Goal: Task Accomplishment & Management: Manage account settings

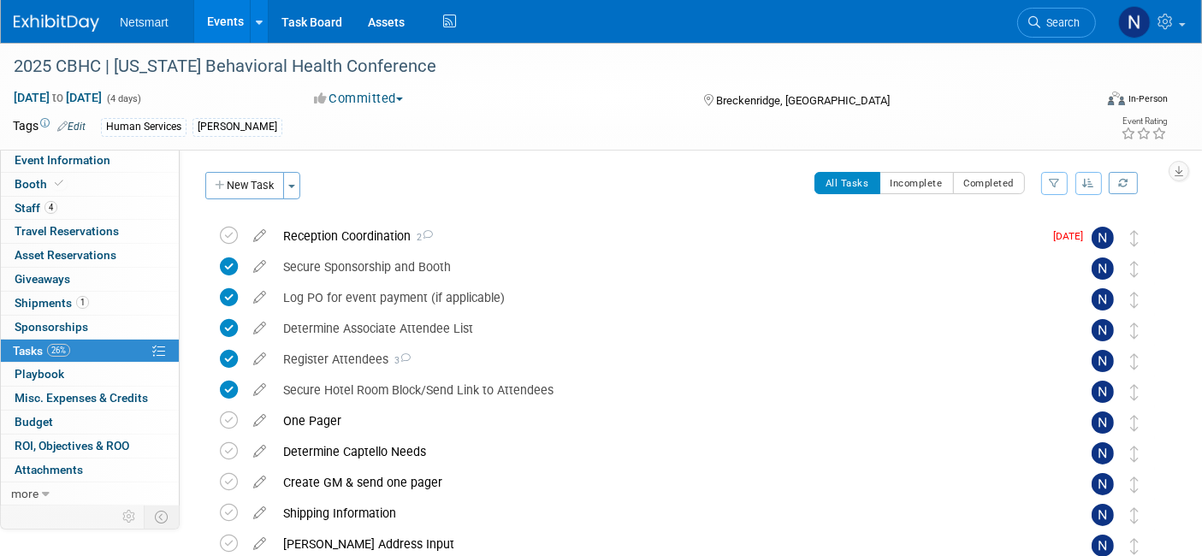
click at [1052, 16] on span "Search" at bounding box center [1059, 22] width 39 height 13
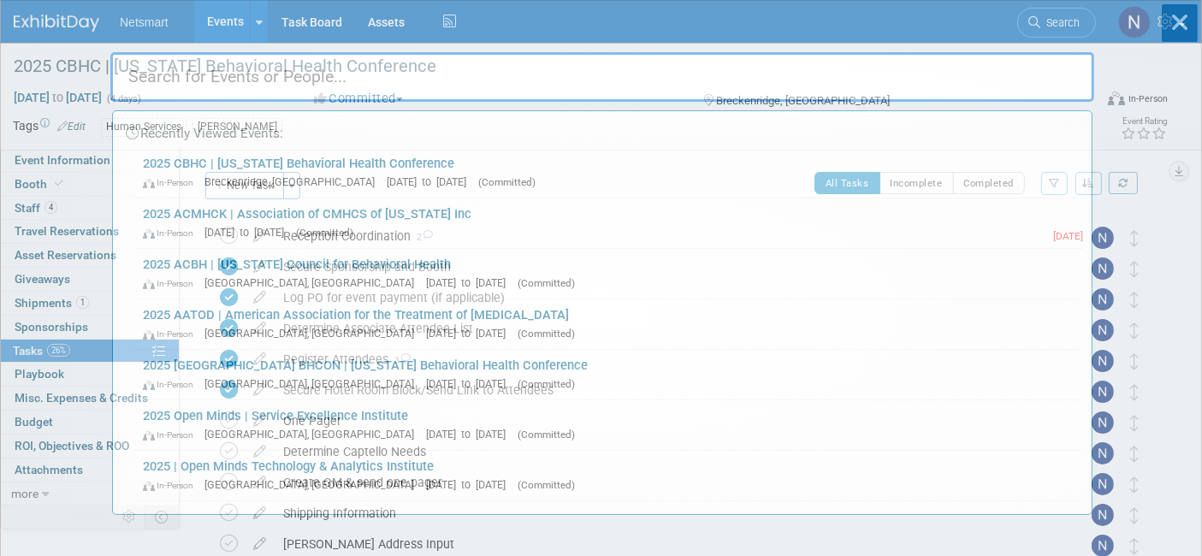
type input "t"
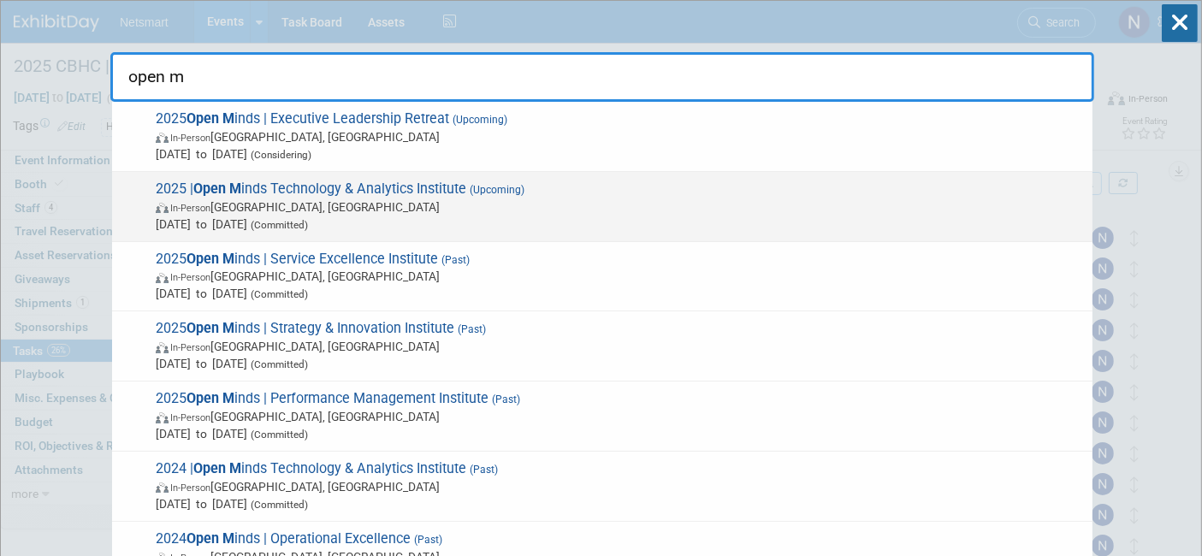
type input "open m"
click at [424, 209] on span "In-Person Philadelphia, PA" at bounding box center [620, 206] width 928 height 17
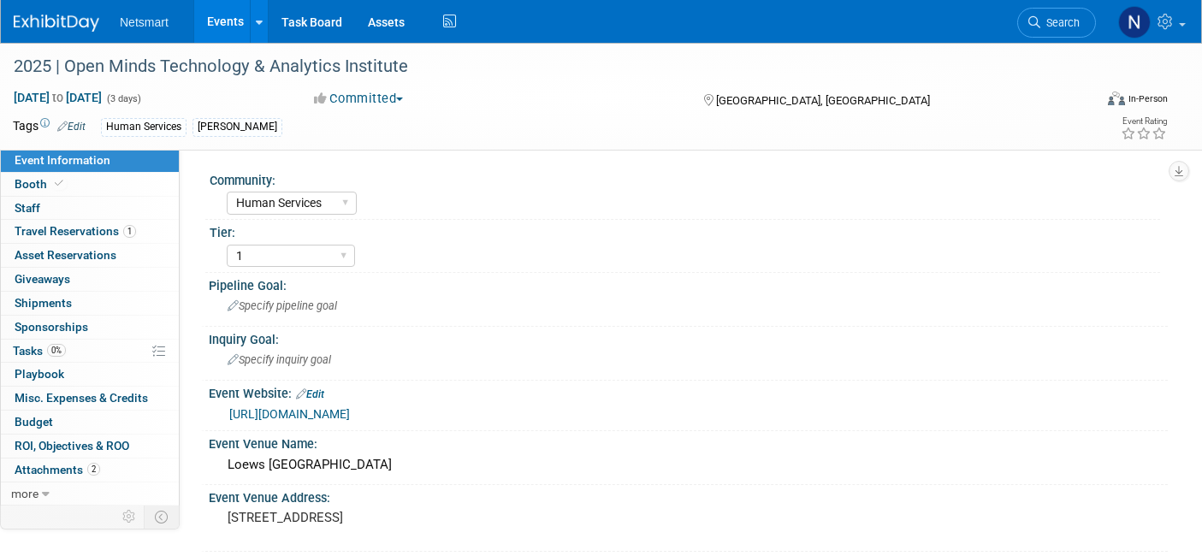
select select "Human Services"
select select "1"
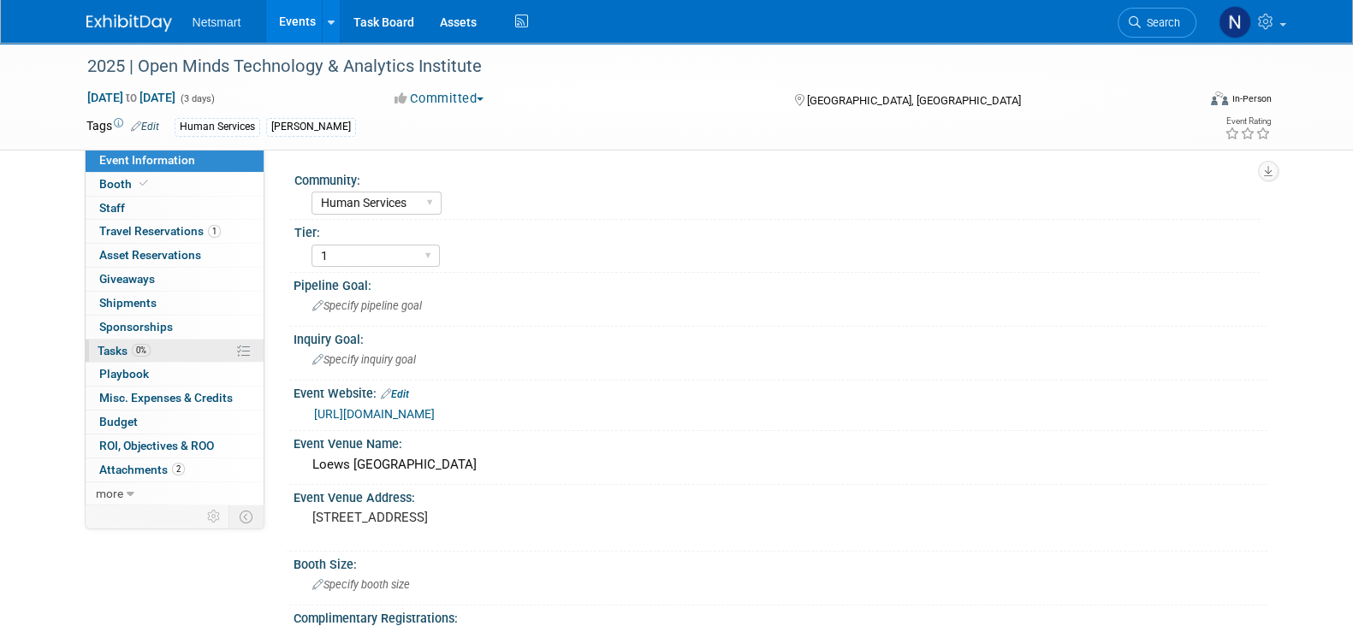
click at [164, 344] on link "0% Tasks 0%" at bounding box center [175, 351] width 178 height 23
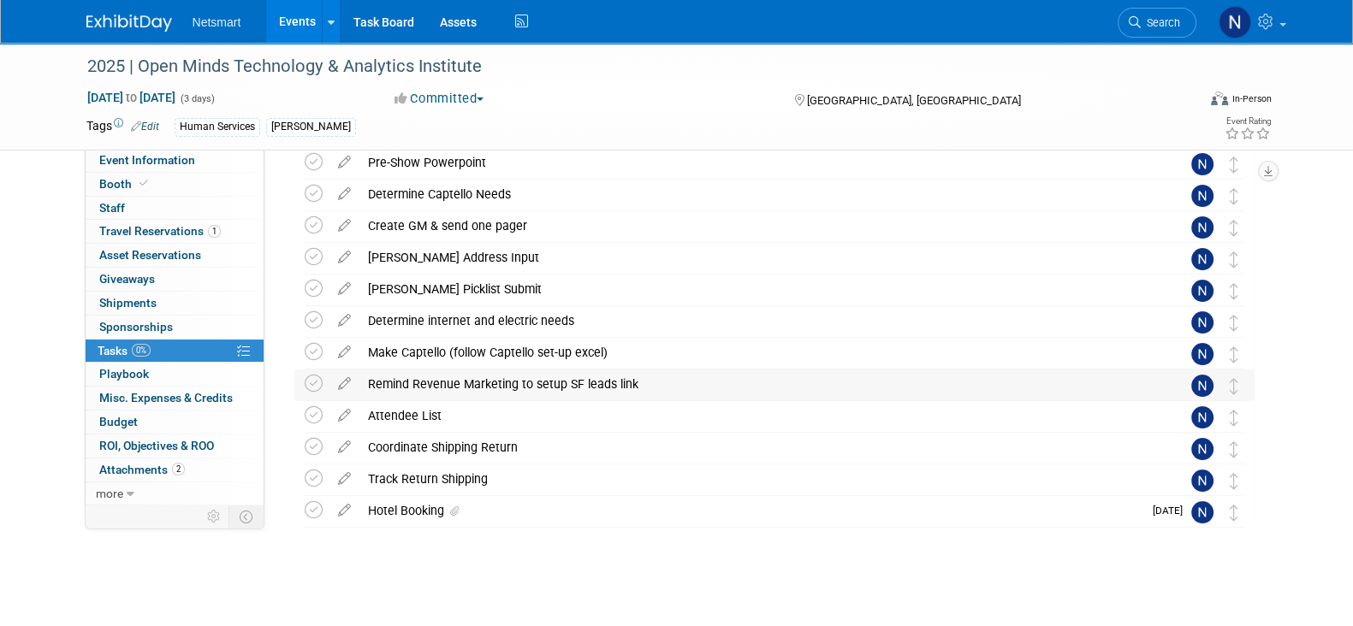
scroll to position [333, 0]
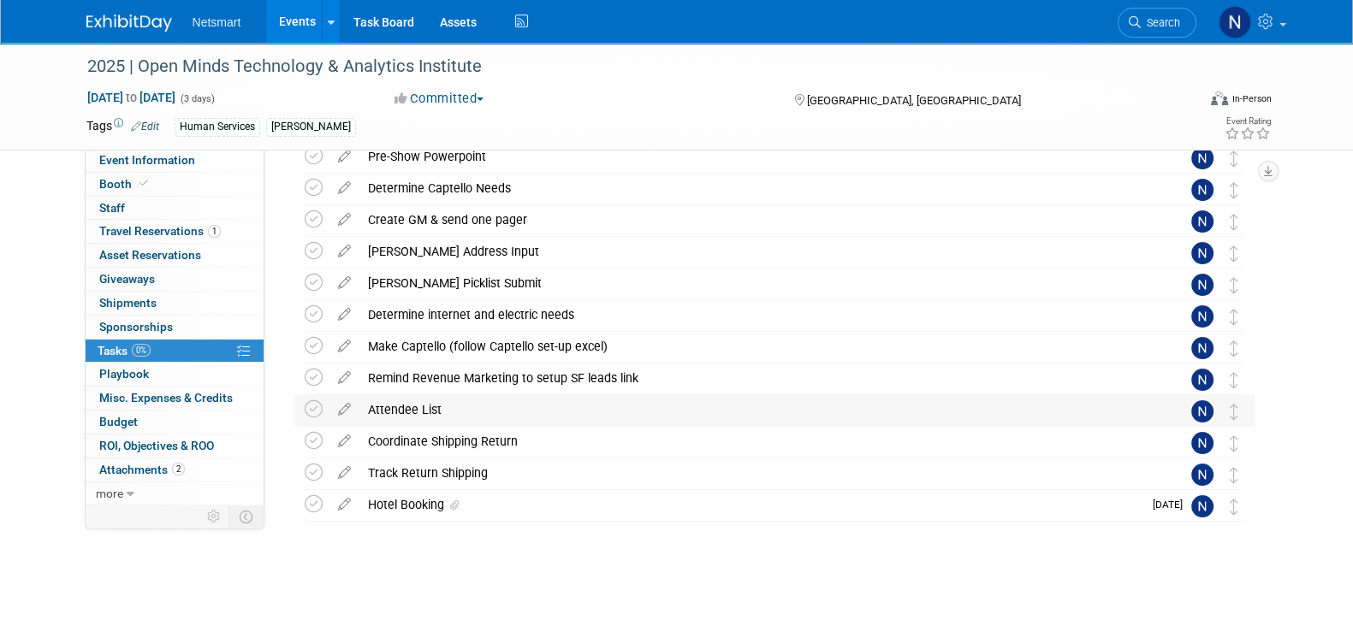
click at [406, 407] on div "Attendee List" at bounding box center [757, 409] width 797 height 29
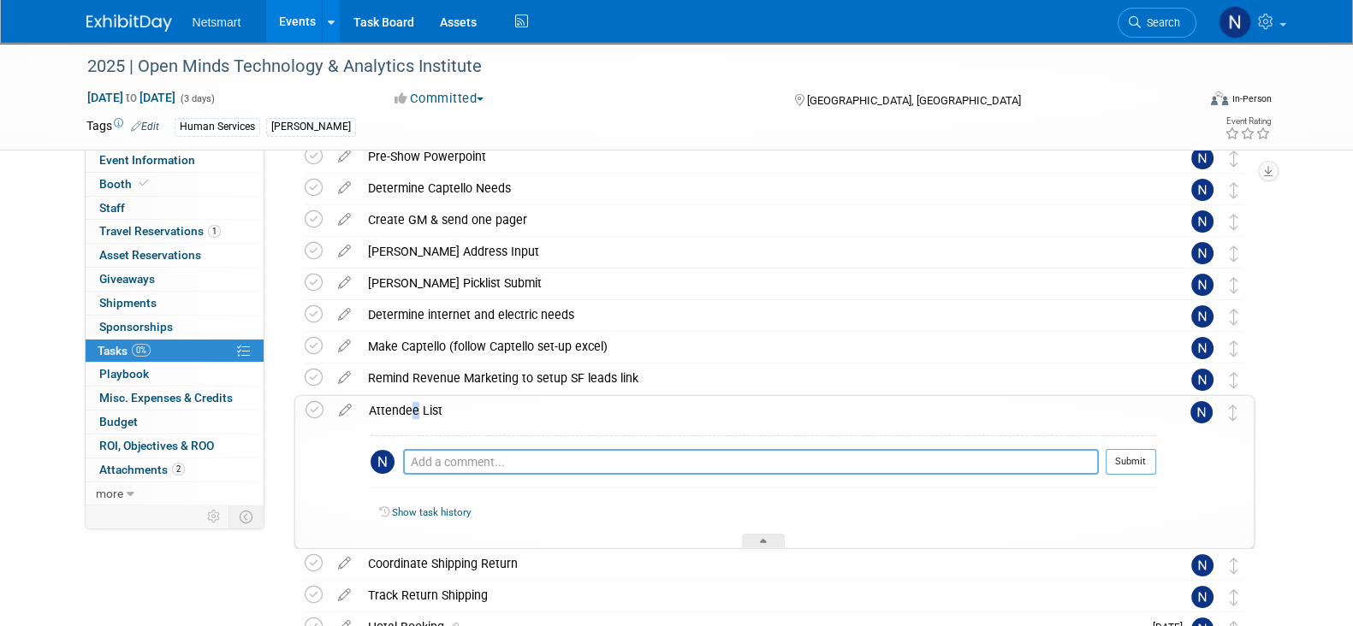
click at [433, 458] on textarea at bounding box center [751, 462] width 696 height 26
type textarea "will be available a month out"
click at [1134, 464] on button "Submit" at bounding box center [1130, 462] width 50 height 26
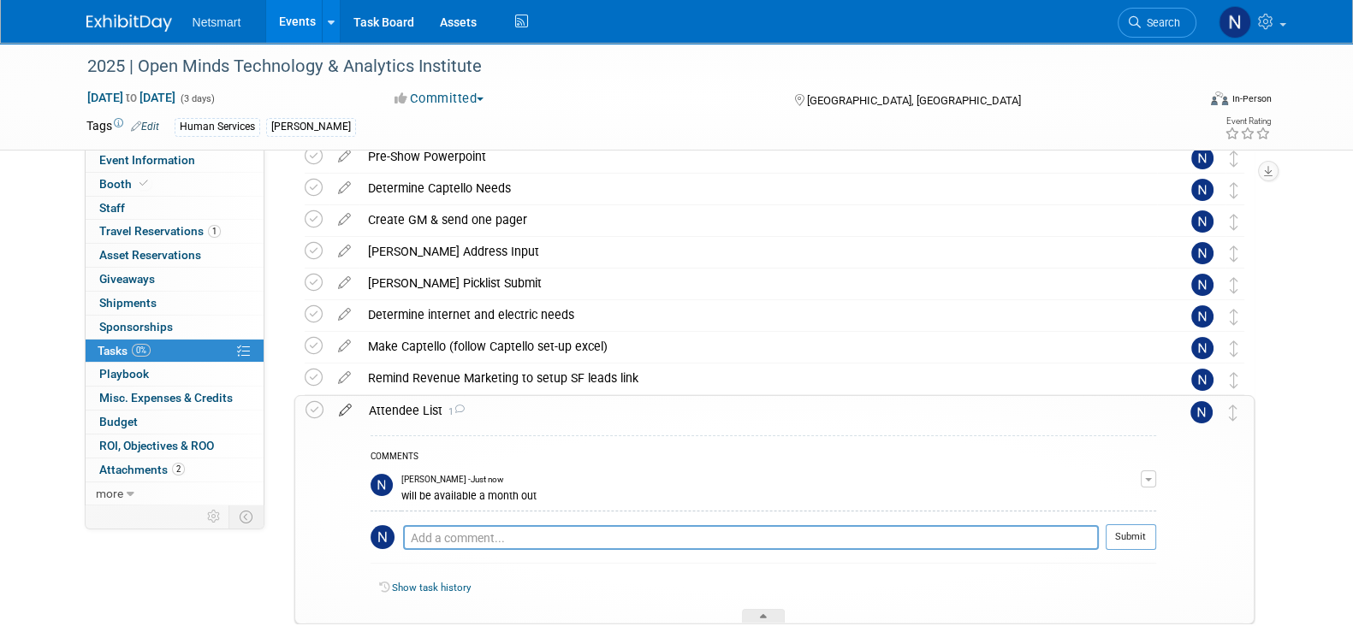
click at [344, 412] on icon at bounding box center [345, 406] width 30 height 21
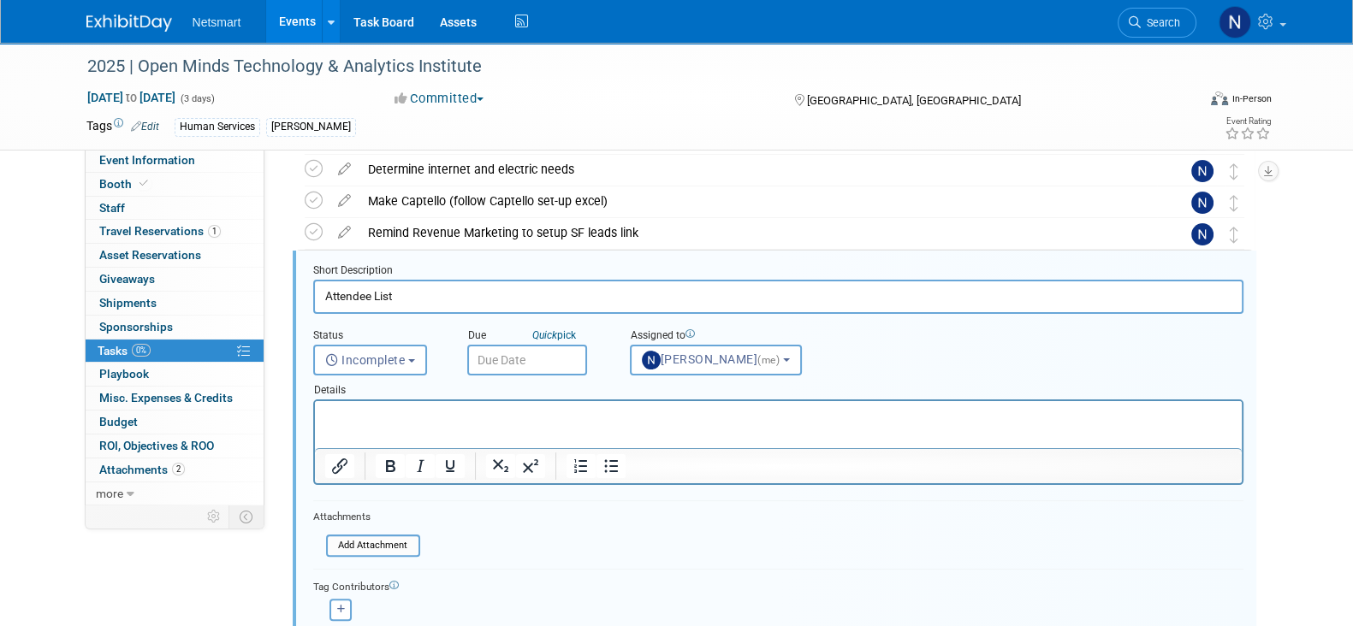
scroll to position [0, 0]
click at [535, 358] on input "text" at bounding box center [527, 360] width 120 height 31
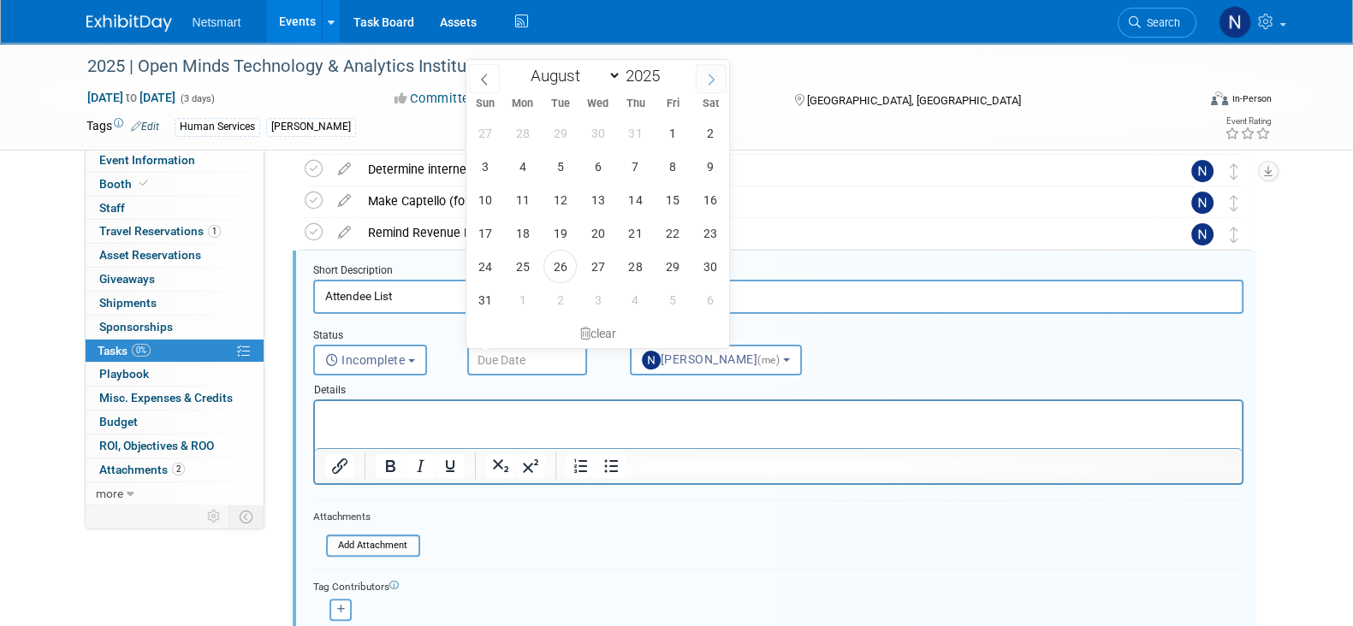
click at [710, 82] on icon at bounding box center [711, 80] width 12 height 12
select select "8"
click at [530, 232] on span "22" at bounding box center [522, 232] width 33 height 33
type input "Sep 22, 2025"
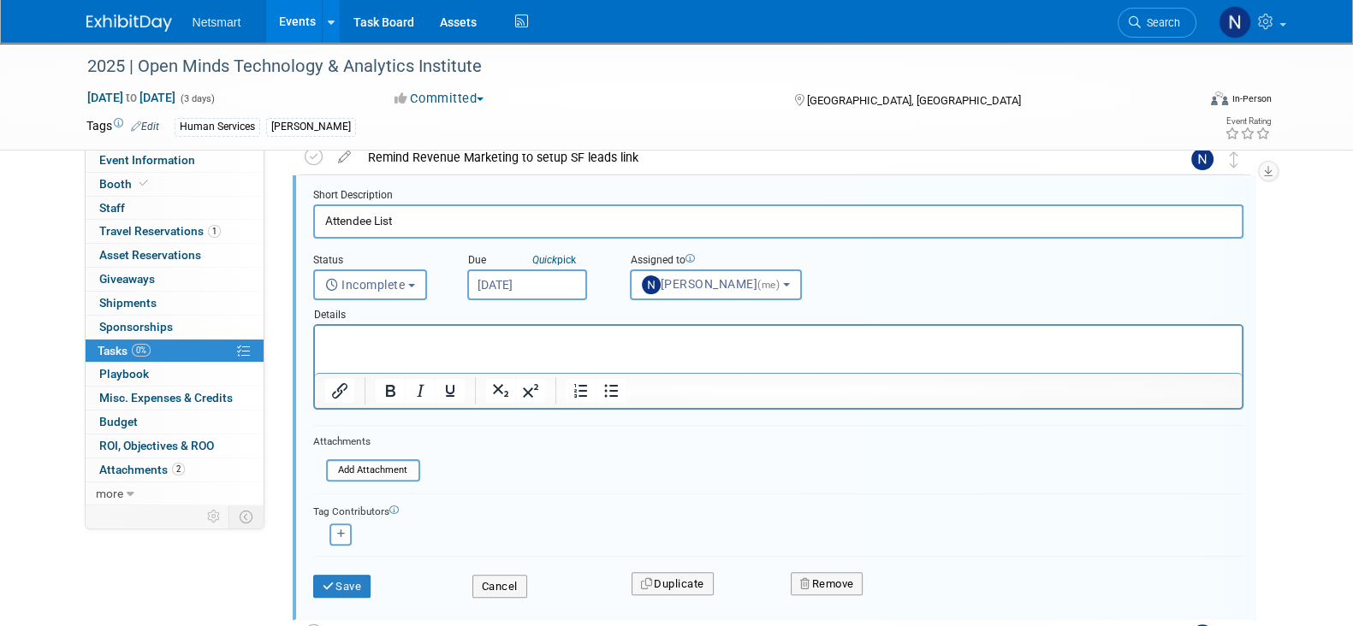
scroll to position [585, 0]
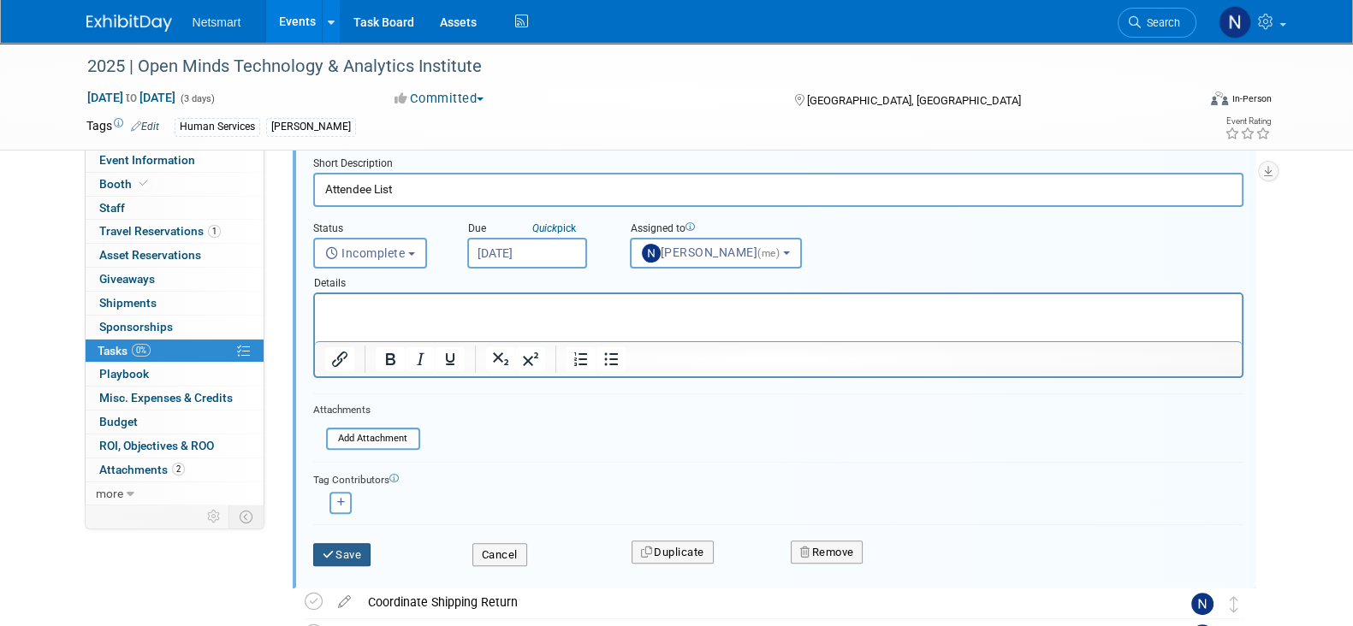
click at [351, 551] on button "Save" at bounding box center [342, 555] width 58 height 24
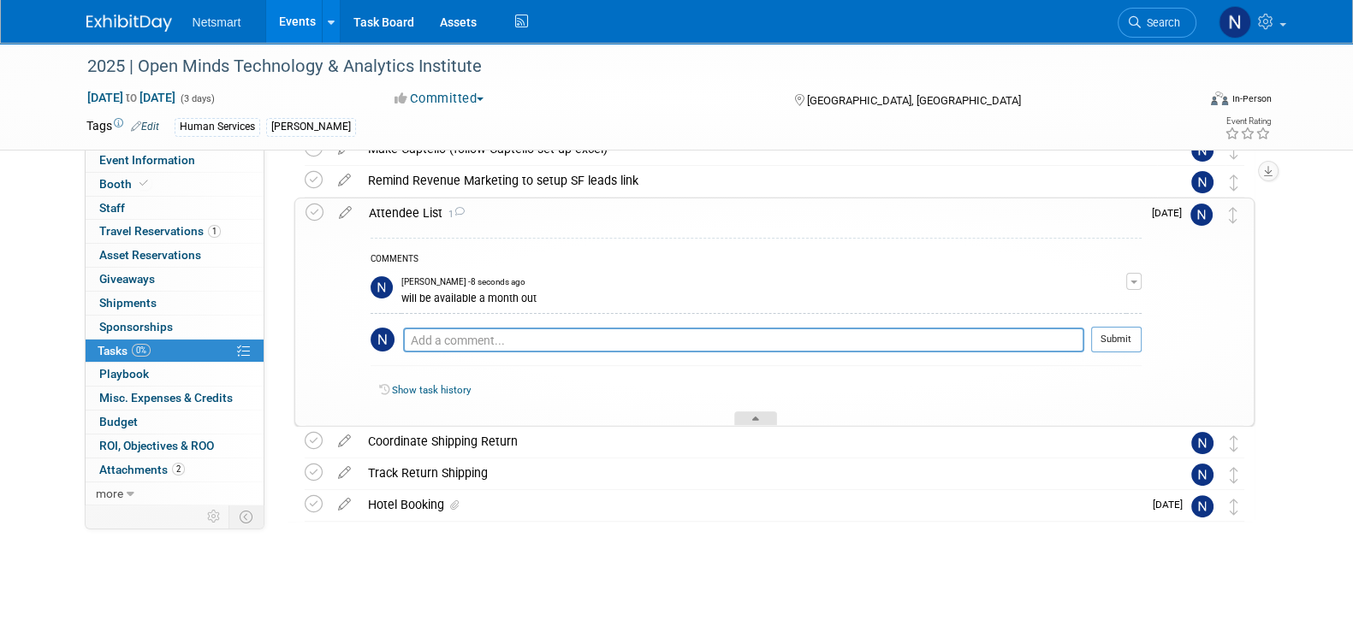
click at [754, 422] on icon at bounding box center [755, 422] width 7 height 10
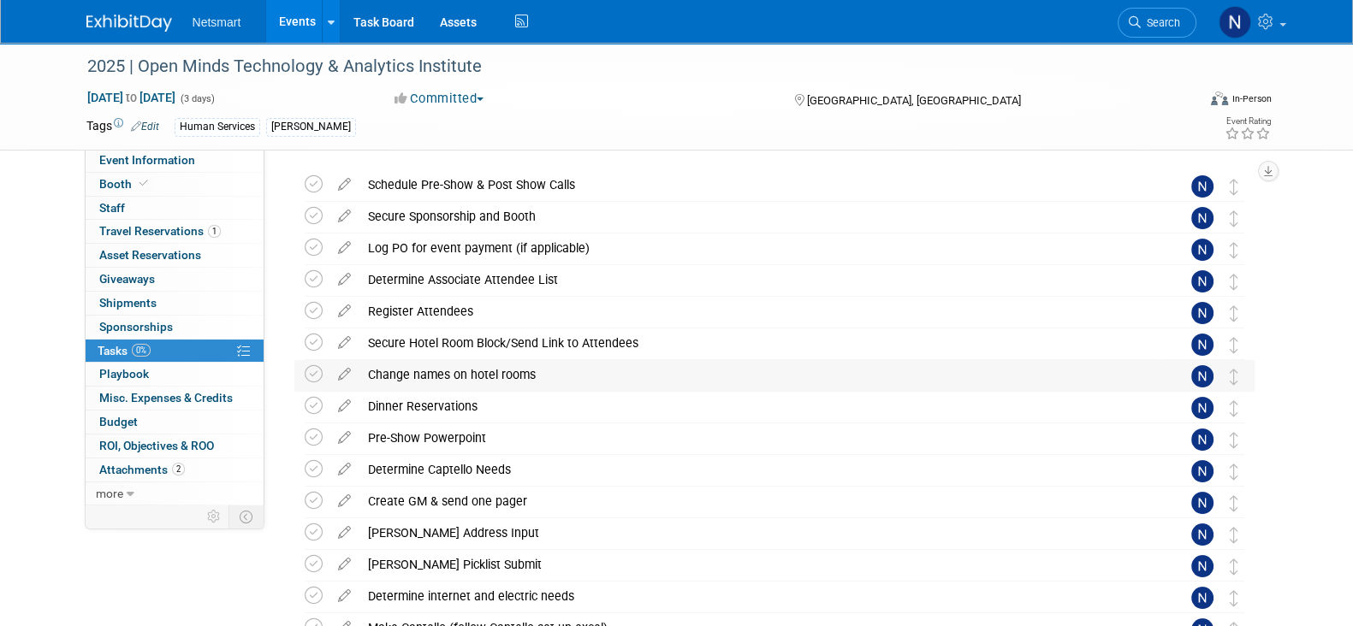
scroll to position [0, 0]
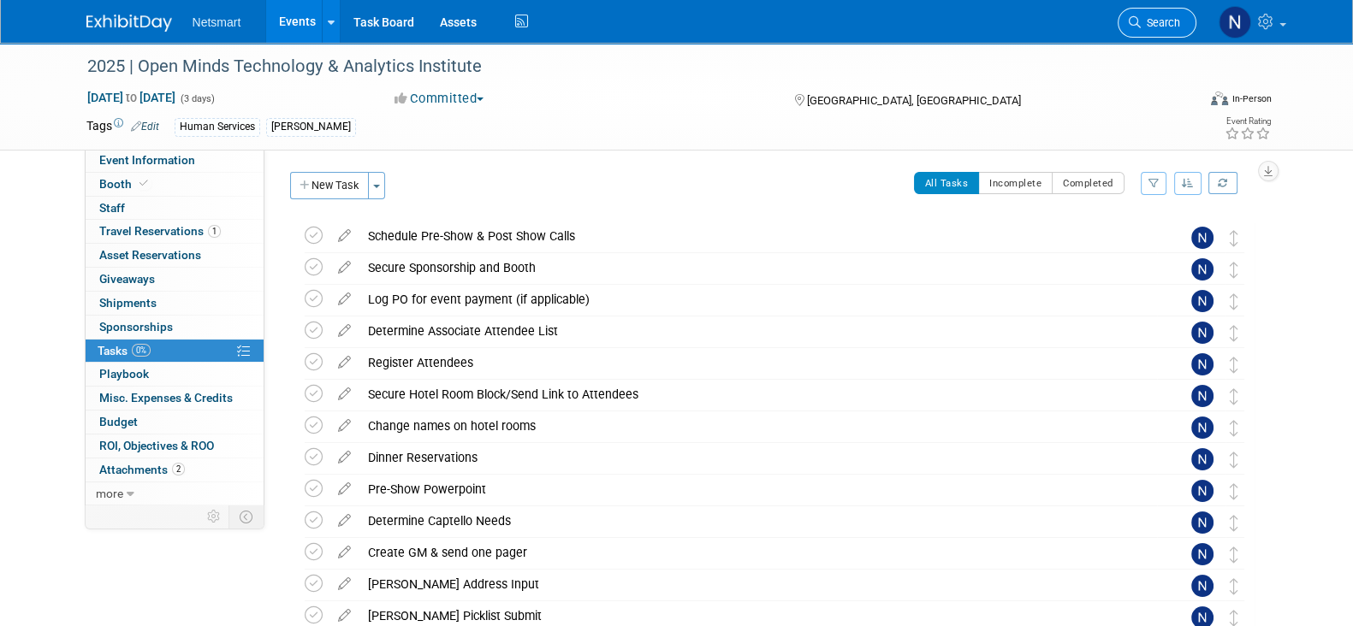
click at [1151, 23] on span "Search" at bounding box center [1160, 22] width 39 height 13
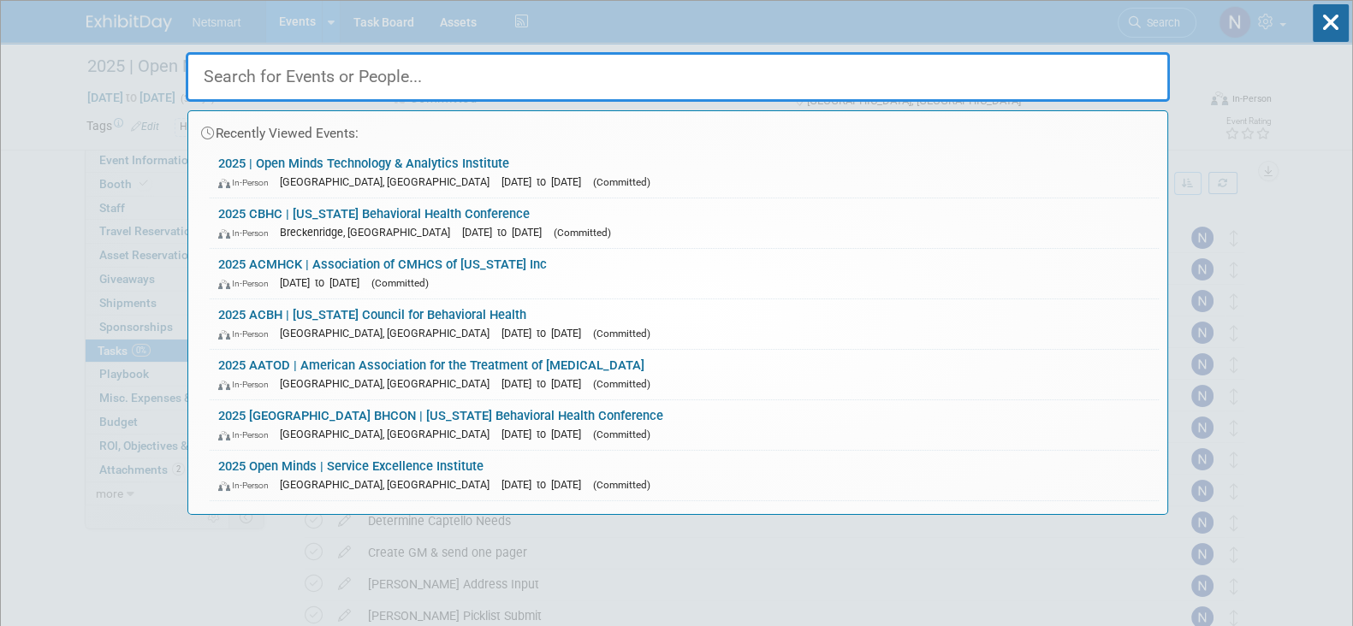
click at [986, 87] on input "text" at bounding box center [678, 77] width 984 height 50
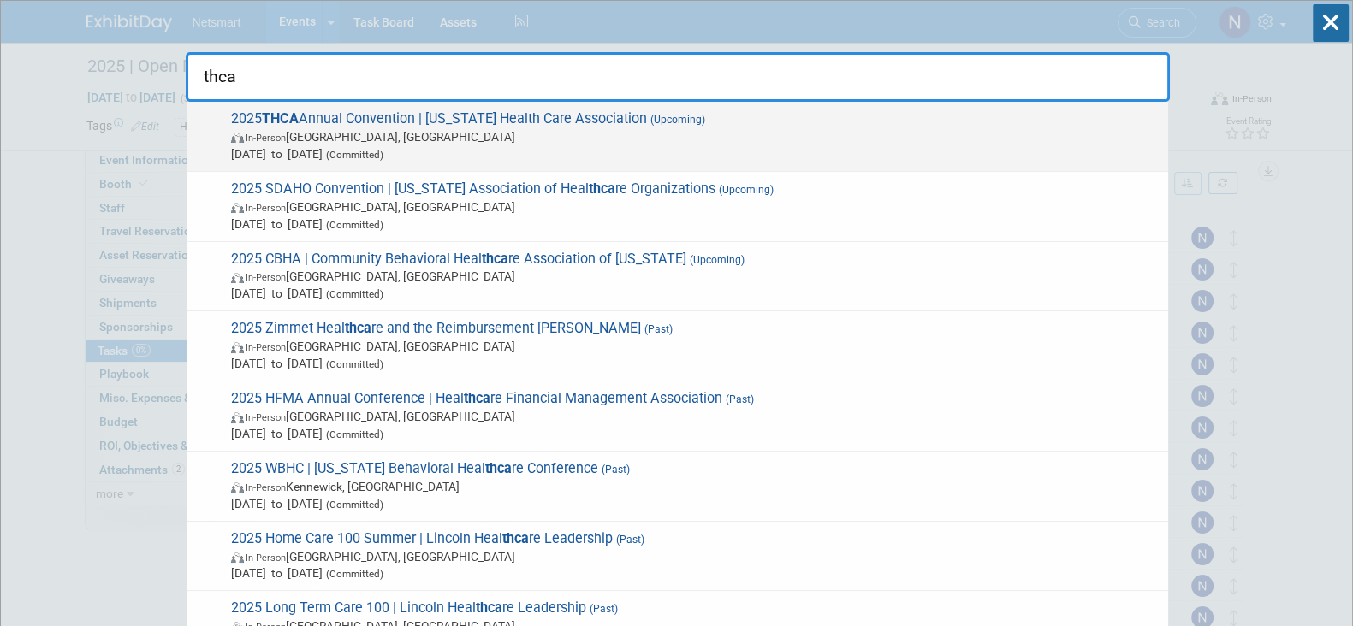
type input "thca"
click at [296, 129] on span "In-Person Houston, TX" at bounding box center [695, 136] width 928 height 17
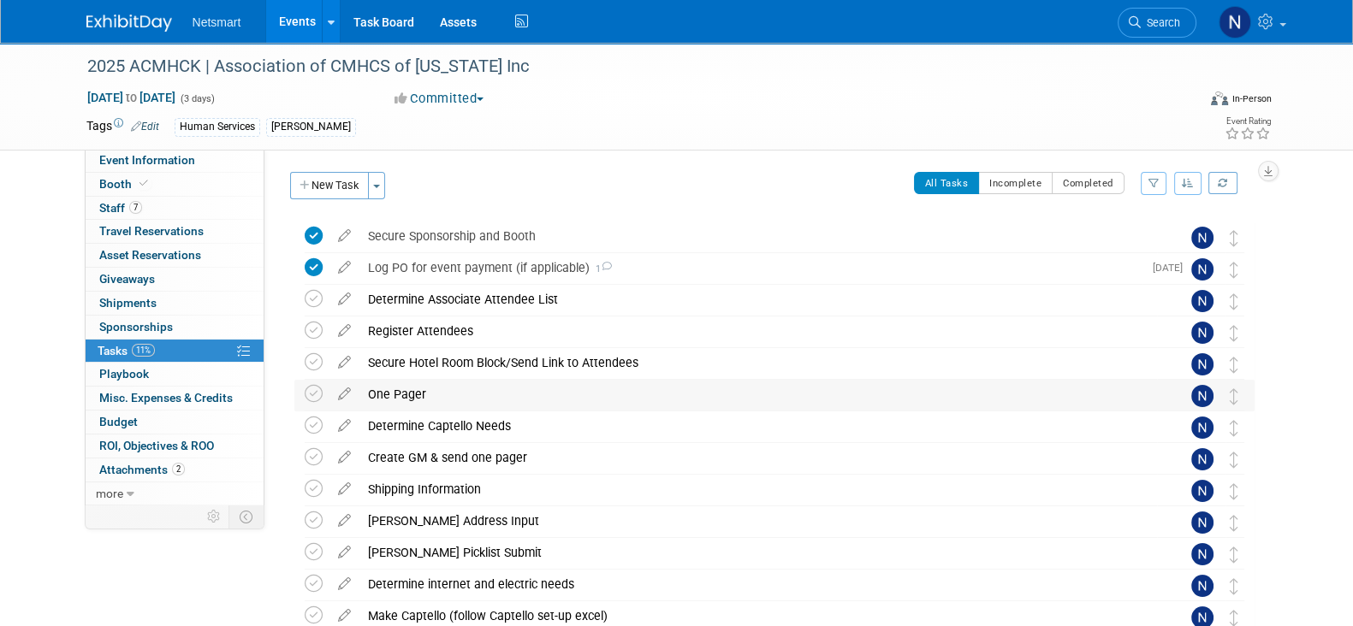
scroll to position [270, 0]
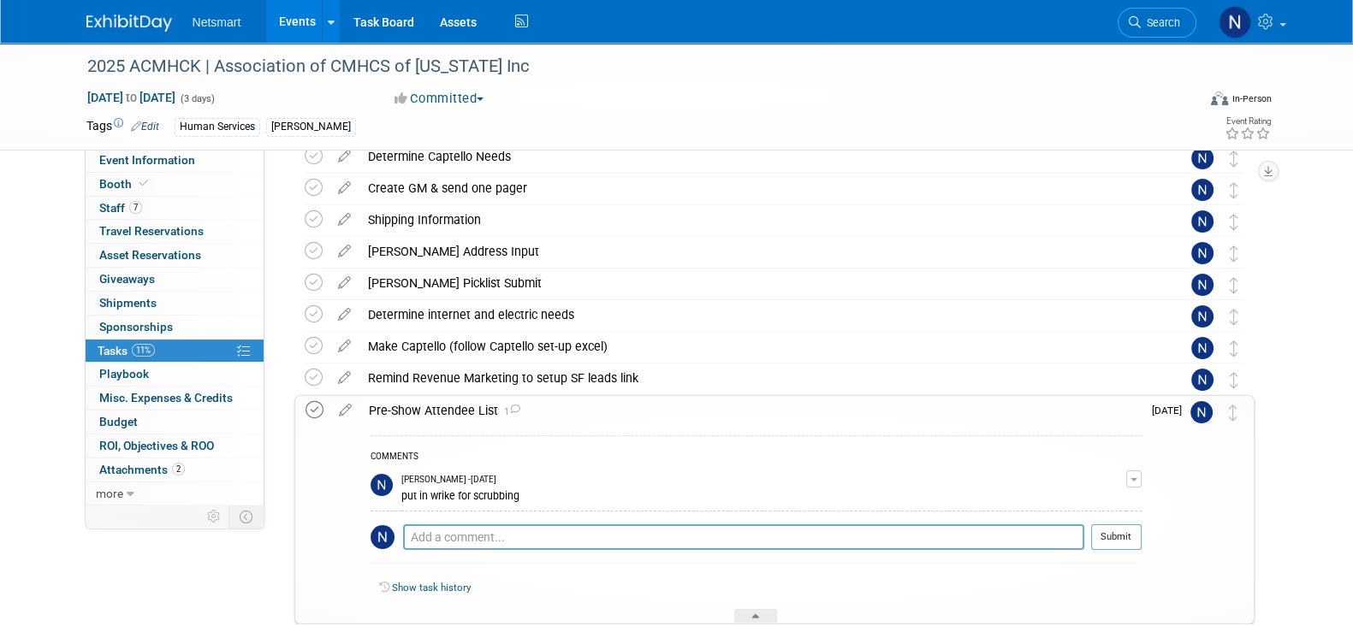
click at [316, 412] on icon at bounding box center [314, 410] width 18 height 18
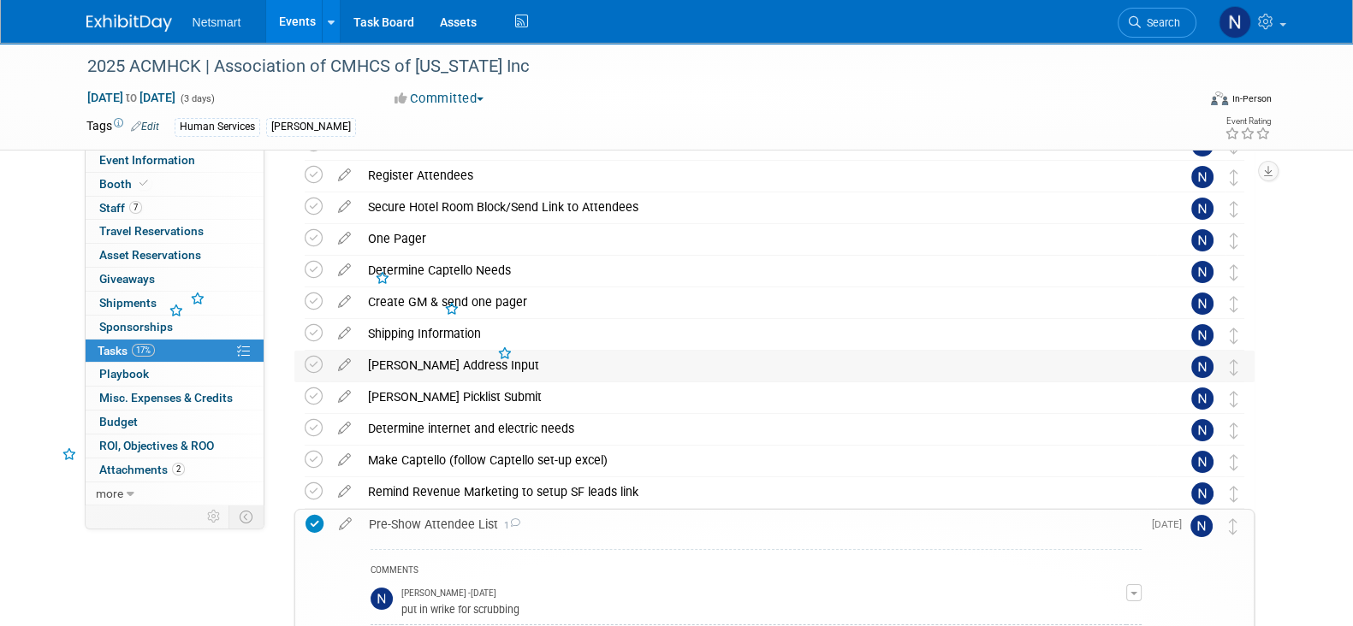
scroll to position [0, 0]
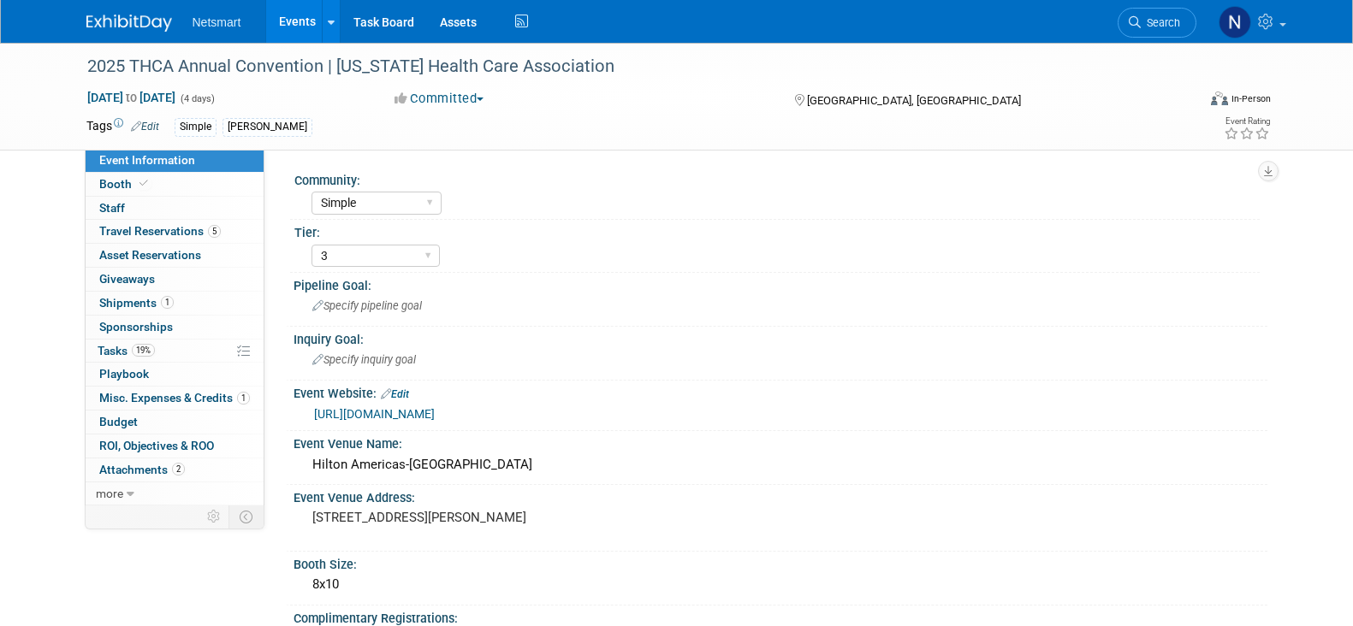
select select "Simple"
select select "3"
select select "No"
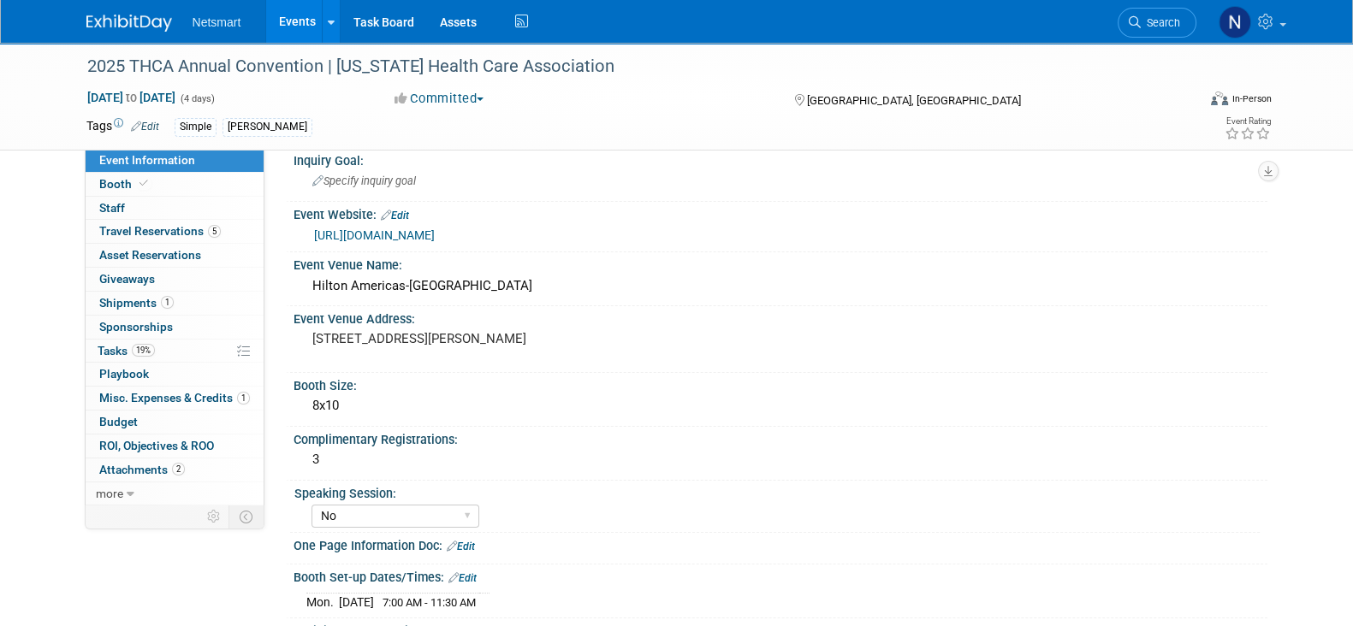
scroll to position [213, 0]
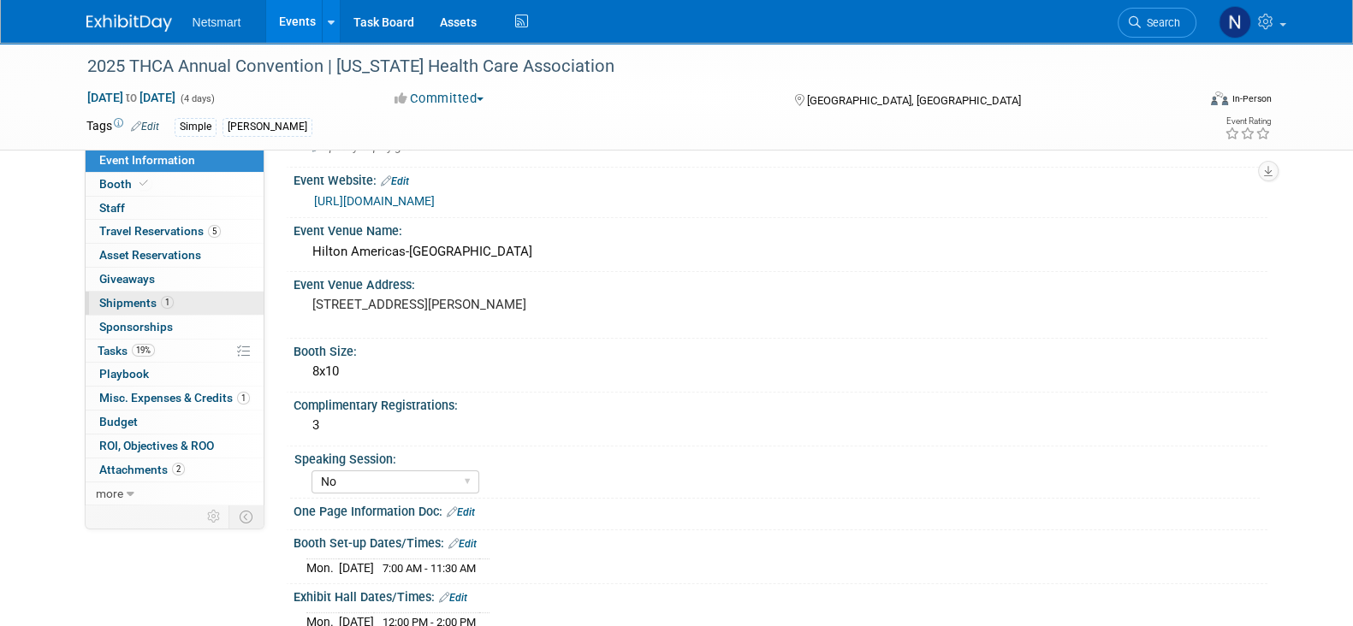
click at [151, 305] on span "Shipments 1" at bounding box center [136, 303] width 74 height 14
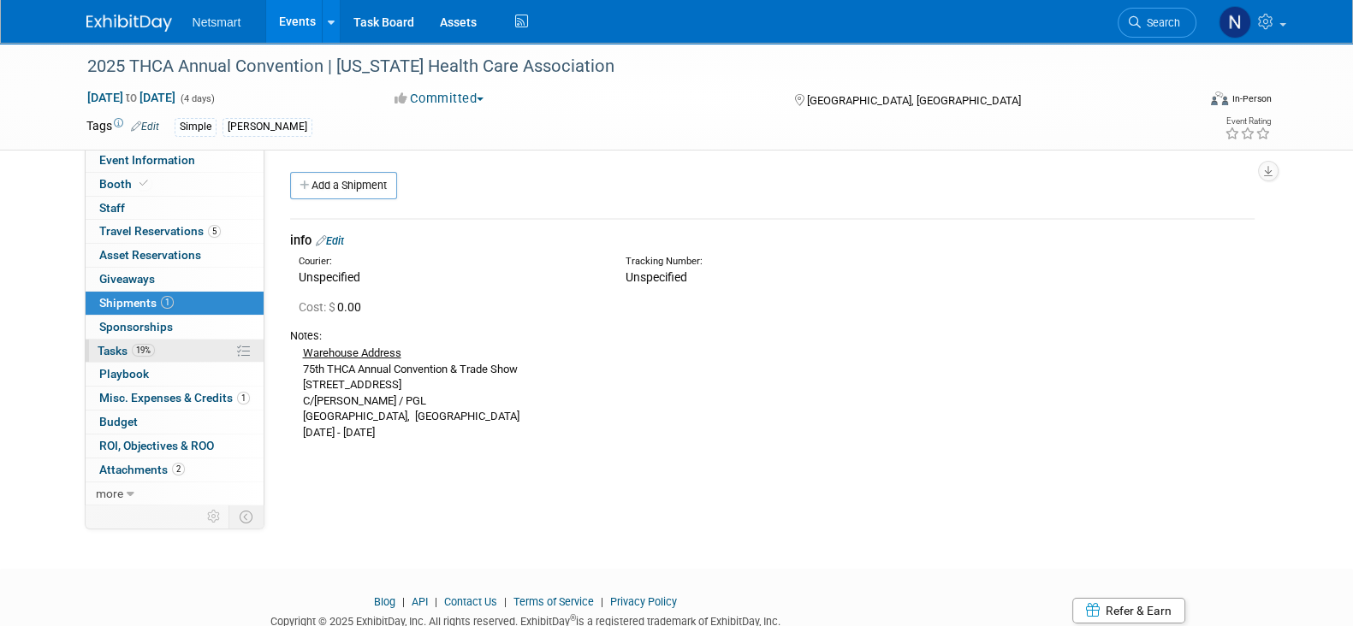
click at [155, 350] on link "19% Tasks 19%" at bounding box center [175, 351] width 178 height 23
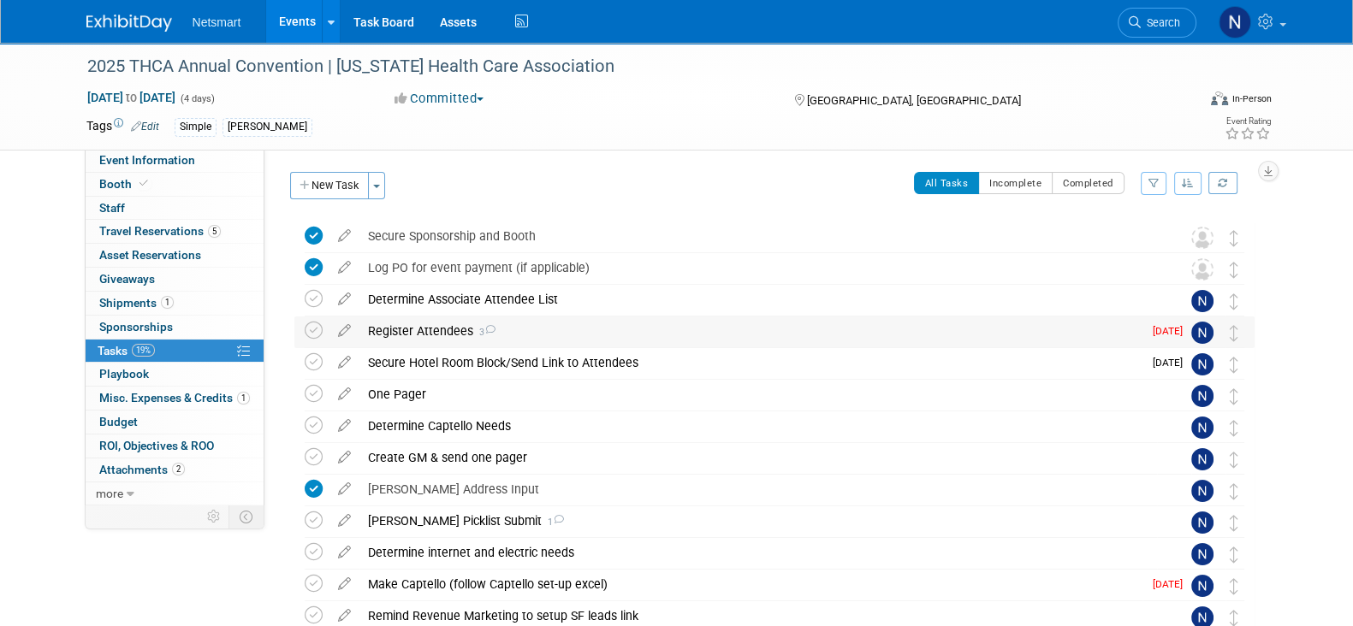
click at [448, 334] on div "Register Attendees 3" at bounding box center [750, 331] width 783 height 29
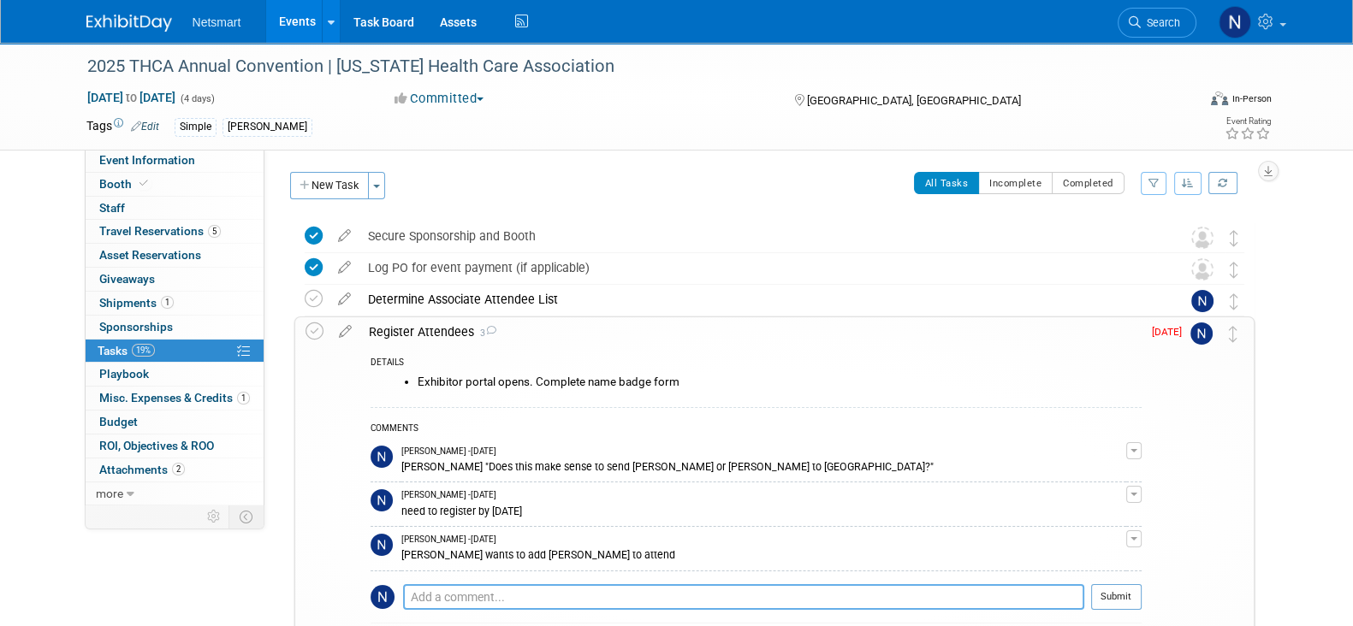
click at [495, 592] on textarea at bounding box center [743, 597] width 681 height 26
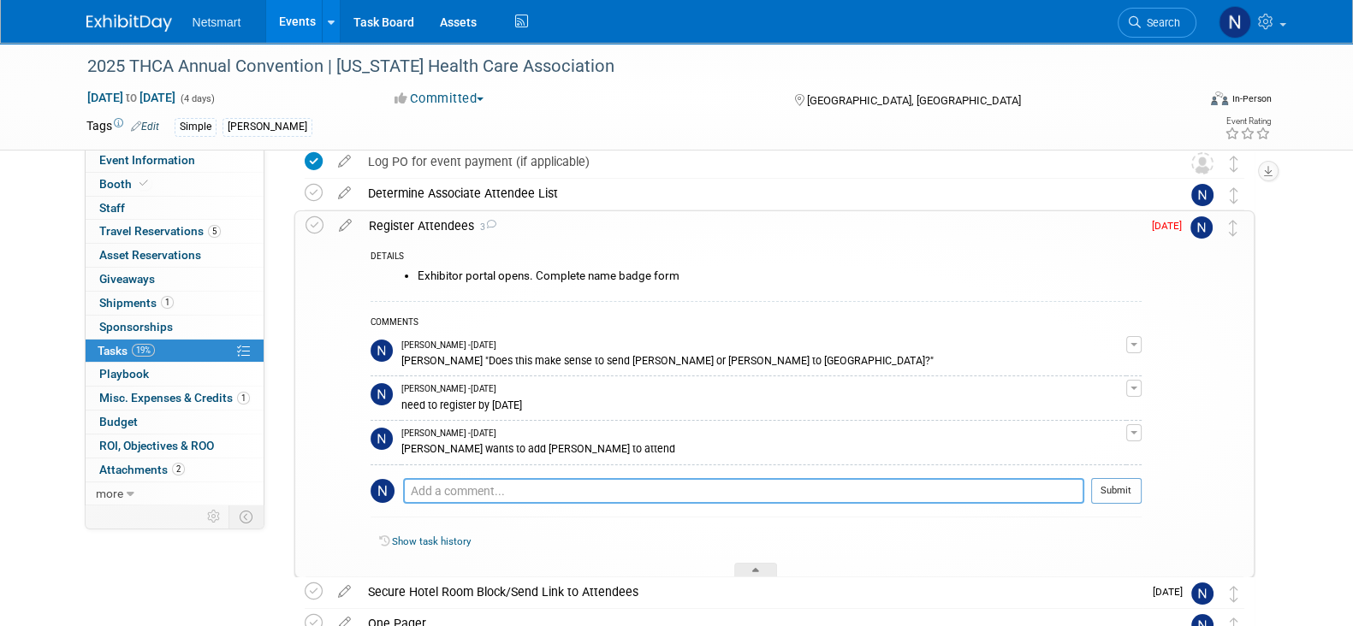
click at [473, 492] on textarea at bounding box center [743, 491] width 681 height 26
click at [128, 203] on link "0 Staff 0" at bounding box center [175, 208] width 178 height 23
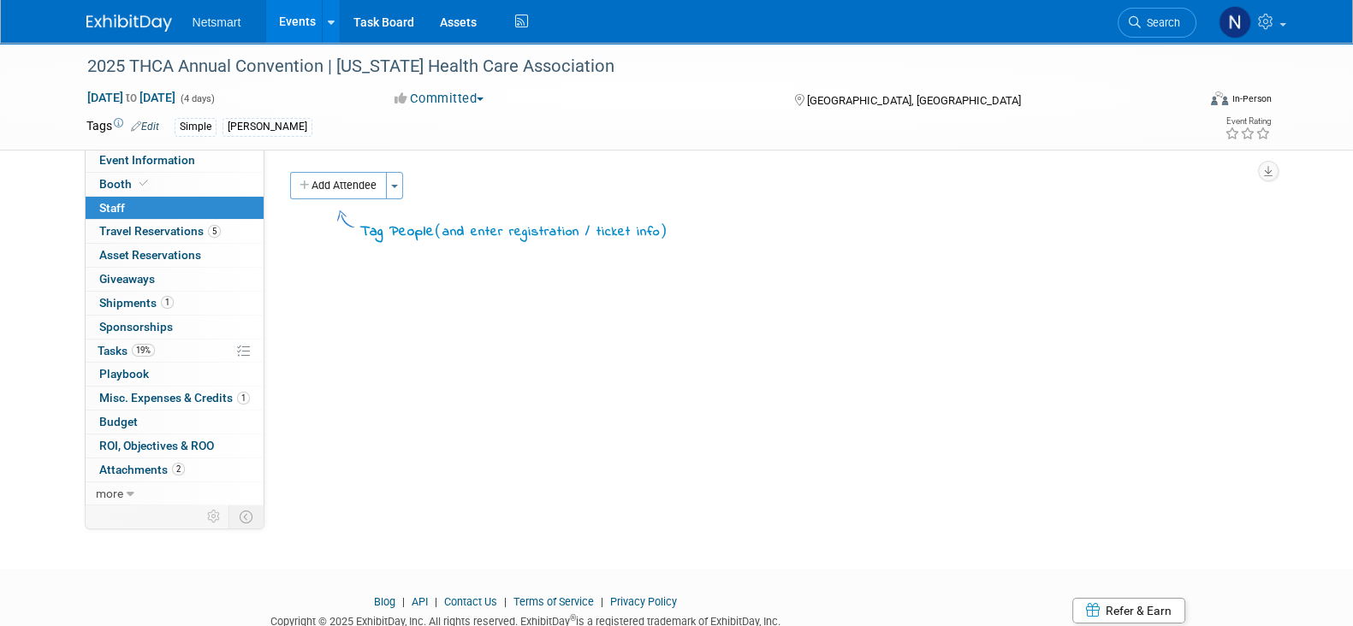
drag, startPoint x: 343, startPoint y: 173, endPoint x: 340, endPoint y: 224, distance: 51.5
click at [343, 173] on button "Add Attendee" at bounding box center [338, 185] width 97 height 27
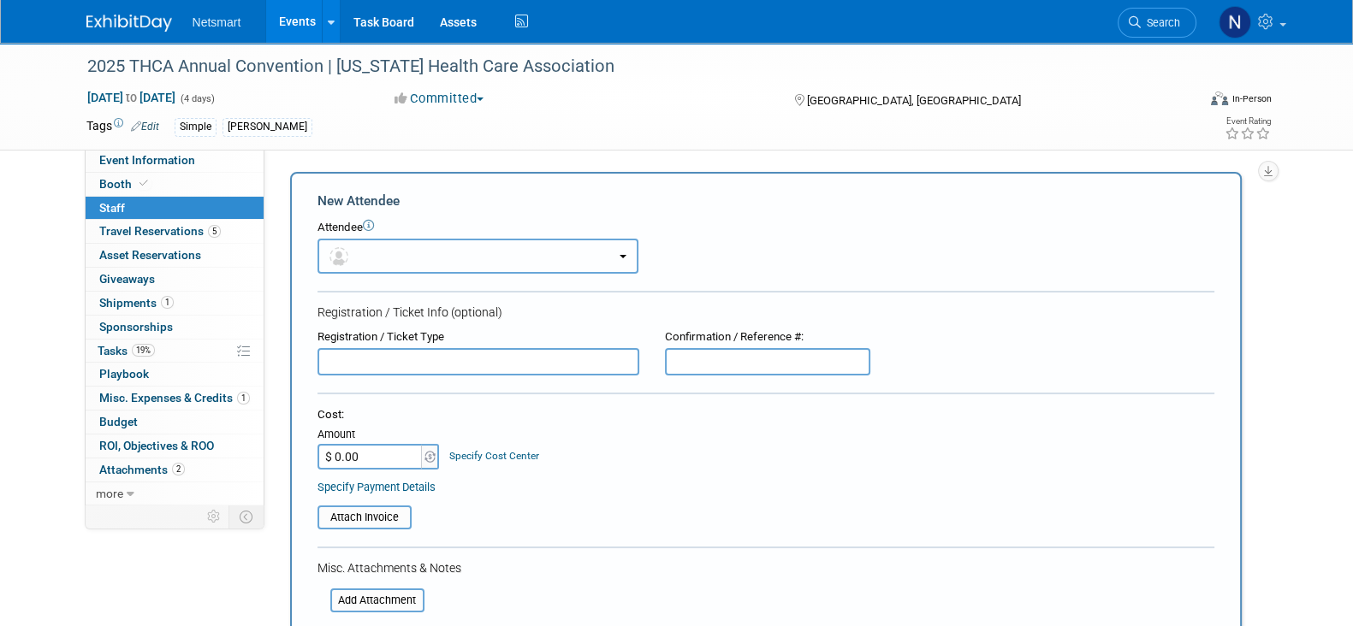
click at [377, 246] on button "button" at bounding box center [477, 256] width 321 height 35
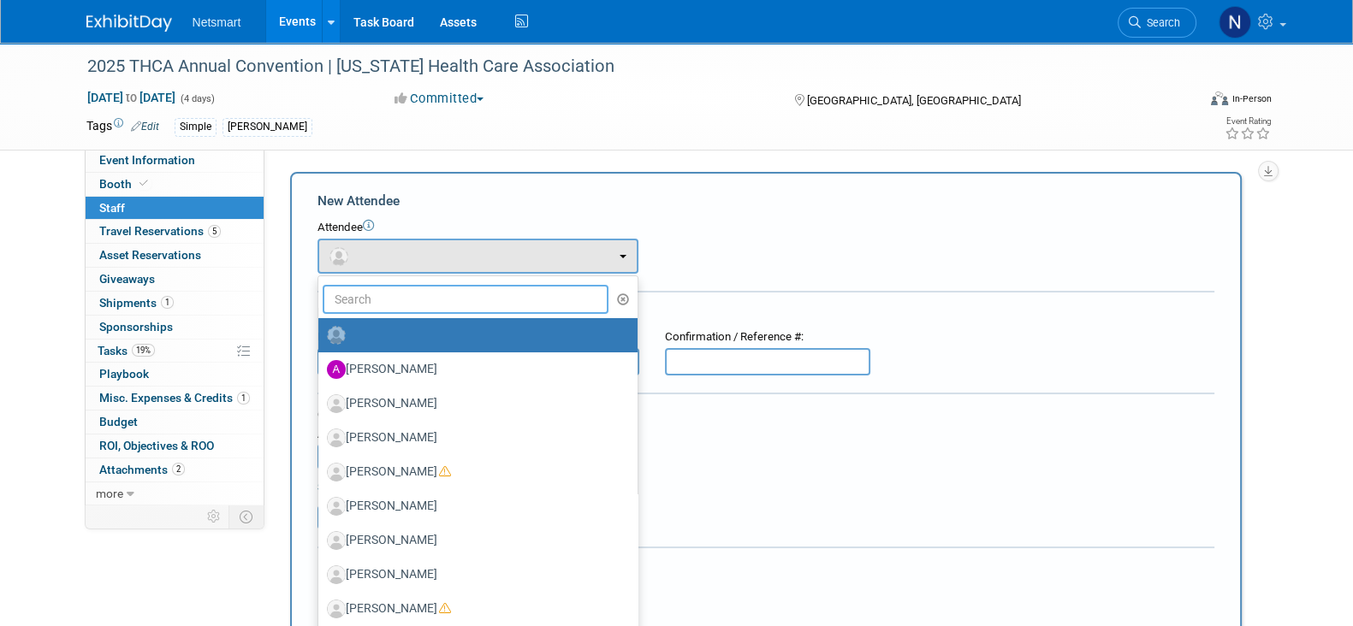
click at [381, 290] on input "text" at bounding box center [466, 299] width 287 height 29
type input "ken b"
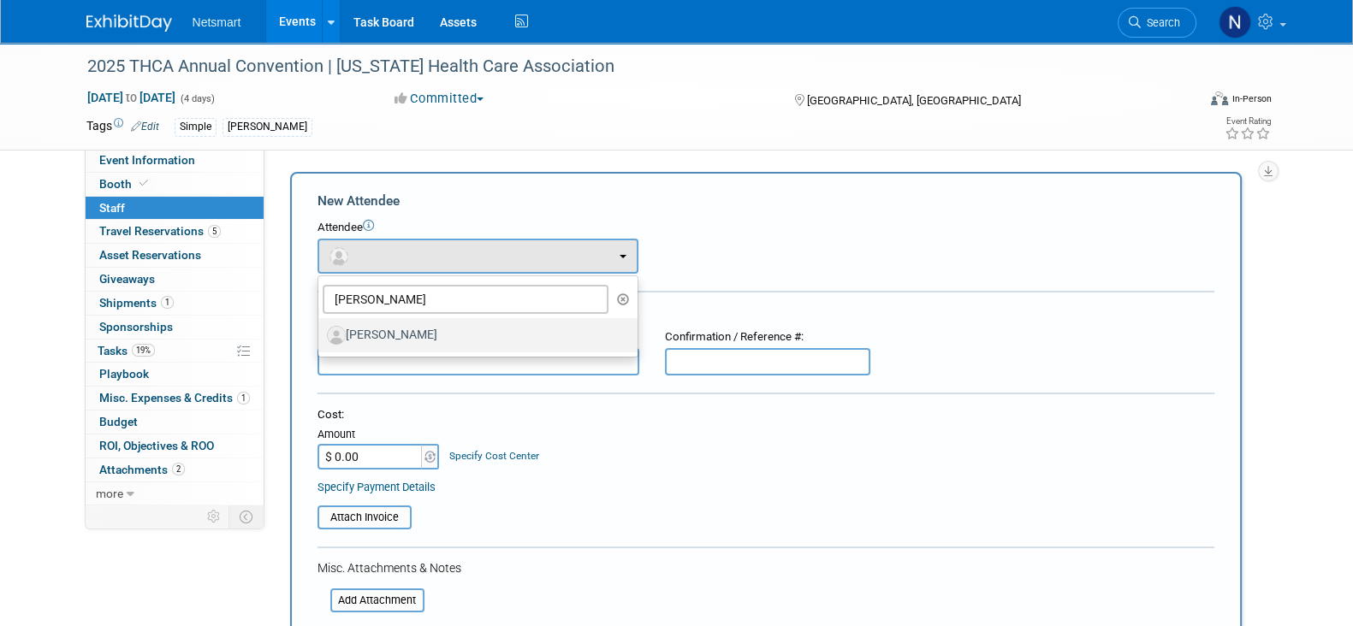
click at [391, 327] on label "[PERSON_NAME]" at bounding box center [473, 335] width 293 height 27
click at [321, 328] on input "[PERSON_NAME]" at bounding box center [315, 333] width 11 height 11
select select "fd80067e-808c-4f79-a12b-3a64e91beaac"
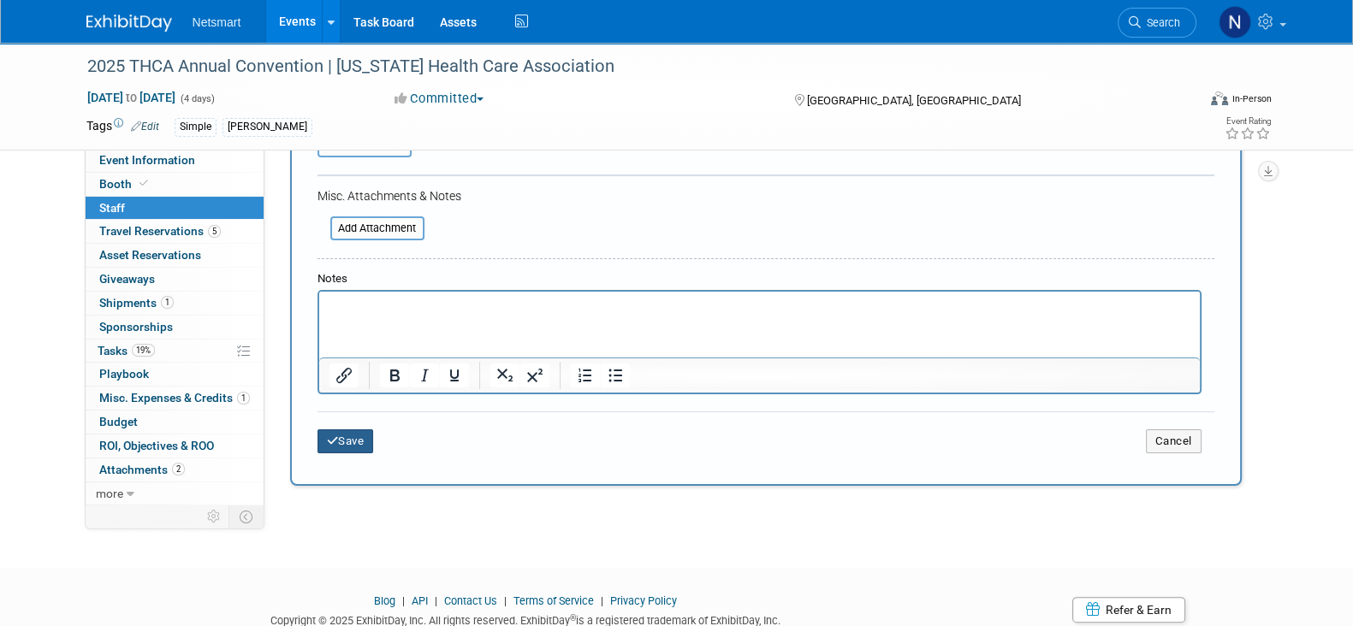
click at [356, 438] on button "Save" at bounding box center [345, 442] width 56 height 24
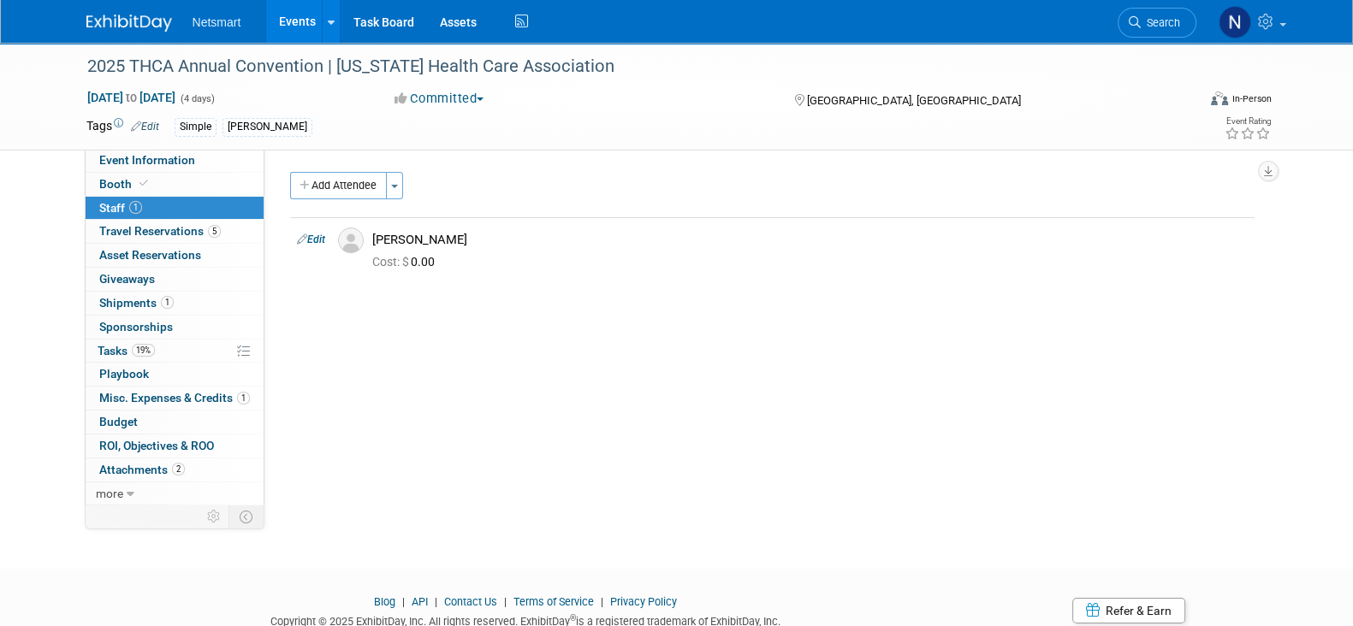
drag, startPoint x: 338, startPoint y: 171, endPoint x: 340, endPoint y: 185, distance: 13.8
click at [338, 173] on button "Add Attendee" at bounding box center [338, 185] width 97 height 27
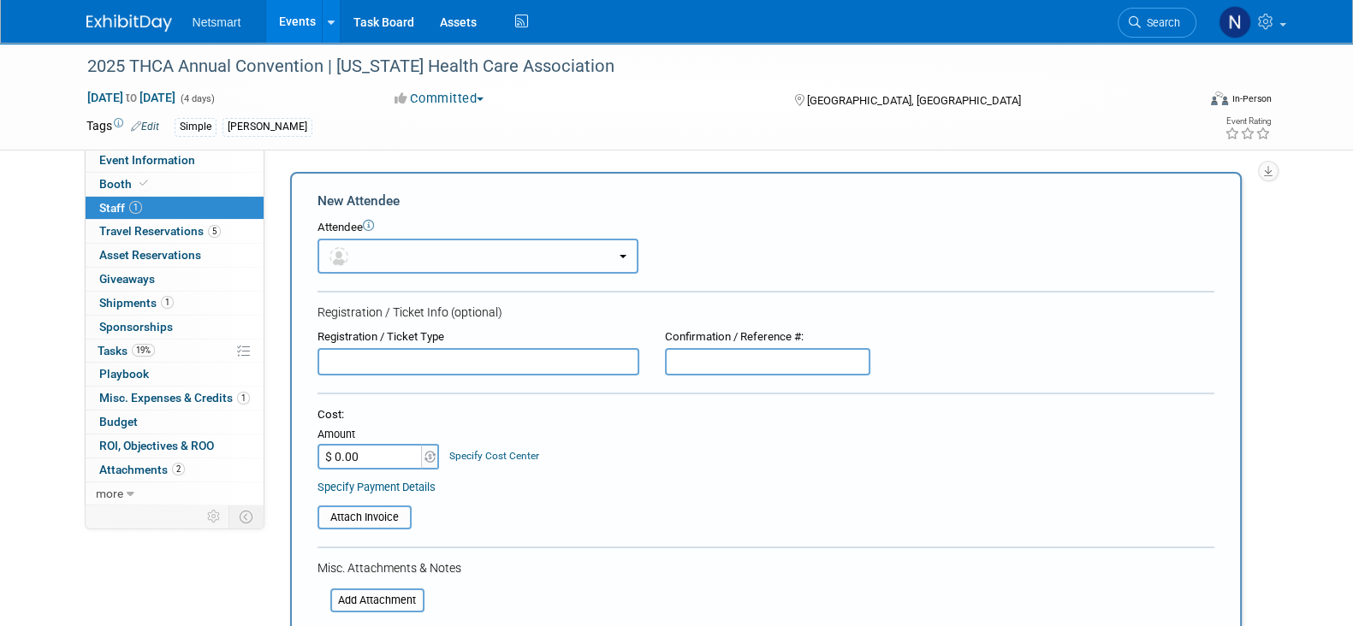
click at [384, 261] on button "button" at bounding box center [477, 256] width 321 height 35
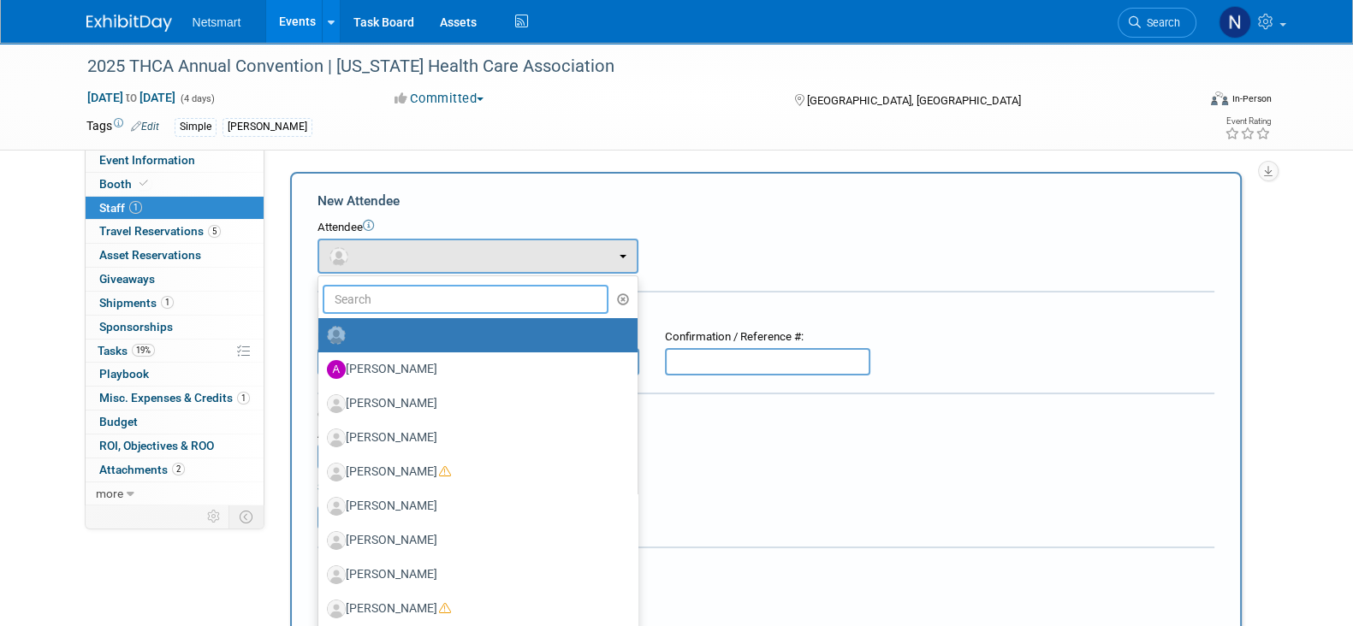
click at [385, 289] on input "text" at bounding box center [466, 299] width 287 height 29
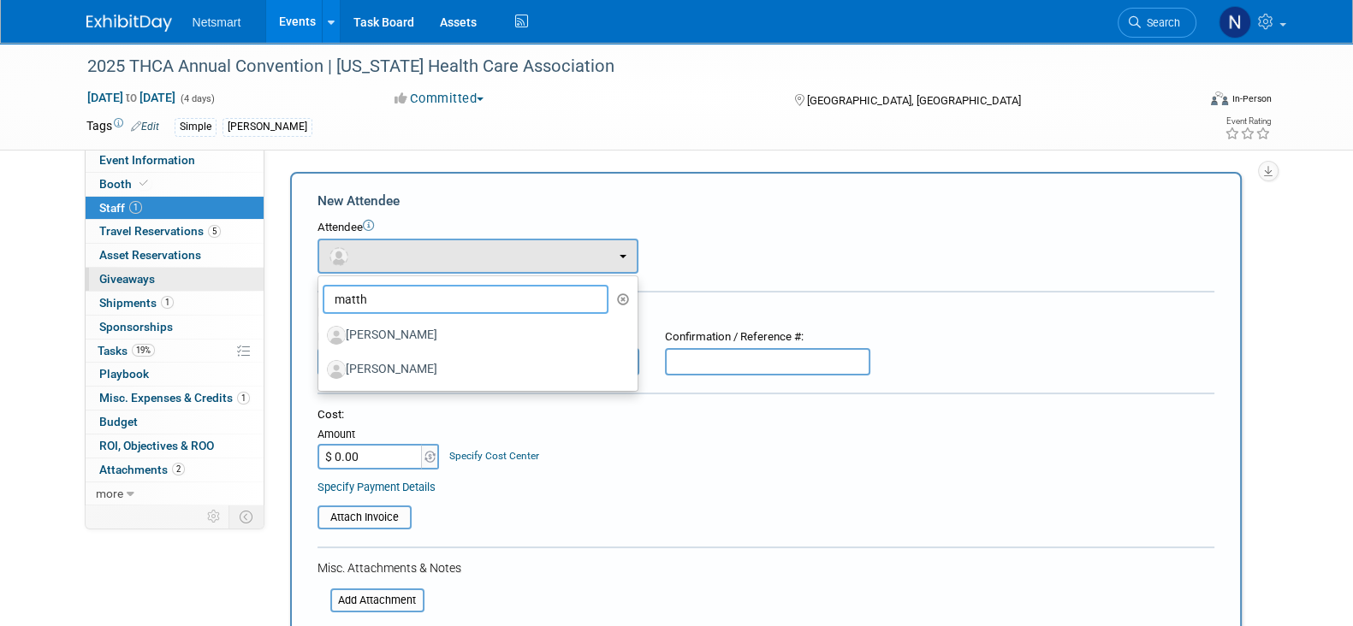
drag, startPoint x: 269, startPoint y: 292, endPoint x: 232, endPoint y: 283, distance: 37.8
click at [262, 292] on div "Event Information Event Info Booth Booth 1 Staff 1 Staff 5 Travel Reservations …" at bounding box center [677, 491] width 1206 height 897
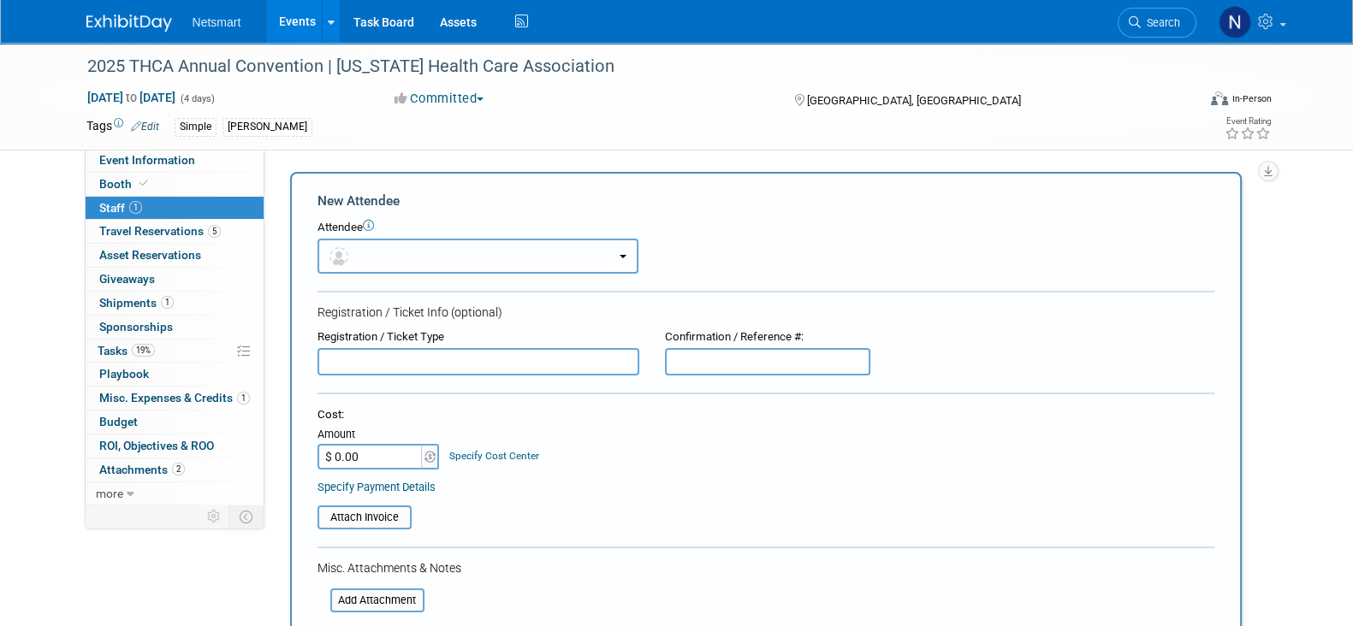
click at [343, 256] on img "button" at bounding box center [338, 256] width 19 height 19
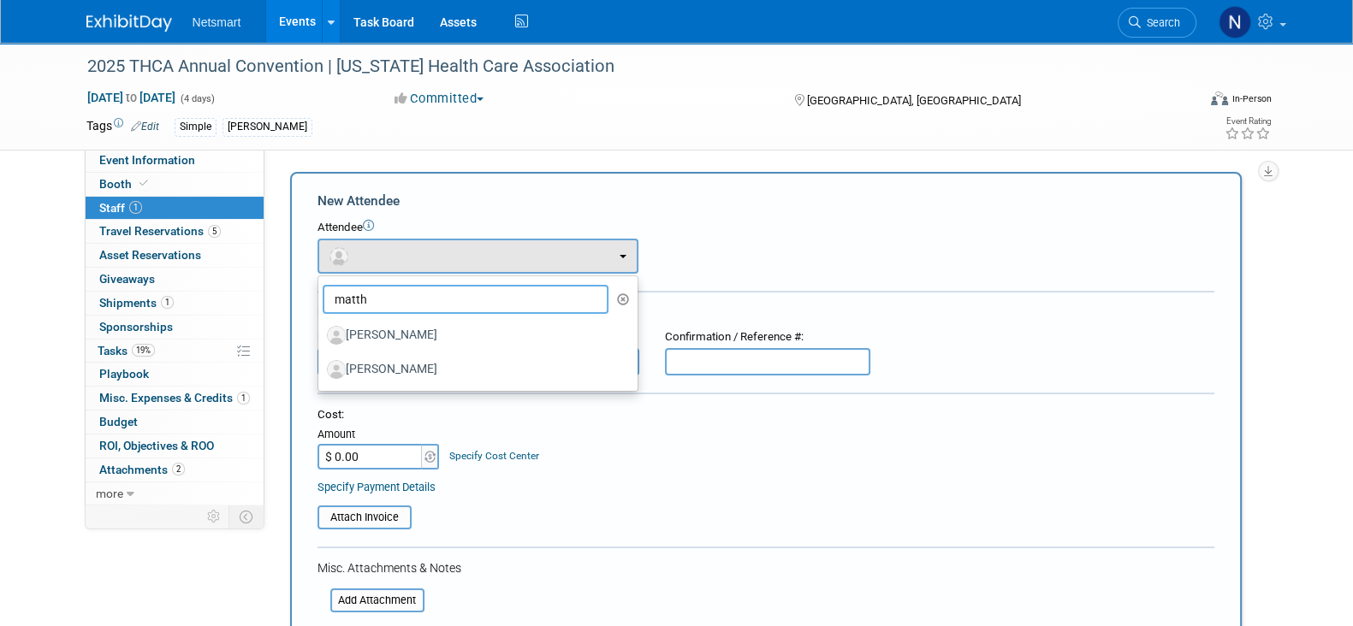
click at [364, 299] on input "matth" at bounding box center [466, 299] width 287 height 29
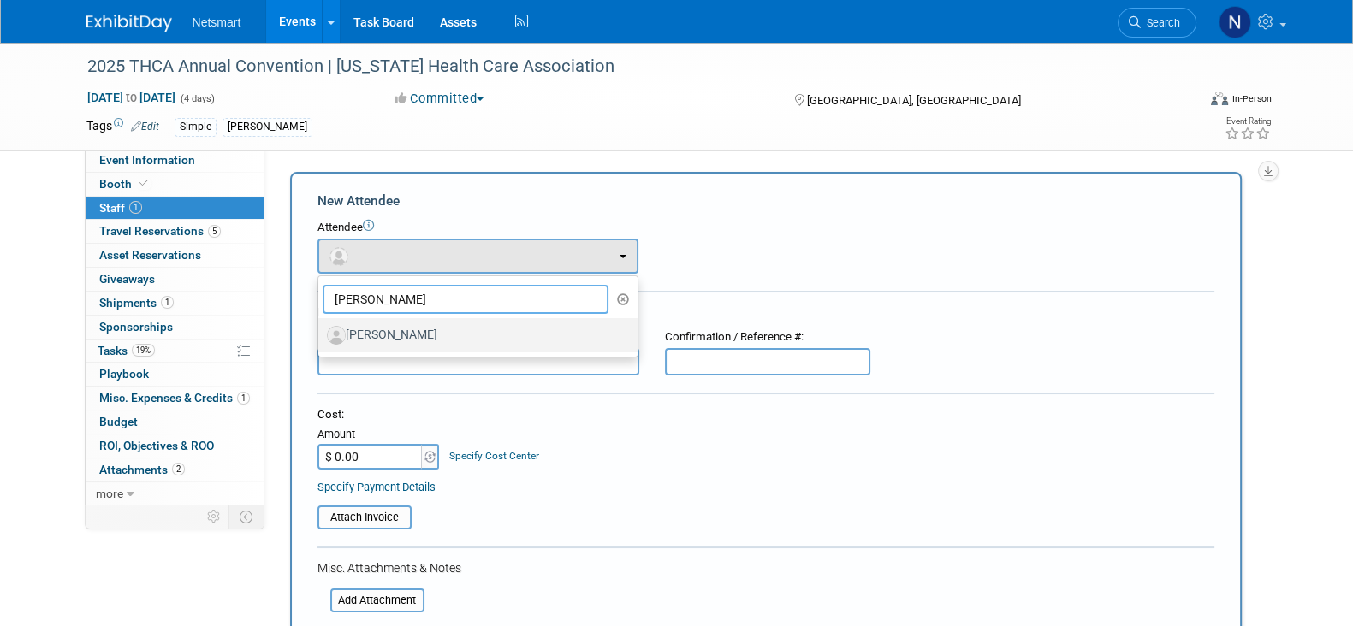
type input "nate h"
click at [385, 331] on label "[PERSON_NAME]" at bounding box center [473, 335] width 293 height 27
click at [321, 331] on input "[PERSON_NAME]" at bounding box center [315, 333] width 11 height 11
select select "8587fc67-c7d0-4930-ba39-f4408328a4fb"
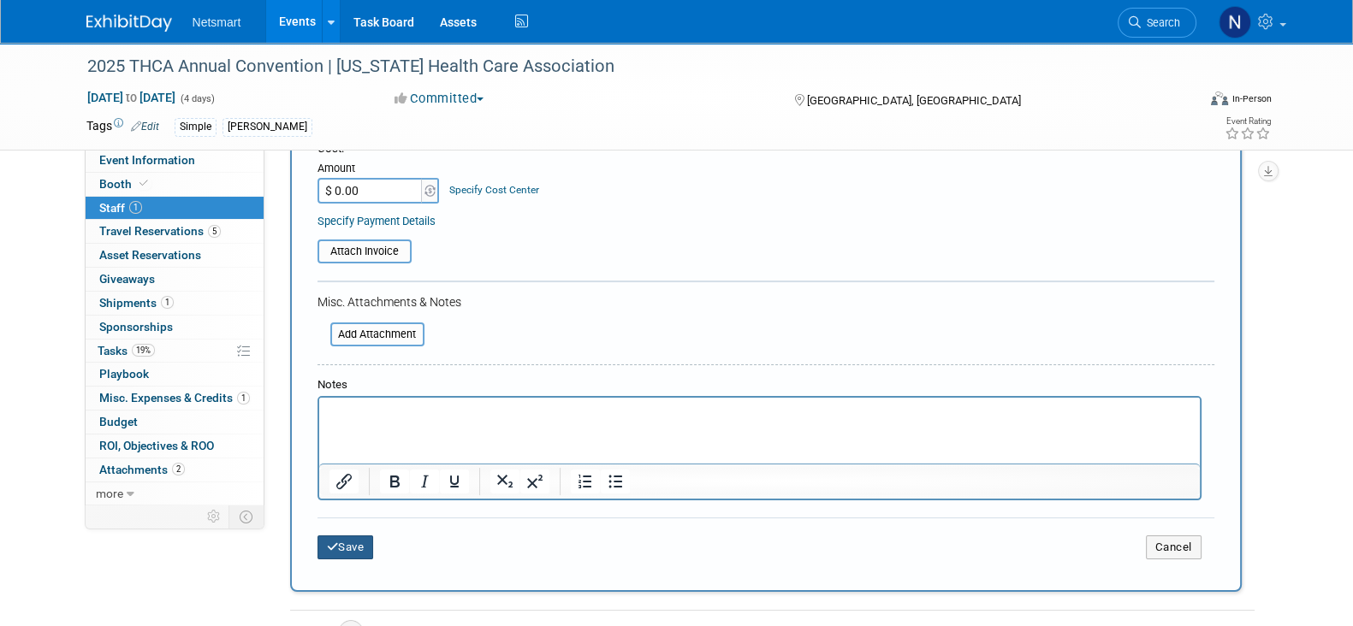
click at [364, 554] on button "Save" at bounding box center [345, 548] width 56 height 24
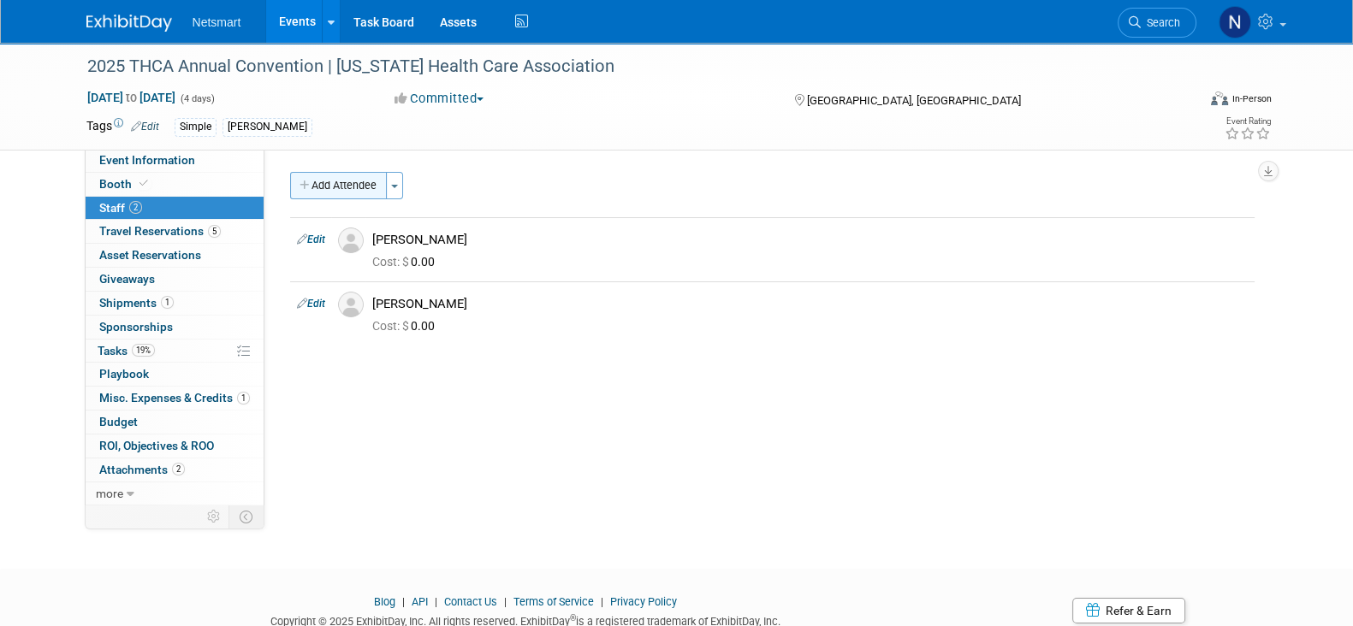
click at [343, 186] on button "Add Attendee" at bounding box center [338, 185] width 97 height 27
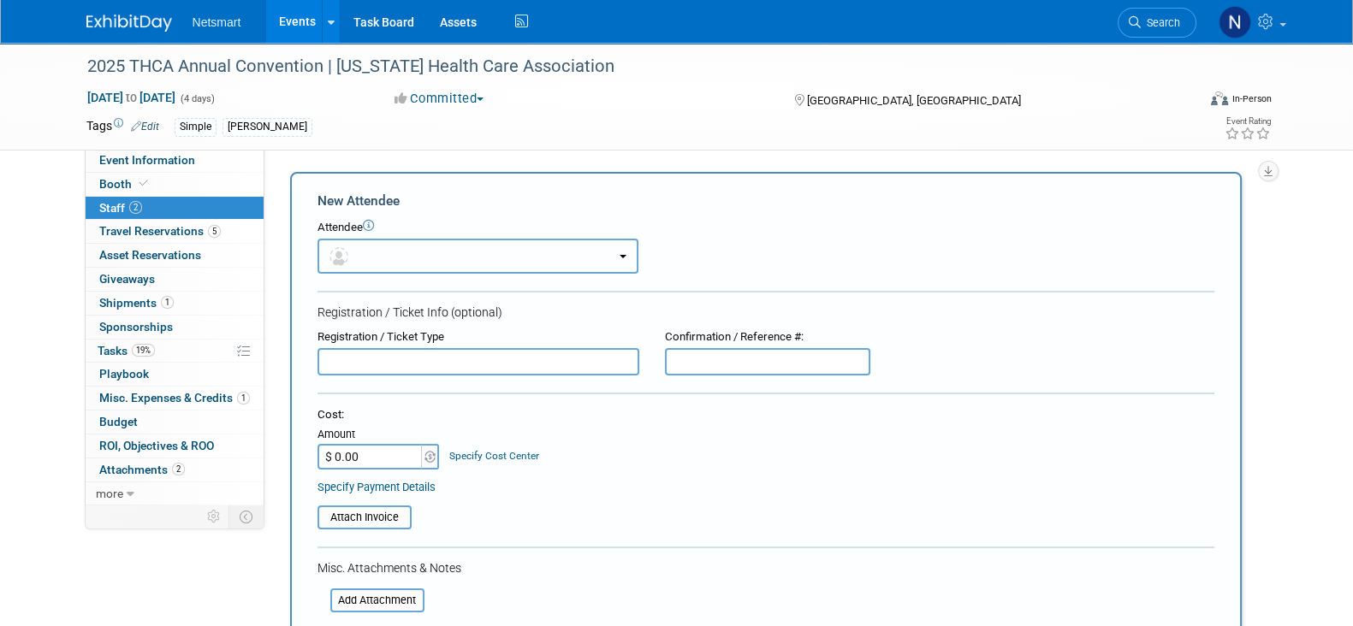
click at [376, 249] on button "button" at bounding box center [477, 256] width 321 height 35
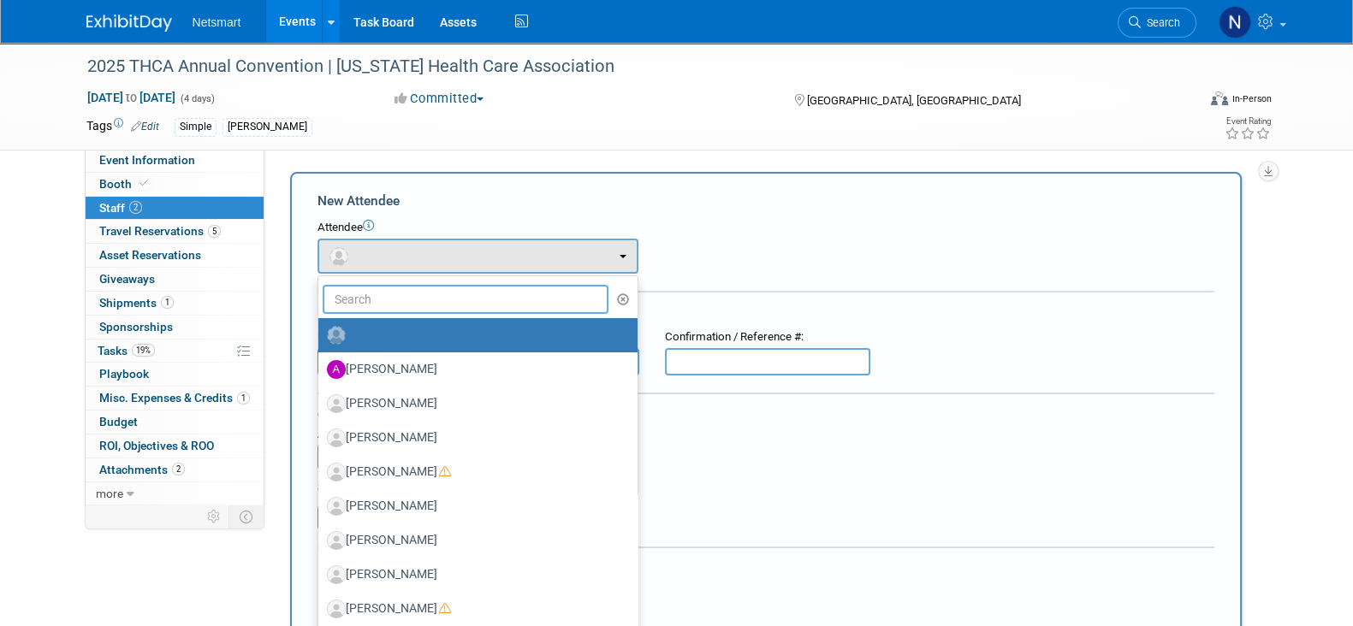
click at [380, 293] on input "text" at bounding box center [466, 299] width 287 height 29
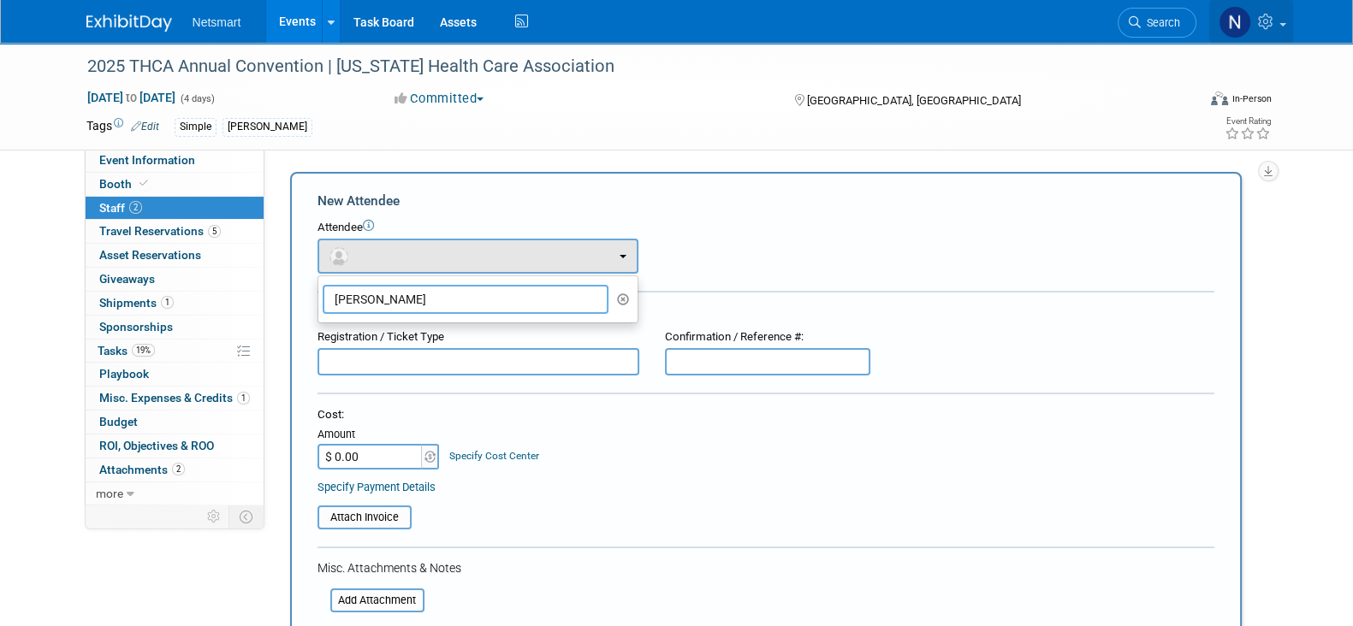
type input "jack h"
click at [1271, 16] on icon at bounding box center [1268, 21] width 20 height 15
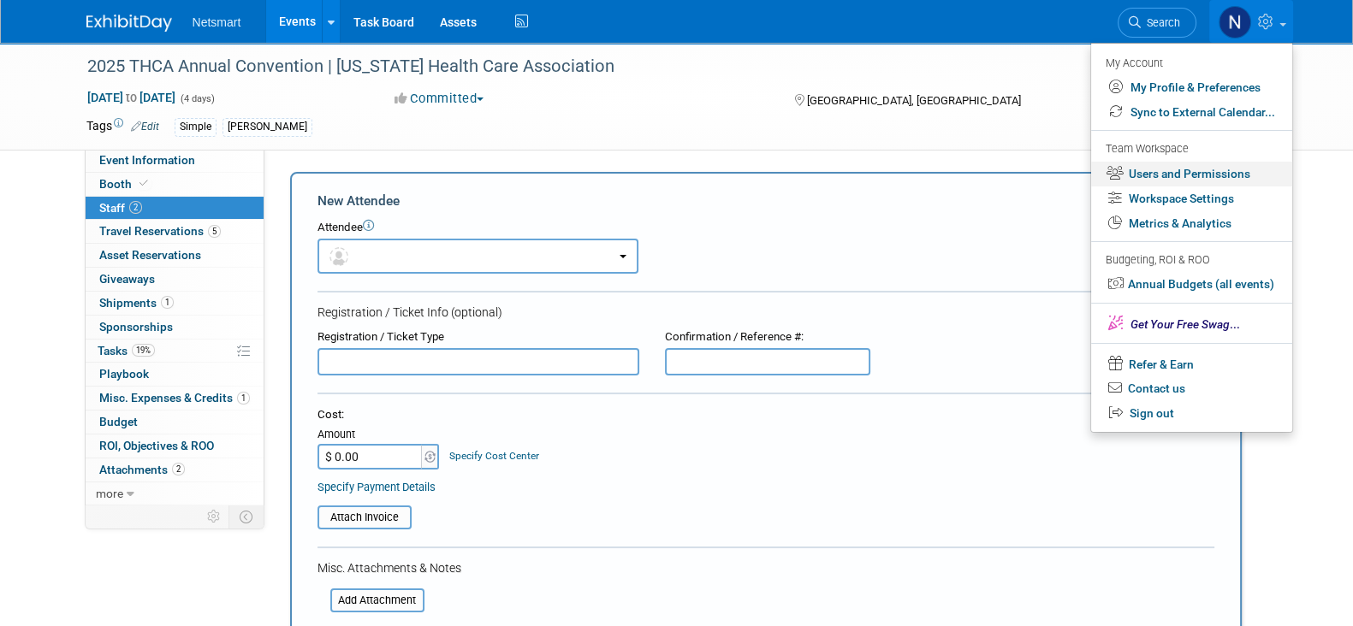
click at [1190, 172] on link "Users and Permissions" at bounding box center [1191, 174] width 201 height 25
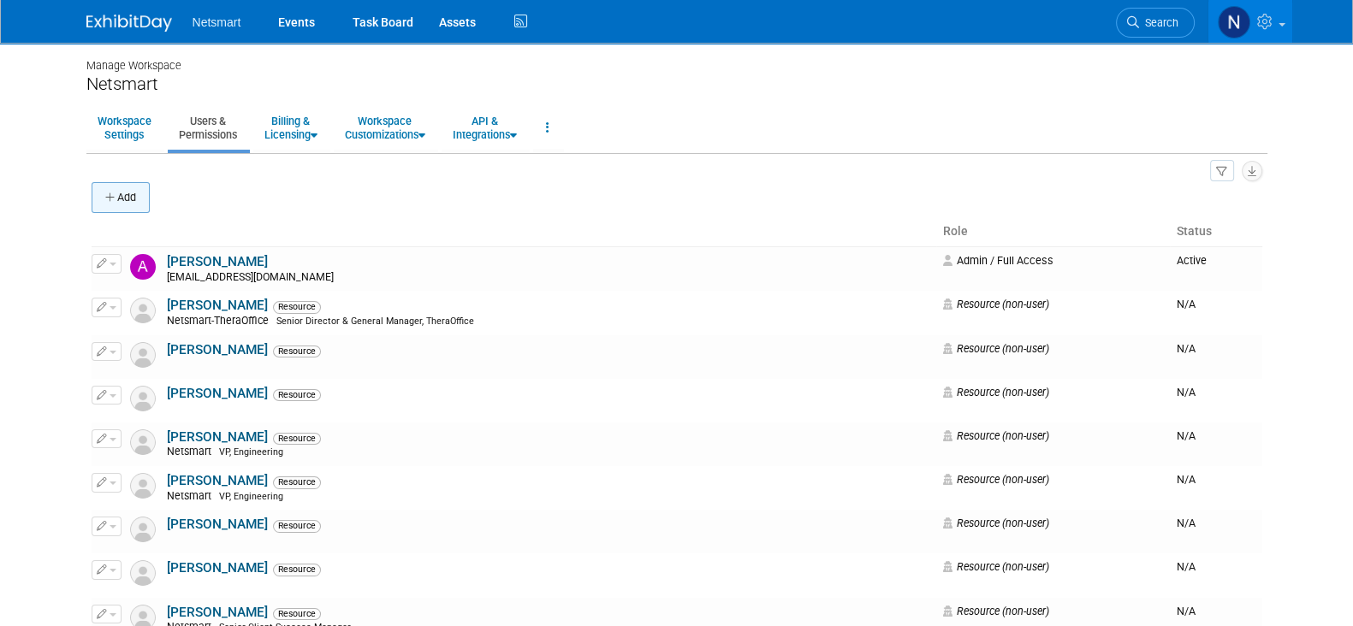
click at [121, 193] on button "Add" at bounding box center [121, 197] width 58 height 31
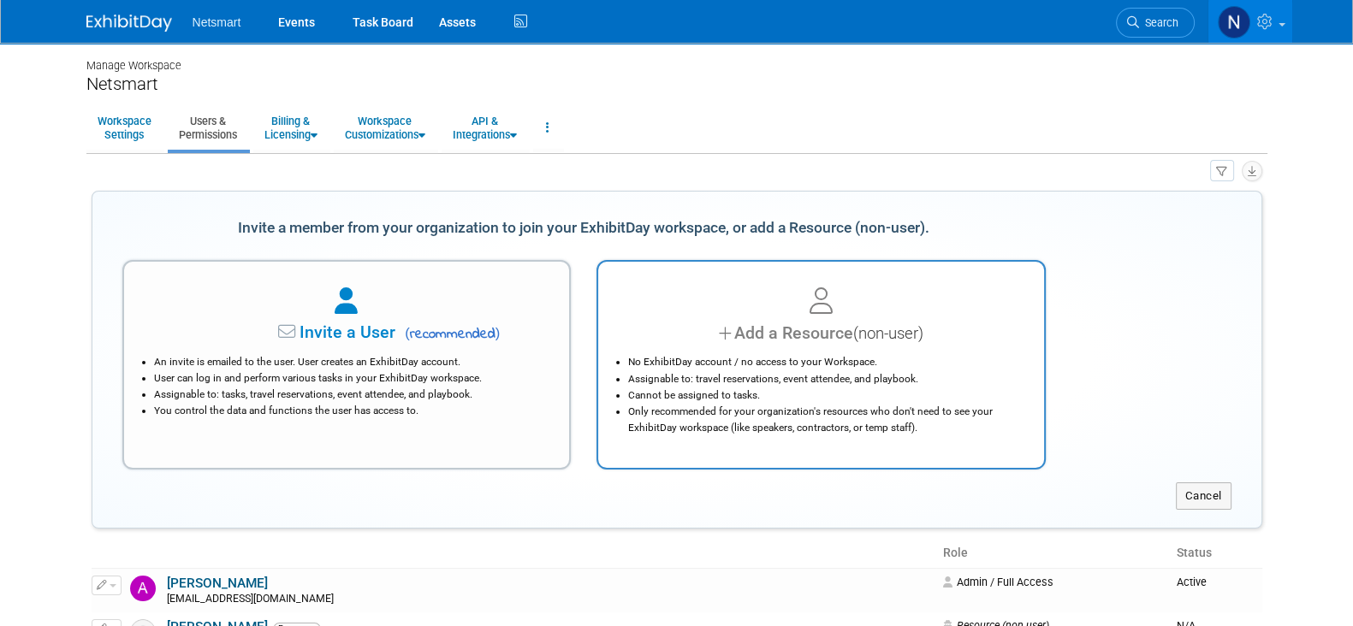
click at [730, 331] on div "Add a Resource (non-user)" at bounding box center [820, 333] width 403 height 25
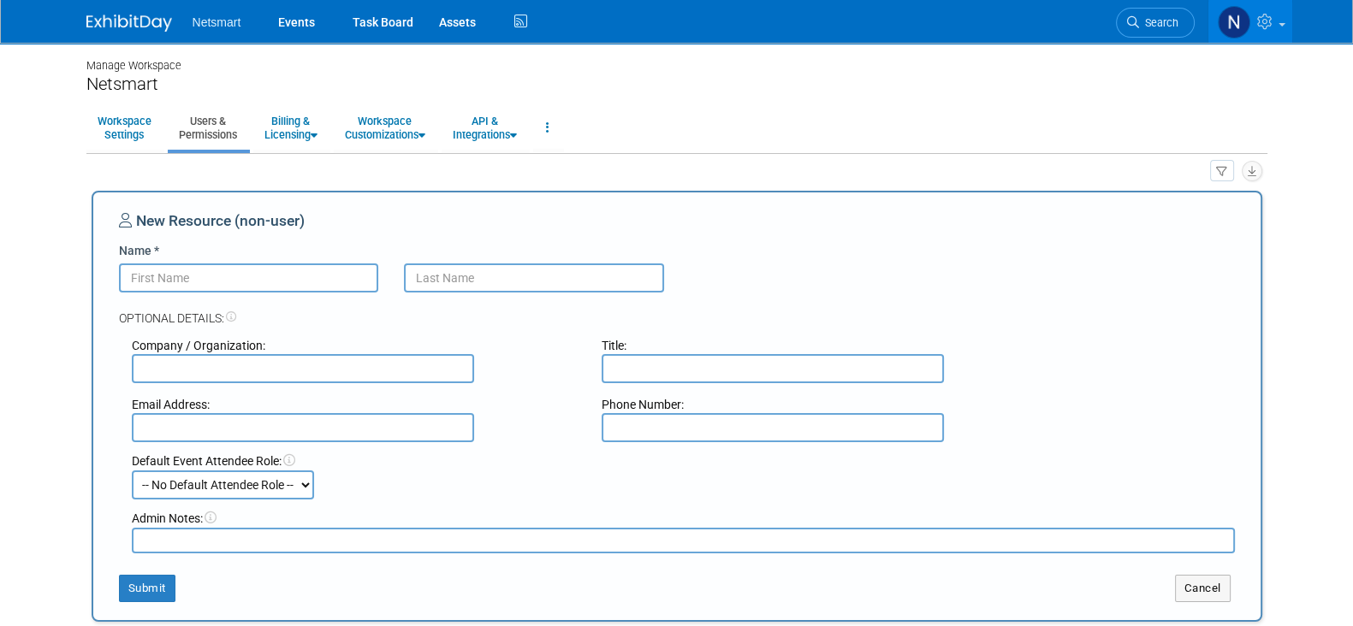
click at [280, 279] on input "Name *" at bounding box center [249, 278] width 260 height 29
type input "A"
type input "Jack"
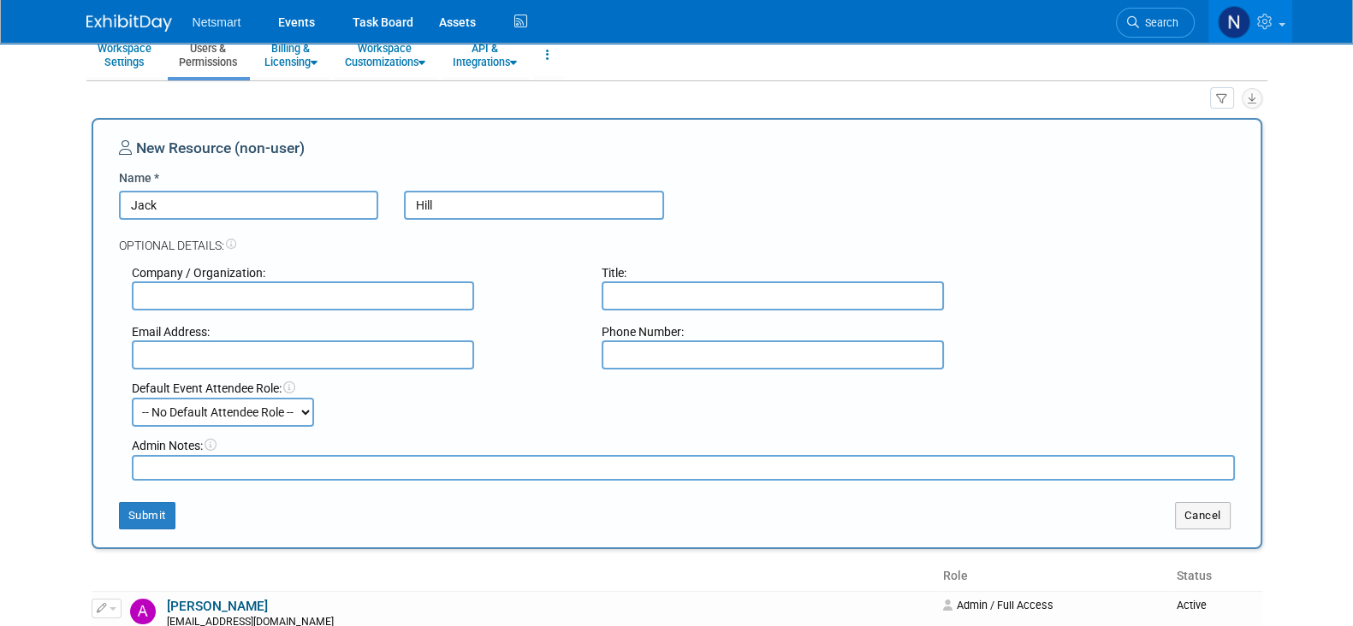
scroll to position [106, 0]
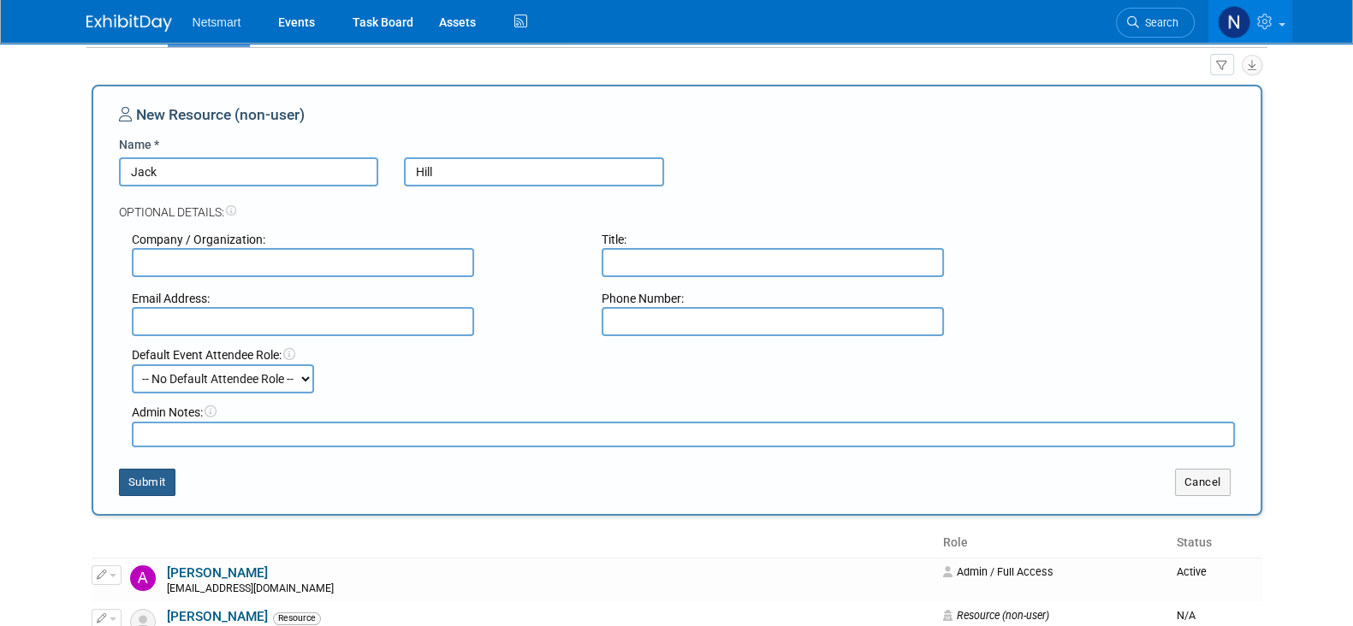
type input "Hill"
click at [129, 484] on button "Submit" at bounding box center [147, 482] width 56 height 27
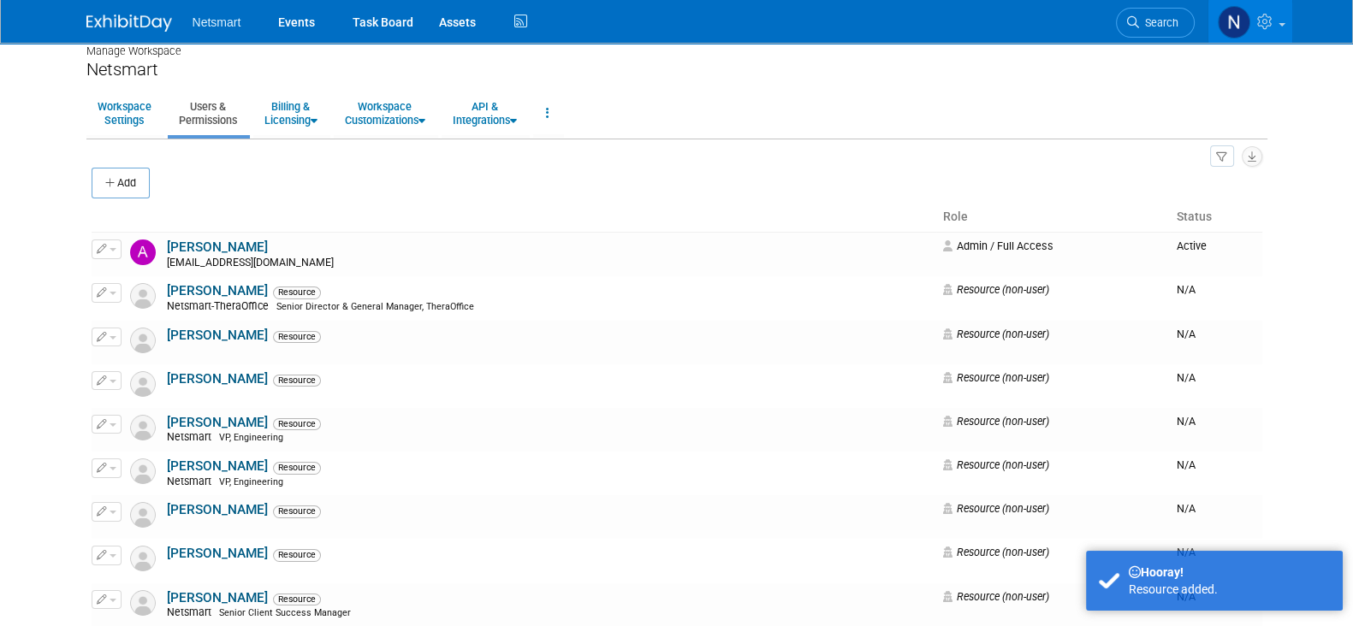
scroll to position [0, 0]
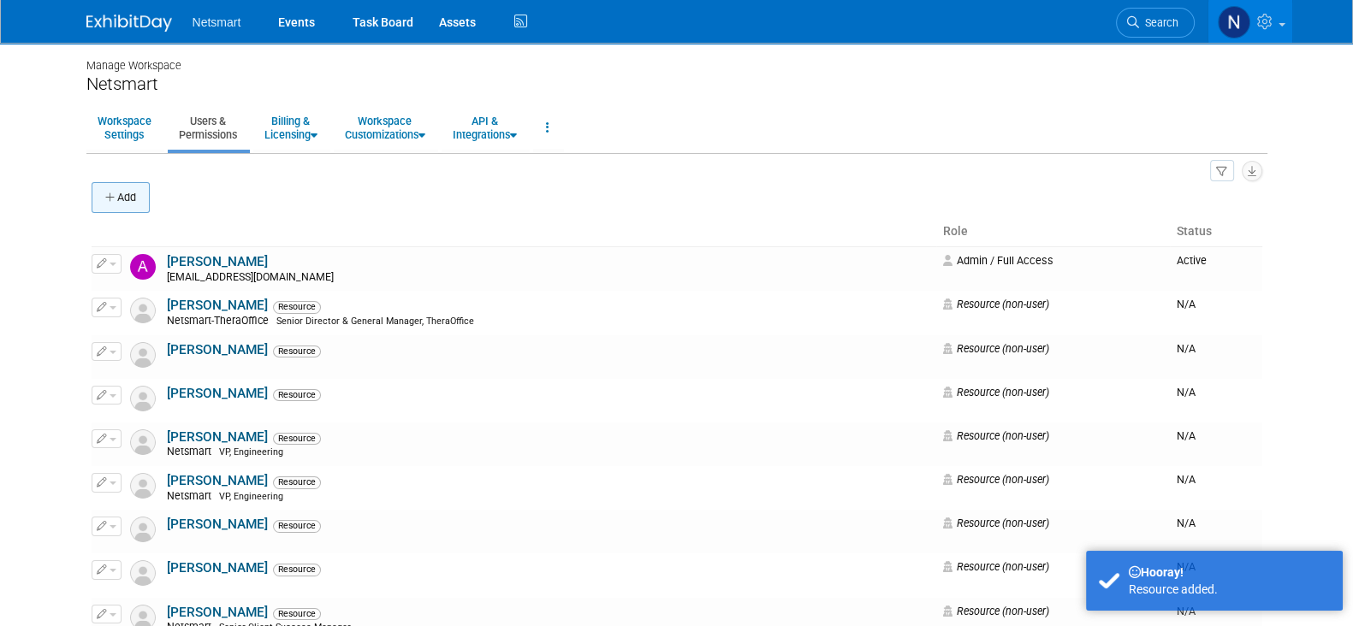
click at [135, 204] on button "Add" at bounding box center [121, 197] width 58 height 31
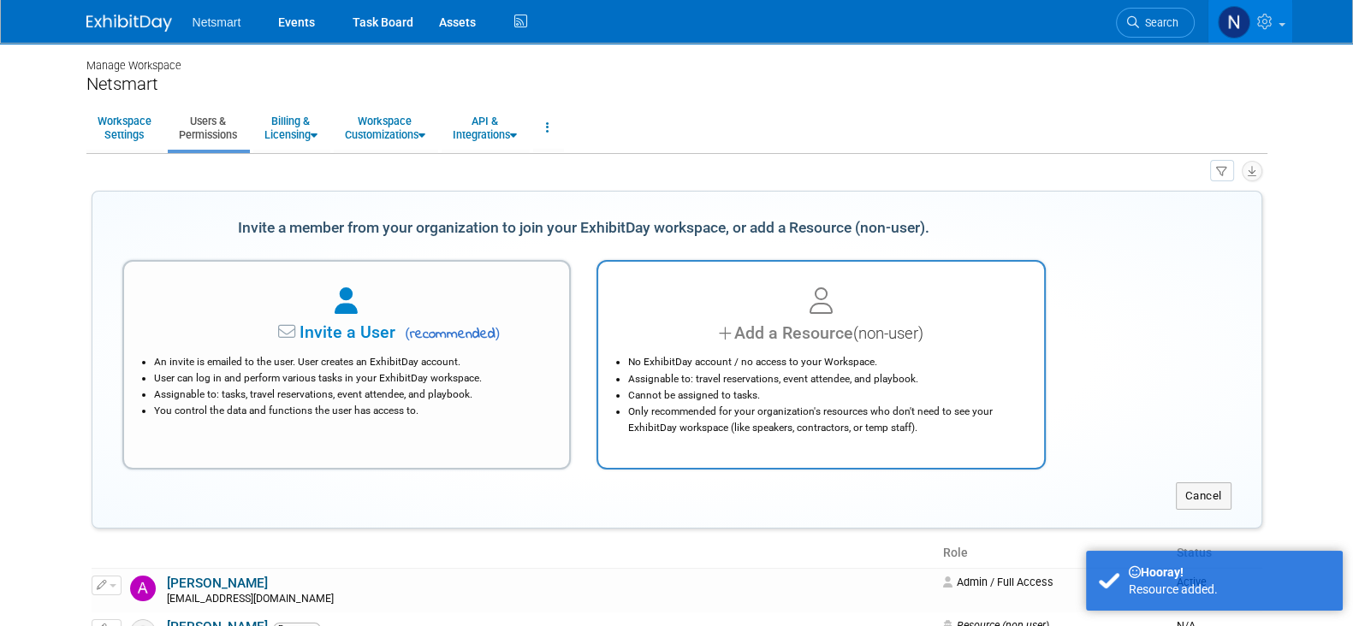
click at [879, 328] on span "(non-user)" at bounding box center [888, 333] width 70 height 19
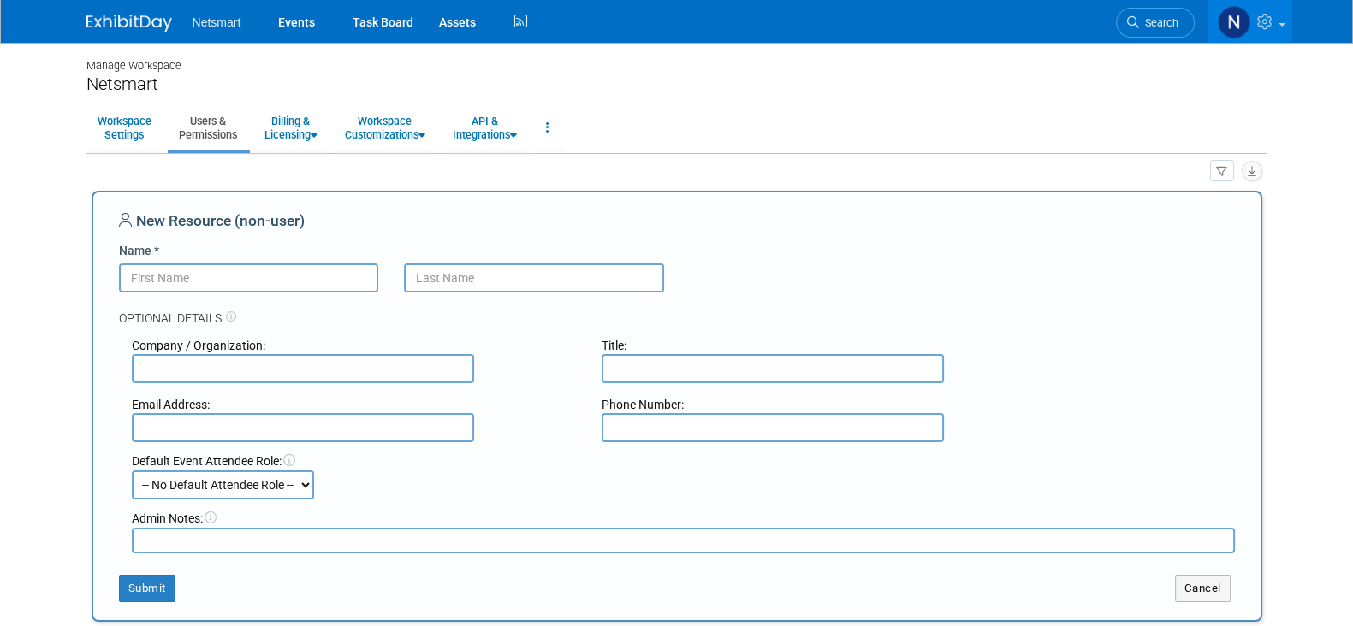
paste input "[PERSON_NAME]"
type input "[PERSON_NAME]"
click at [501, 282] on input "text" at bounding box center [534, 278] width 260 height 29
type input "t"
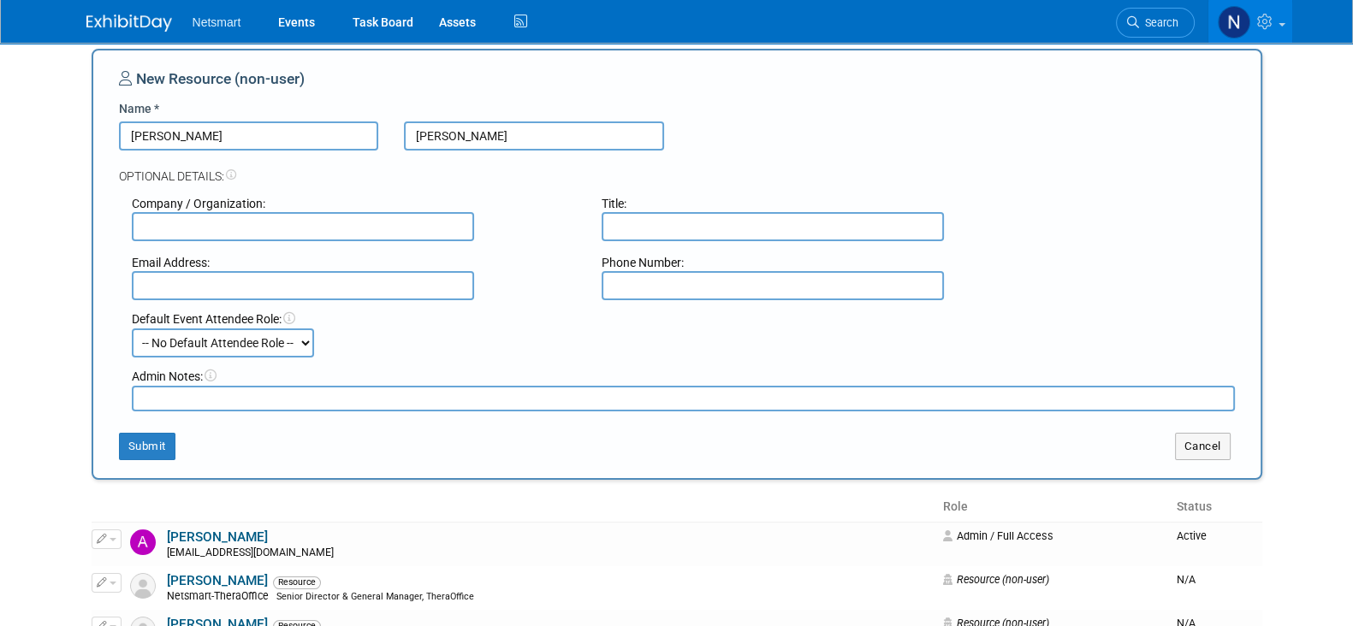
scroll to position [321, 0]
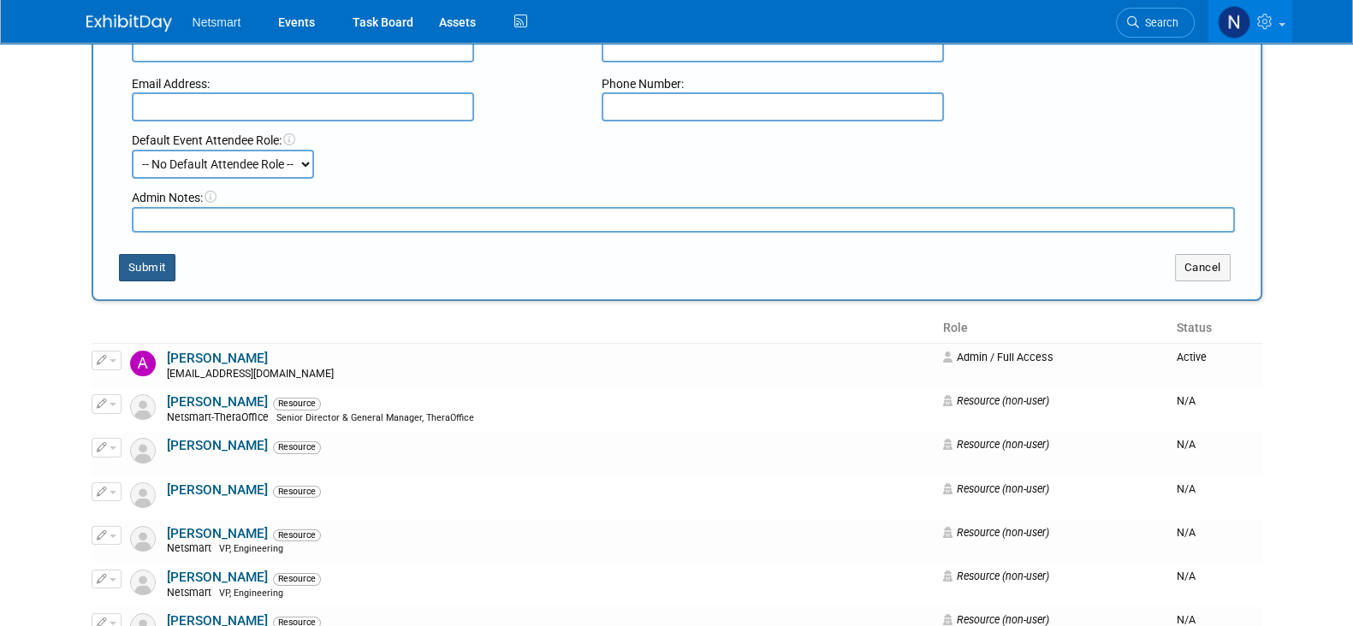
type input "[PERSON_NAME]"
click at [153, 270] on button "Submit" at bounding box center [147, 267] width 56 height 27
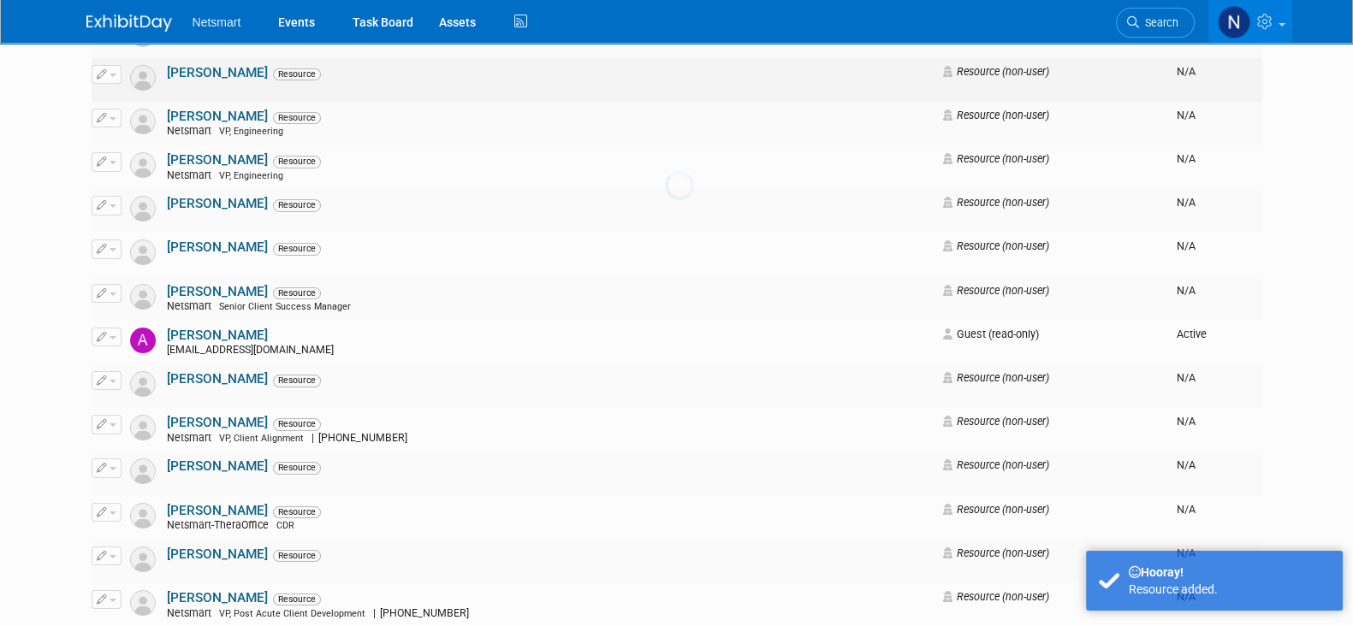
scroll to position [0, 0]
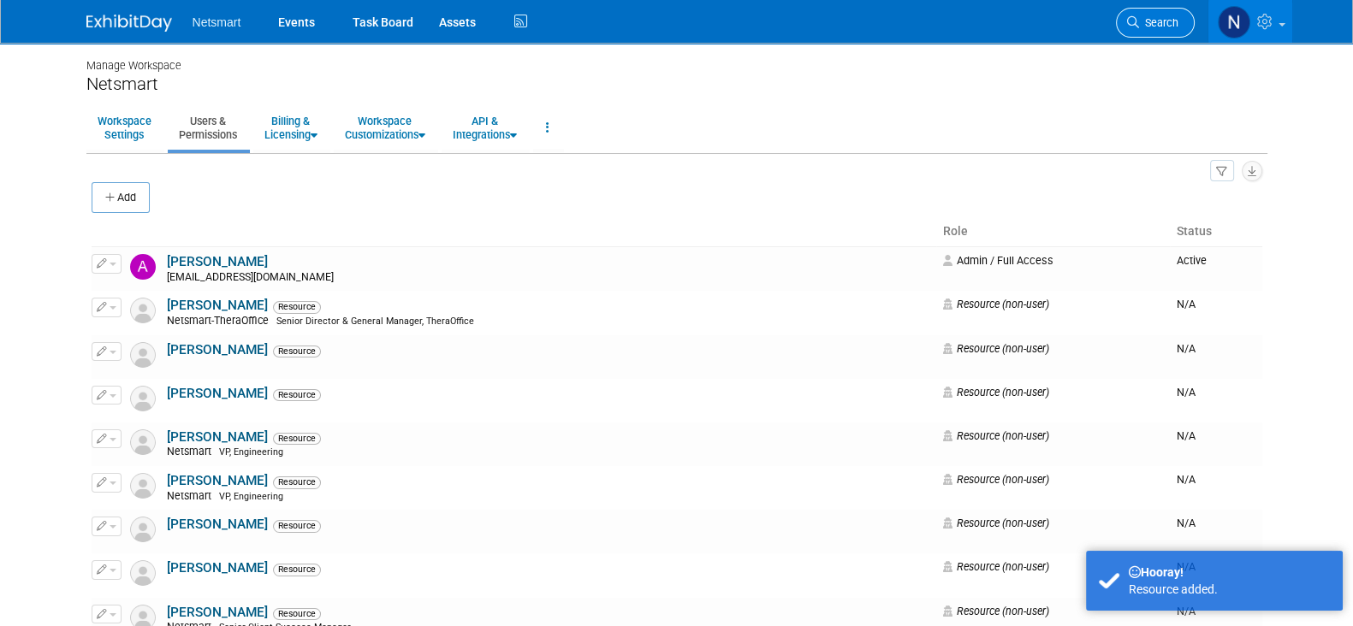
click at [1158, 21] on span "Search" at bounding box center [1158, 22] width 39 height 13
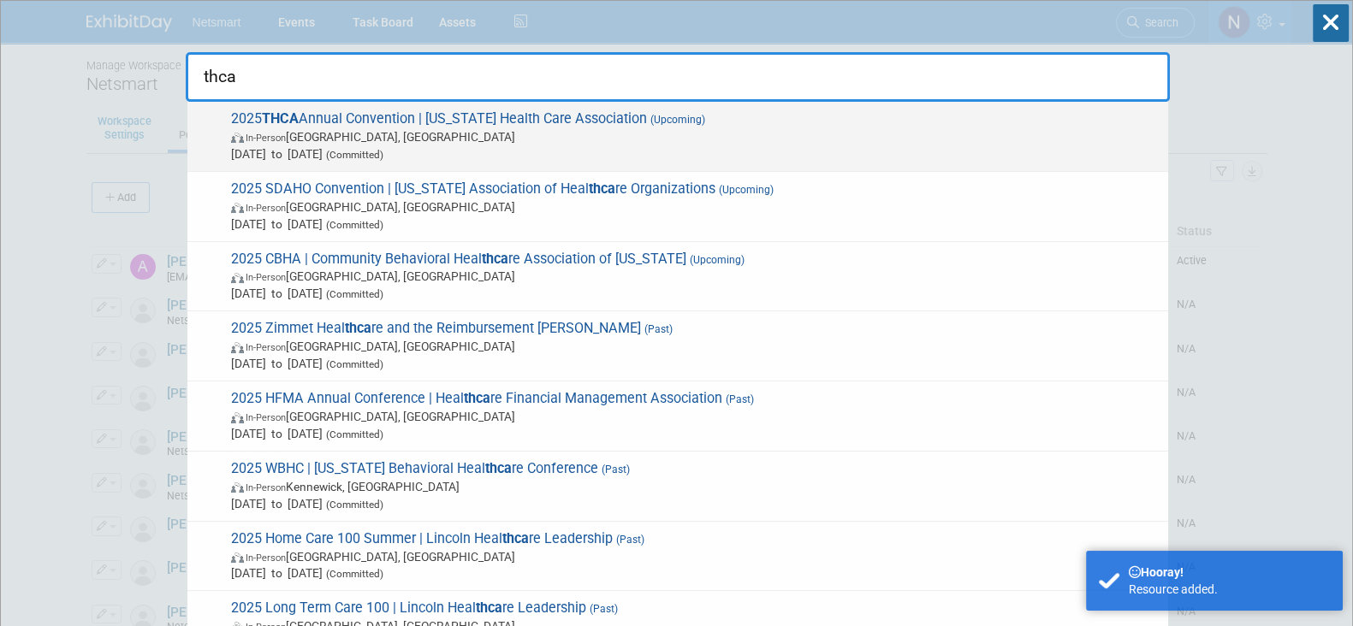
type input "thca"
click at [313, 128] on span "In-Person Houston, TX" at bounding box center [695, 136] width 928 height 17
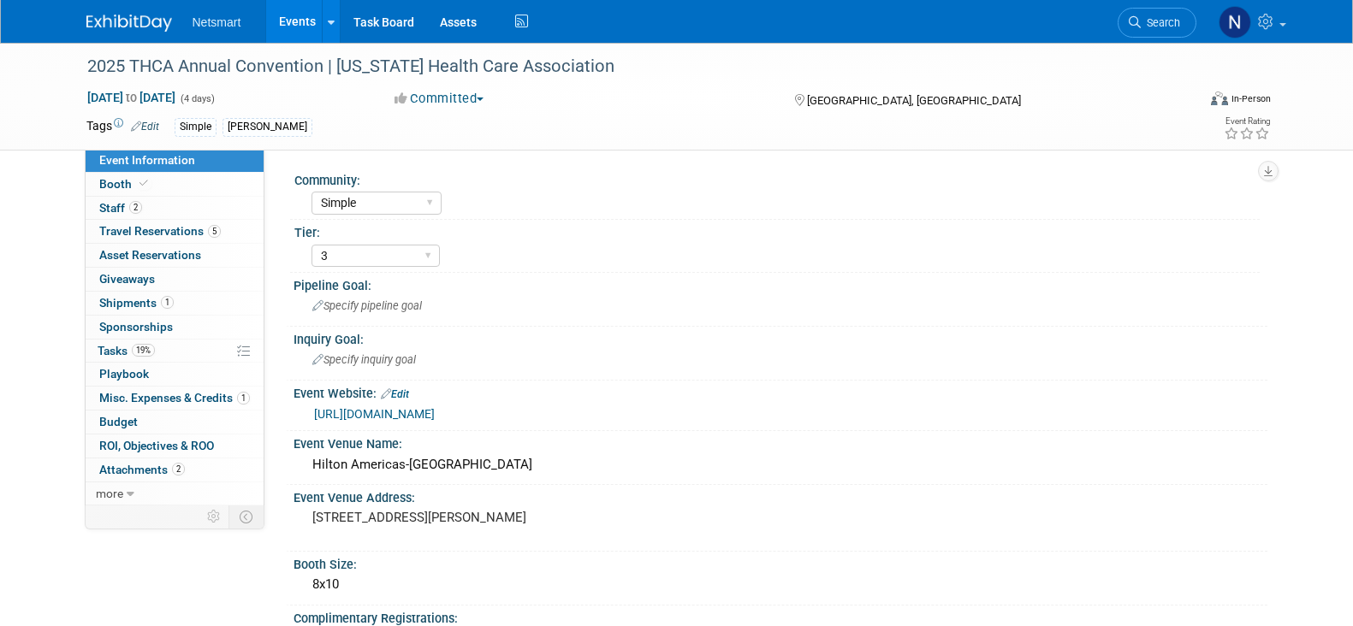
select select "Simple"
select select "3"
select select "No"
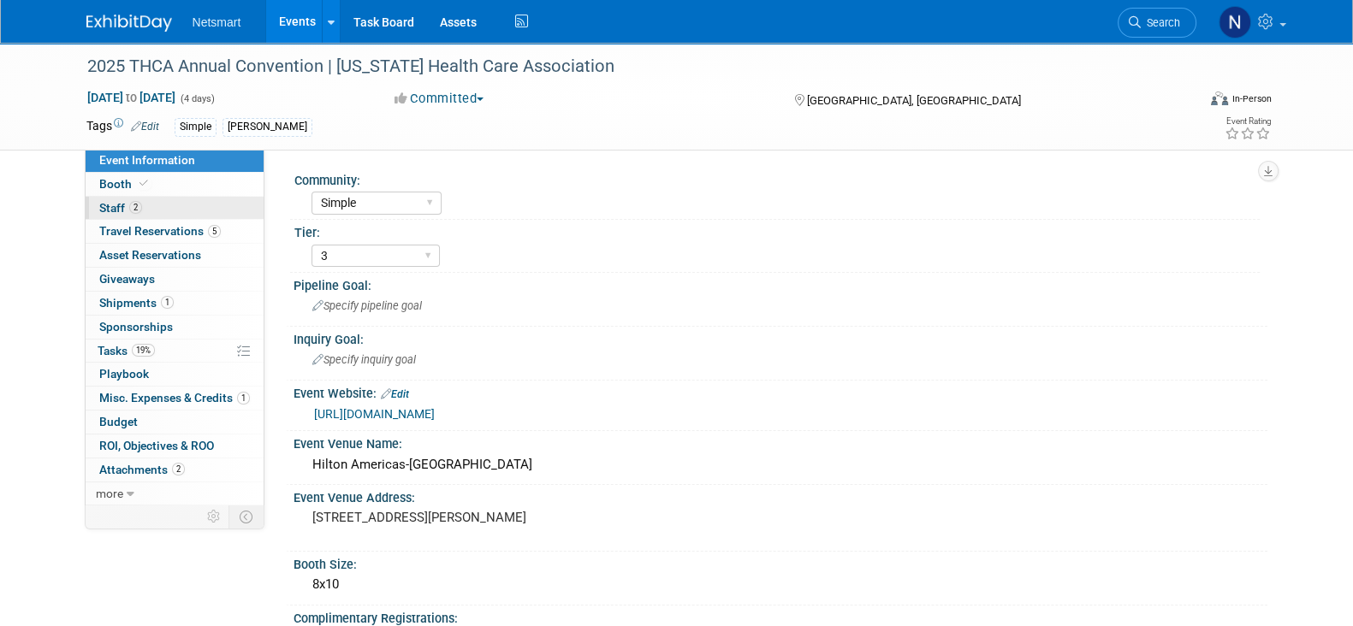
click at [163, 207] on link "2 Staff 2" at bounding box center [175, 208] width 178 height 23
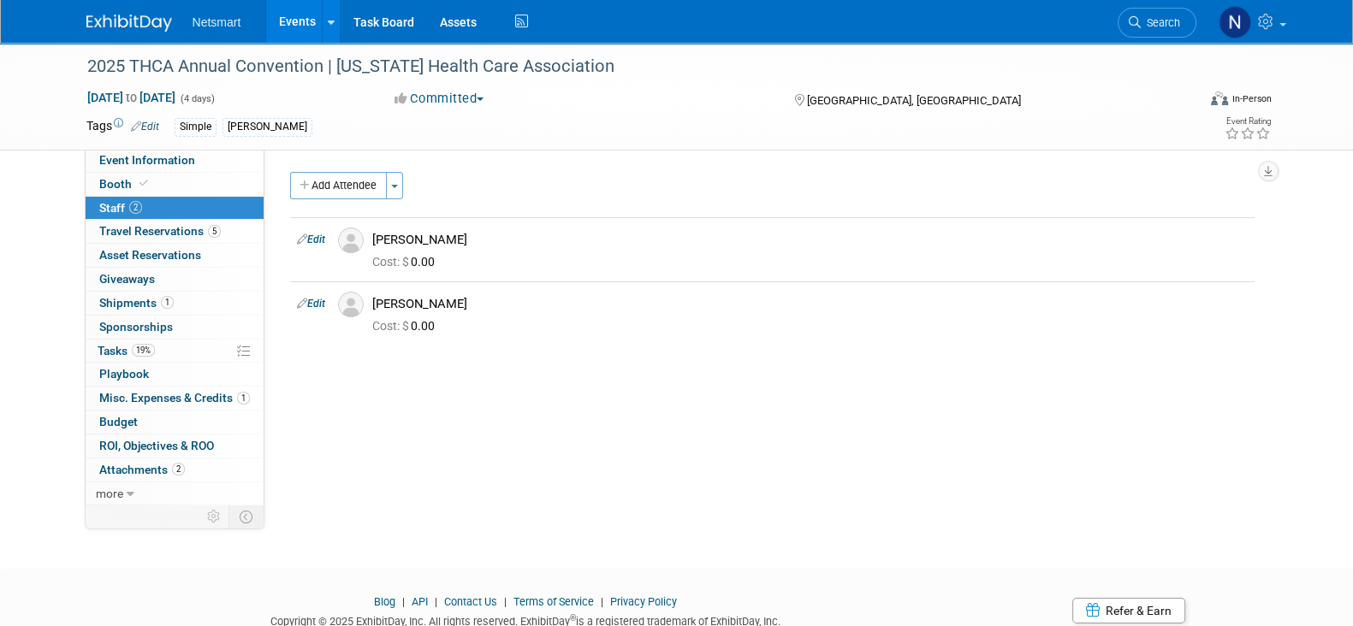
click at [342, 186] on button "Add Attendee" at bounding box center [338, 185] width 97 height 27
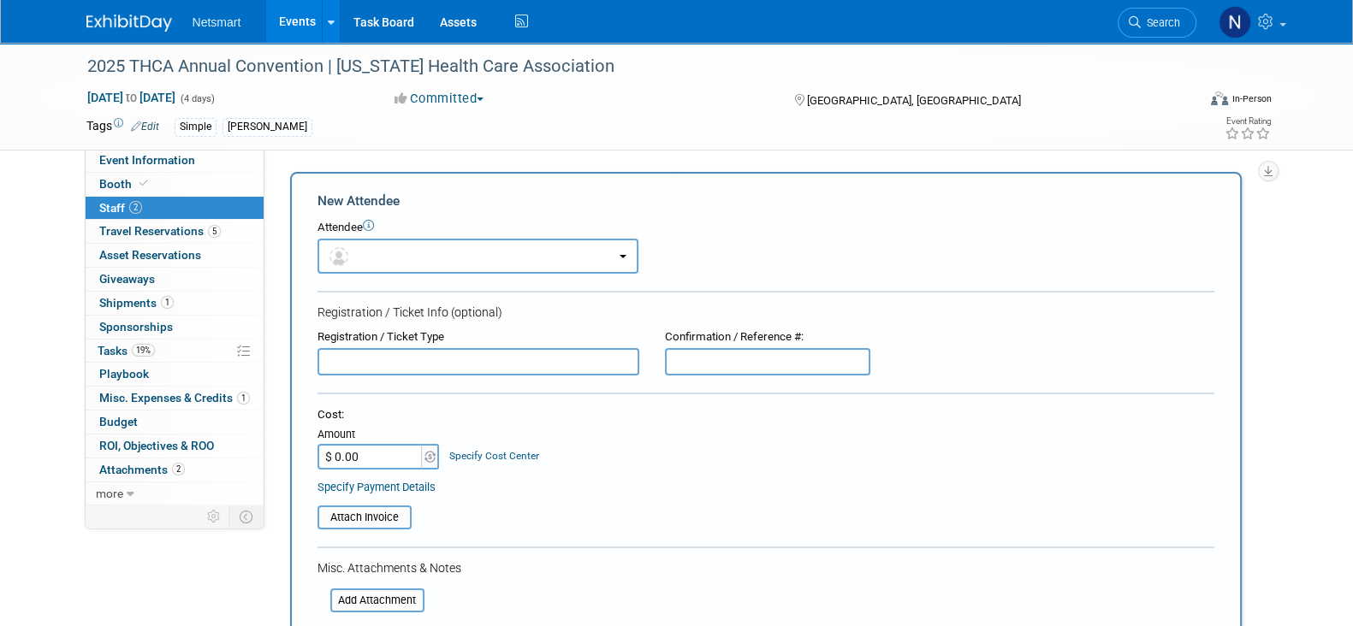
click at [354, 233] on body "Netsmart Events Add Event Bulk Upload Events Shareable Event Boards Recently Vi…" at bounding box center [676, 313] width 1353 height 626
click at [351, 250] on span "button" at bounding box center [341, 256] width 25 height 14
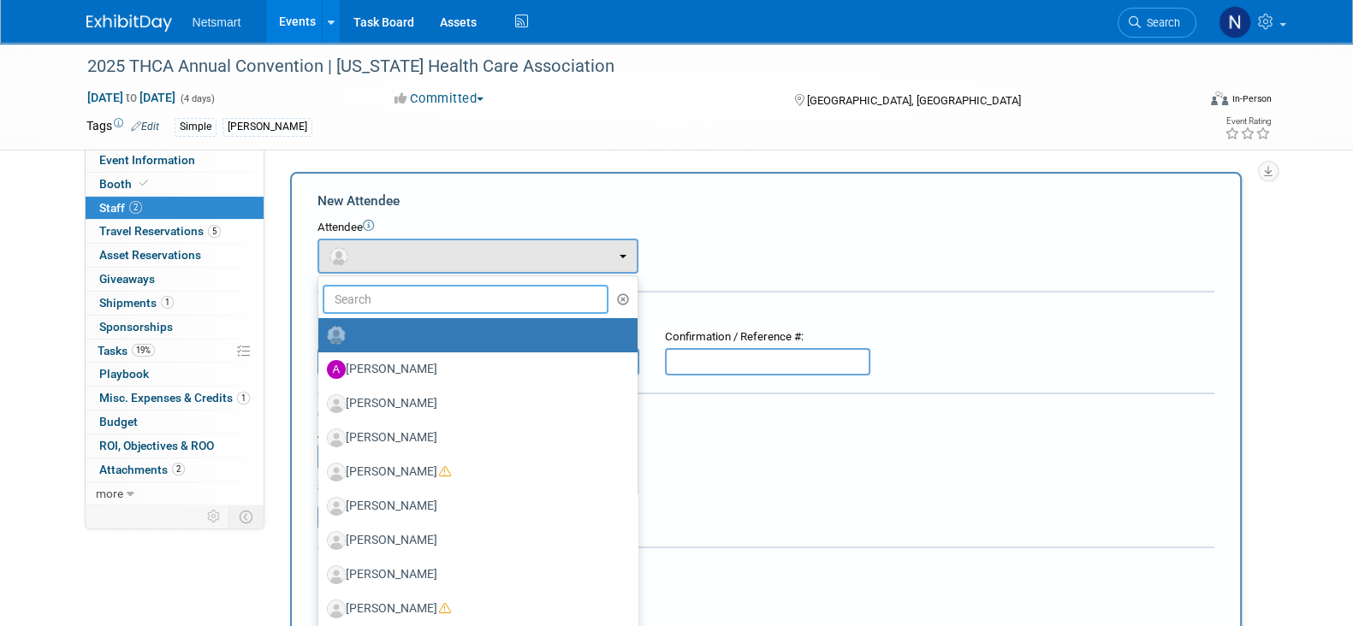
drag, startPoint x: 358, startPoint y: 298, endPoint x: 335, endPoint y: 296, distance: 23.2
click at [358, 299] on input "text" at bounding box center [466, 299] width 287 height 29
type input "matt"
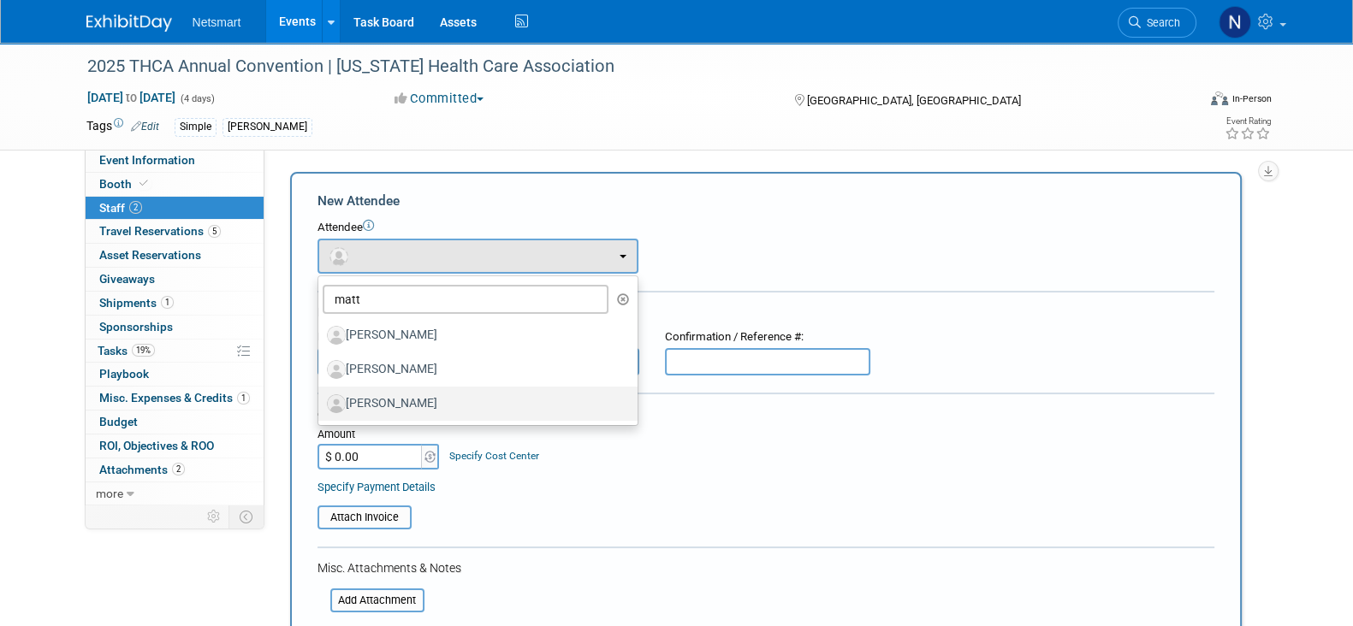
click at [427, 400] on label "[PERSON_NAME]" at bounding box center [473, 403] width 293 height 27
click at [321, 400] on input "[PERSON_NAME]" at bounding box center [315, 401] width 11 height 11
select select "d499f08f-7076-4c4f-b262-1dd31ba3f85b"
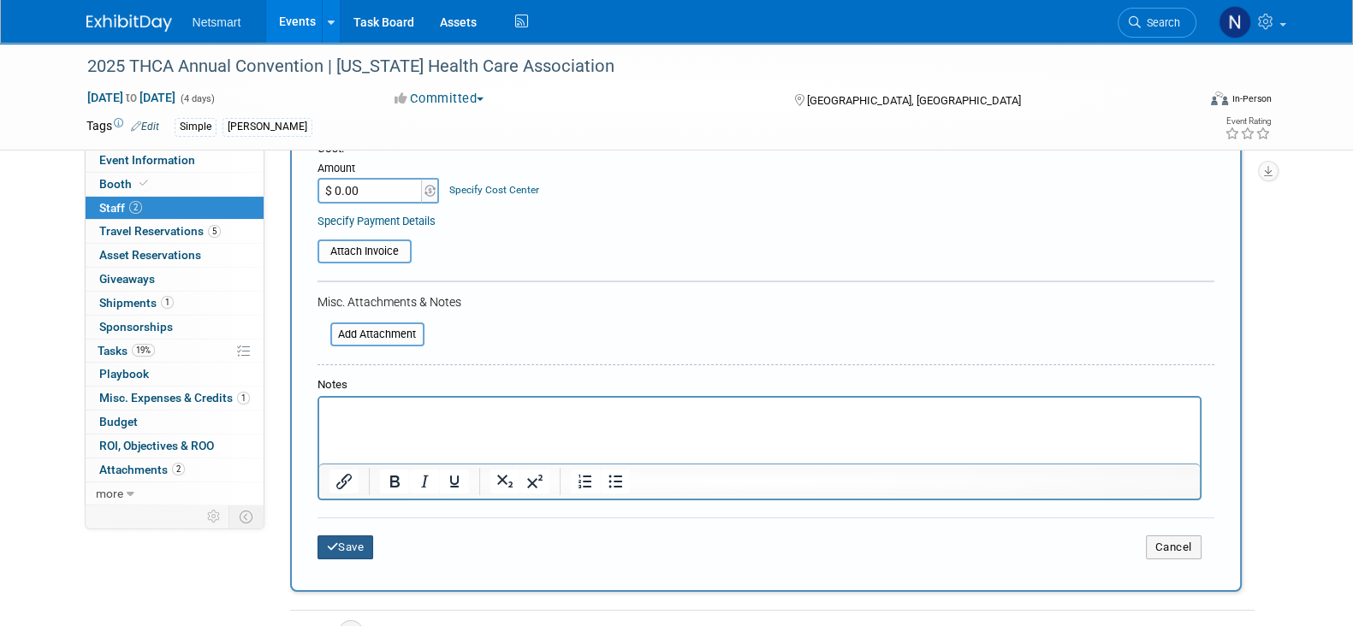
click at [353, 541] on button "Save" at bounding box center [345, 548] width 56 height 24
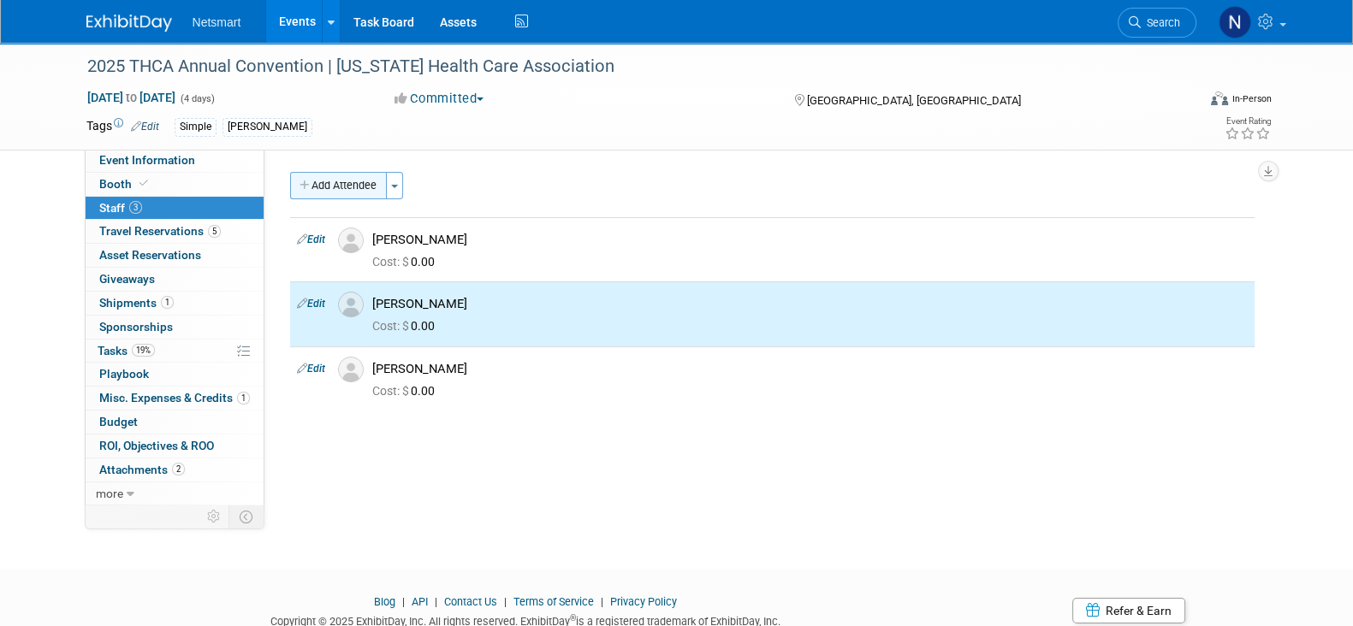
click at [358, 193] on button "Add Attendee" at bounding box center [338, 185] width 97 height 27
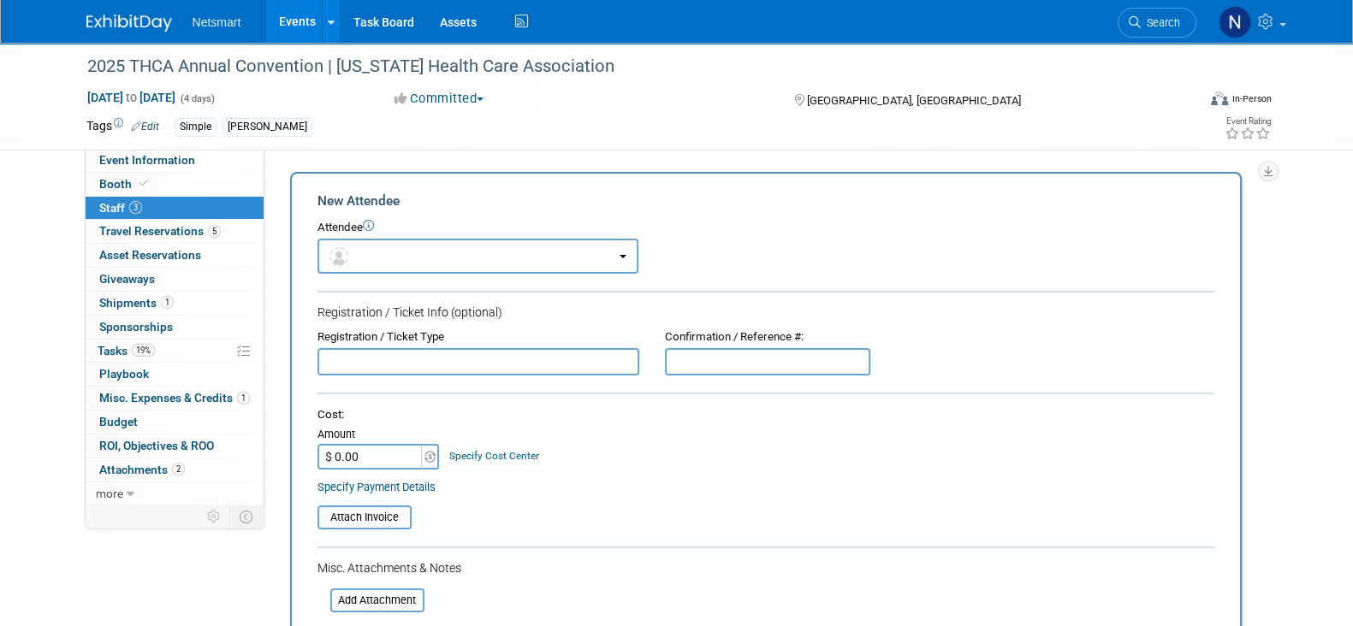
click at [389, 250] on button "button" at bounding box center [477, 256] width 321 height 35
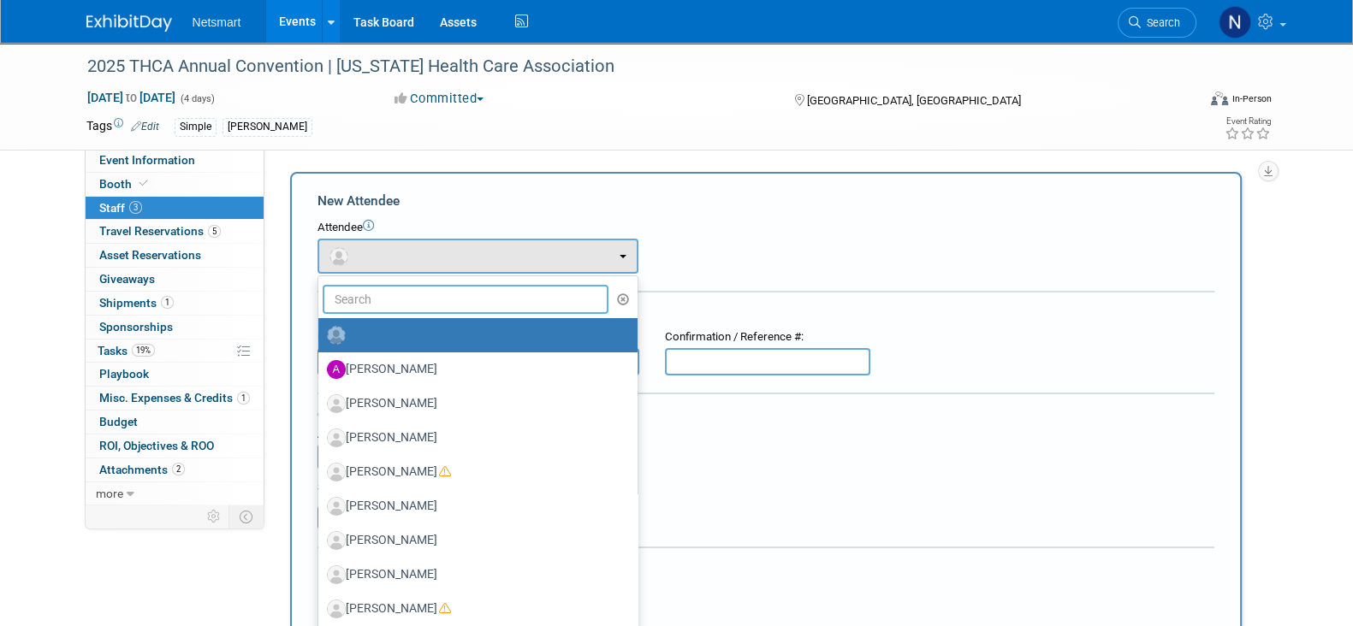
click at [394, 300] on input "text" at bounding box center [466, 299] width 287 height 29
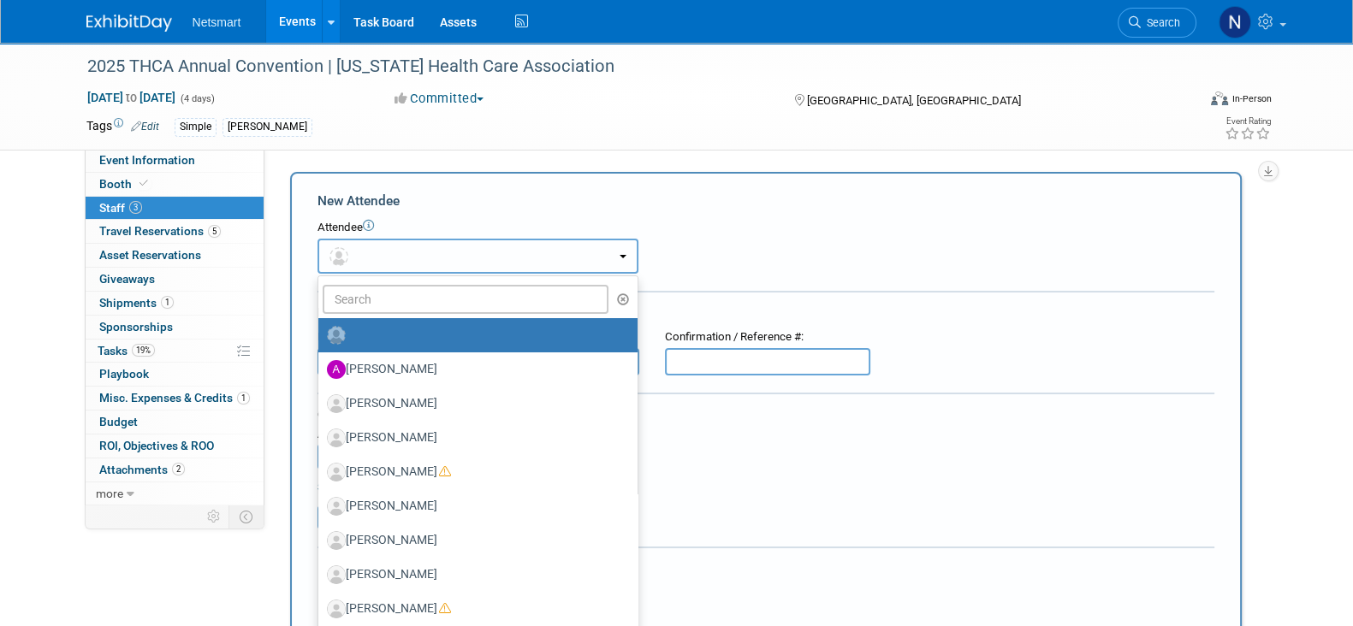
click at [449, 247] on button "button" at bounding box center [477, 256] width 321 height 35
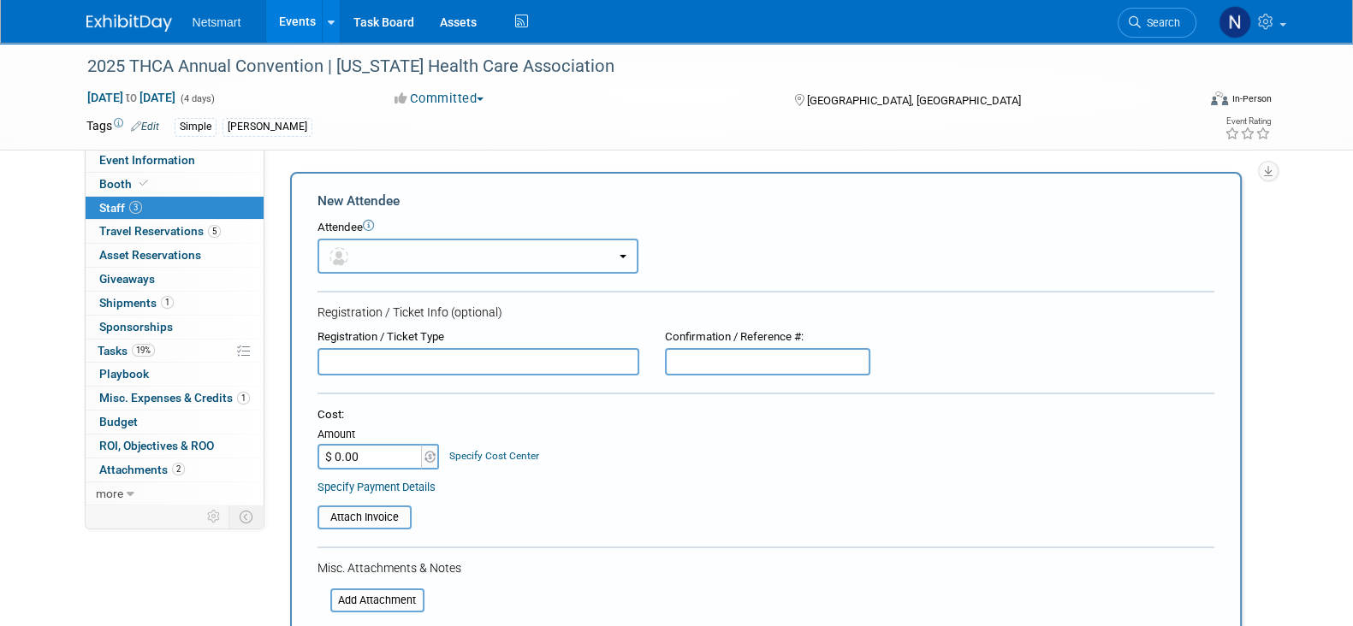
click at [386, 254] on button "button" at bounding box center [477, 256] width 321 height 35
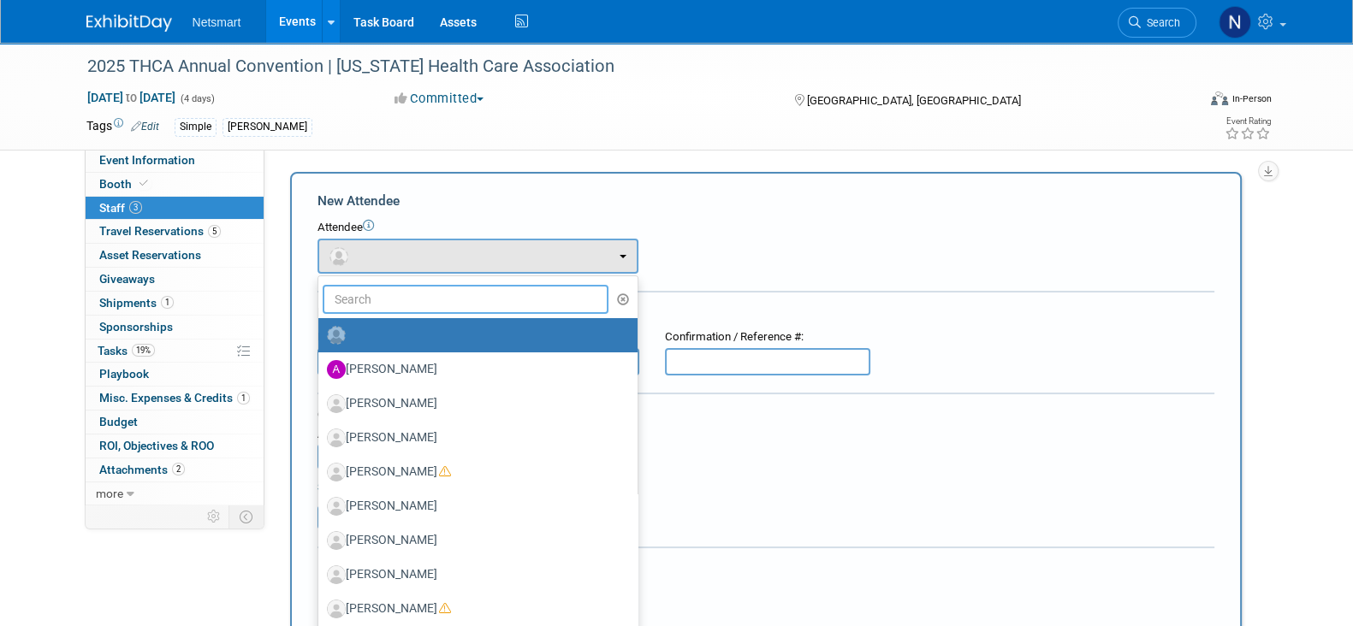
click at [370, 300] on input "text" at bounding box center [466, 299] width 287 height 29
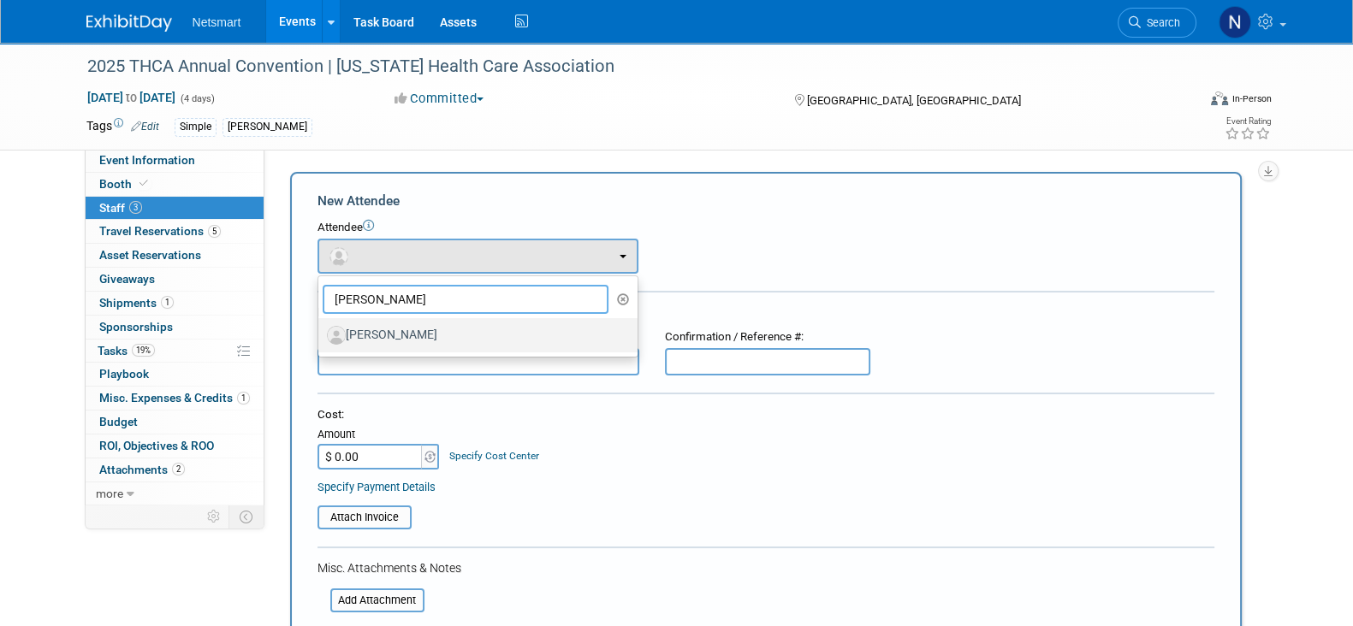
type input "jack hi"
click at [398, 327] on label "[PERSON_NAME]" at bounding box center [473, 335] width 293 height 27
click at [321, 328] on input "[PERSON_NAME]" at bounding box center [315, 333] width 11 height 11
select select "2c4d4091-7086-4c22-86d5-9c4777a86bea"
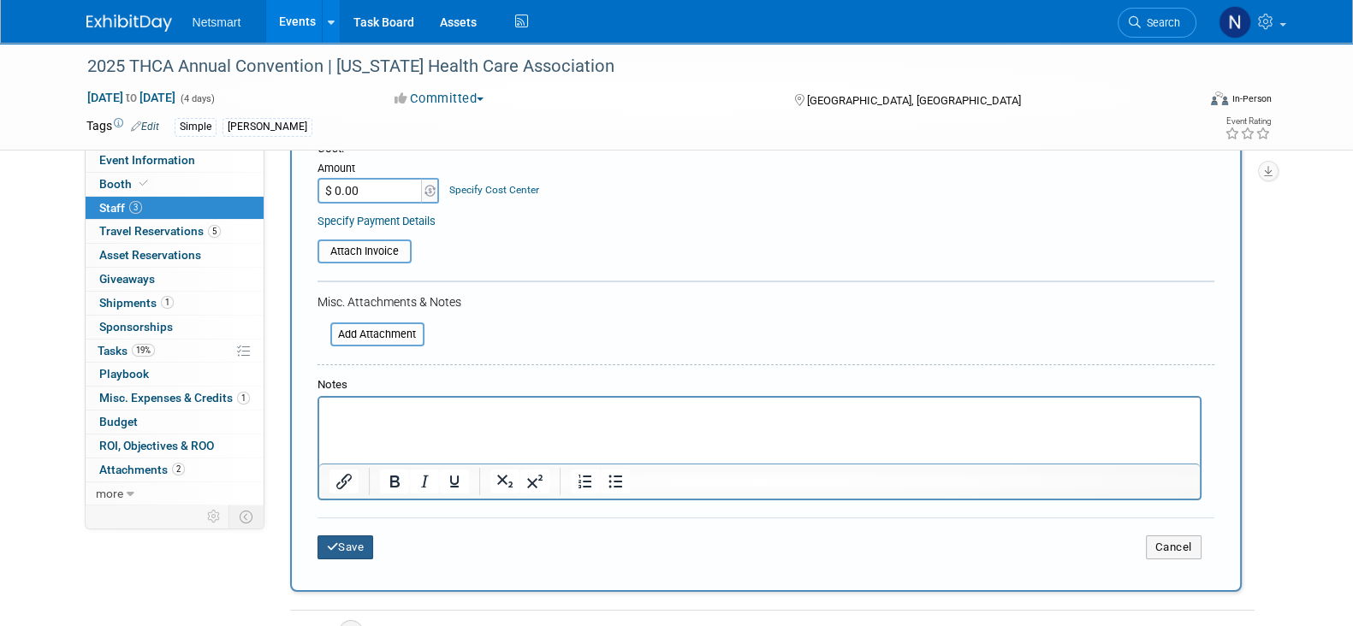
click at [353, 545] on button "Save" at bounding box center [345, 548] width 56 height 24
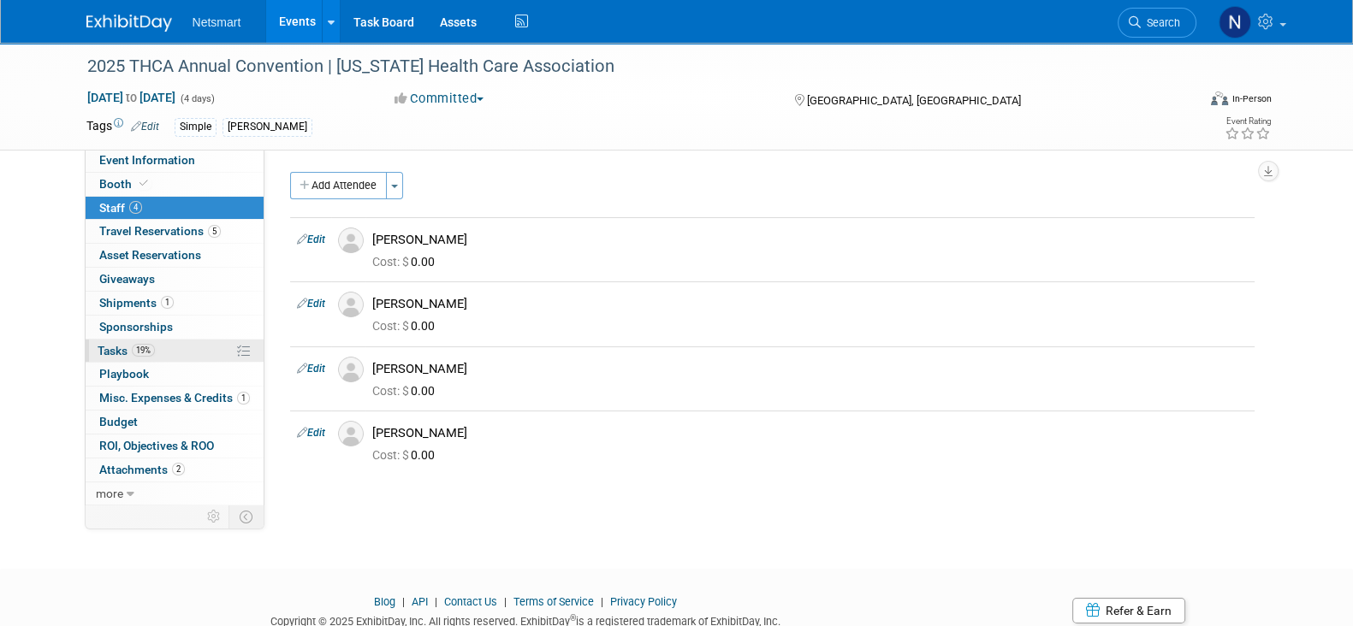
click at [174, 345] on link "19% Tasks 19%" at bounding box center [175, 351] width 178 height 23
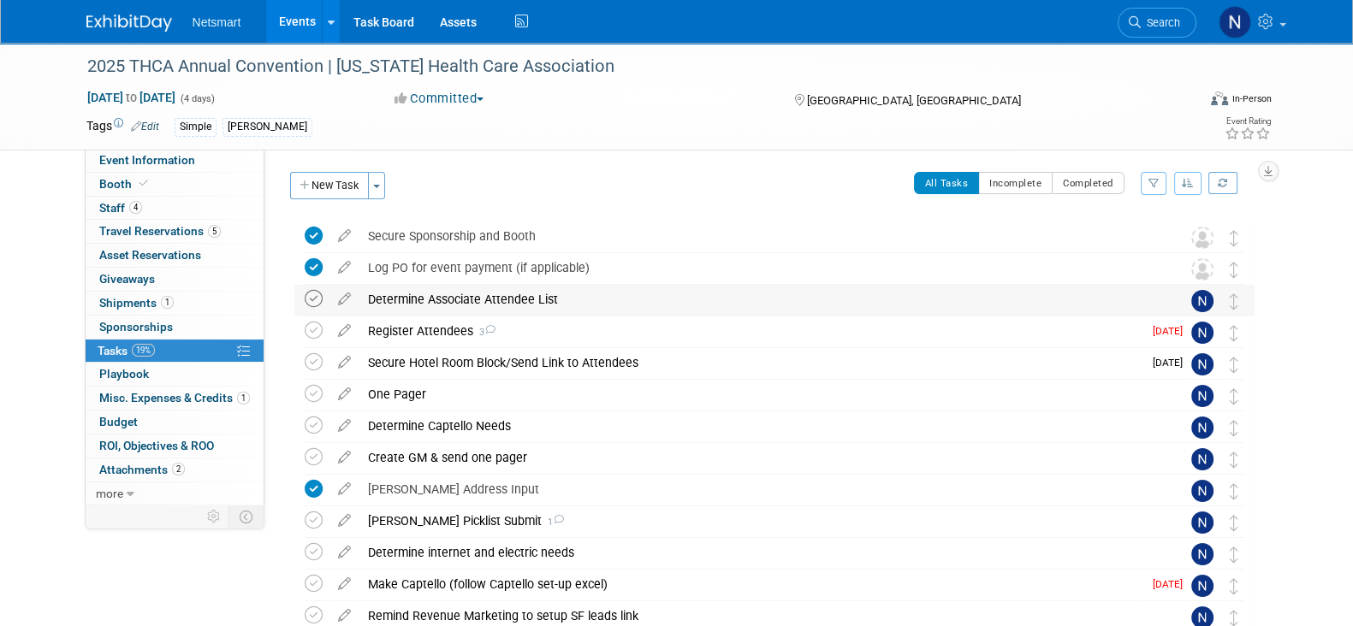
click at [311, 301] on icon at bounding box center [314, 299] width 18 height 18
click at [439, 331] on div "Register Attendees 3" at bounding box center [750, 331] width 783 height 29
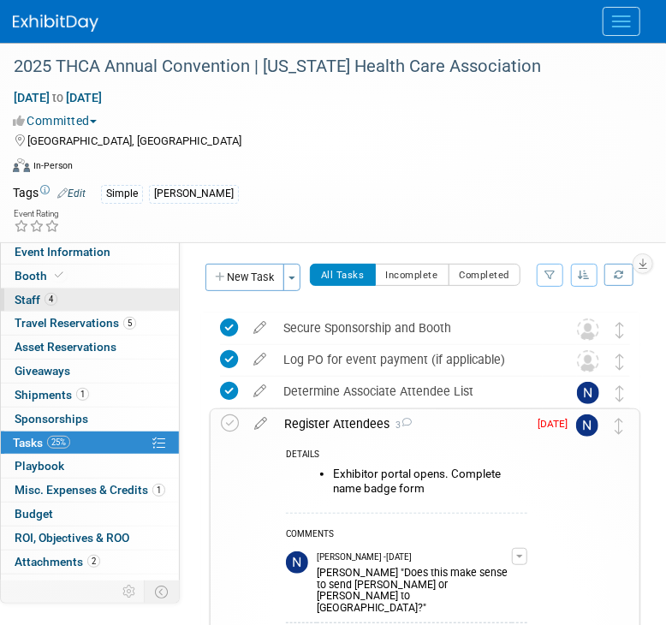
drag, startPoint x: 55, startPoint y: 301, endPoint x: 93, endPoint y: 303, distance: 38.5
click at [55, 301] on span "4" at bounding box center [50, 299] width 13 height 13
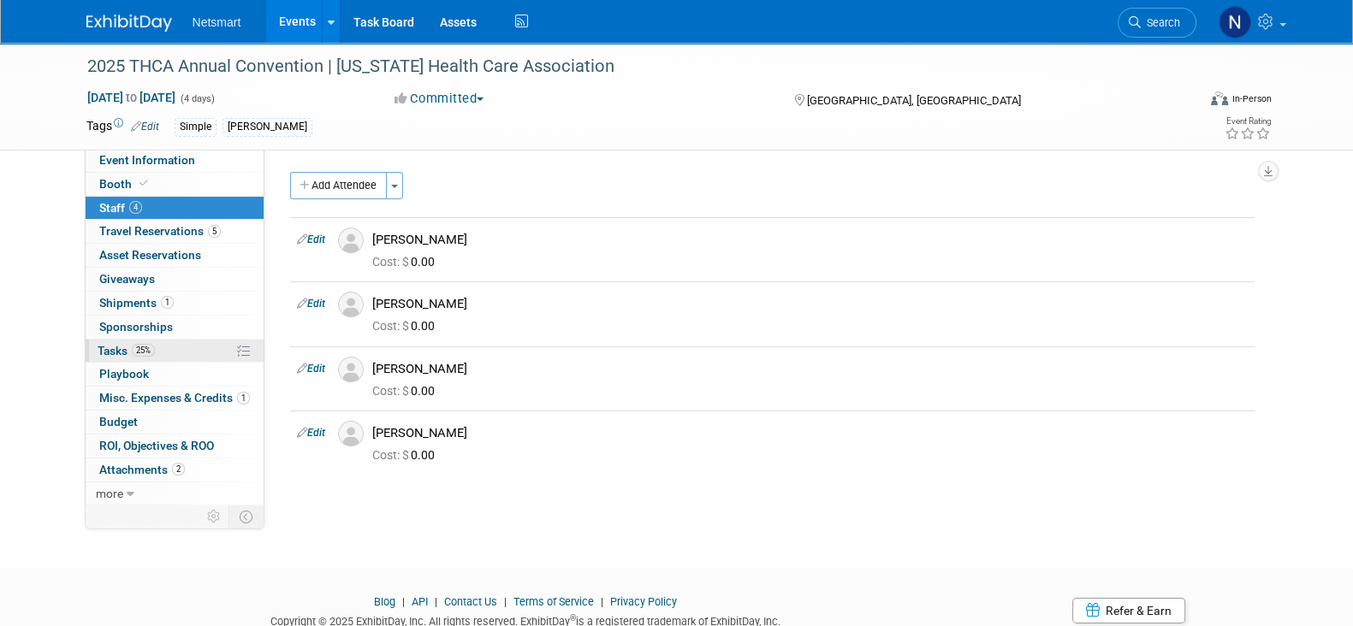
click at [154, 353] on span "Tasks 25%" at bounding box center [126, 351] width 57 height 14
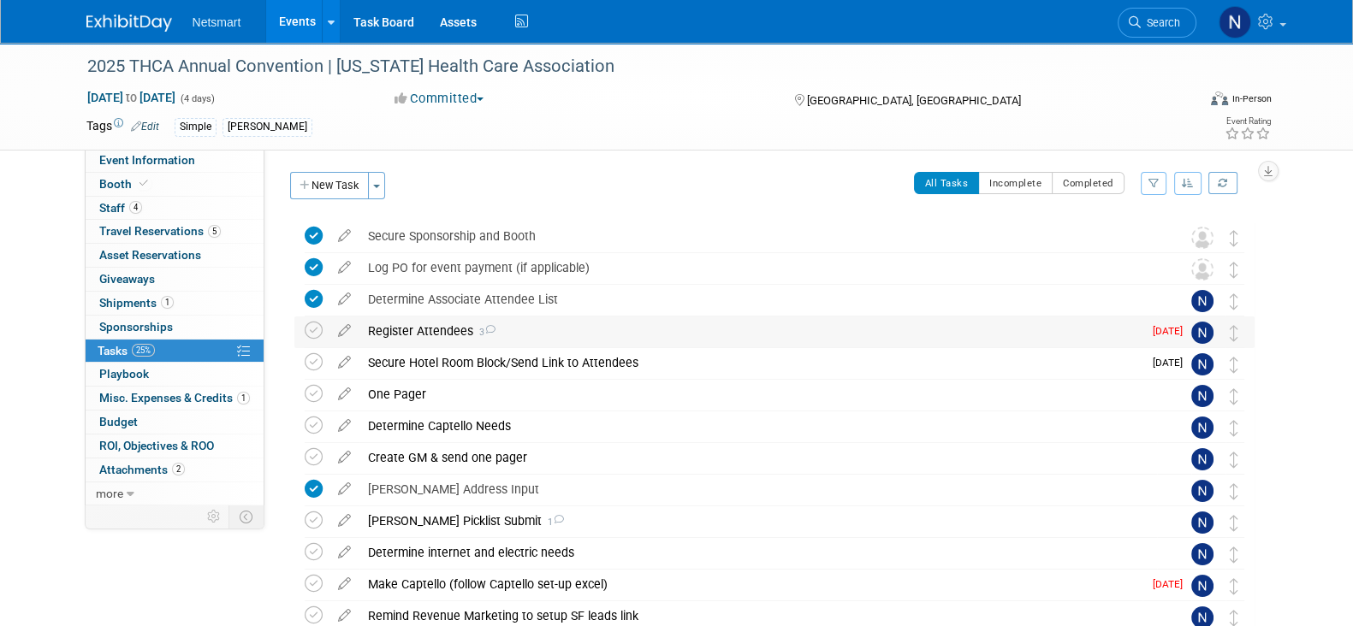
click at [431, 335] on div "Register Attendees 3" at bounding box center [750, 331] width 783 height 29
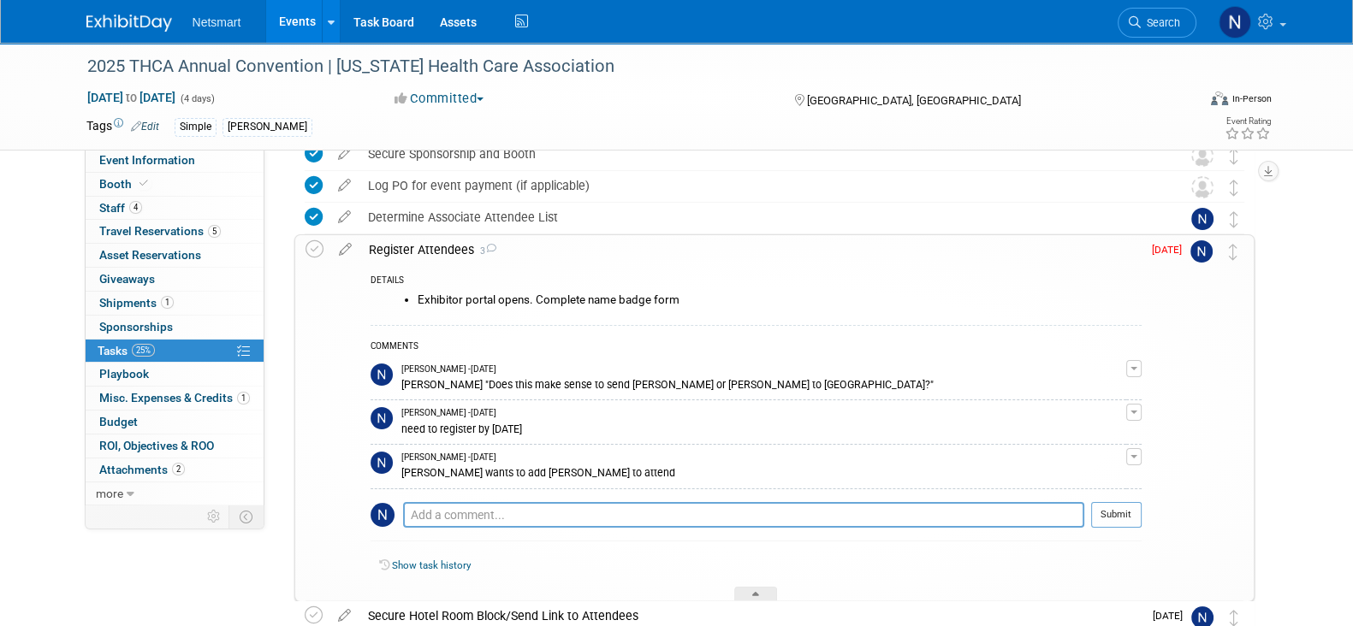
scroll to position [106, 0]
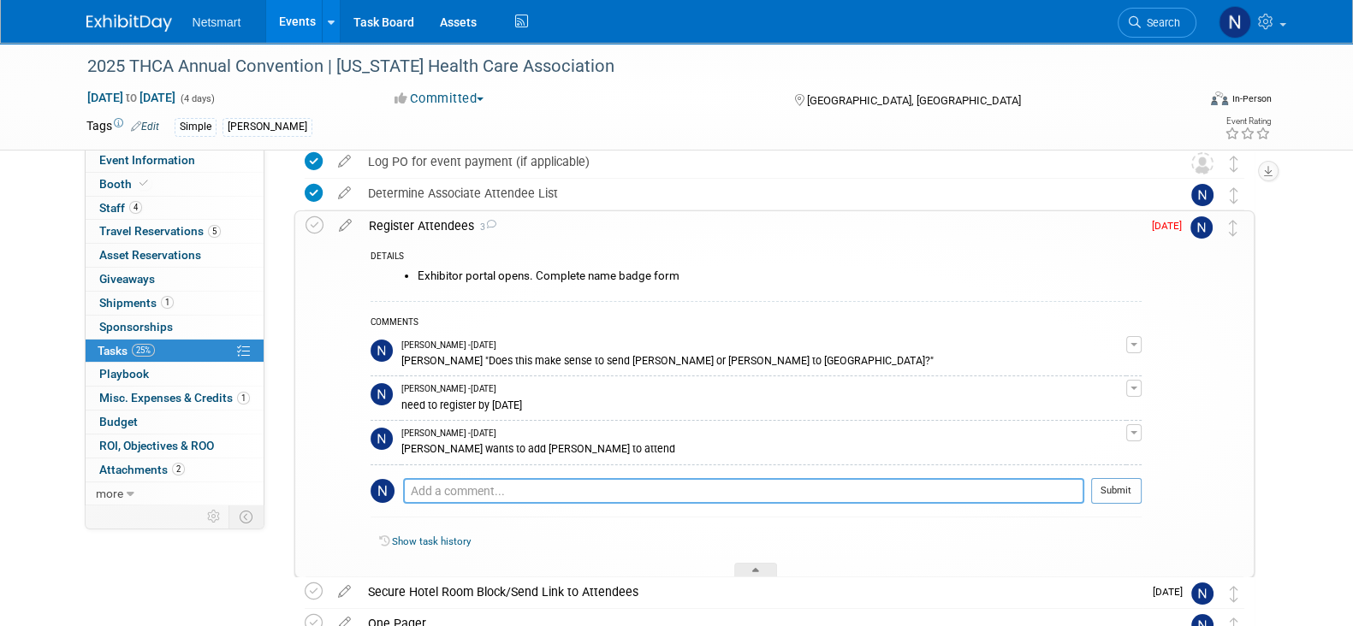
click at [497, 491] on textarea at bounding box center [743, 491] width 681 height 26
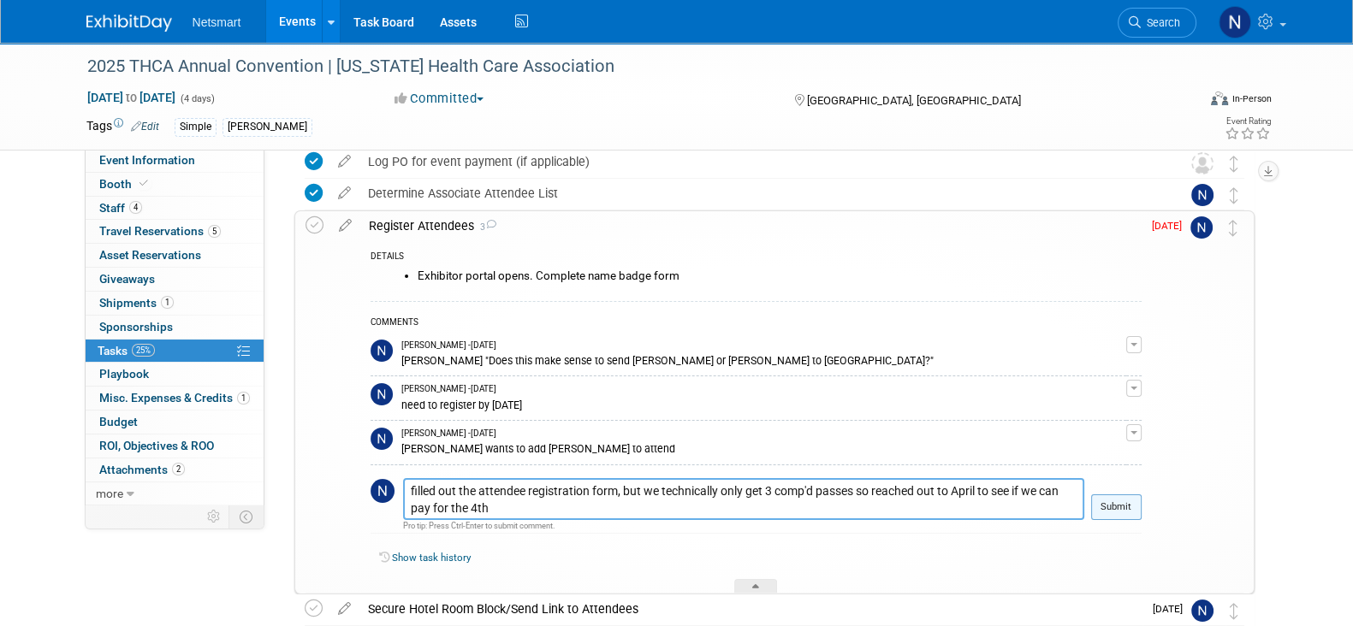
type textarea "filled out the attendee registration form, but we technically only get 3 comp'd…"
click at [1096, 504] on button "Submit" at bounding box center [1116, 508] width 50 height 26
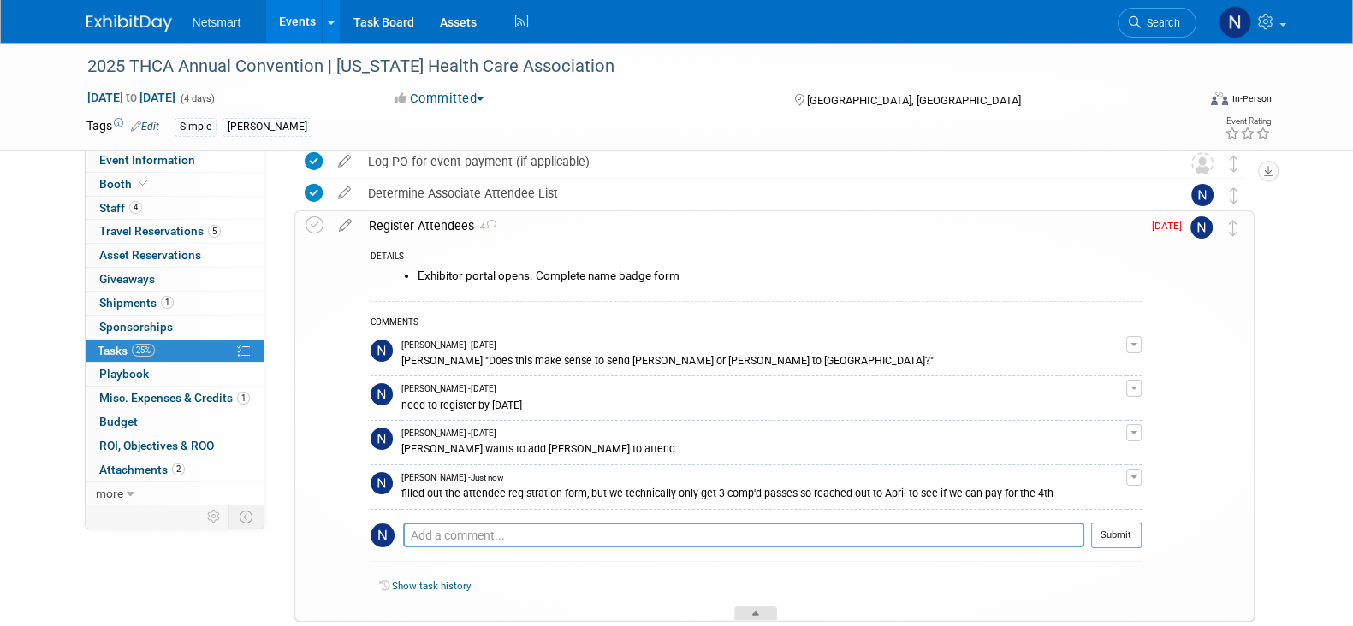
click at [756, 607] on div at bounding box center [755, 614] width 43 height 15
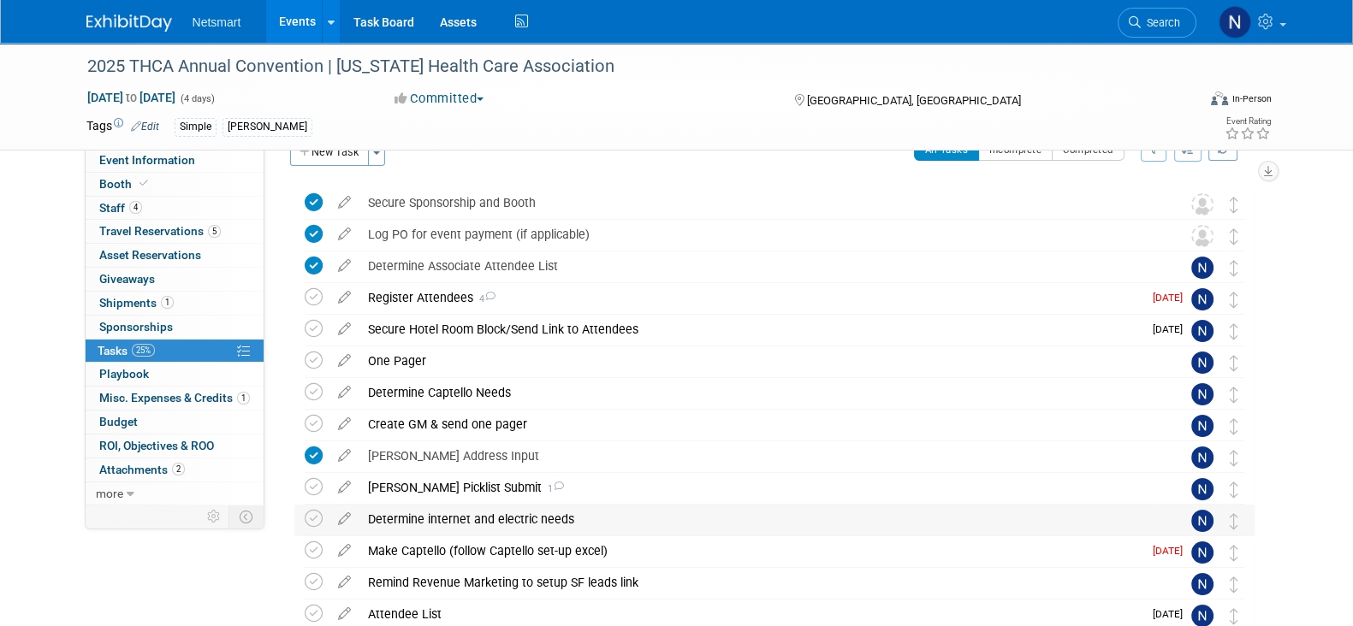
scroll to position [0, 0]
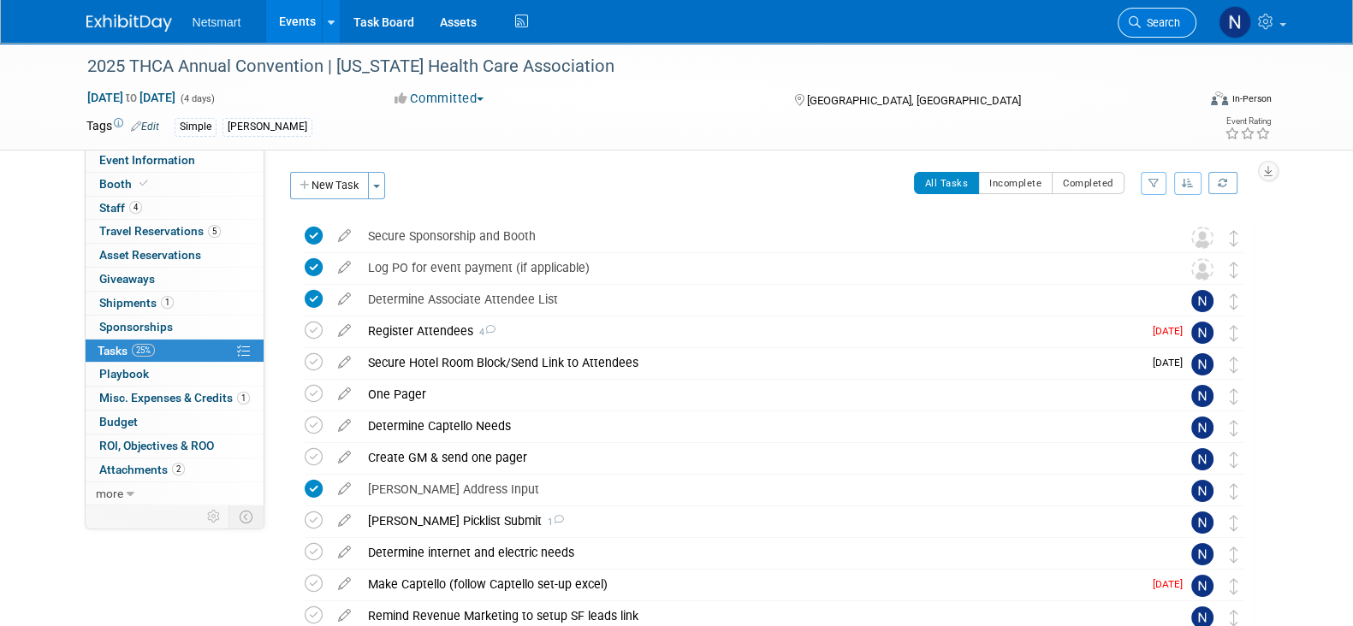
click at [1168, 21] on span "Search" at bounding box center [1160, 22] width 39 height 13
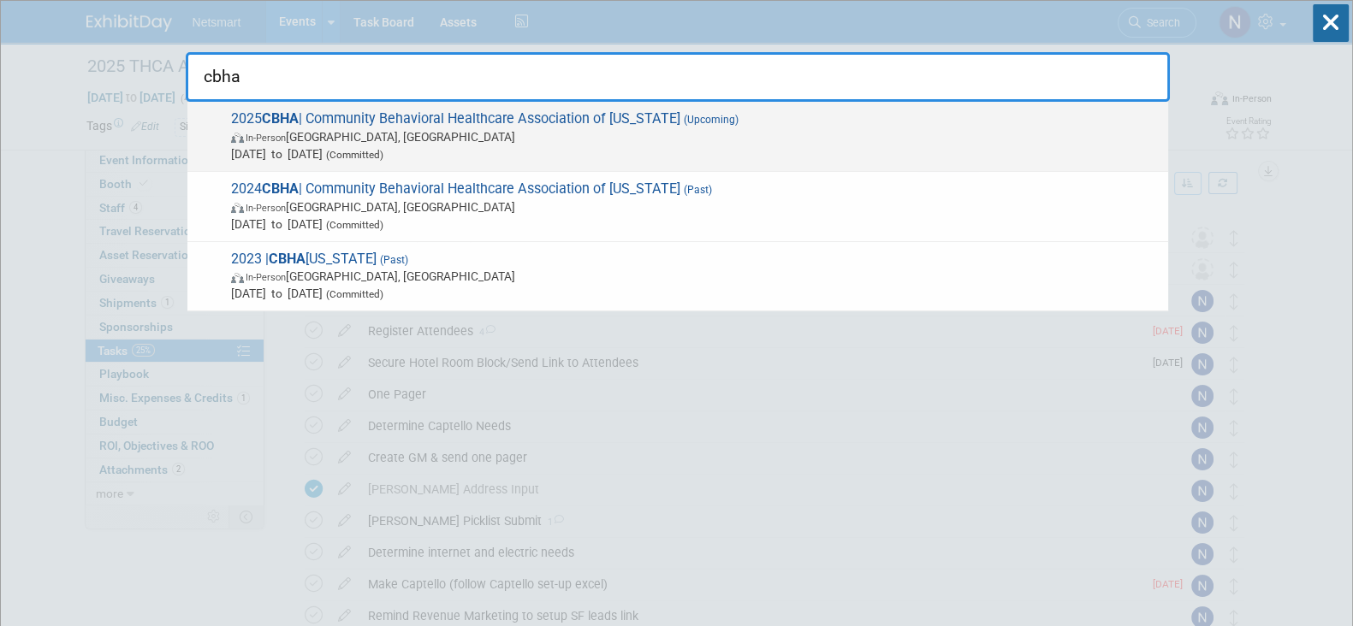
type input "cbha"
click at [252, 126] on span "2025 CBHA | Community Behavioral Healthcare Association of Illinois (Upcoming) …" at bounding box center [692, 136] width 933 height 52
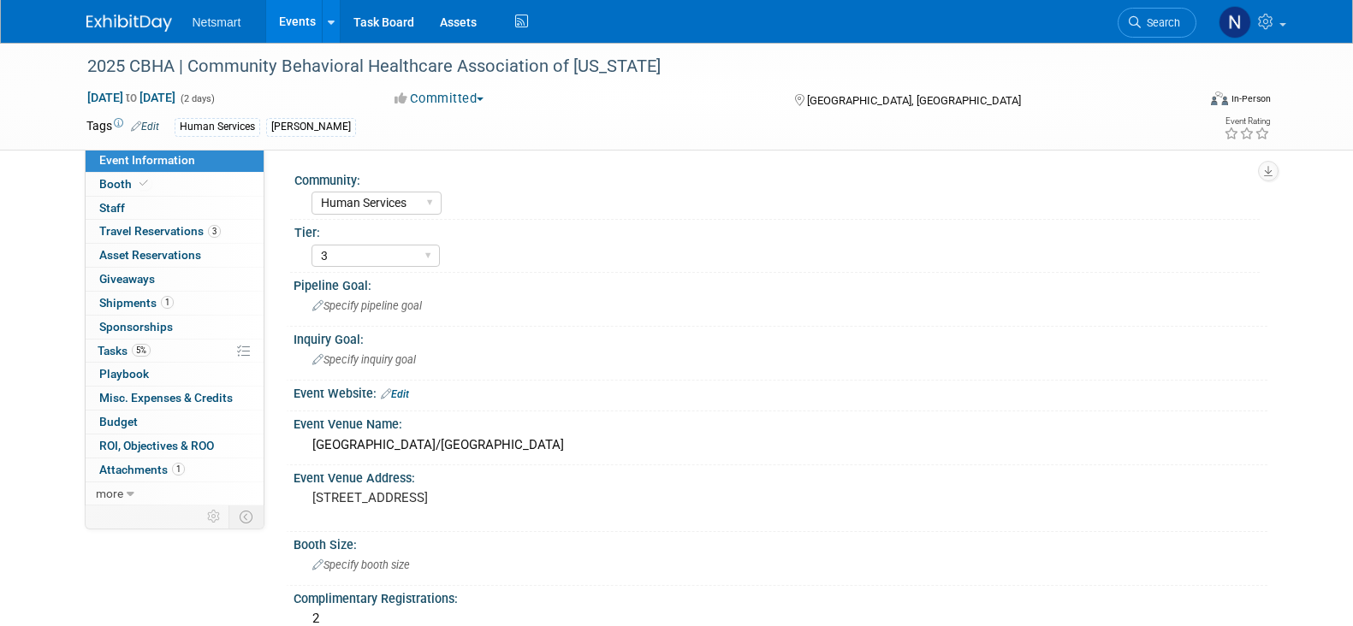
select select "Human Services"
select select "3"
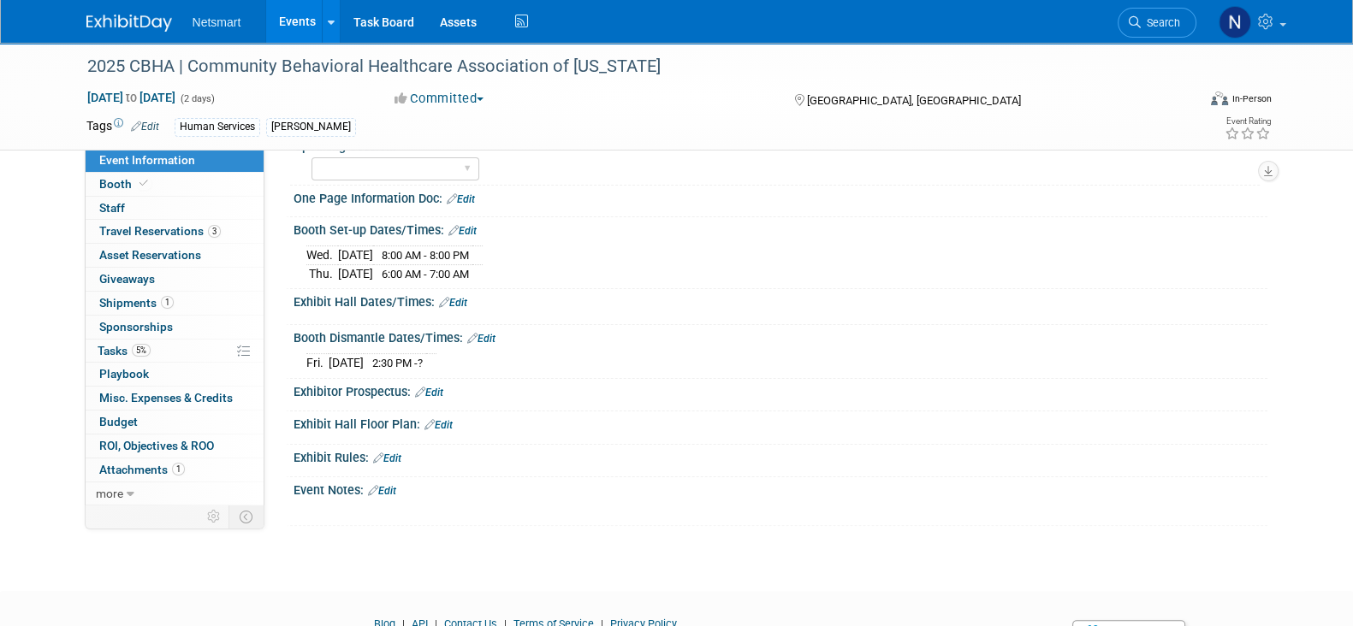
scroll to position [535, 0]
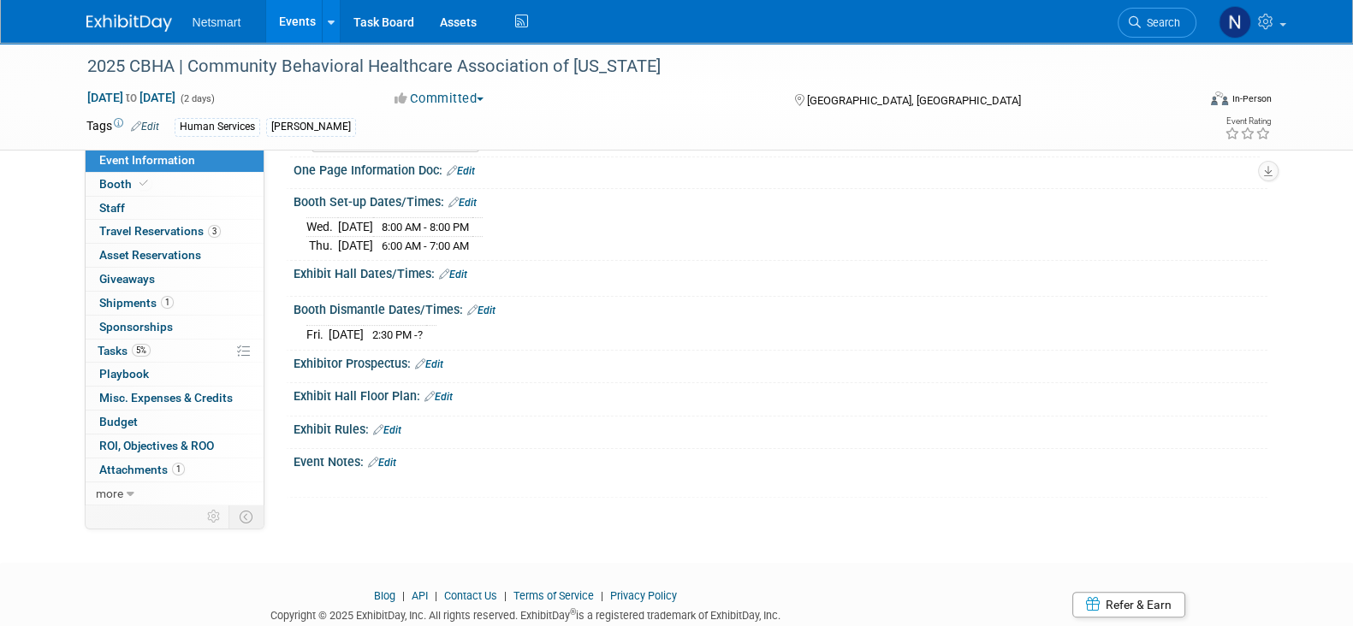
click at [1153, 23] on span "Search" at bounding box center [1160, 22] width 39 height 13
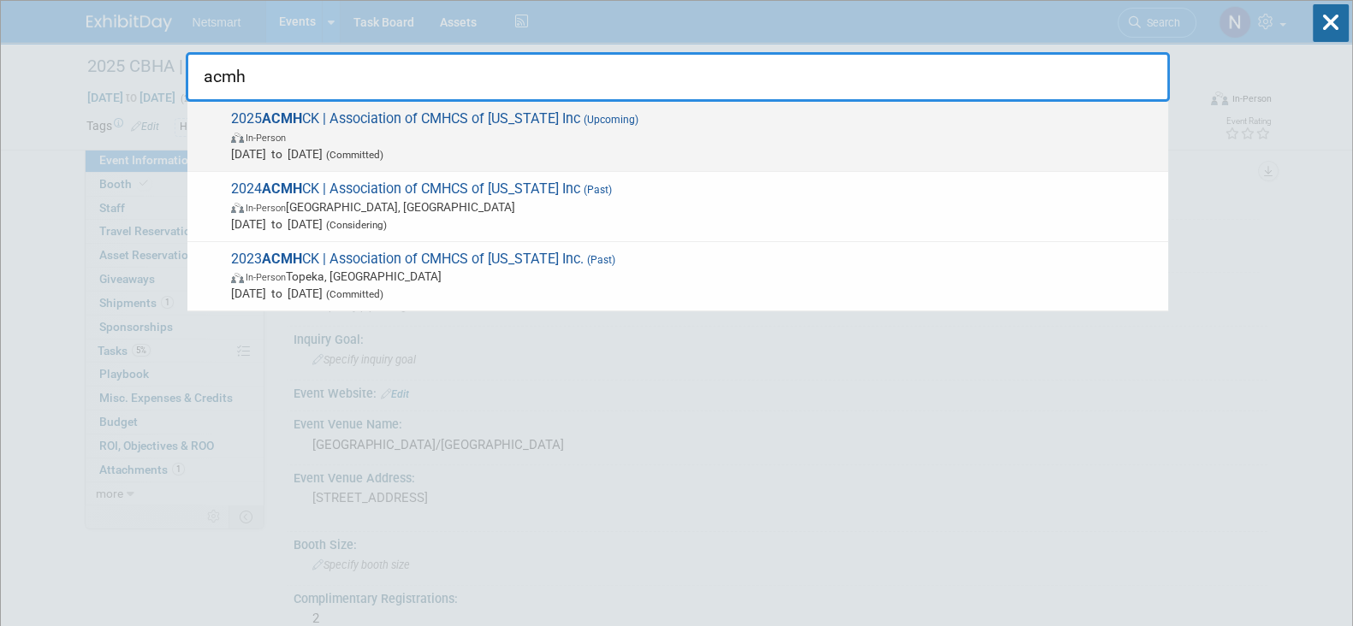
type input "acmh"
click at [335, 142] on span "In-Person" at bounding box center [695, 136] width 928 height 17
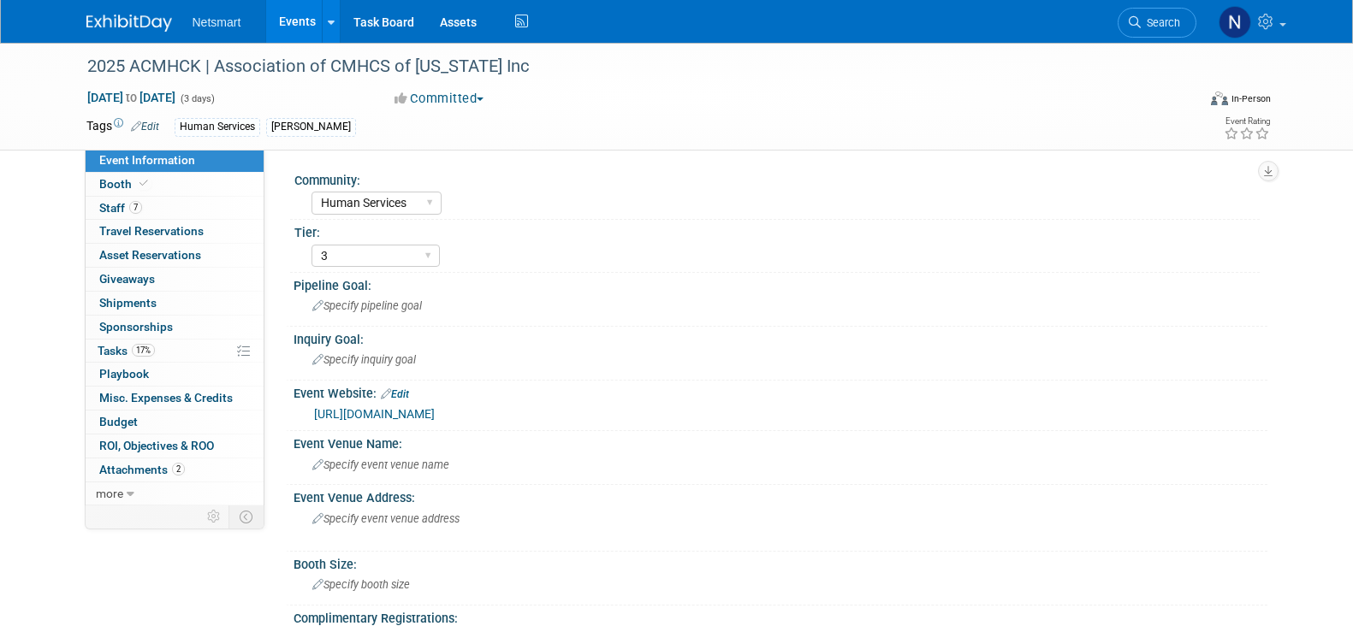
select select "Human Services"
select select "3"
click at [186, 213] on link "7 Staff 7" at bounding box center [175, 208] width 178 height 23
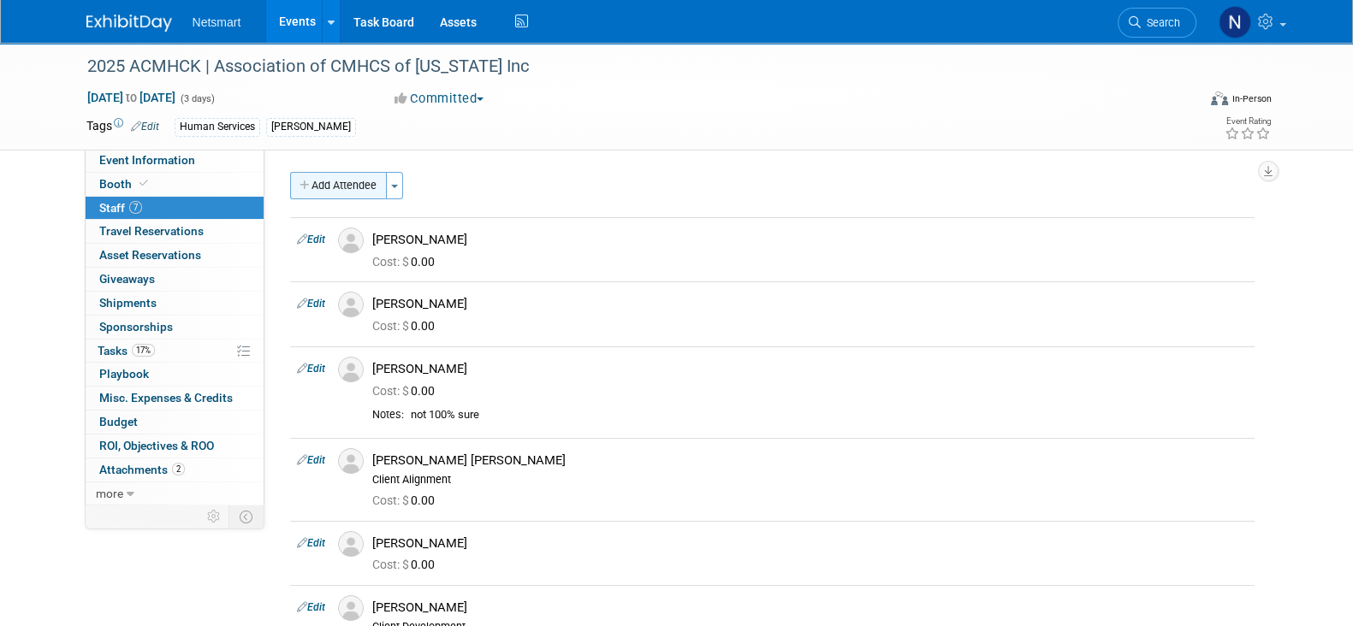
click at [342, 186] on button "Add Attendee" at bounding box center [338, 185] width 97 height 27
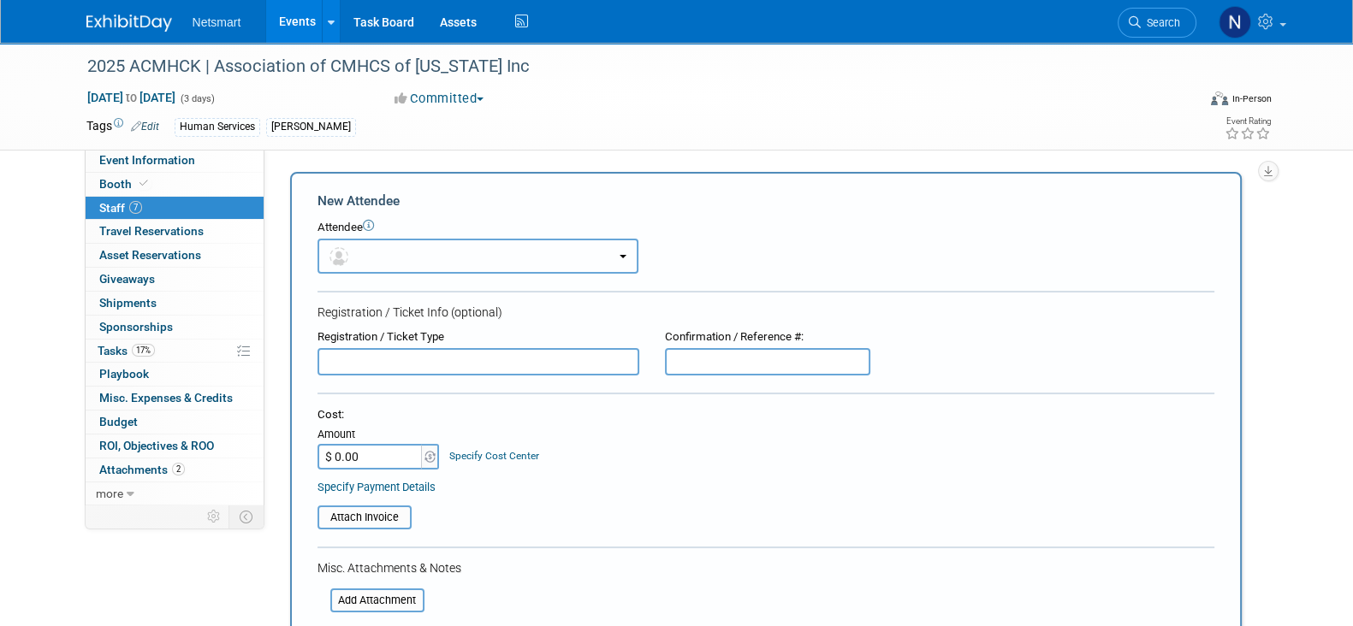
click at [425, 254] on button "button" at bounding box center [477, 256] width 321 height 35
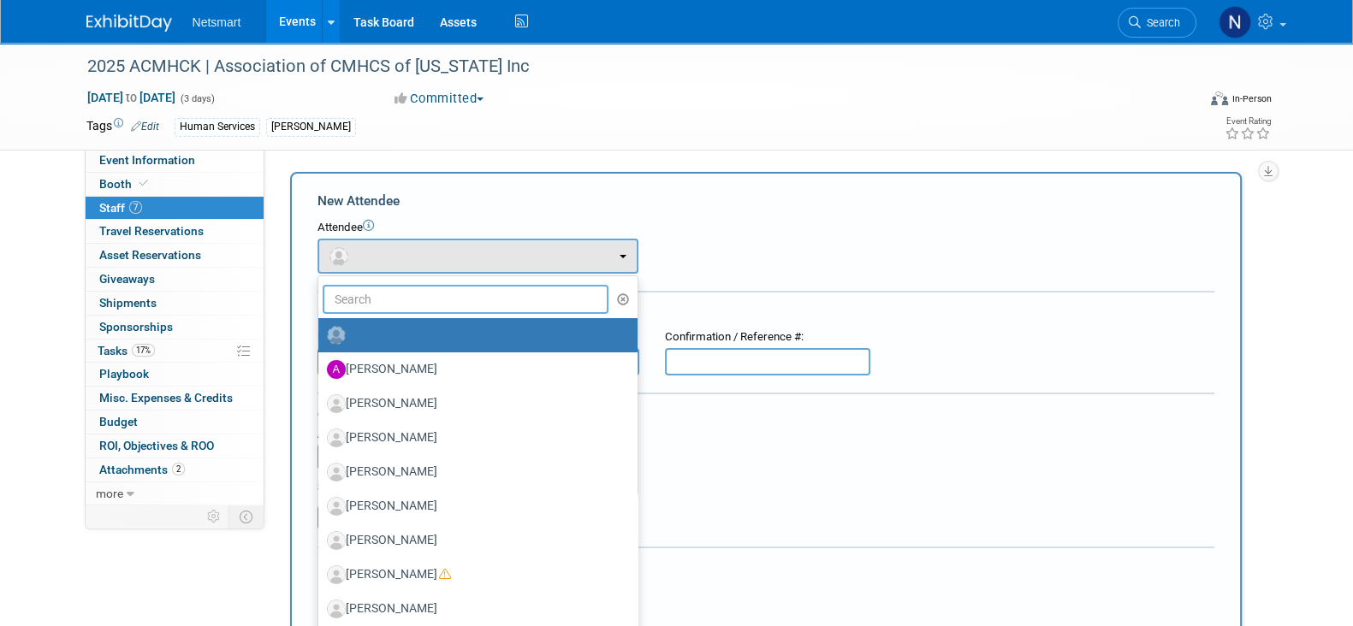
click at [405, 293] on input "text" at bounding box center [466, 299] width 287 height 29
type input "ama"
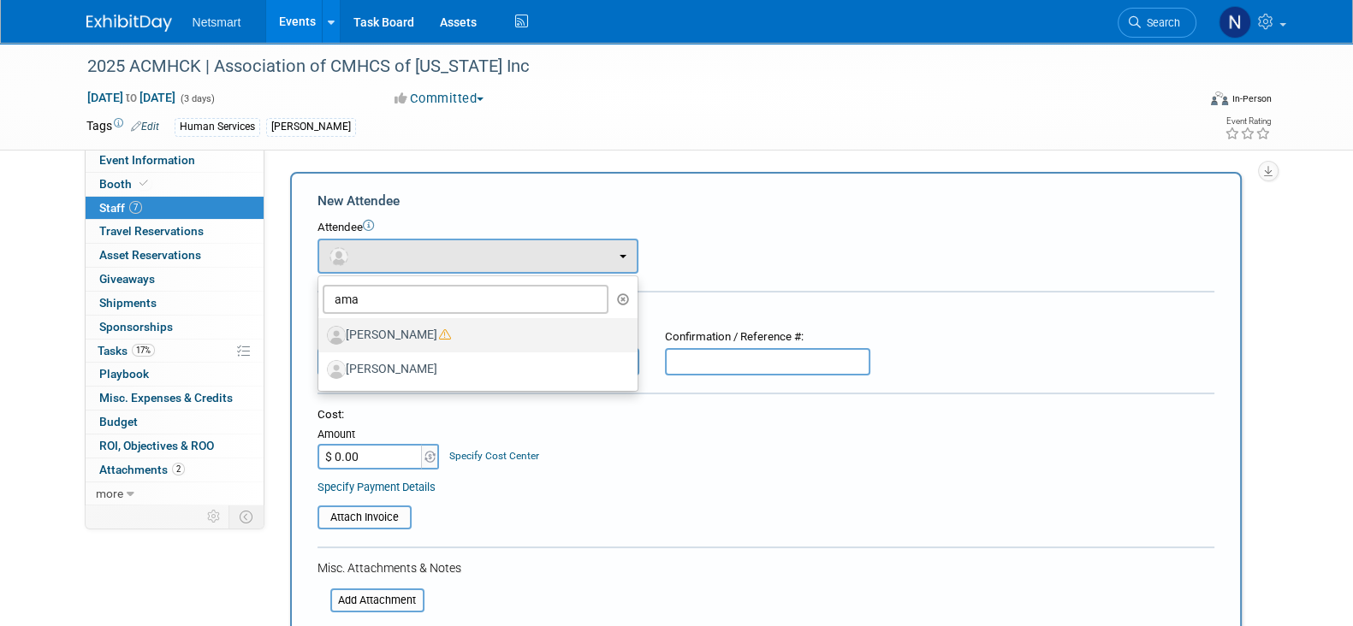
click at [414, 329] on label "[PERSON_NAME]" at bounding box center [473, 335] width 293 height 27
click at [321, 329] on input "[PERSON_NAME]" at bounding box center [315, 333] width 11 height 11
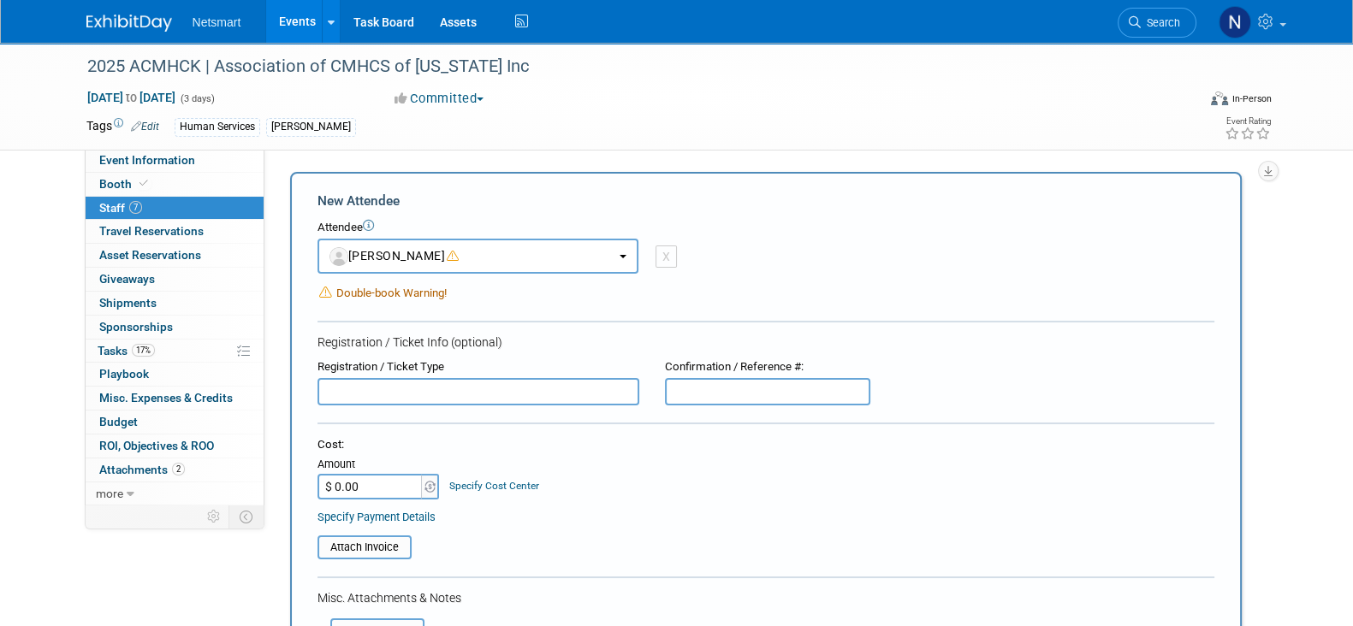
select select "01ed30da-16c4-41e4-a24b-7f80c002b91d"
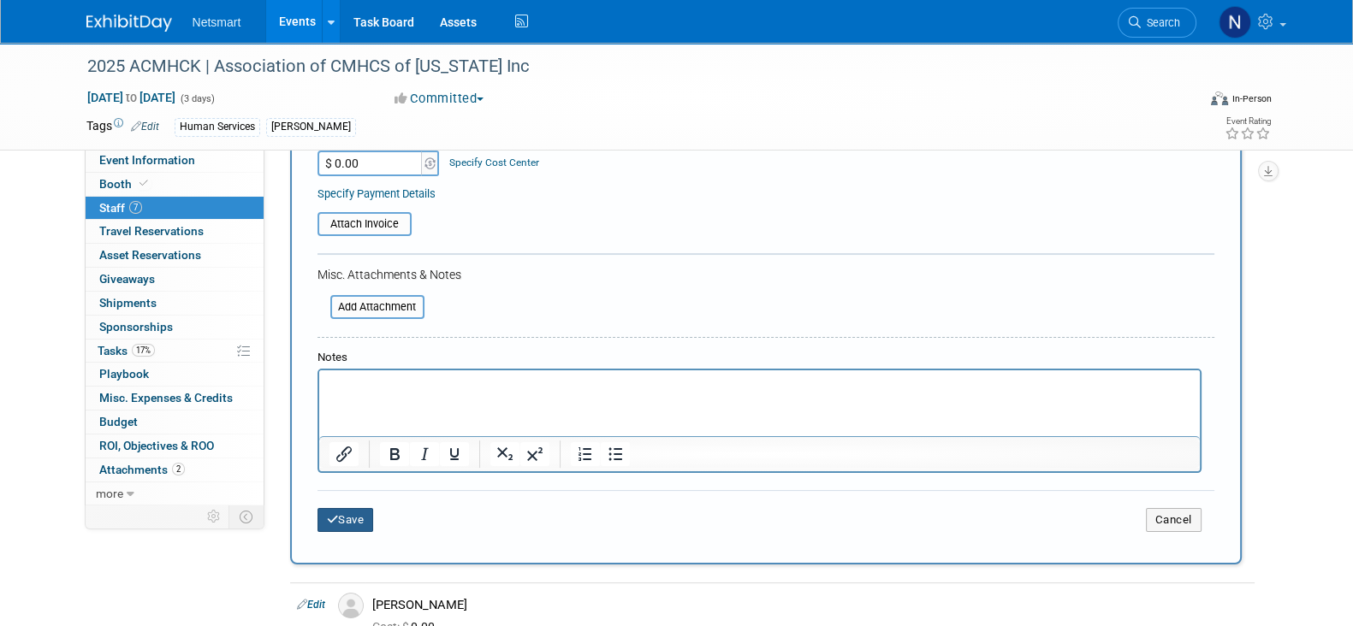
click at [368, 523] on button "Save" at bounding box center [345, 520] width 56 height 24
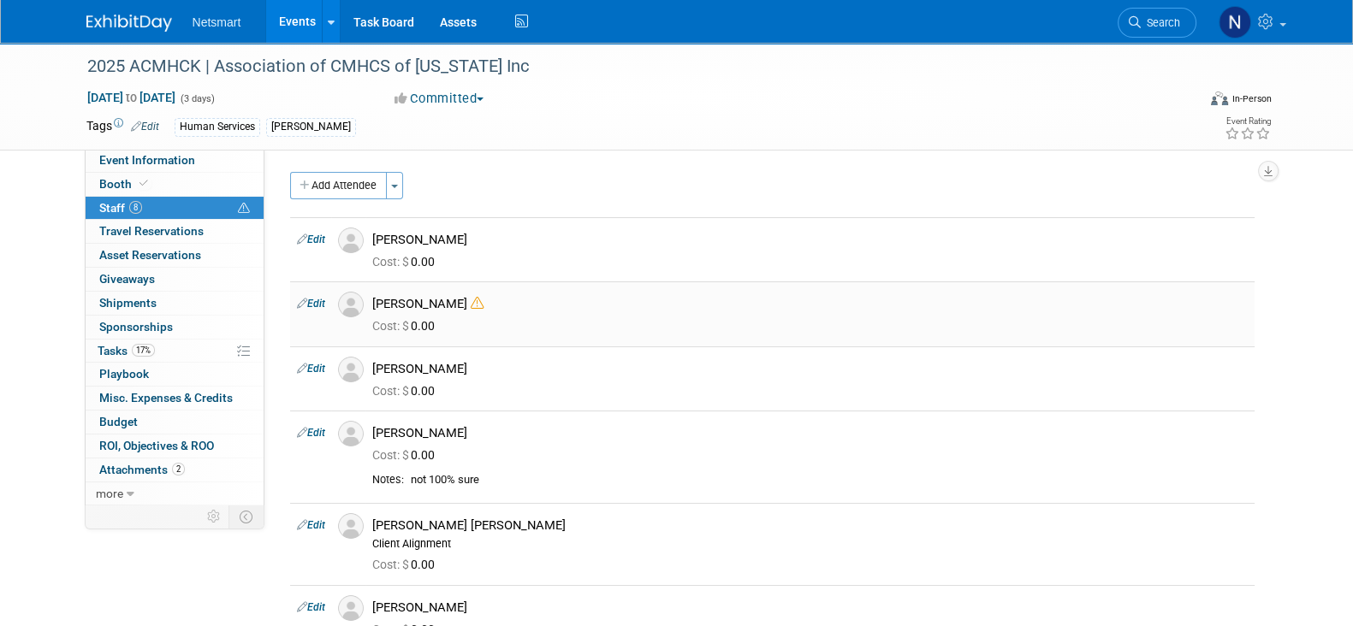
click at [476, 301] on icon at bounding box center [477, 303] width 13 height 13
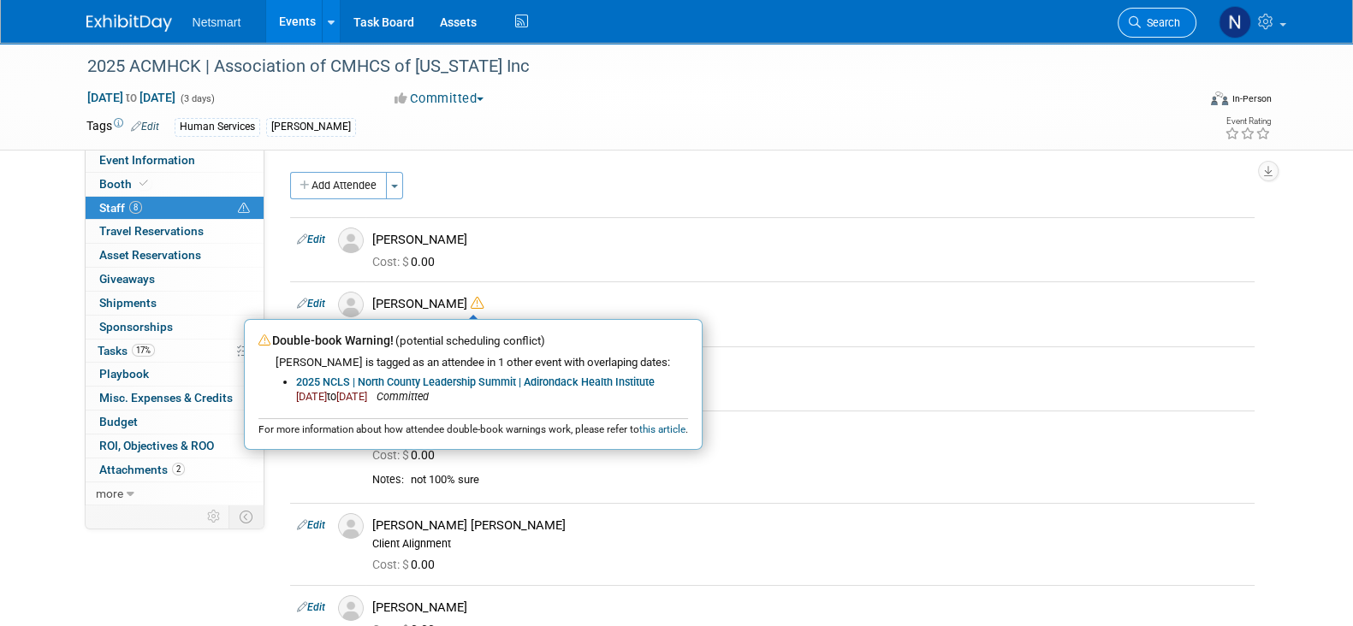
click at [1151, 18] on span "Search" at bounding box center [1160, 22] width 39 height 13
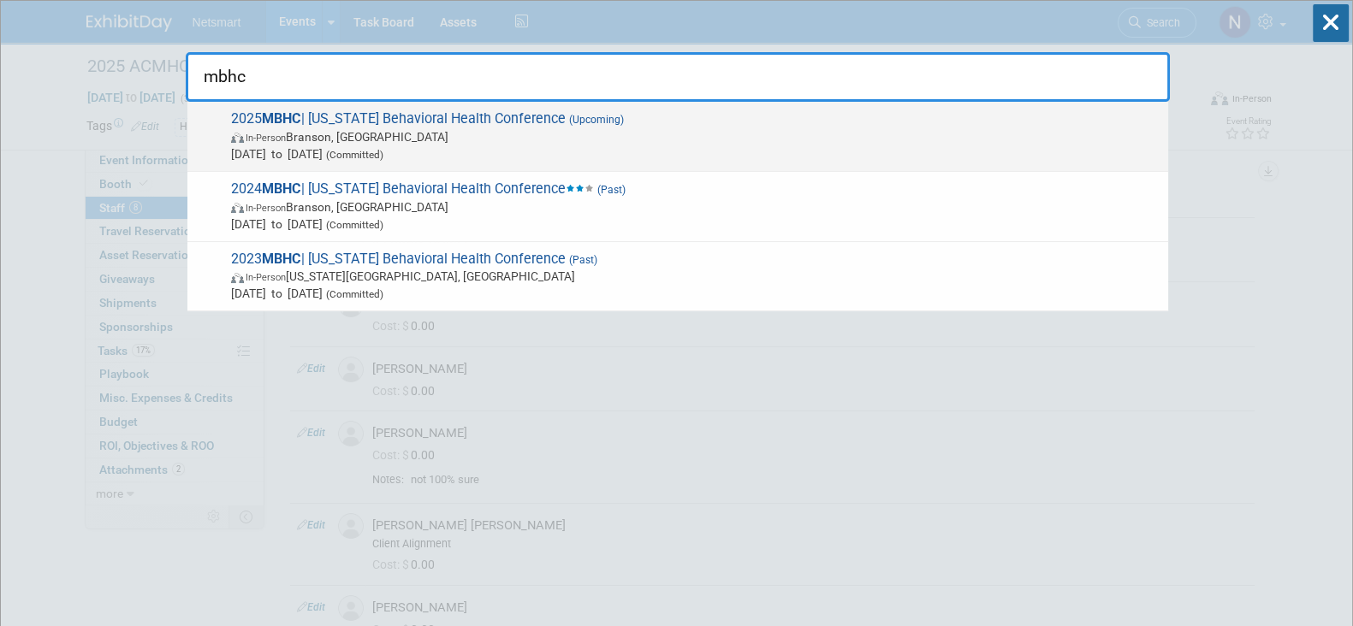
type input "mbhc"
click at [793, 133] on span "In-Person Branson, MO" at bounding box center [695, 136] width 928 height 17
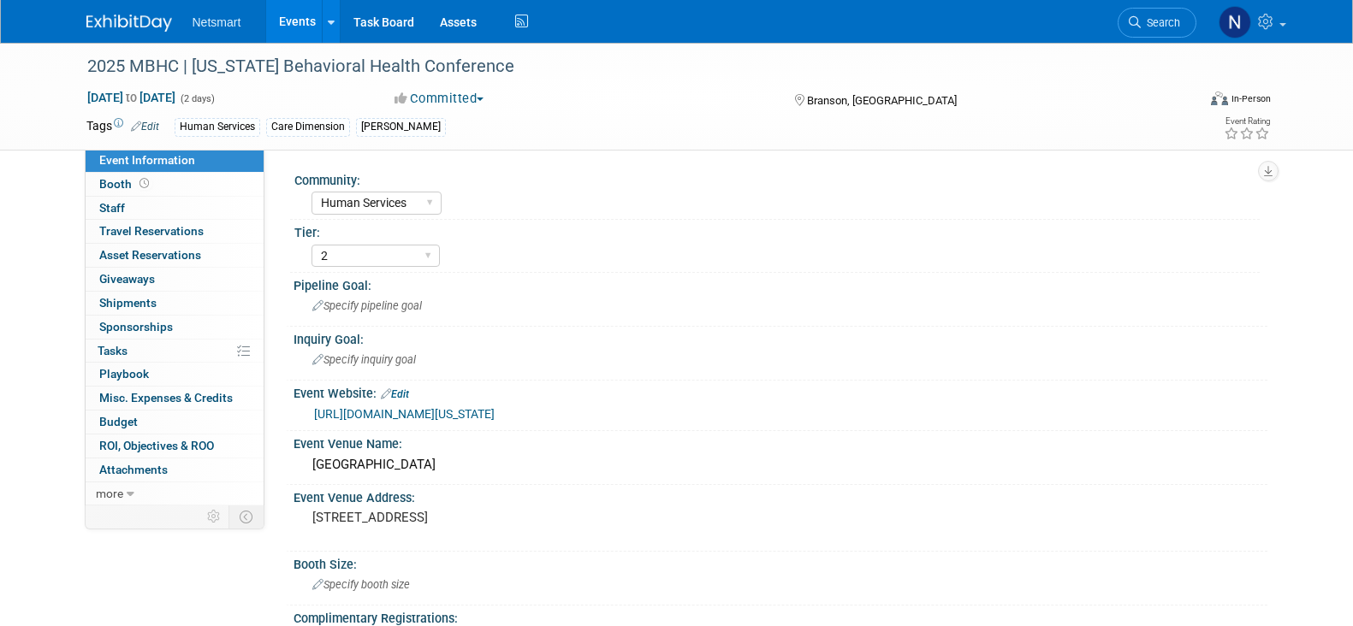
select select "Human Services"
select select "2"
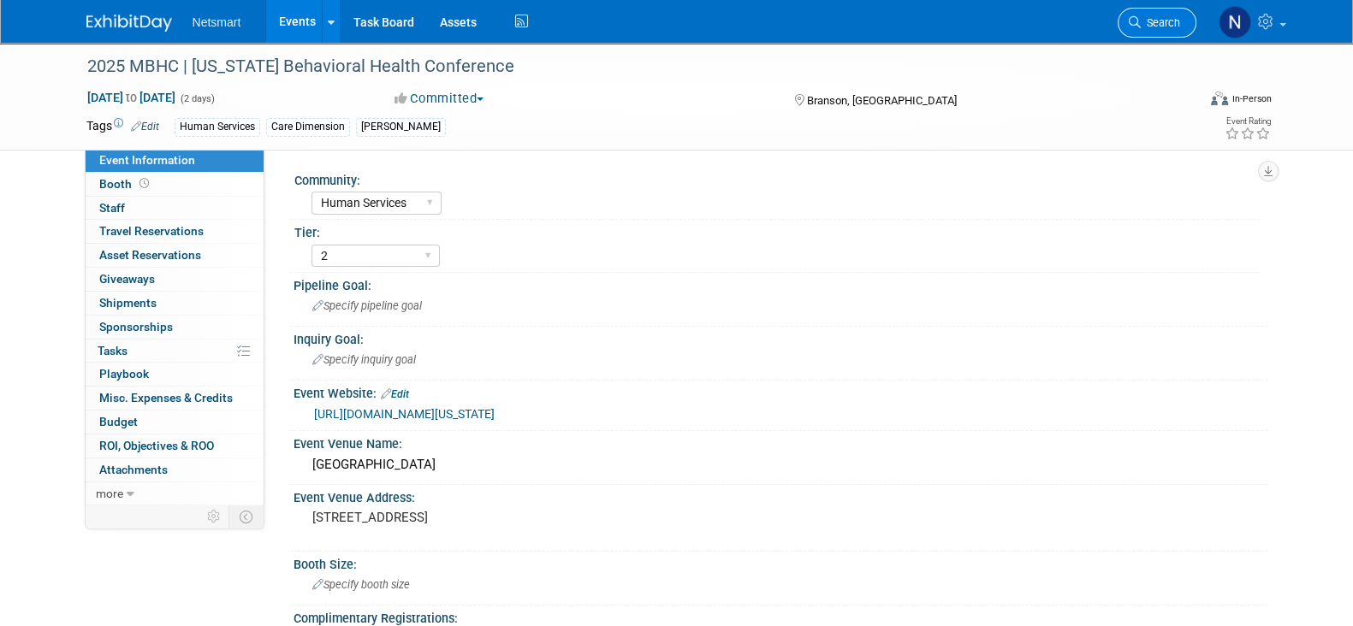
click at [1159, 29] on link "Search" at bounding box center [1156, 23] width 79 height 30
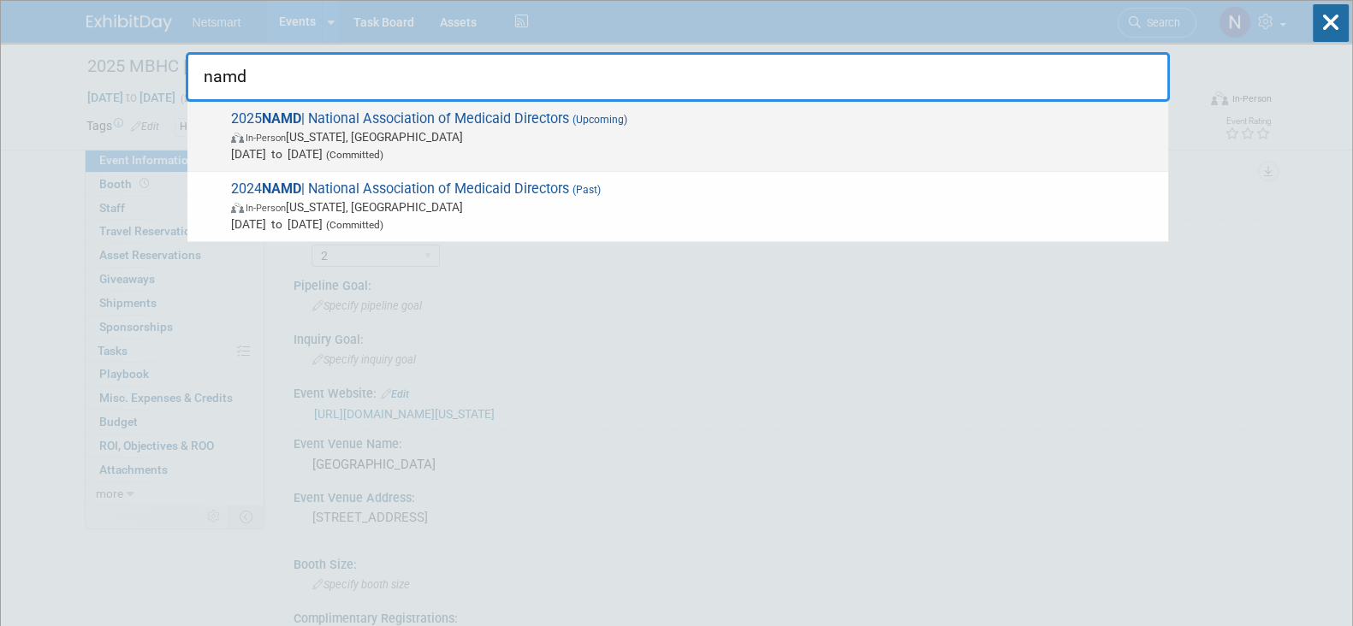
type input "namd"
click at [364, 146] on span "Nov 18, 2025 to Nov 21, 2025 (Committed)" at bounding box center [695, 153] width 928 height 17
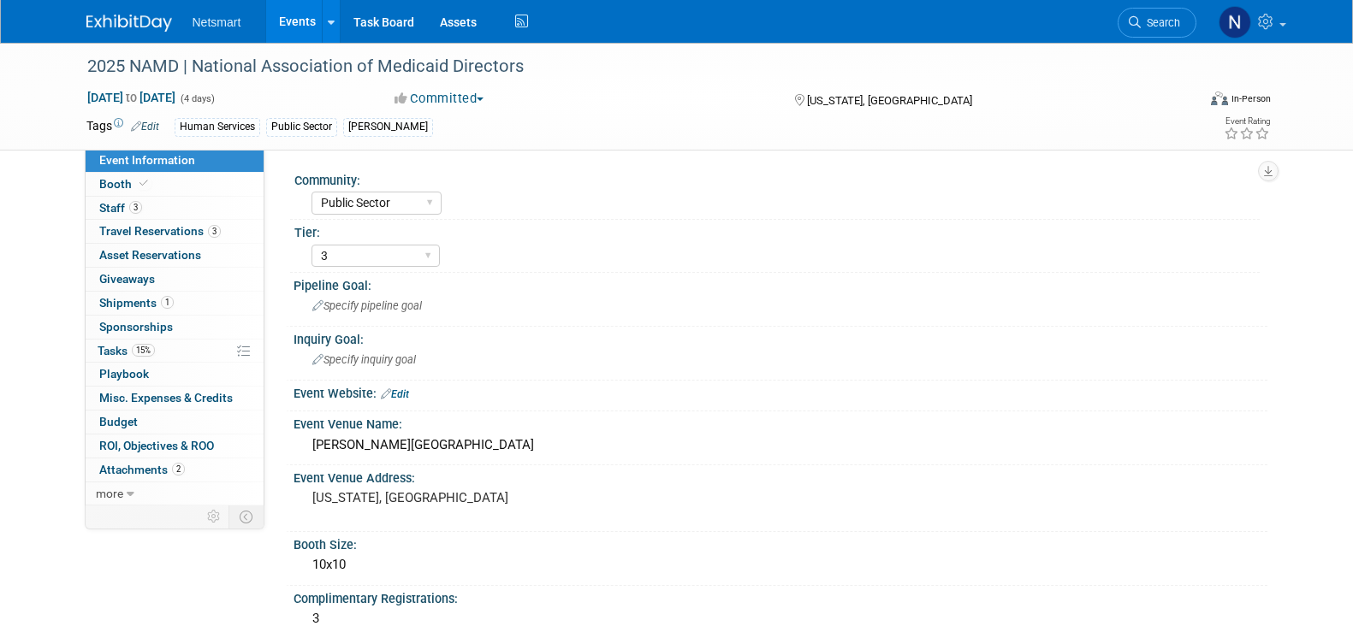
select select "Public Sector"
select select "3"
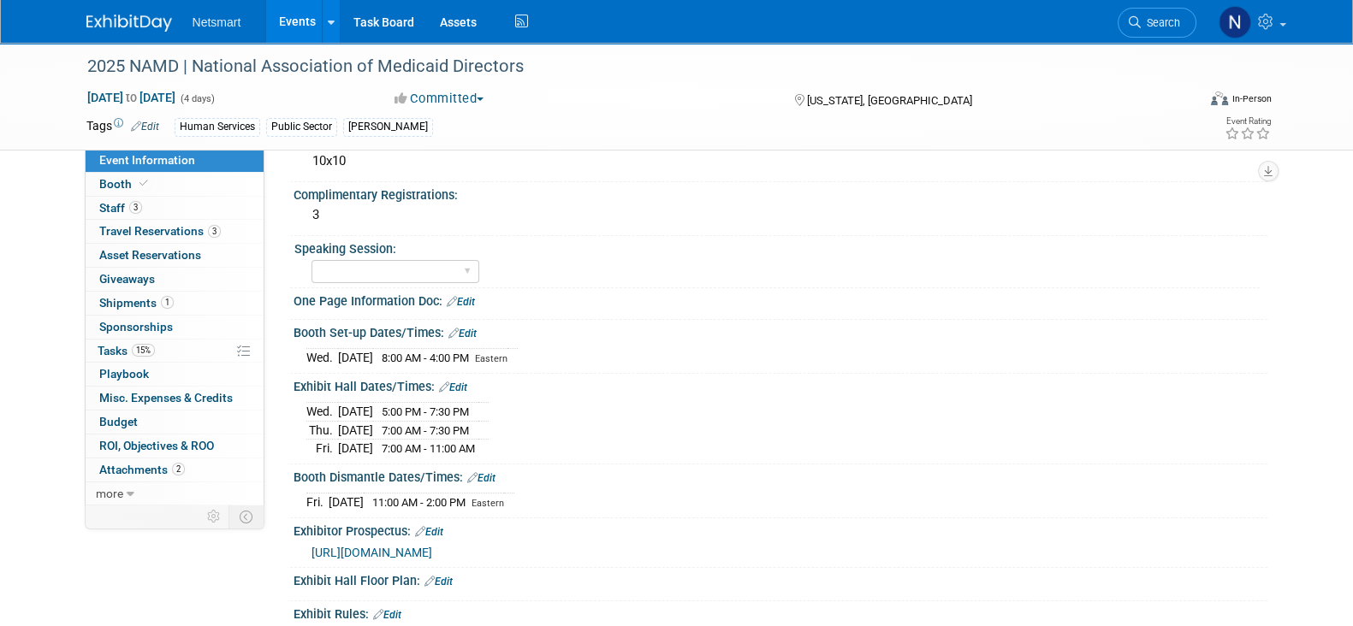
scroll to position [451, 0]
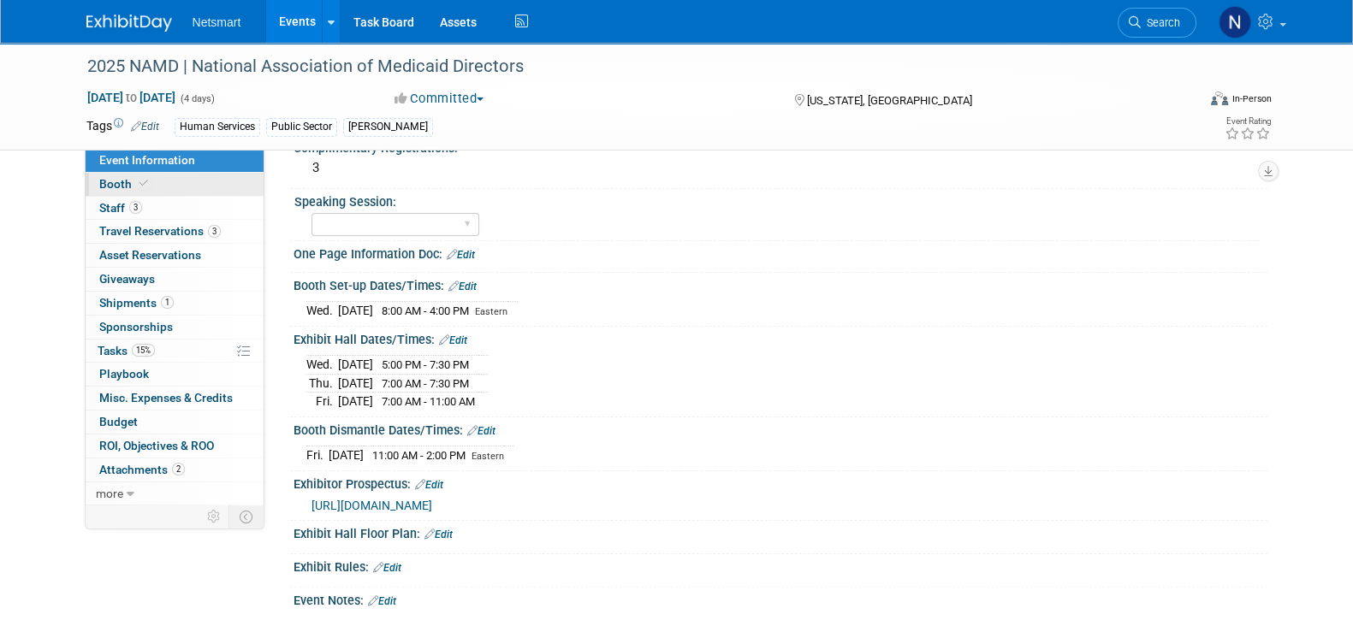
click at [166, 187] on link "Booth" at bounding box center [175, 184] width 178 height 23
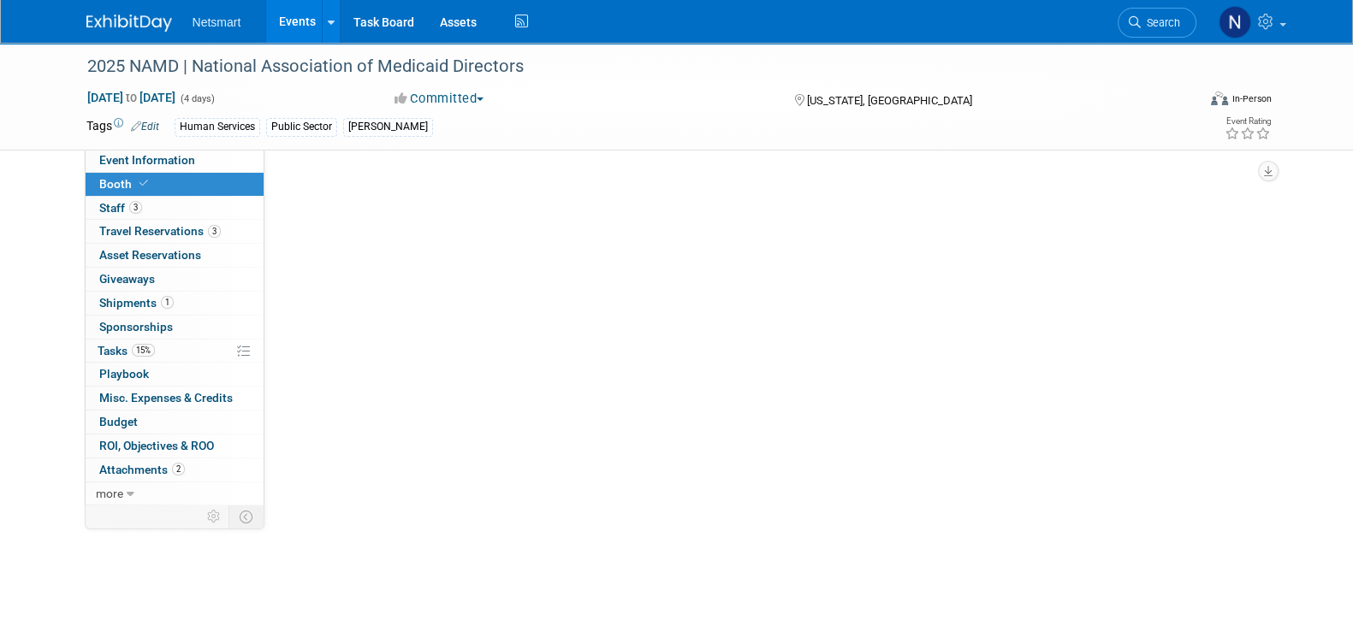
scroll to position [0, 0]
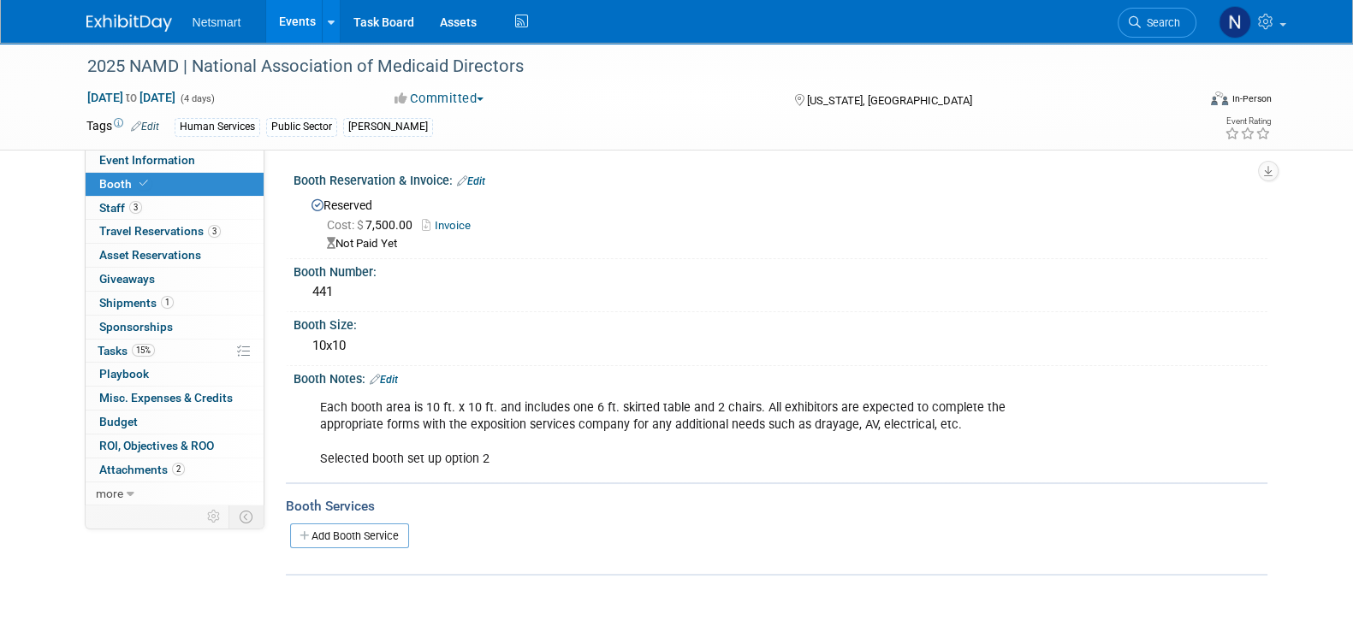
click at [449, 227] on link "Invoice" at bounding box center [450, 225] width 57 height 13
click at [1159, 20] on span "Search" at bounding box center [1160, 22] width 39 height 13
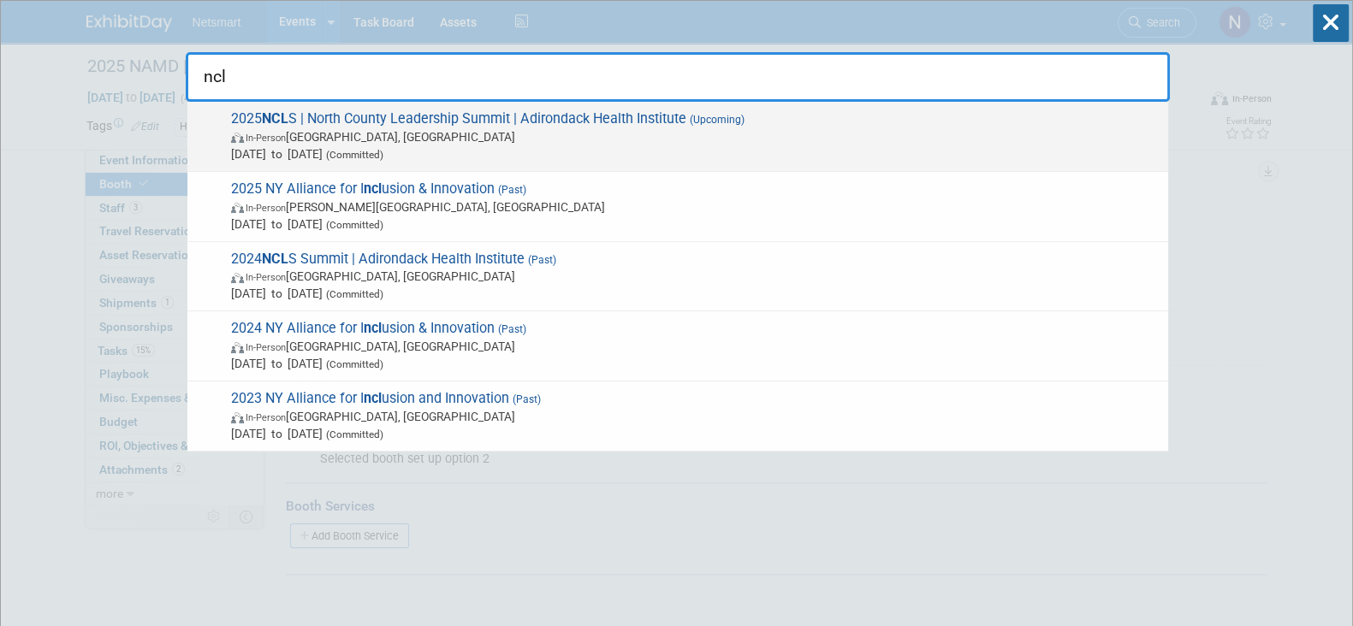
type input "ncl"
click at [373, 134] on span "In-Person Lake Placid, NY" at bounding box center [695, 136] width 928 height 17
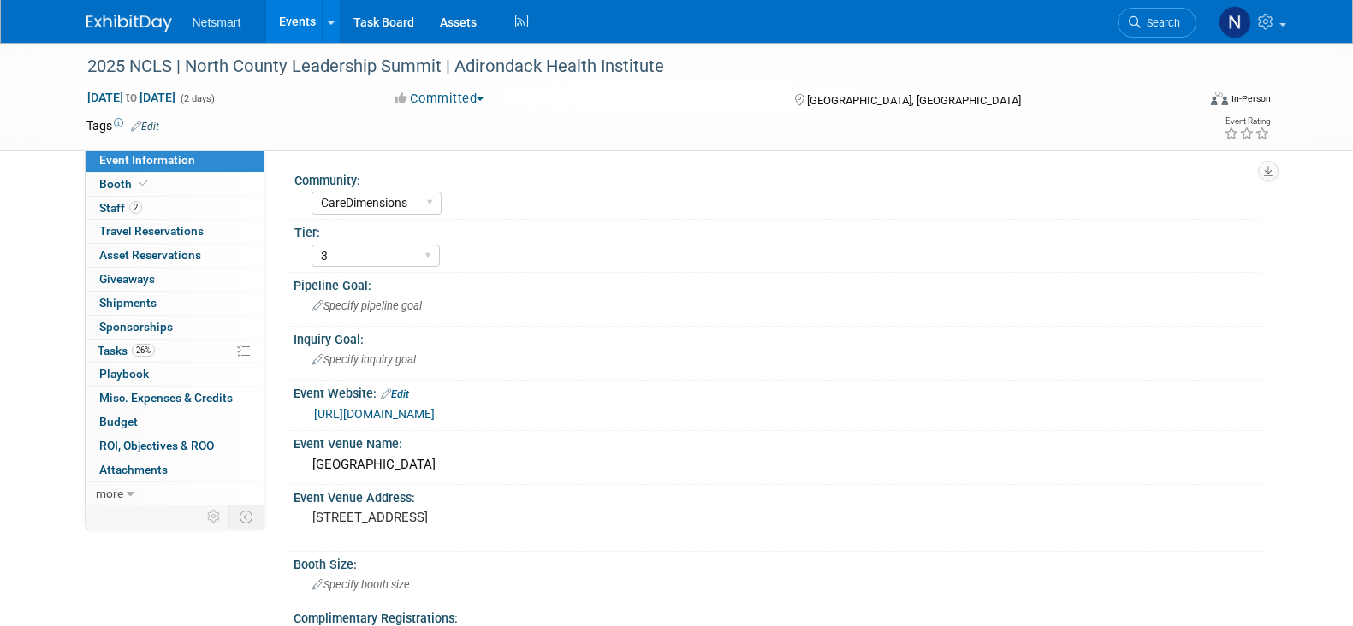
select select "CareDimensions"
select select "3"
select select "No"
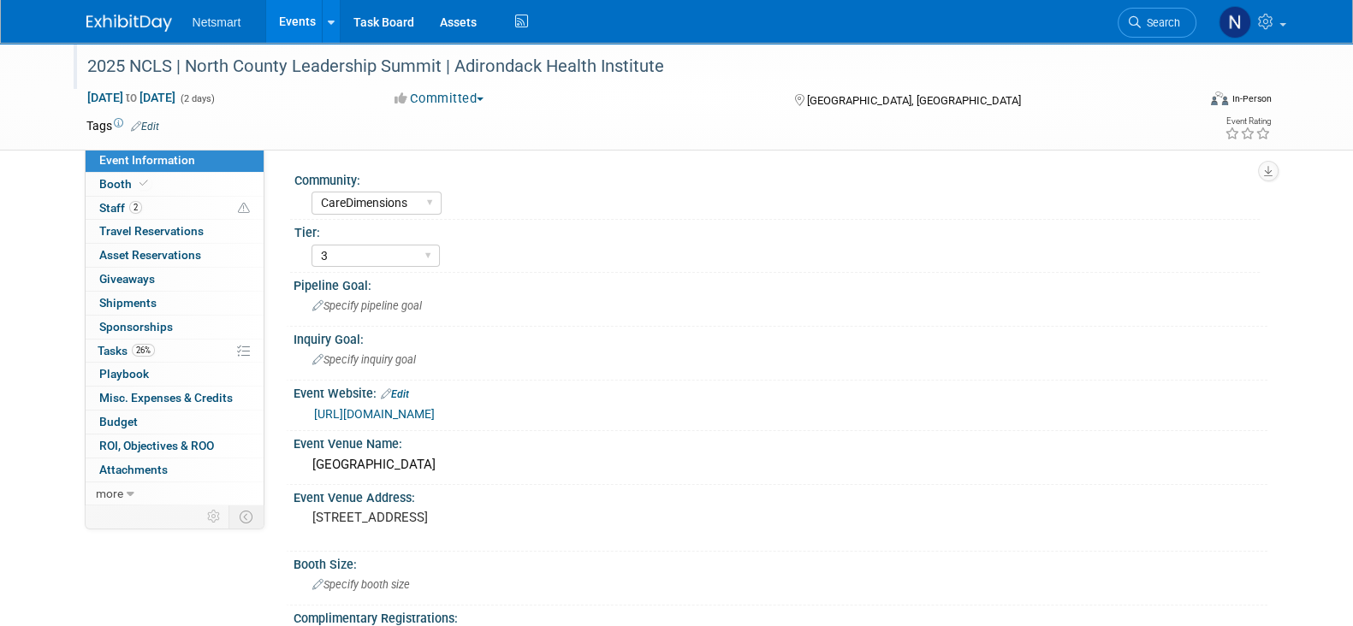
drag, startPoint x: 189, startPoint y: 65, endPoint x: 663, endPoint y: 62, distance: 474.0
click at [663, 62] on div "2025 NCLS | North County Leadership Summit | Adirondack Health Institute" at bounding box center [625, 66] width 1089 height 31
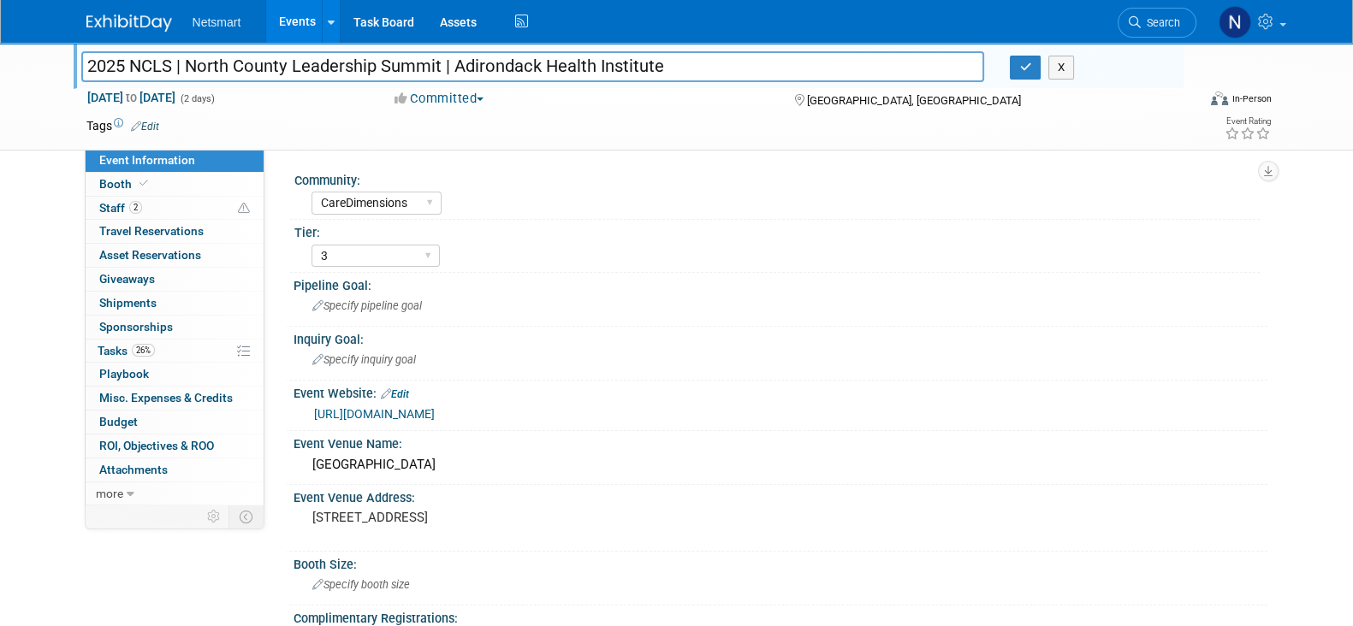
drag, startPoint x: 663, startPoint y: 65, endPoint x: 188, endPoint y: 63, distance: 474.9
click at [188, 63] on input "2025 NCLS | North County Leadership Summit | Adirondack Health Institute" at bounding box center [533, 66] width 904 height 30
click at [1022, 71] on icon "button" at bounding box center [1025, 67] width 12 height 11
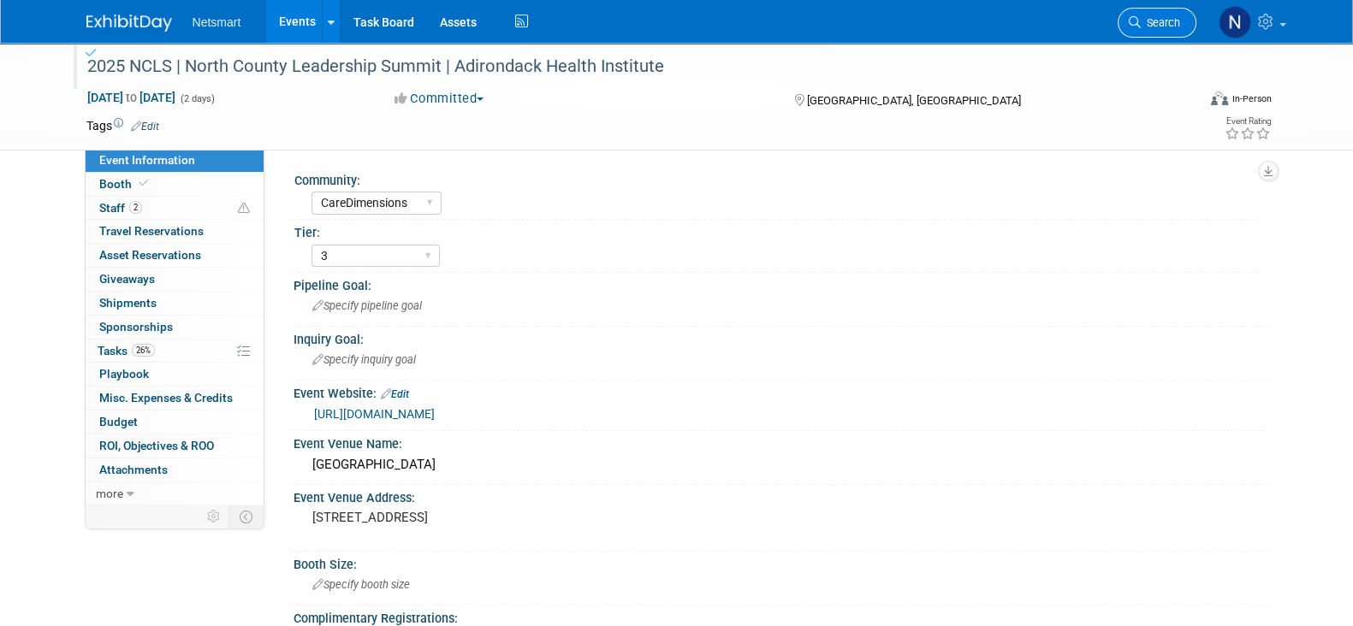
click at [1138, 21] on icon at bounding box center [1135, 22] width 12 height 12
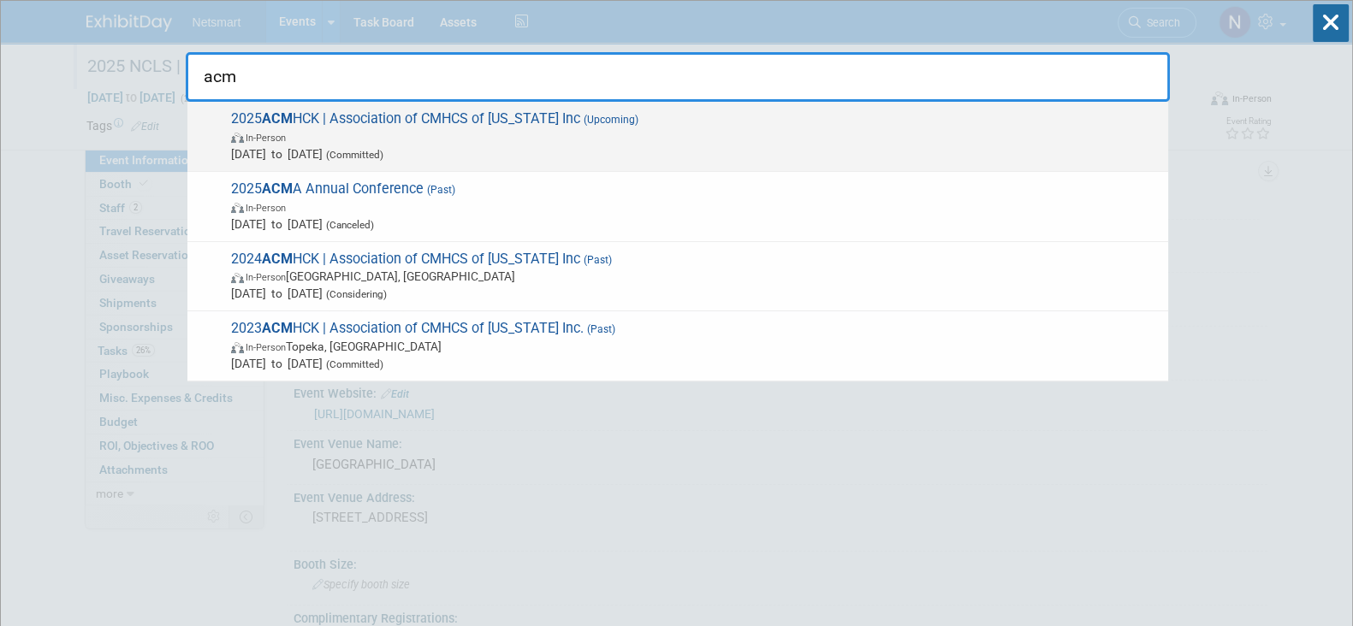
type input "acm"
click at [454, 130] on span "In-Person" at bounding box center [695, 136] width 928 height 17
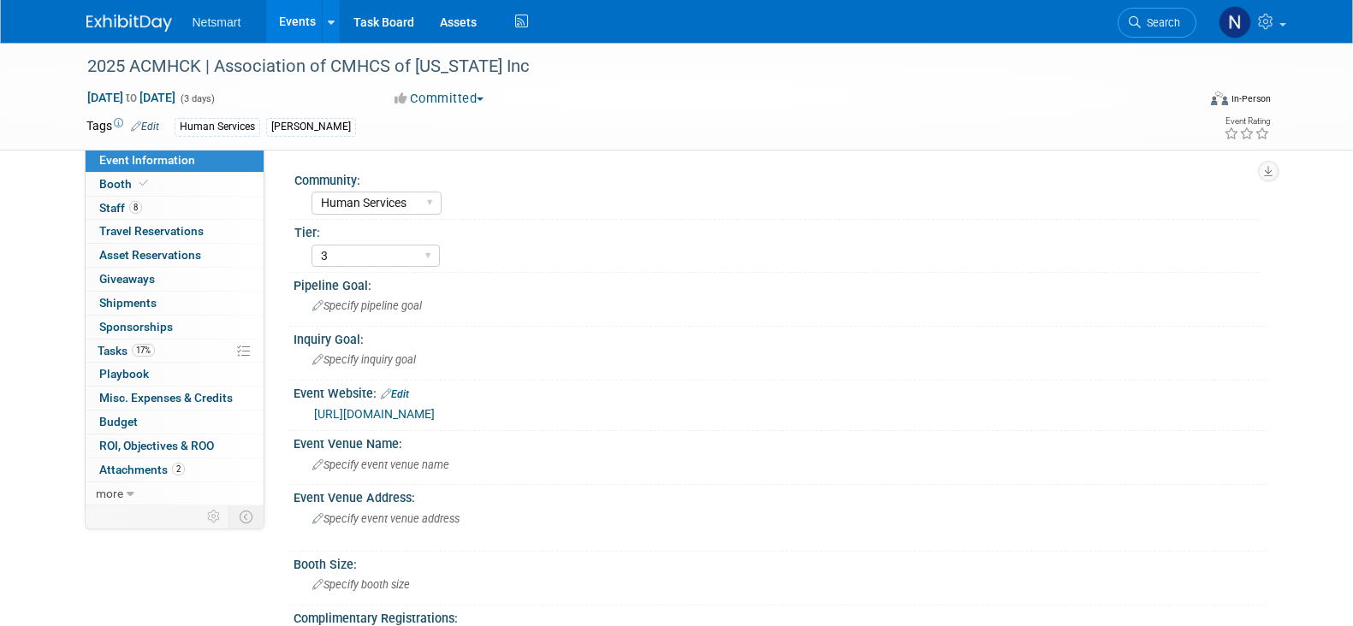
select select "Human Services"
select select "3"
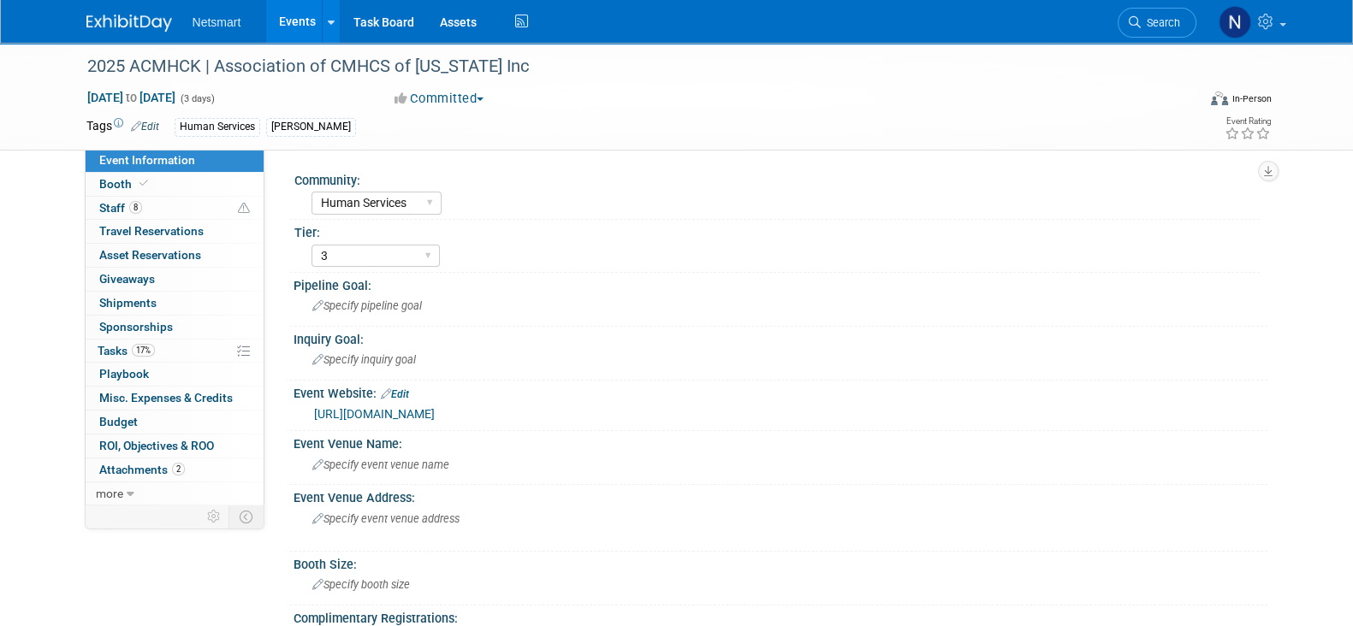
click at [435, 412] on link "[URL][DOMAIN_NAME]" at bounding box center [374, 414] width 121 height 14
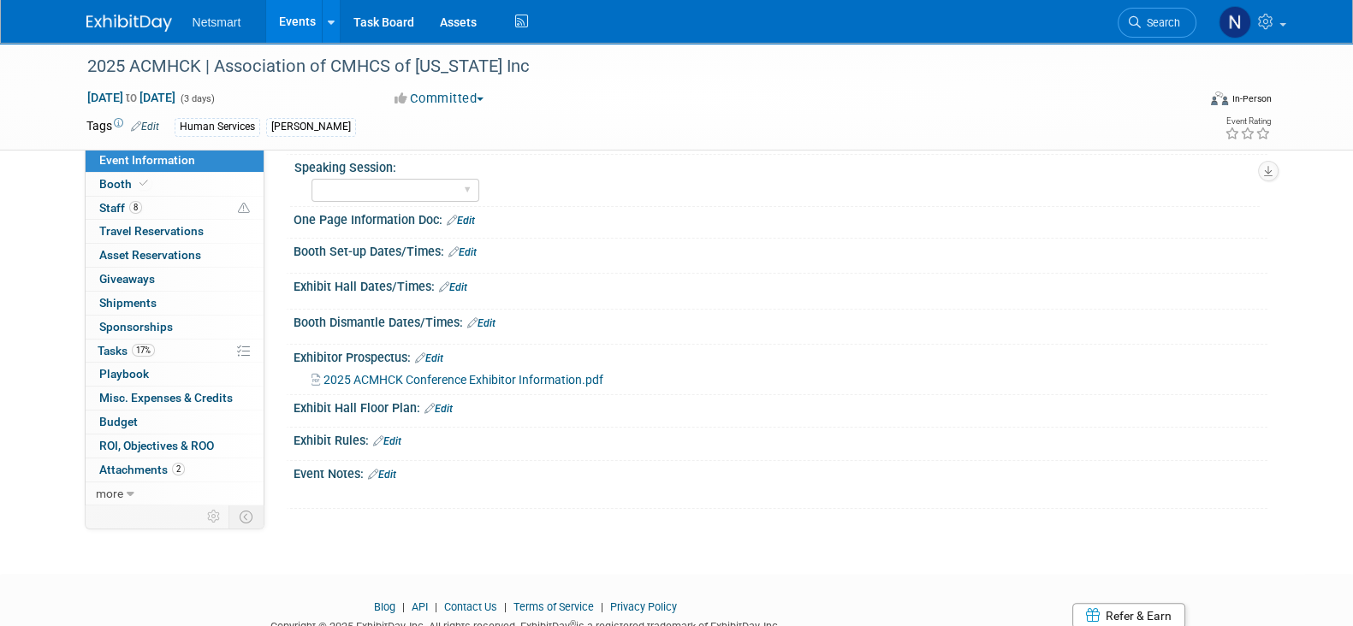
scroll to position [526, 0]
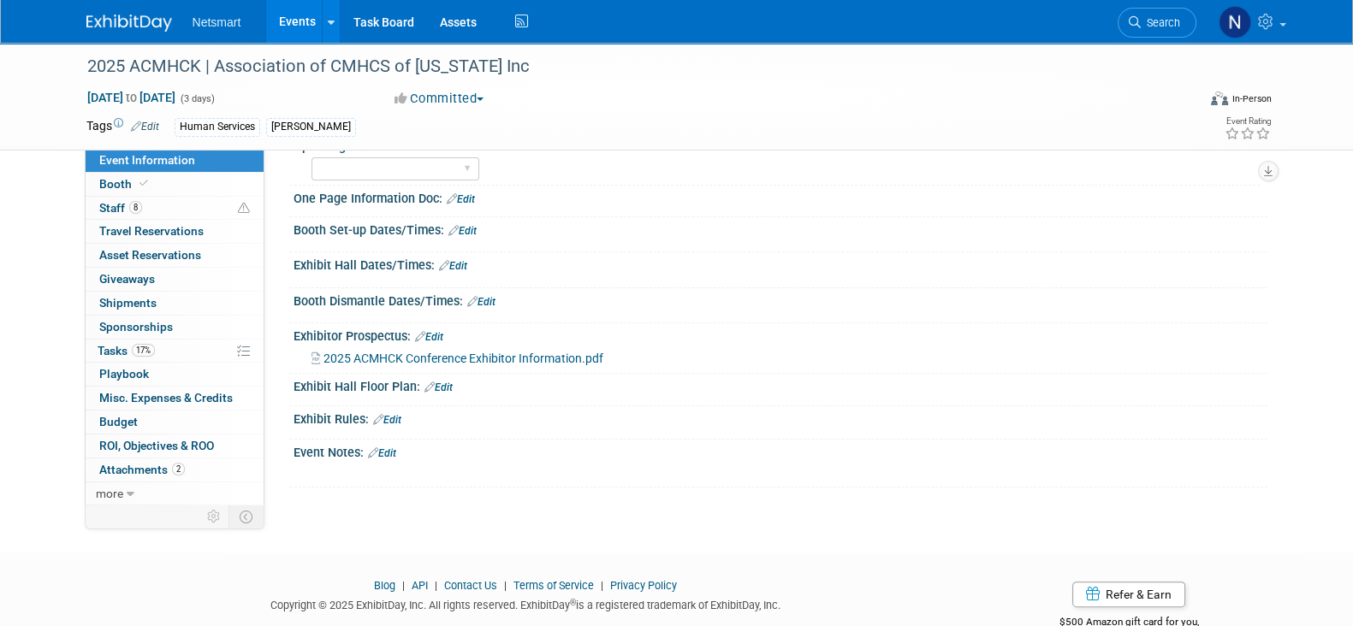
click at [471, 356] on span "2025 ACMHCK Conference Exhibitor Information.pdf" at bounding box center [463, 359] width 280 height 14
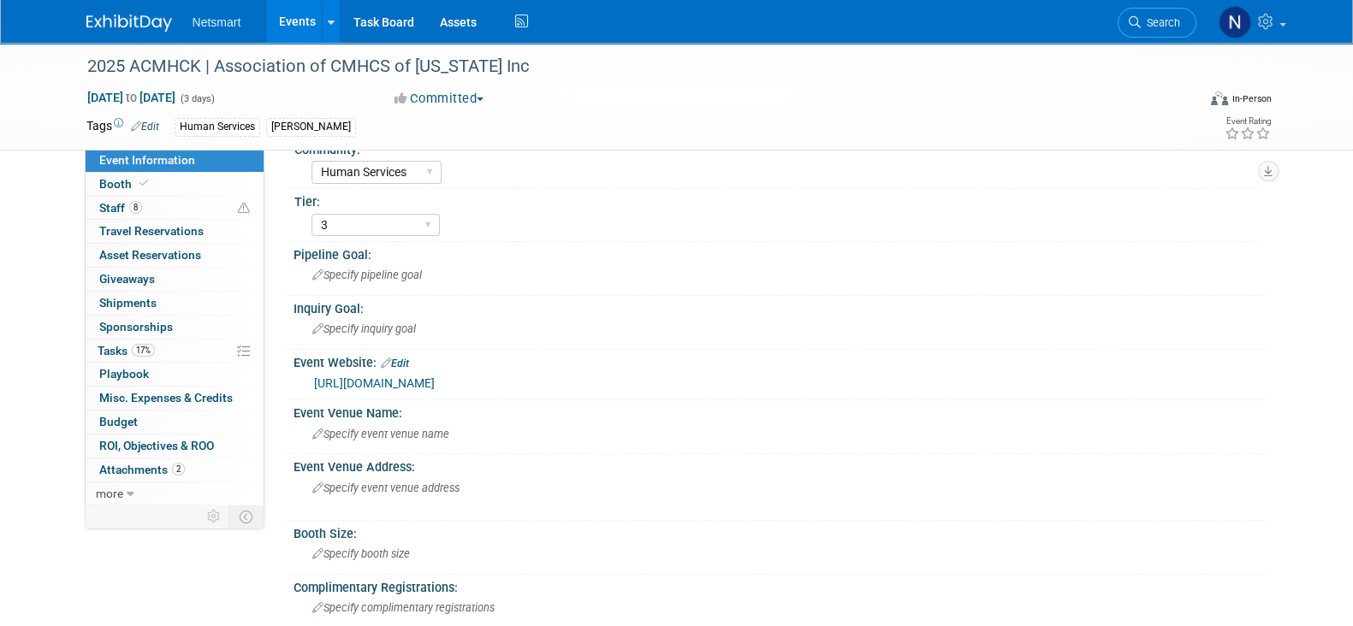
scroll to position [0, 0]
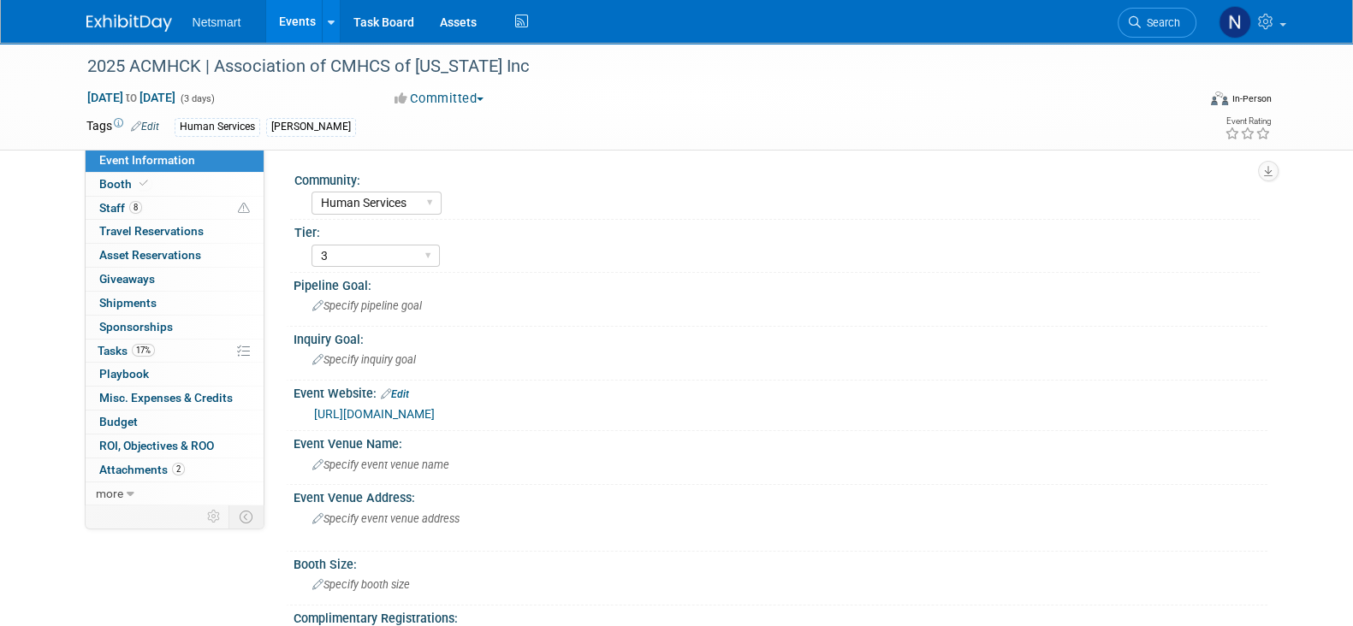
click at [435, 411] on link "https://acmhck.org/annualconference/2025-annual-conference-for-behavioral-healt…" at bounding box center [374, 414] width 121 height 14
click at [1169, 27] on span "Search" at bounding box center [1160, 22] width 39 height 13
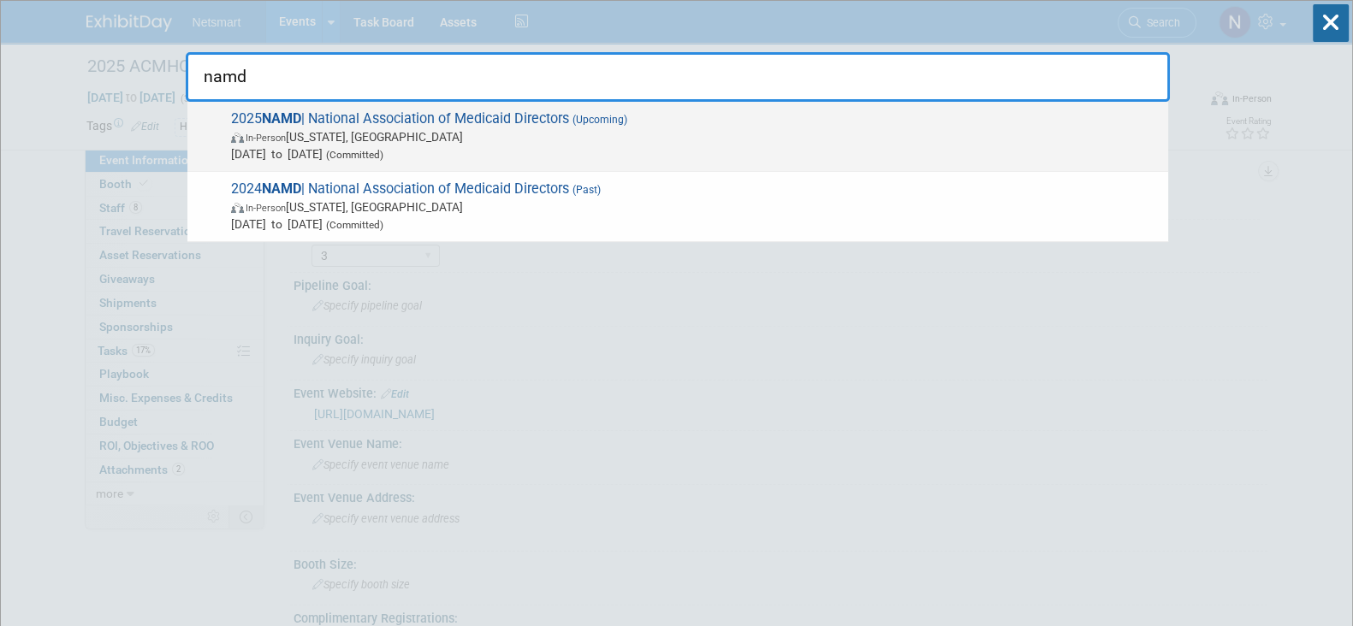
type input "namd"
click at [276, 126] on strong "NAMD" at bounding box center [281, 118] width 39 height 16
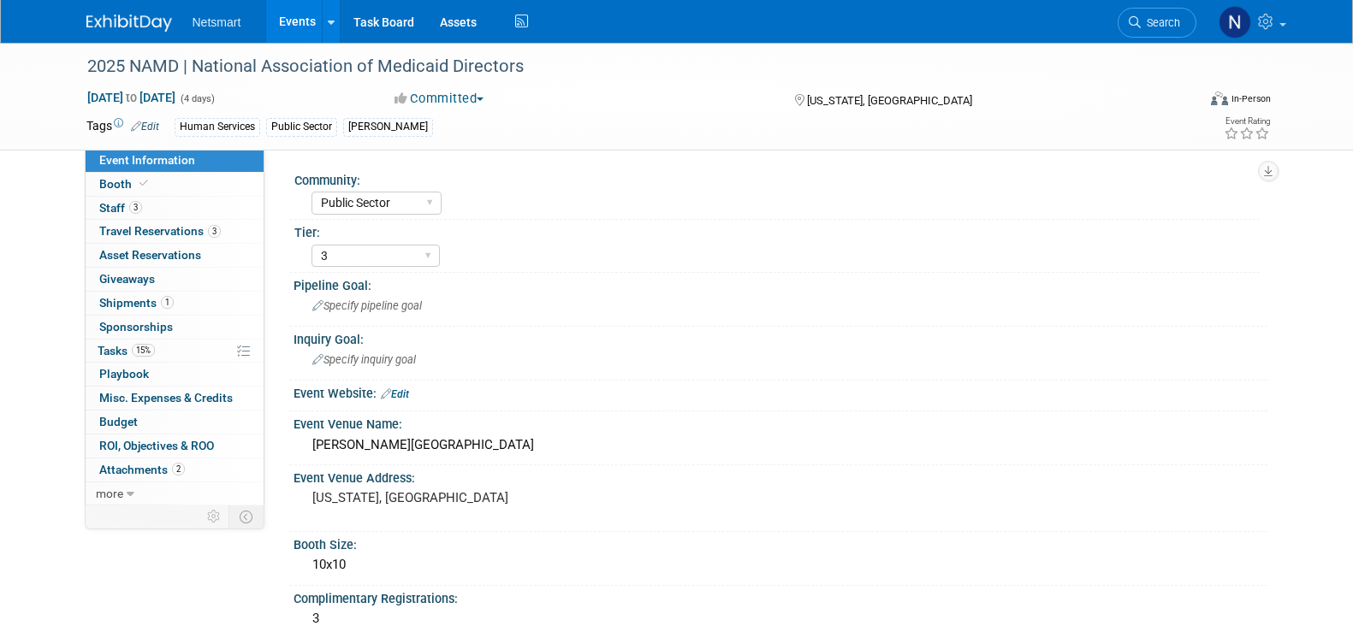
select select "Public Sector"
select select "3"
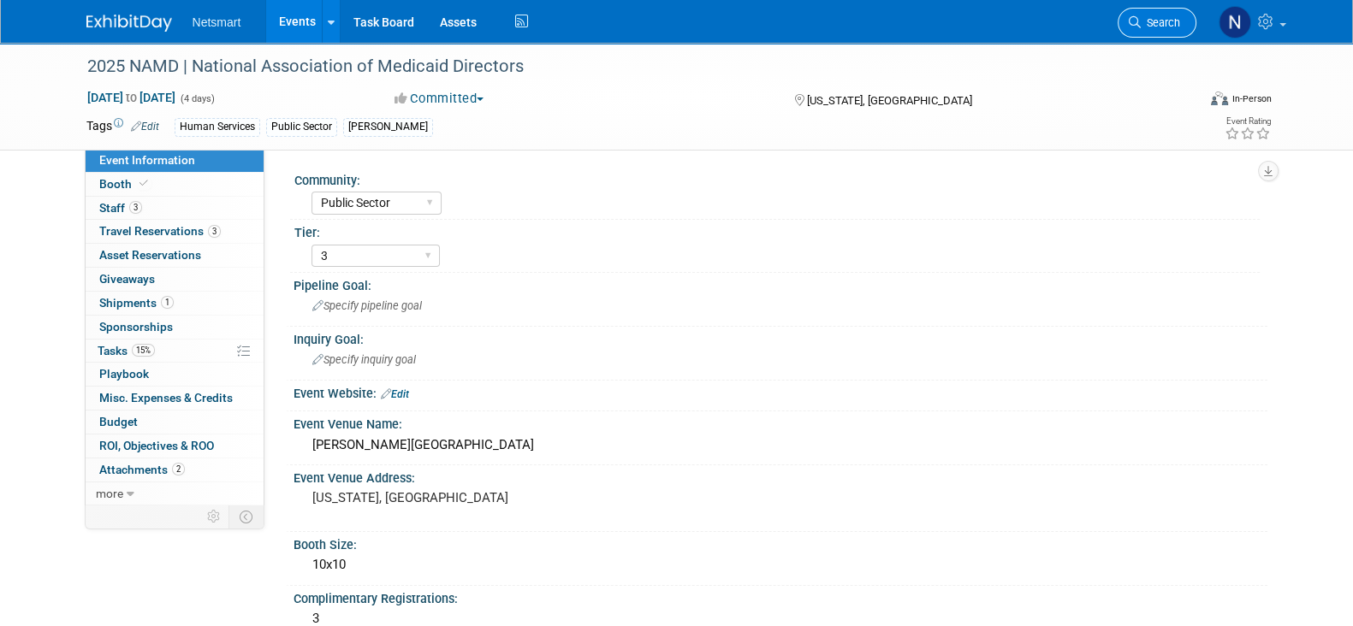
click at [1167, 21] on span "Search" at bounding box center [1160, 22] width 39 height 13
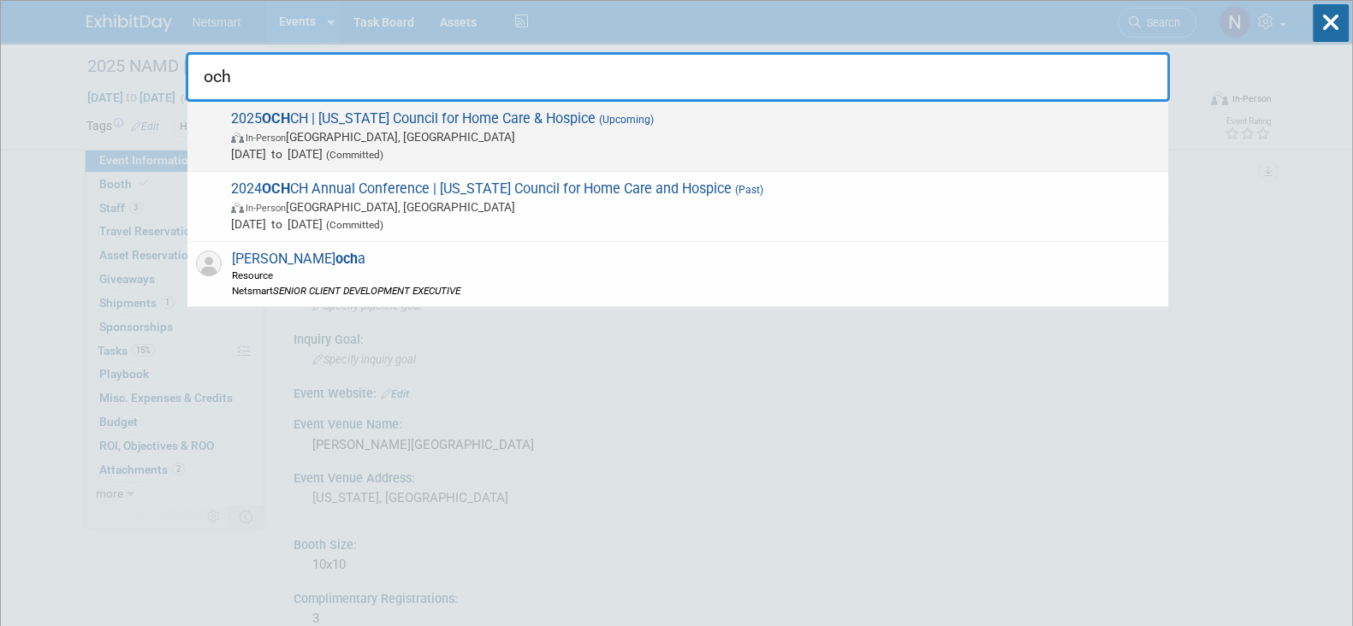
type input "och"
click at [289, 129] on span "In-Person [GEOGRAPHIC_DATA], [GEOGRAPHIC_DATA]" at bounding box center [695, 136] width 928 height 17
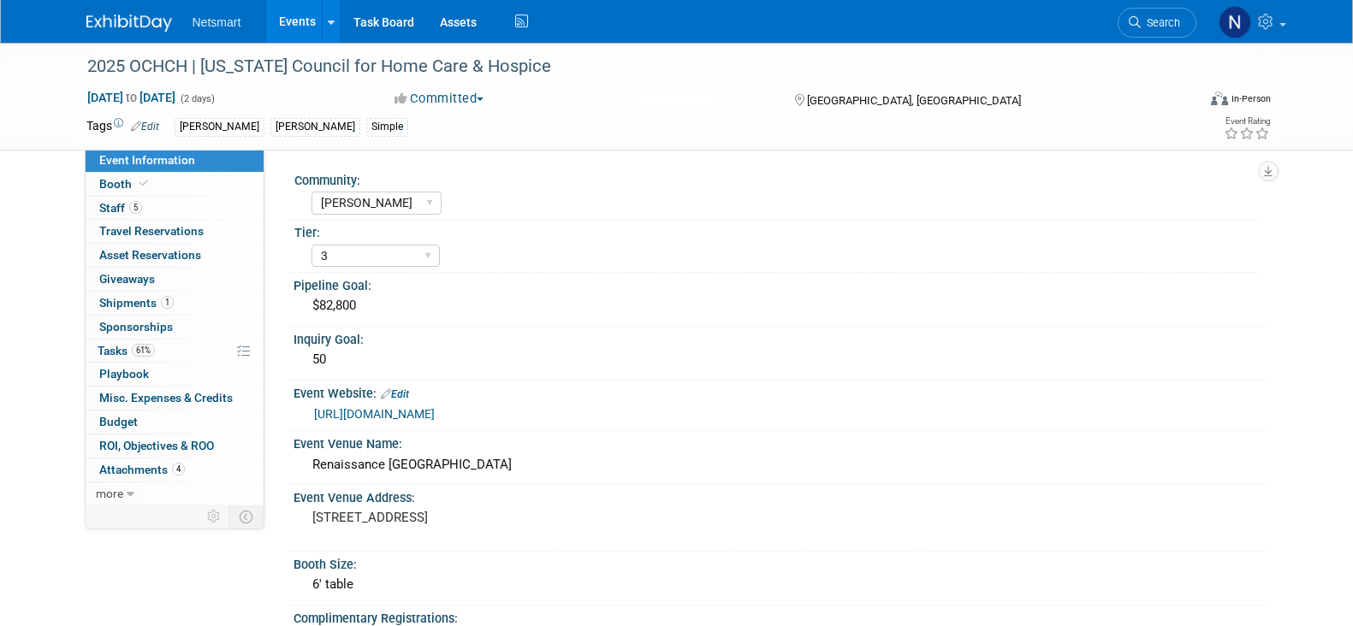
select select "[PERSON_NAME]"
select select "3"
select select "Yes"
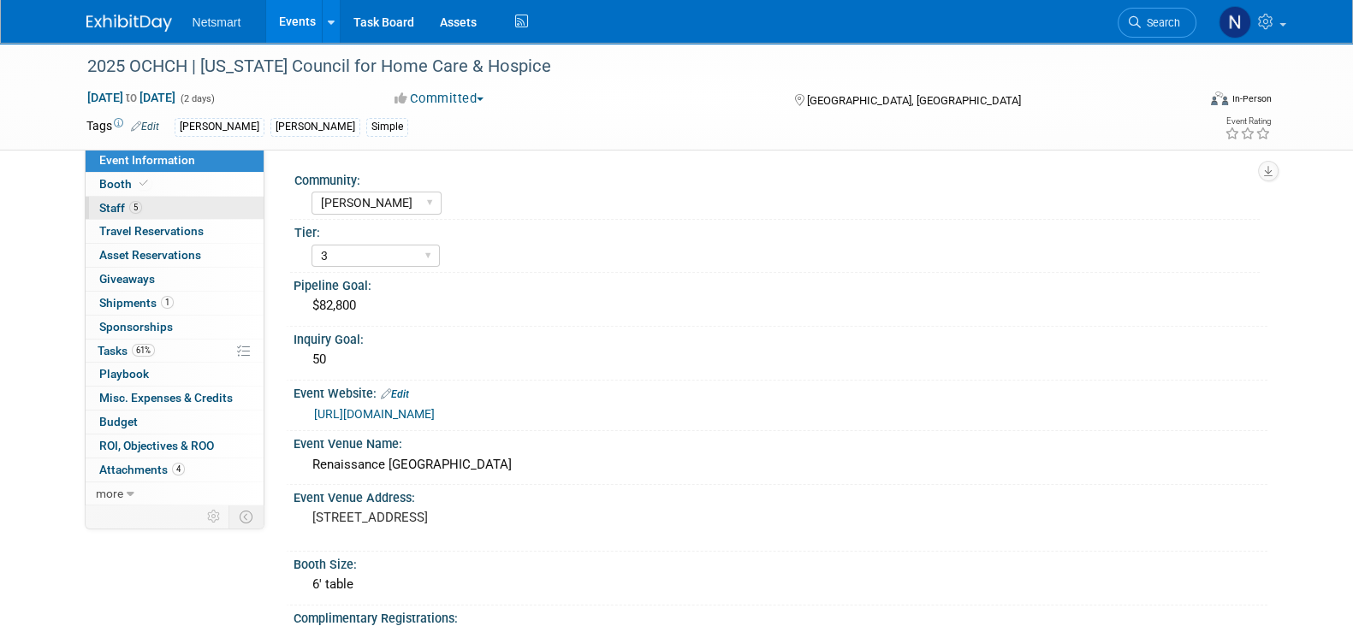
click at [194, 216] on link "5 Staff 5" at bounding box center [175, 208] width 178 height 23
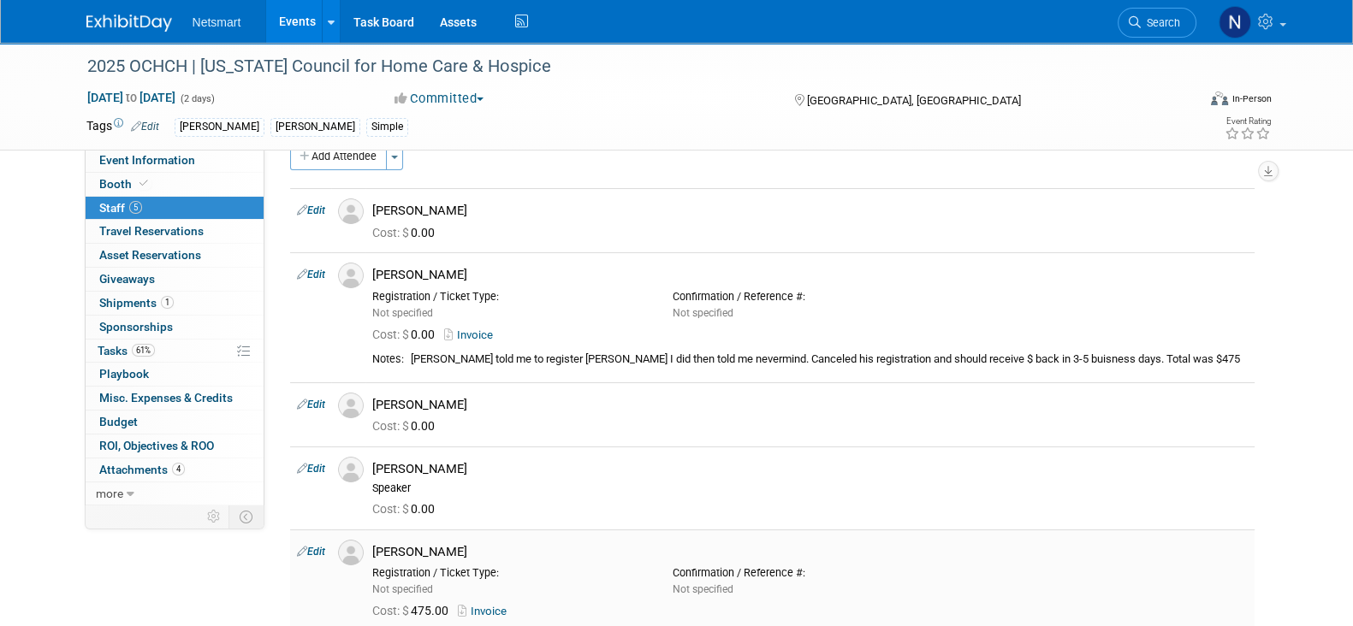
scroll to position [222, 0]
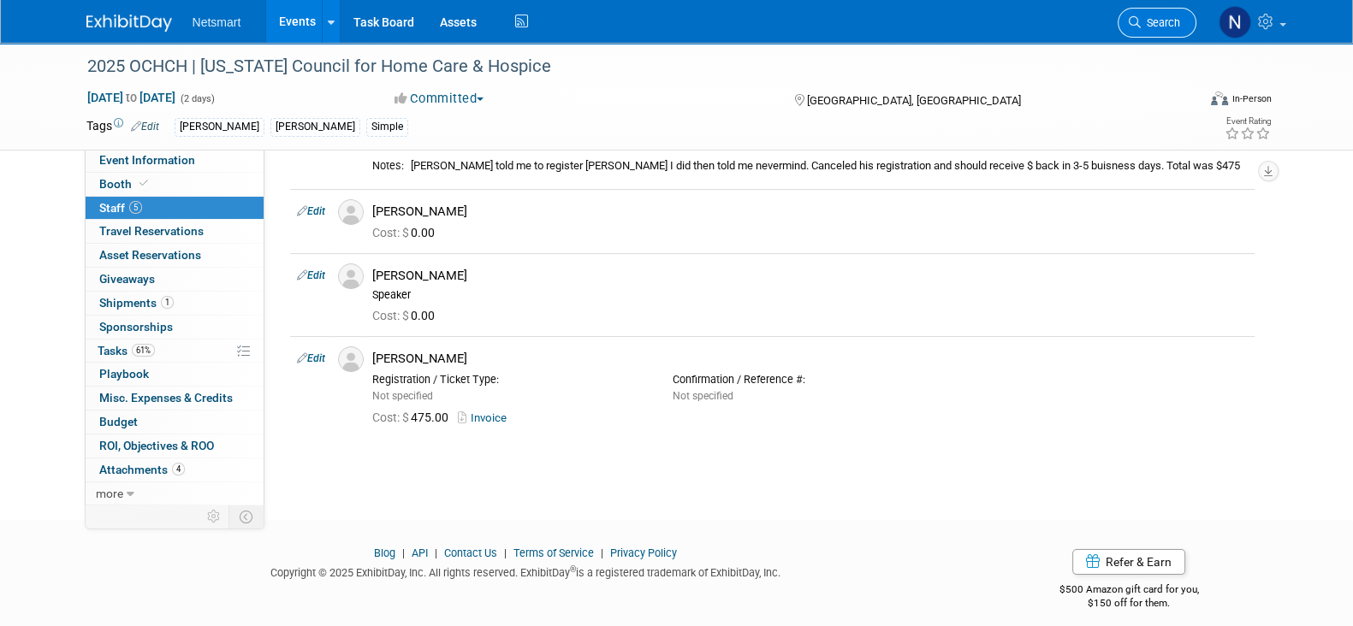
click at [1135, 21] on icon at bounding box center [1135, 22] width 12 height 12
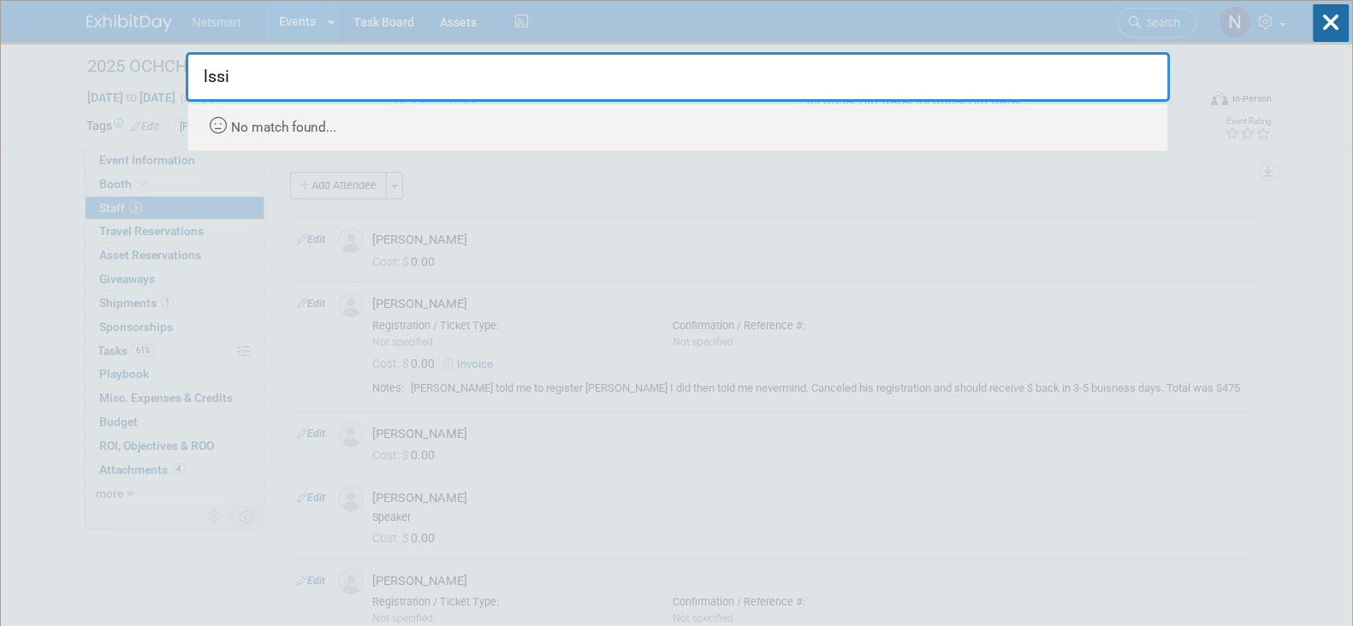
type input "lssi"
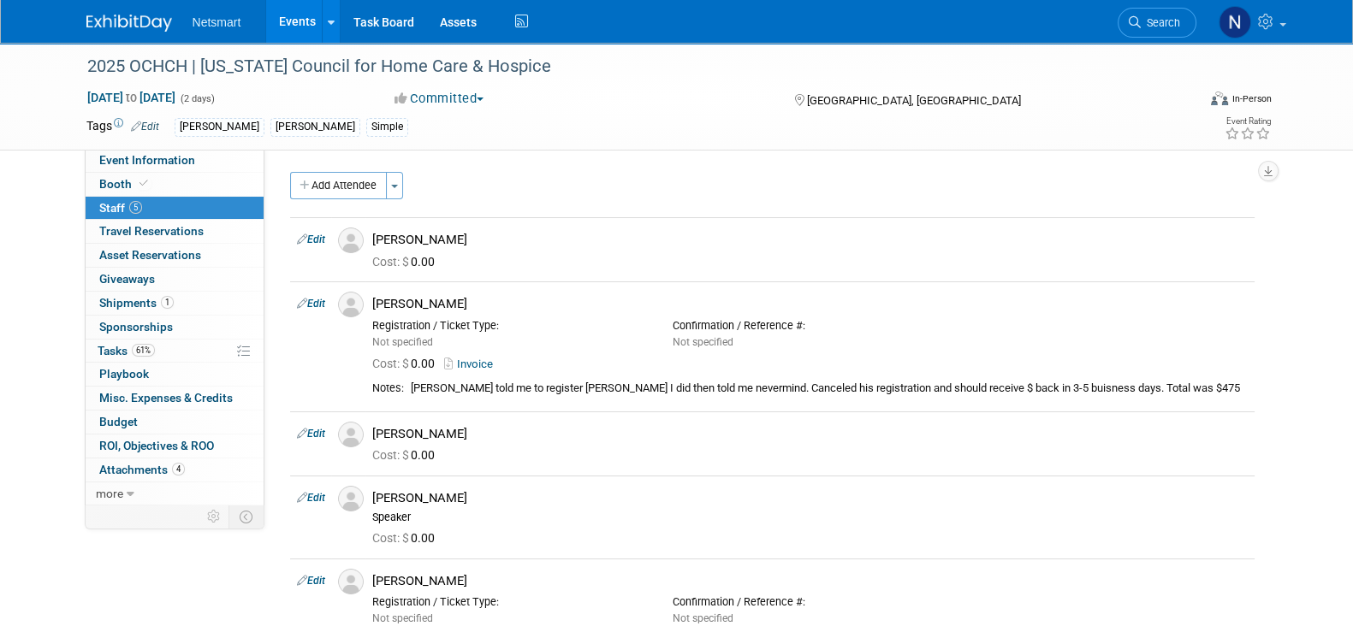
click at [1151, 18] on span "Search" at bounding box center [1160, 22] width 39 height 13
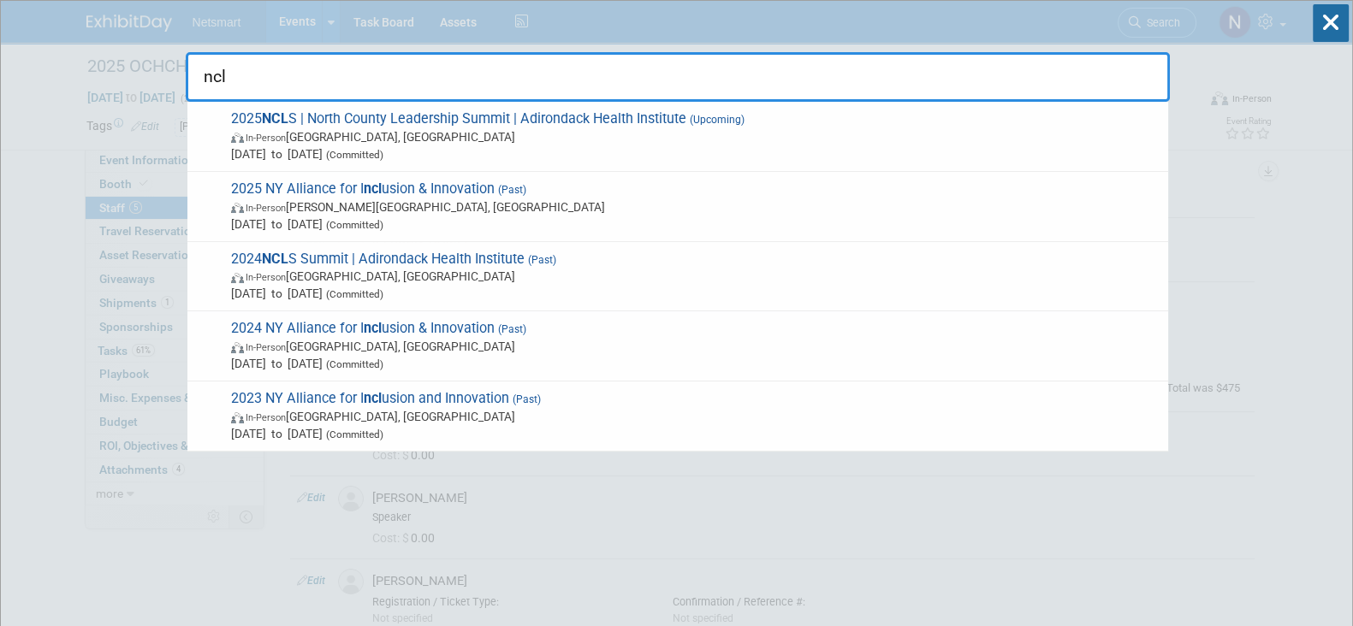
type input "ncl"
click at [388, 151] on span "Sep 24, 2025 to Sep 25, 2025 (Committed)" at bounding box center [695, 153] width 928 height 17
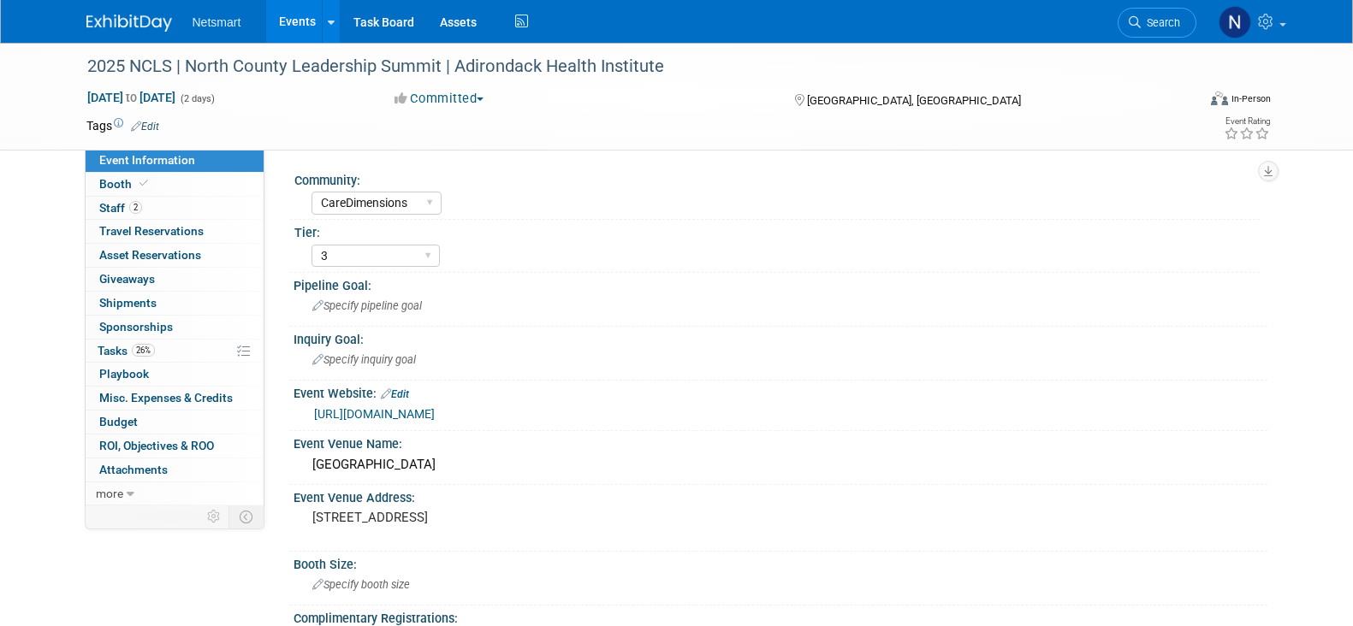
select select "CareDimensions"
select select "3"
select select "No"
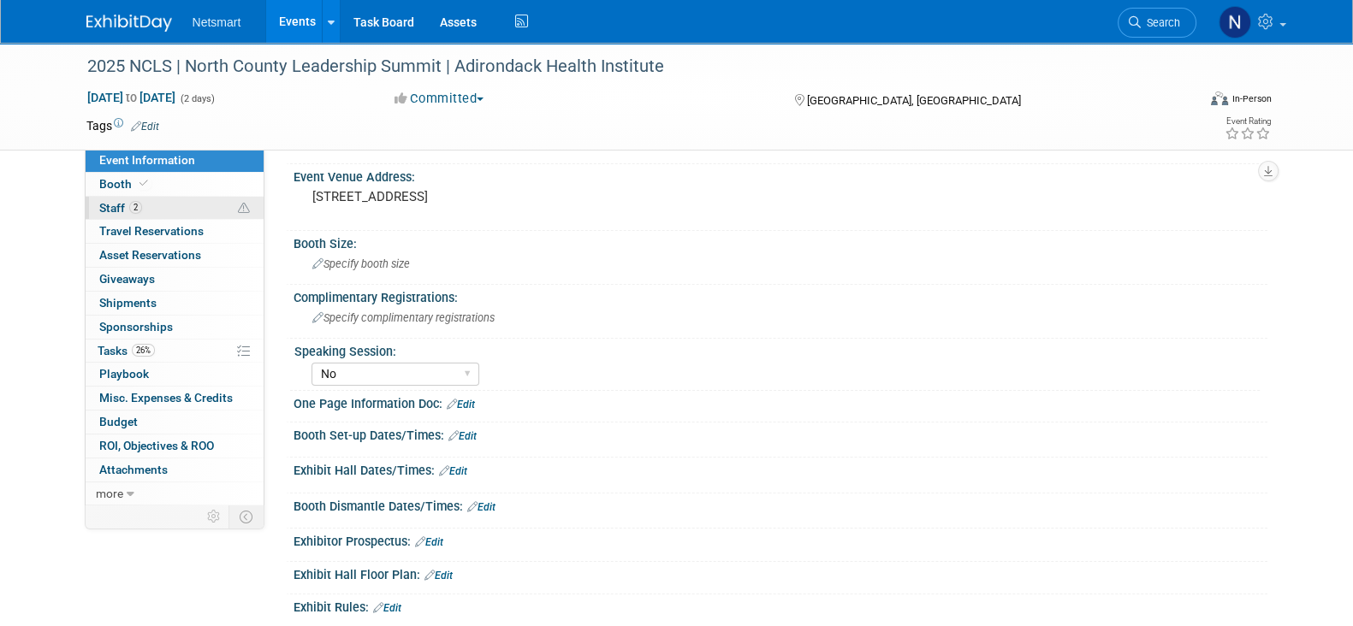
click at [171, 213] on link "2 Staff 2" at bounding box center [175, 208] width 178 height 23
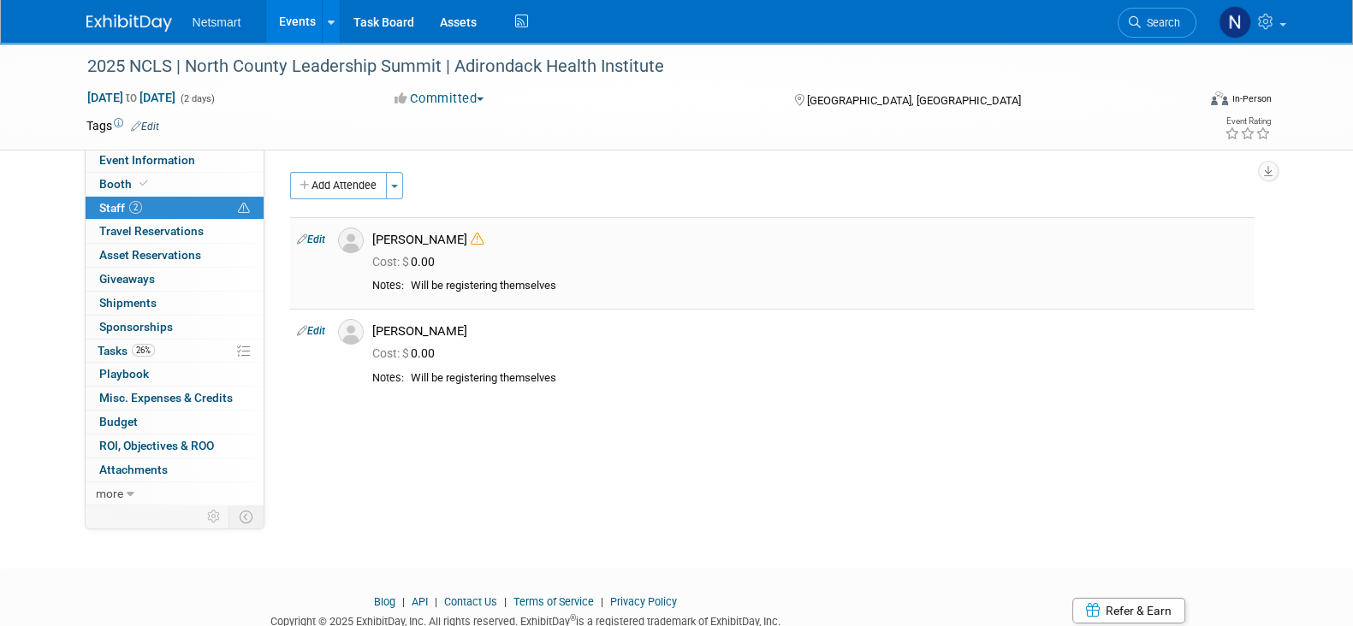
click at [312, 239] on link "Edit" at bounding box center [311, 240] width 28 height 12
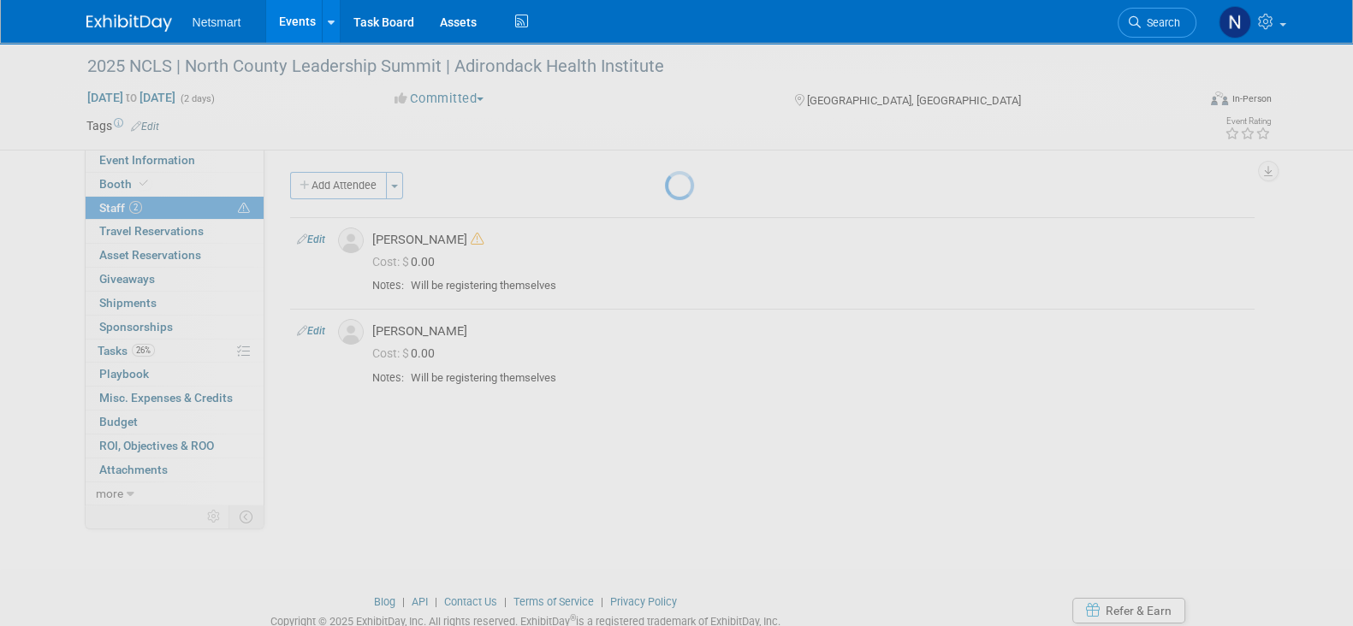
select select "01ed30da-16c4-41e4-a24b-7f80c002b91d"
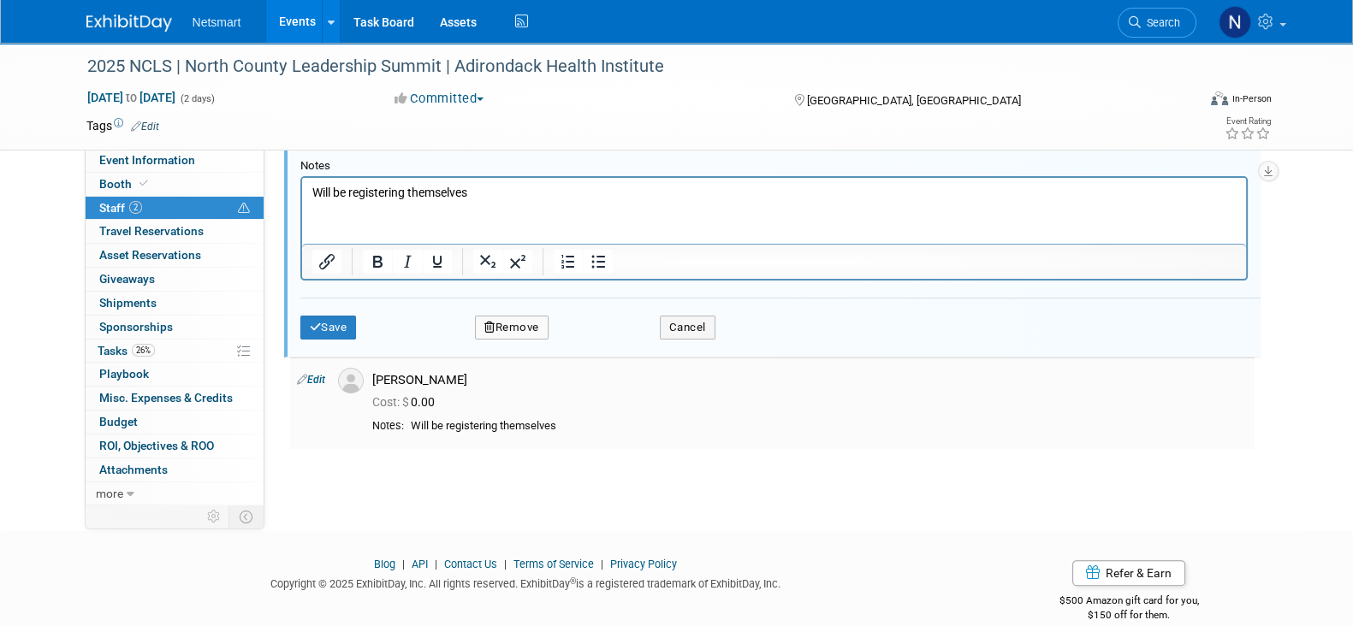
scroll to position [575, 0]
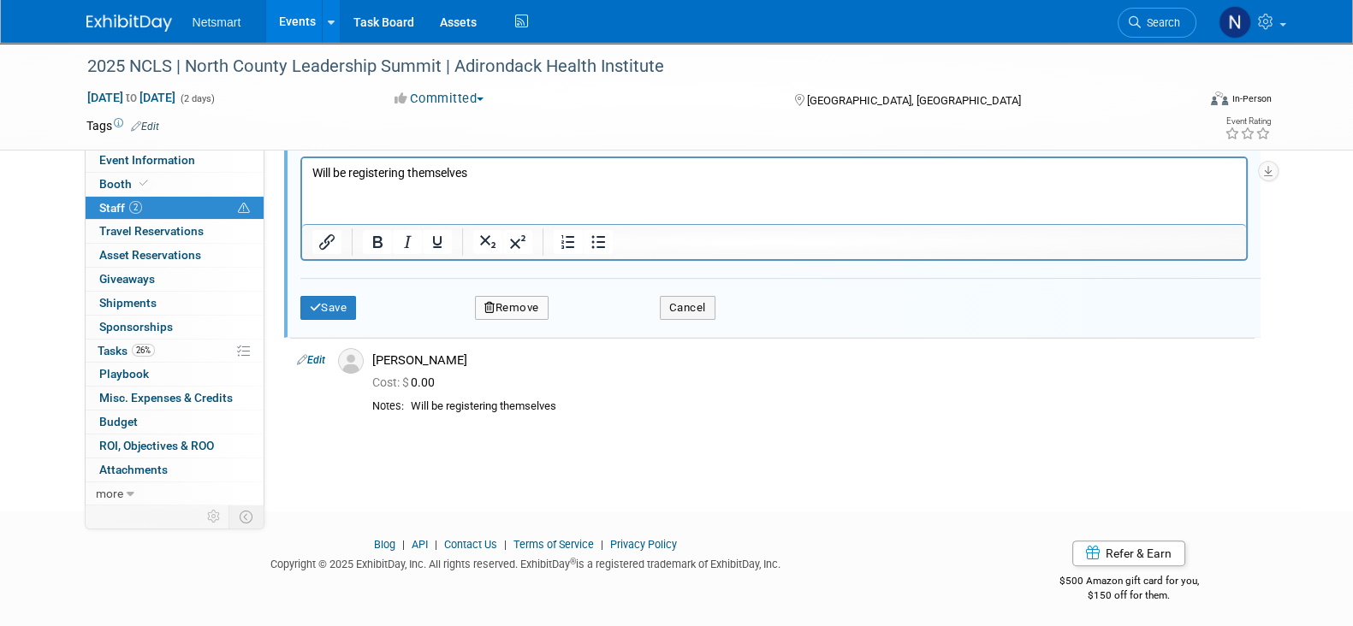
click at [518, 310] on button "Remove" at bounding box center [512, 308] width 74 height 24
click at [604, 327] on link "Yes" at bounding box center [605, 317] width 50 height 27
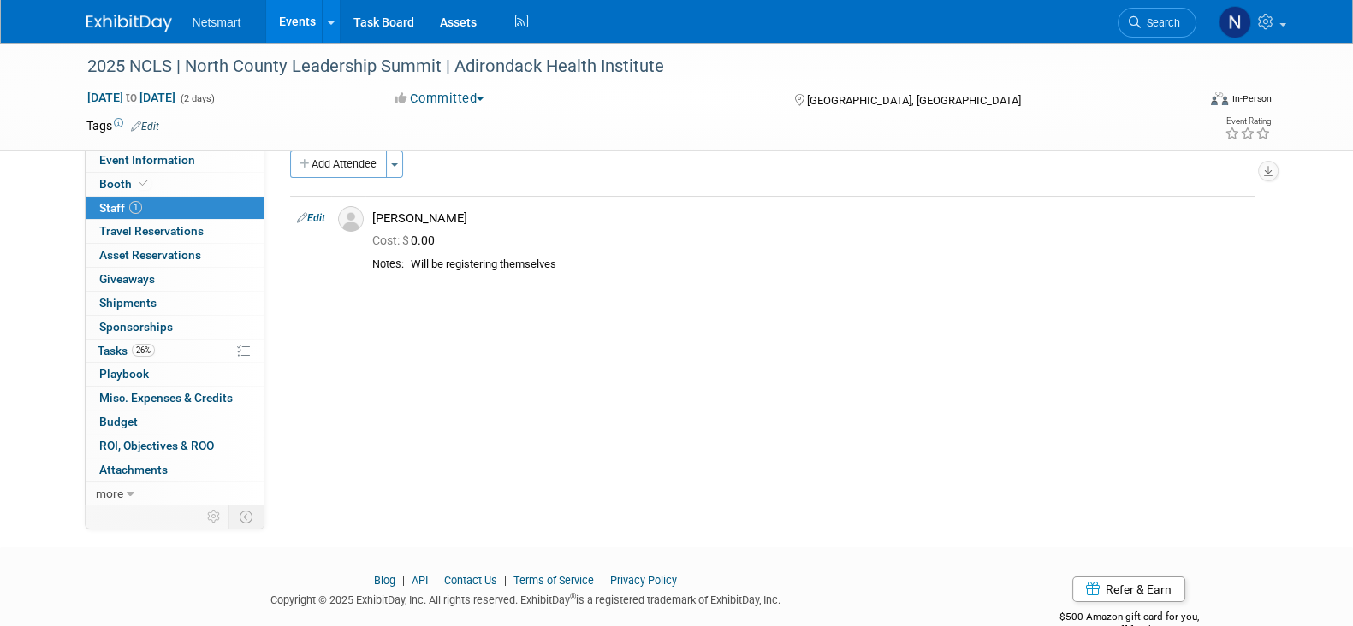
scroll to position [0, 0]
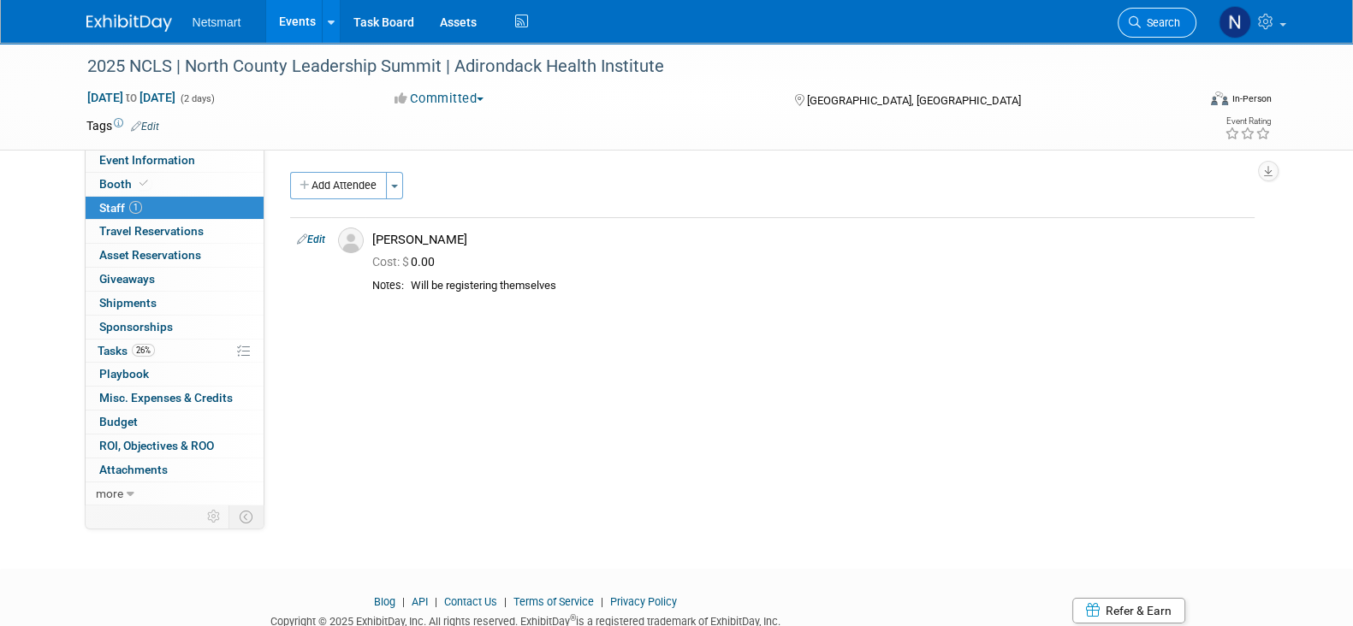
click at [1142, 19] on span "Search" at bounding box center [1160, 22] width 39 height 13
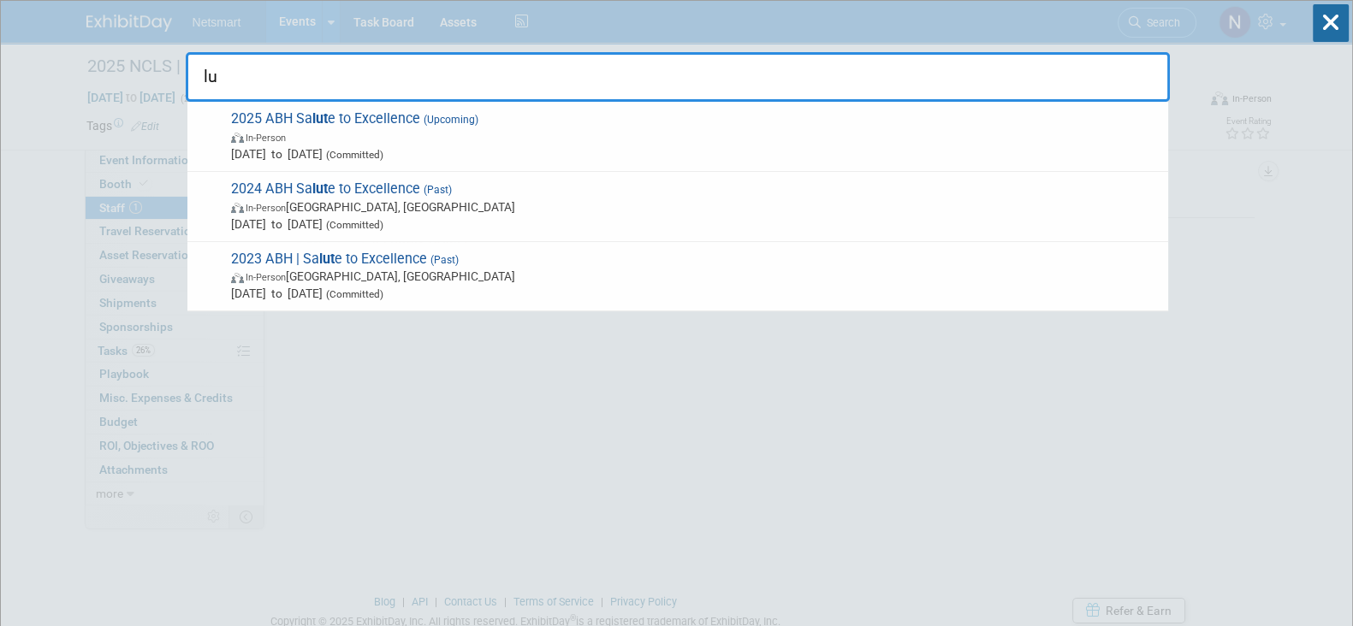
type input "l"
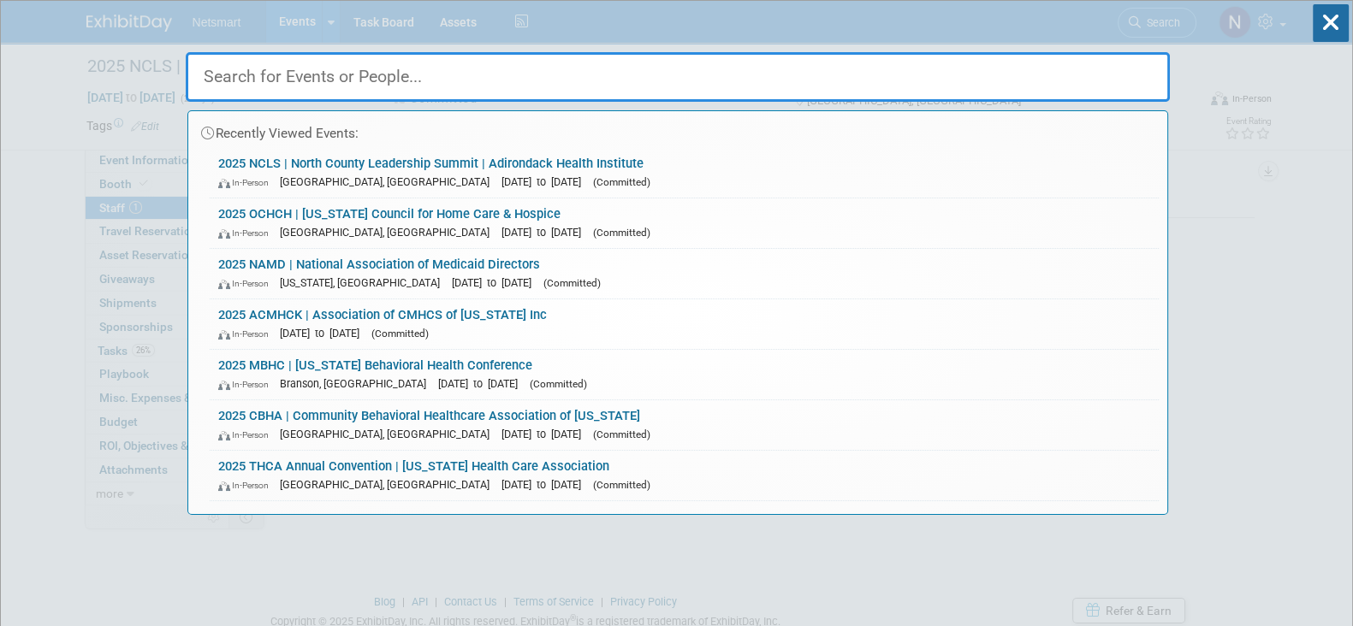
click at [358, 74] on input "text" at bounding box center [678, 77] width 984 height 50
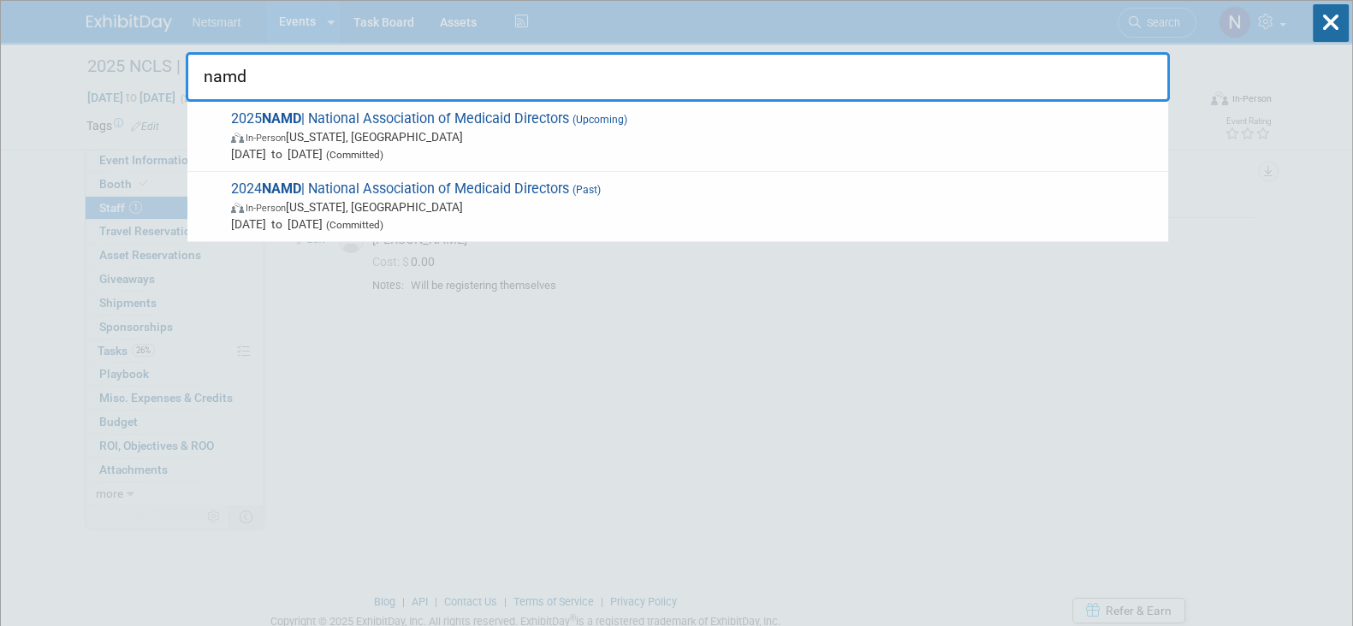
type input "namd"
click at [404, 128] on span "In-Person Washington, DC" at bounding box center [695, 136] width 928 height 17
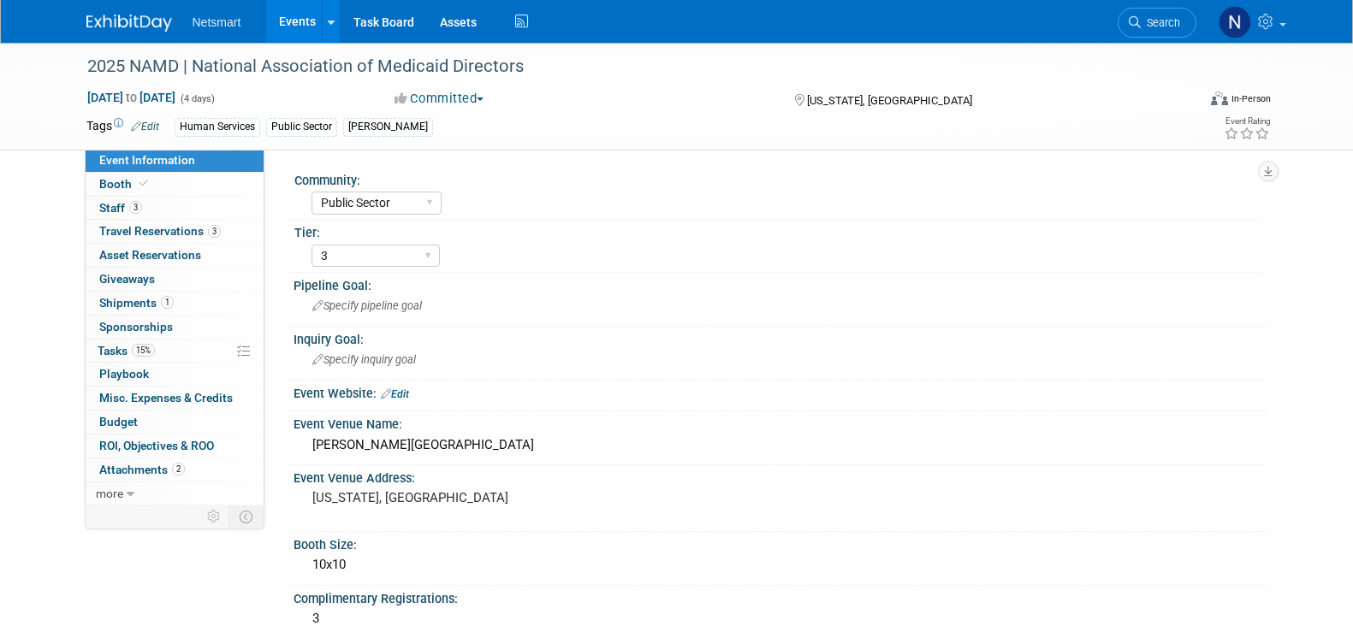
select select "Public Sector"
select select "3"
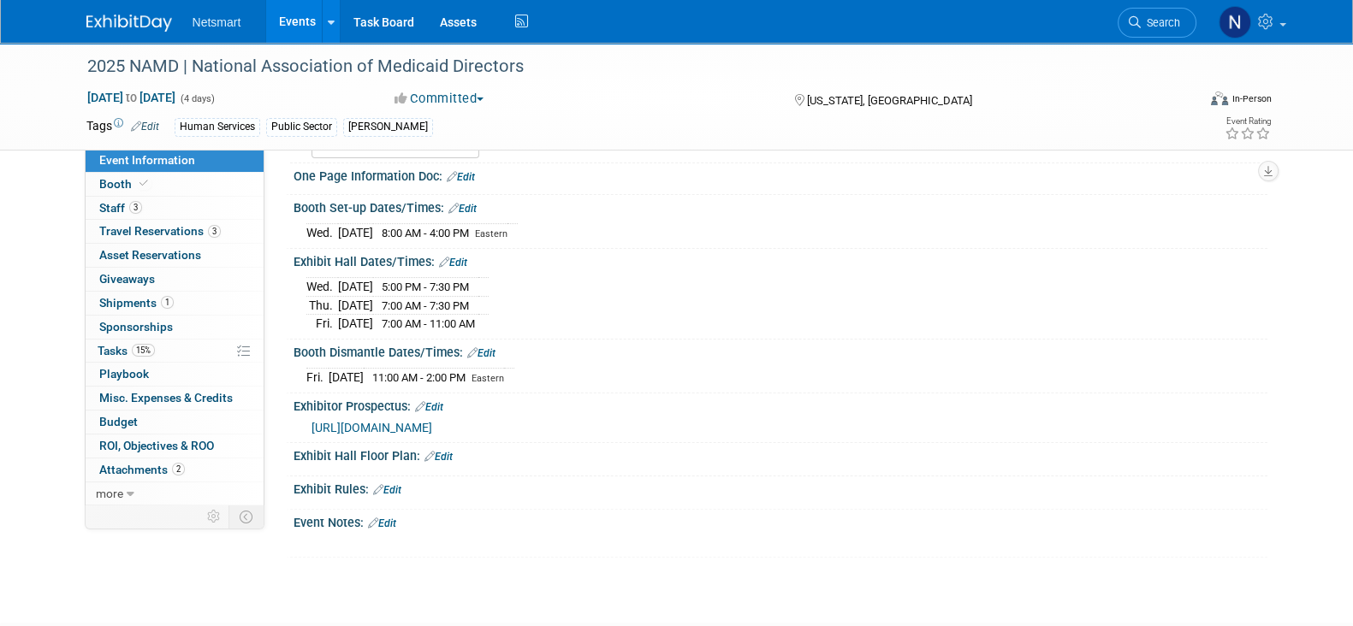
scroll to position [535, 0]
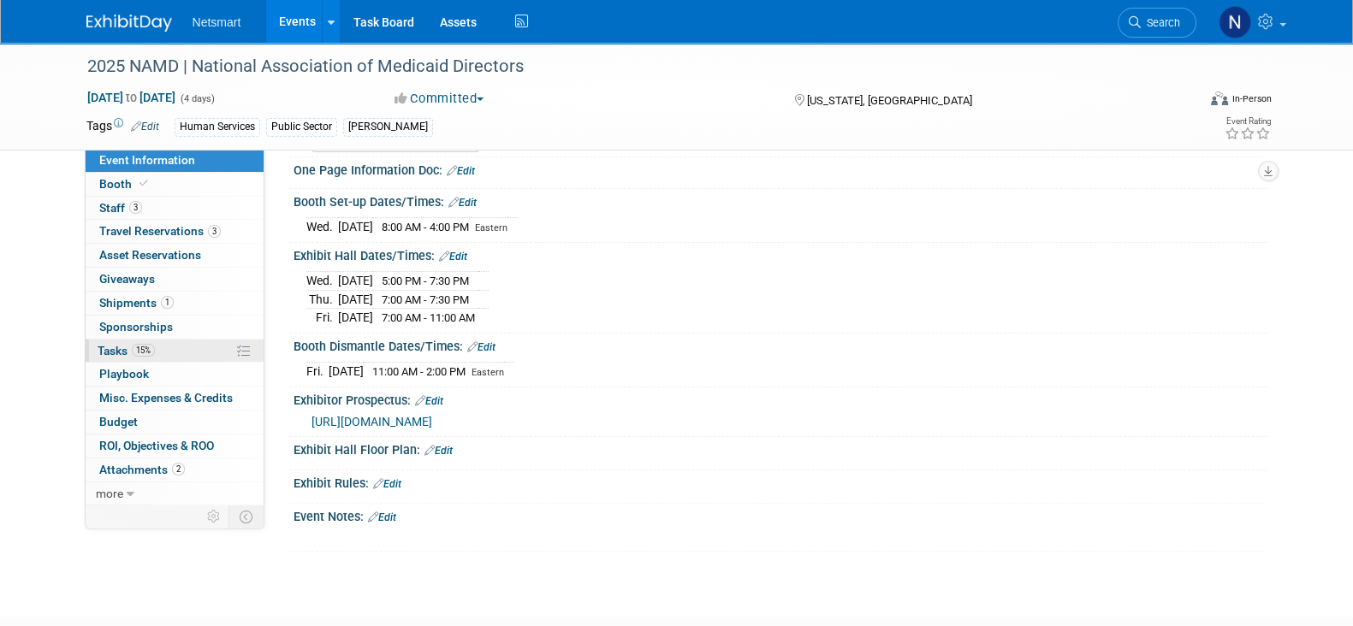
click at [169, 350] on link "15% Tasks 15%" at bounding box center [175, 351] width 178 height 23
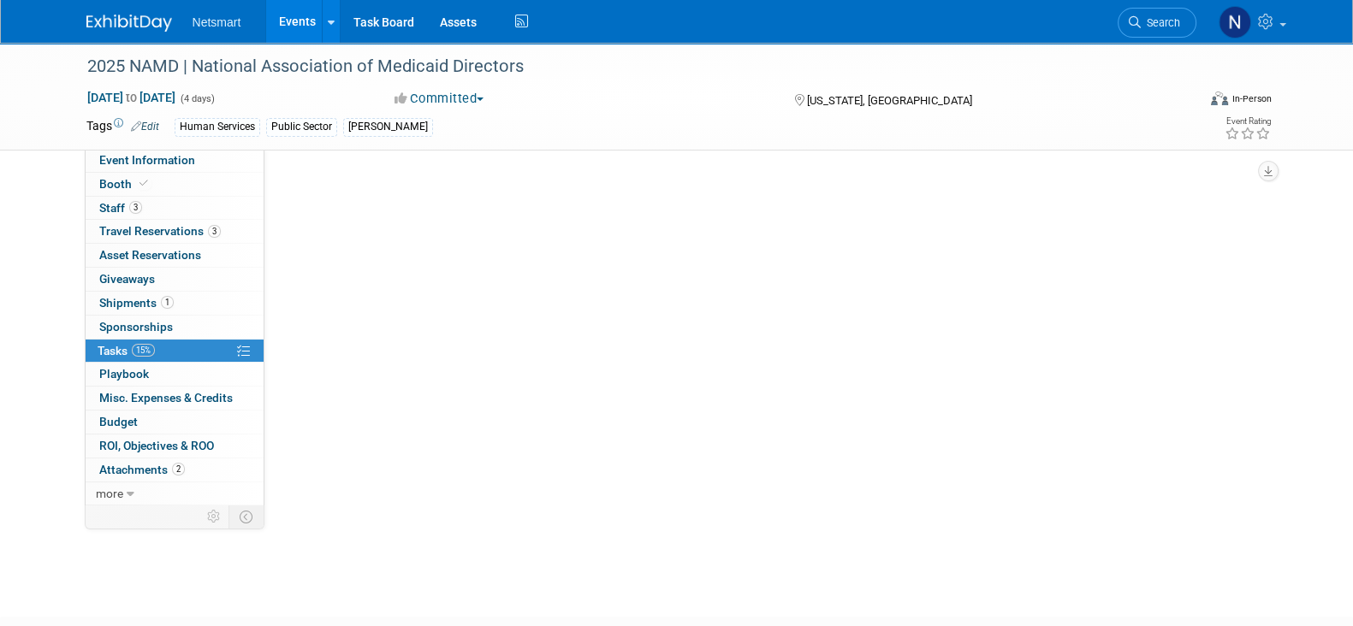
scroll to position [0, 0]
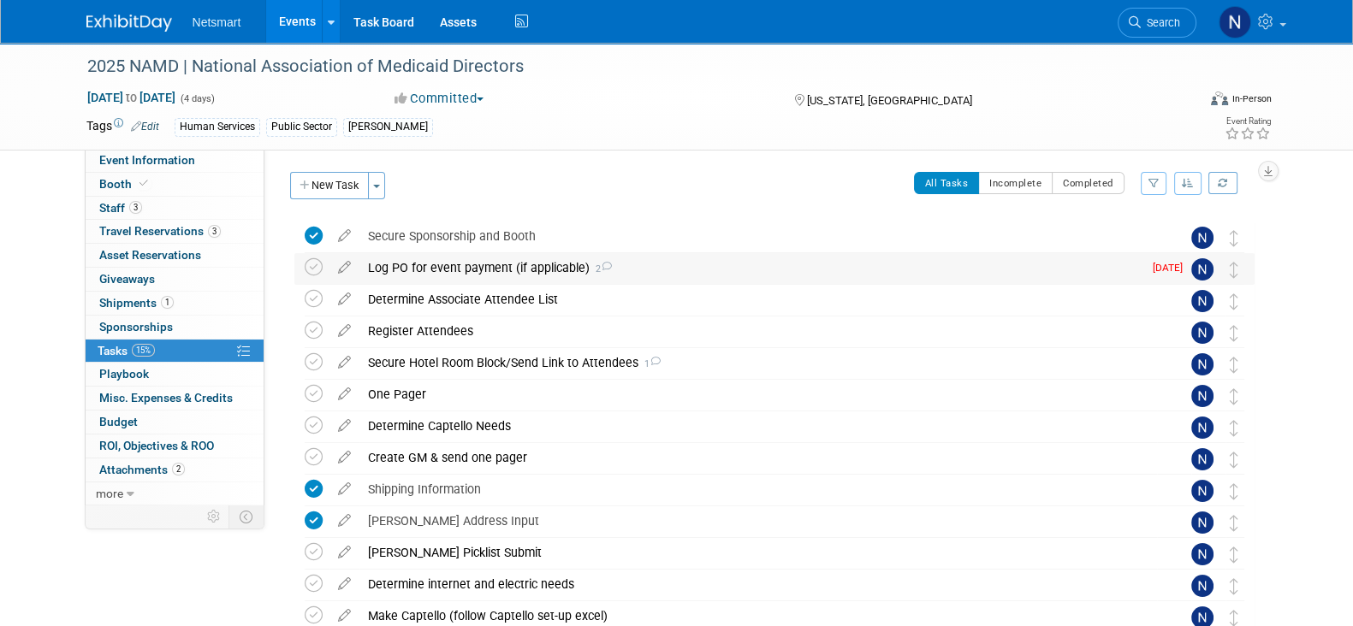
click at [507, 271] on div "Log PO for event payment (if applicable) 2" at bounding box center [750, 267] width 783 height 29
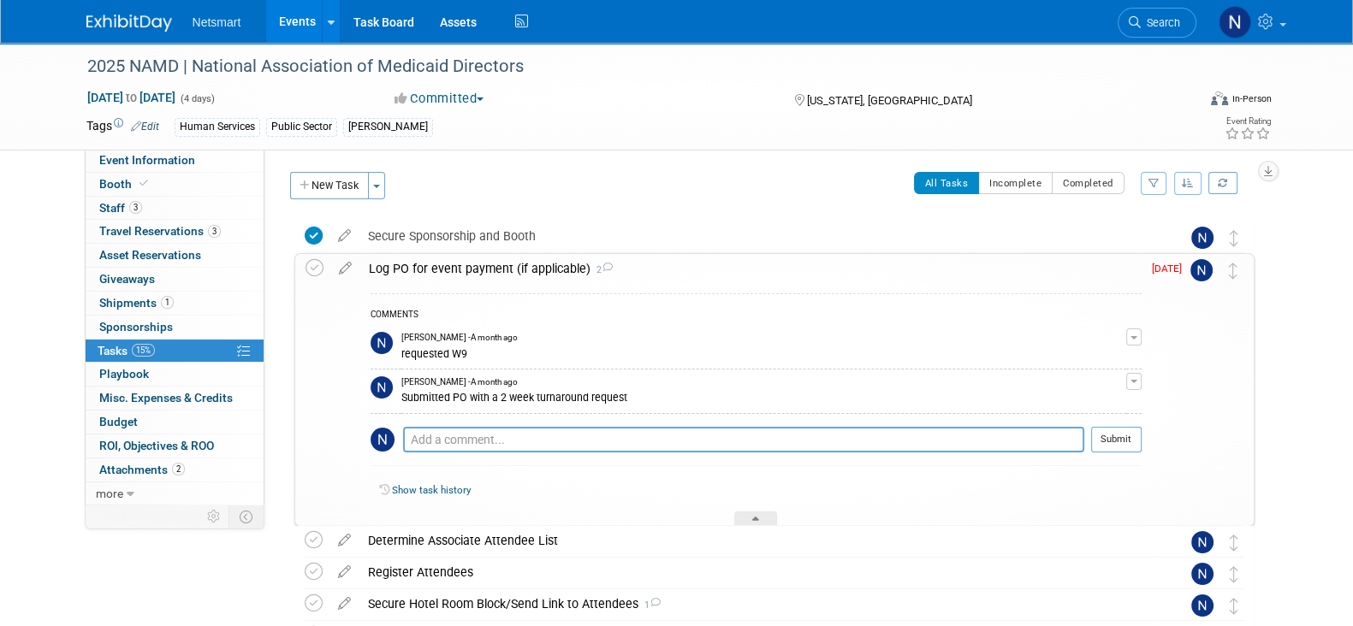
click at [504, 271] on div "Log PO for event payment (if applicable) 2" at bounding box center [750, 268] width 781 height 29
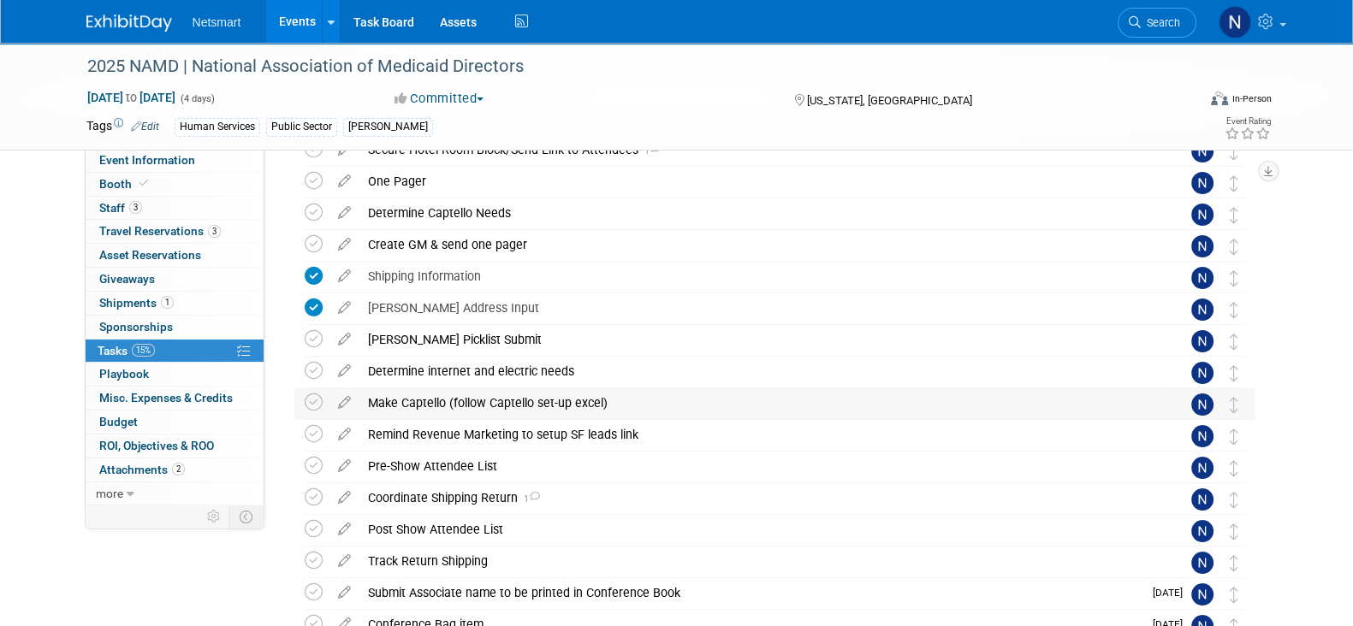
scroll to position [213, 0]
click at [433, 503] on div "Coordinate Shipping Return 1" at bounding box center [757, 497] width 797 height 29
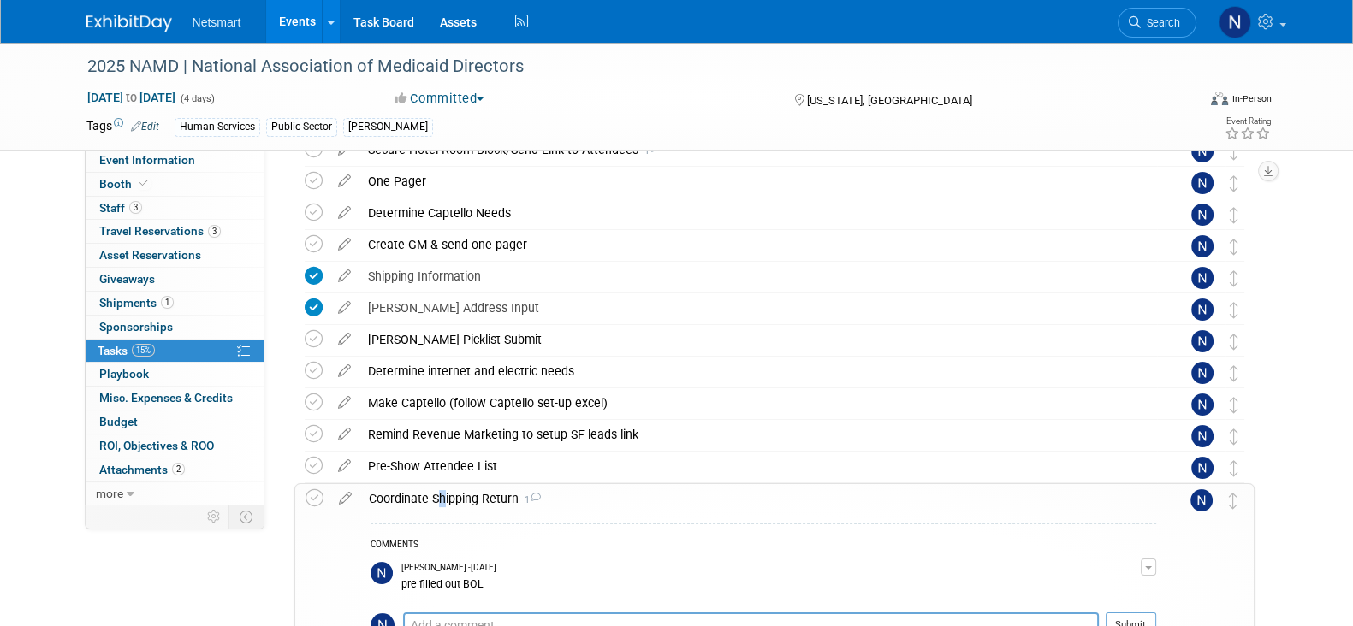
click at [434, 503] on div "Coordinate Shipping Return 1" at bounding box center [758, 498] width 796 height 29
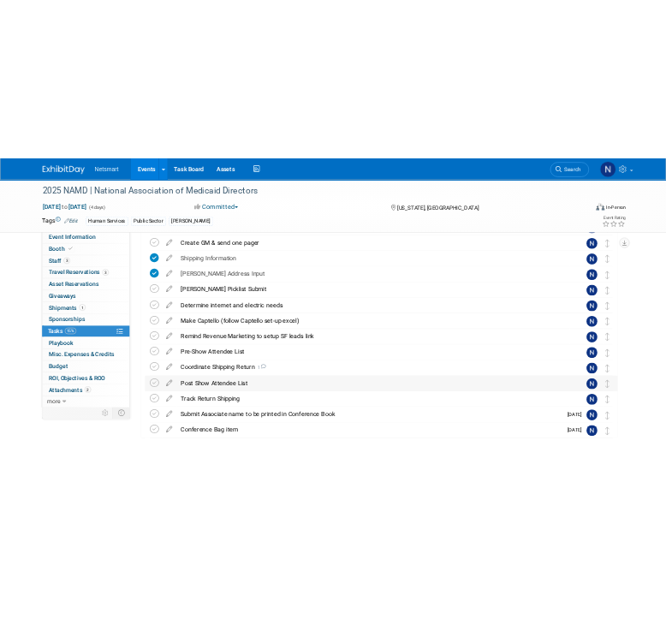
scroll to position [321, 0]
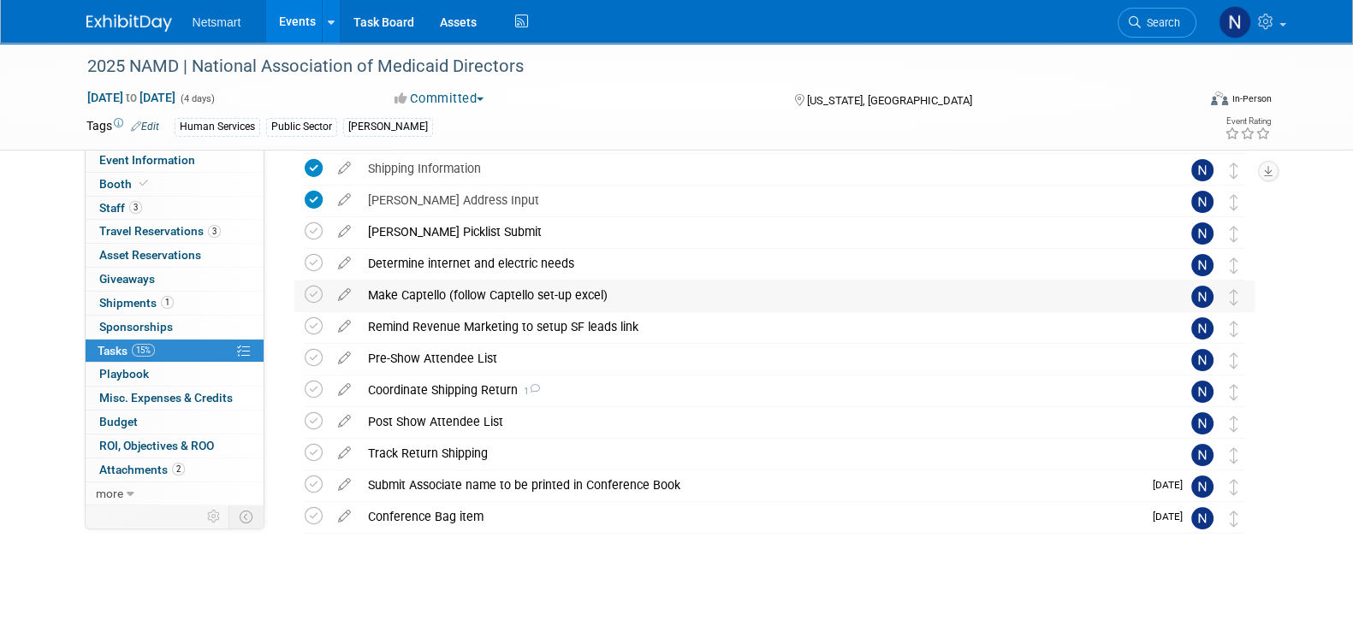
click at [439, 293] on div "Make Captello (follow Captello set-up excel)" at bounding box center [757, 295] width 797 height 29
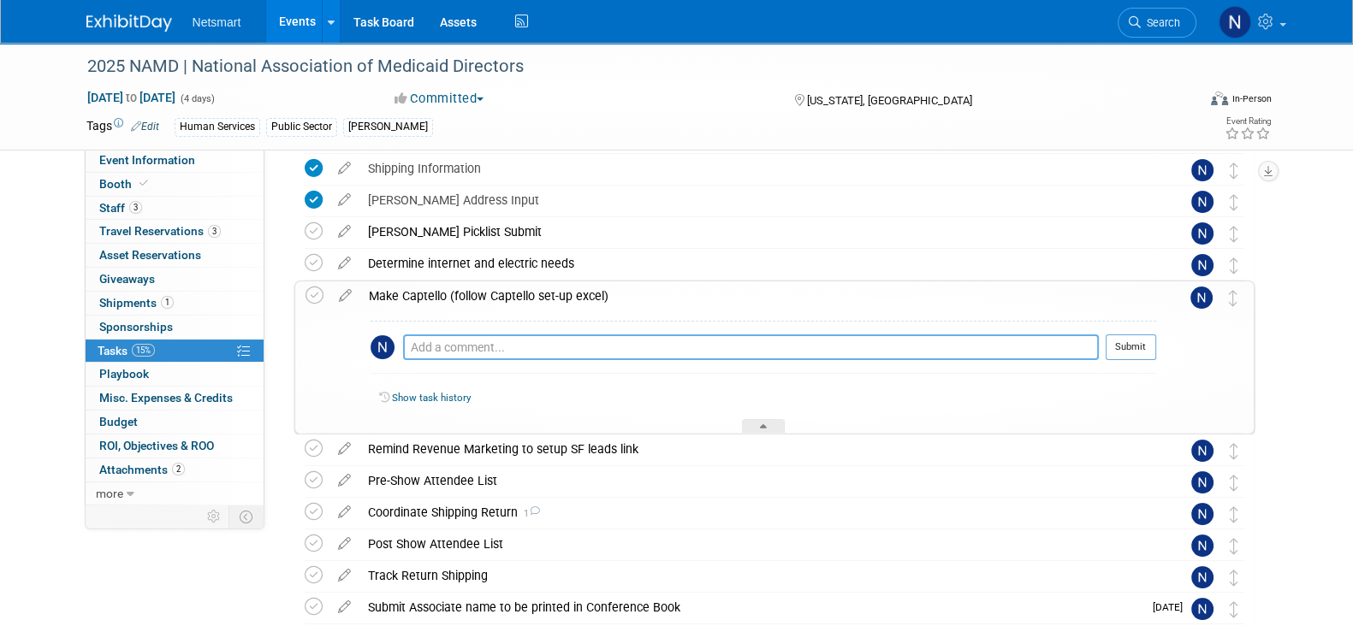
click at [426, 346] on textarea at bounding box center [751, 348] width 696 height 26
type textarea "purchased API Kit"
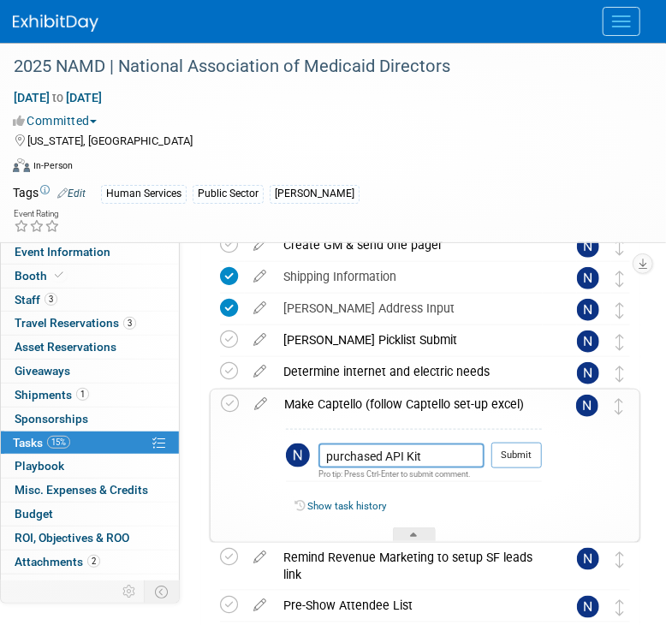
click at [603, 21] on button "Menu" at bounding box center [621, 21] width 38 height 29
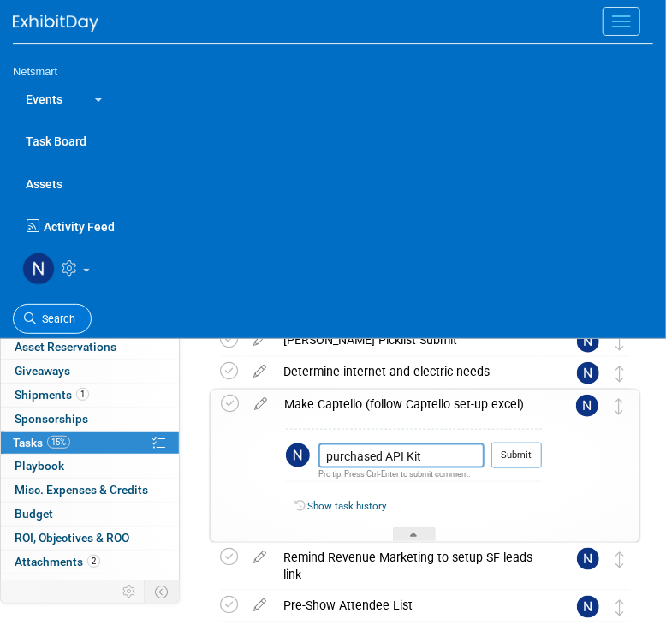
click at [65, 312] on span "Search" at bounding box center [55, 318] width 39 height 13
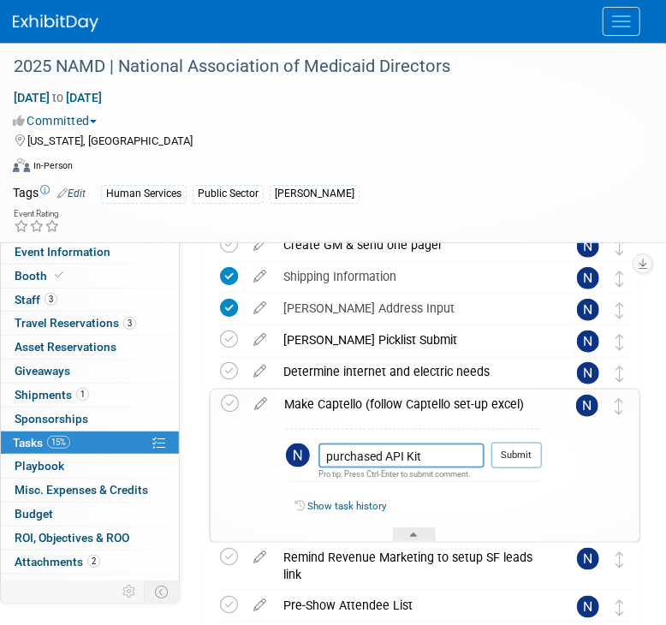
scroll to position [0, 0]
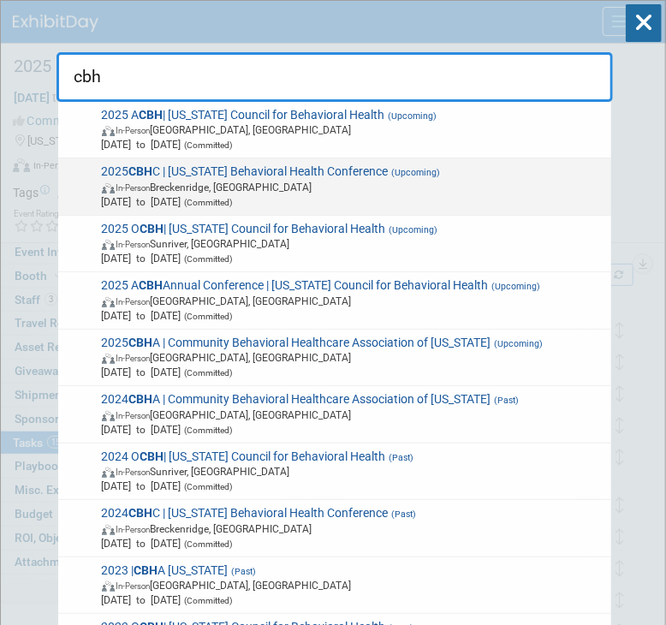
type input "cbh"
click at [195, 187] on span "In-Person Breckenridge, CO" at bounding box center [353, 187] width 503 height 15
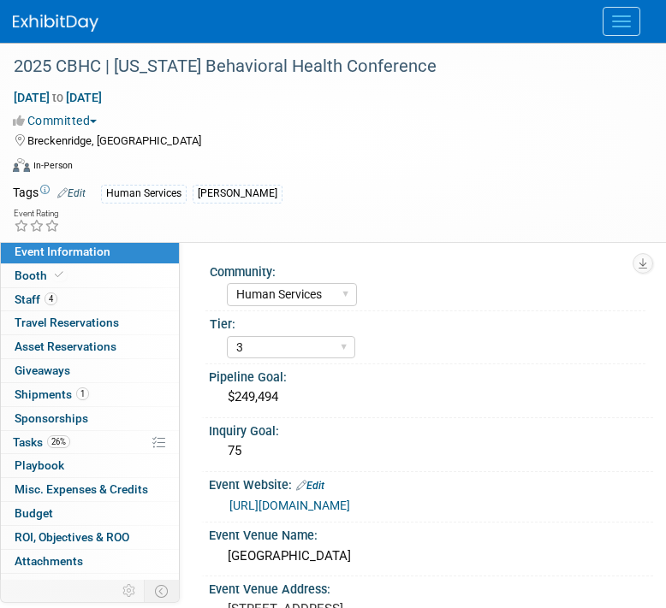
select select "Human Services"
select select "3"
select select "No"
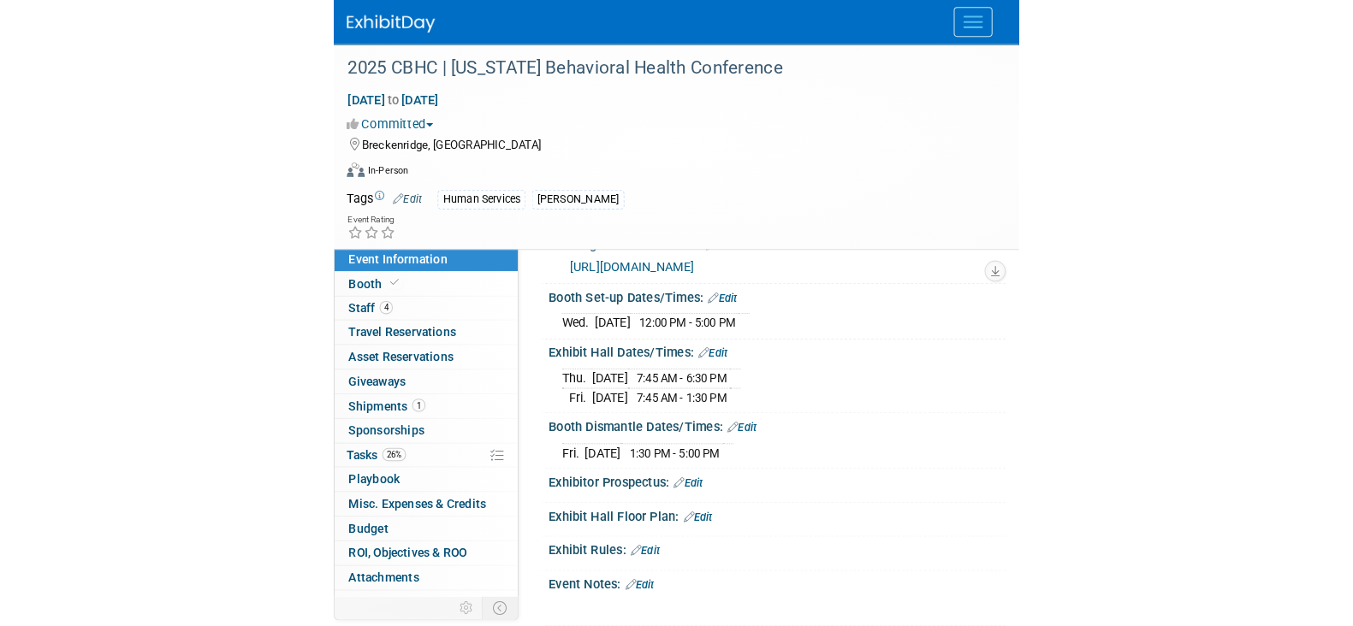
scroll to position [535, 0]
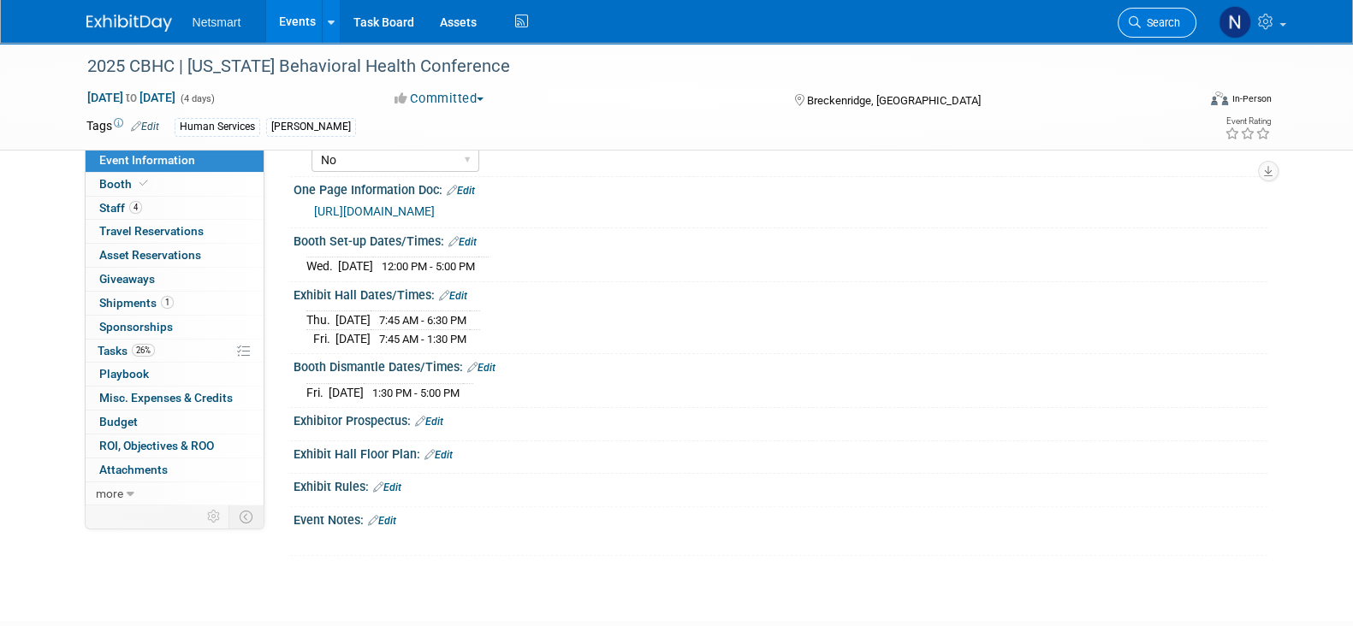
click at [665, 32] on link "Search" at bounding box center [1156, 23] width 79 height 30
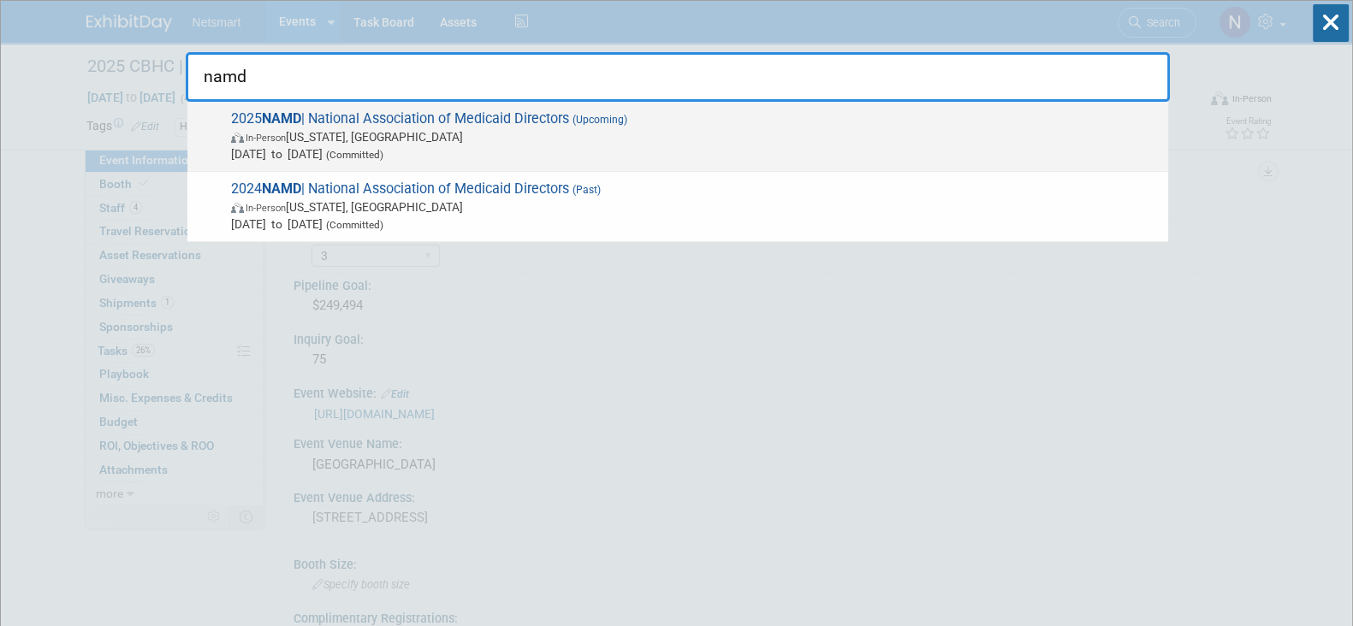
type input "namd"
click at [455, 123] on span "2025 NAMD | National Association of Medicaid Directors (Upcoming) In-Person [US…" at bounding box center [692, 136] width 933 height 52
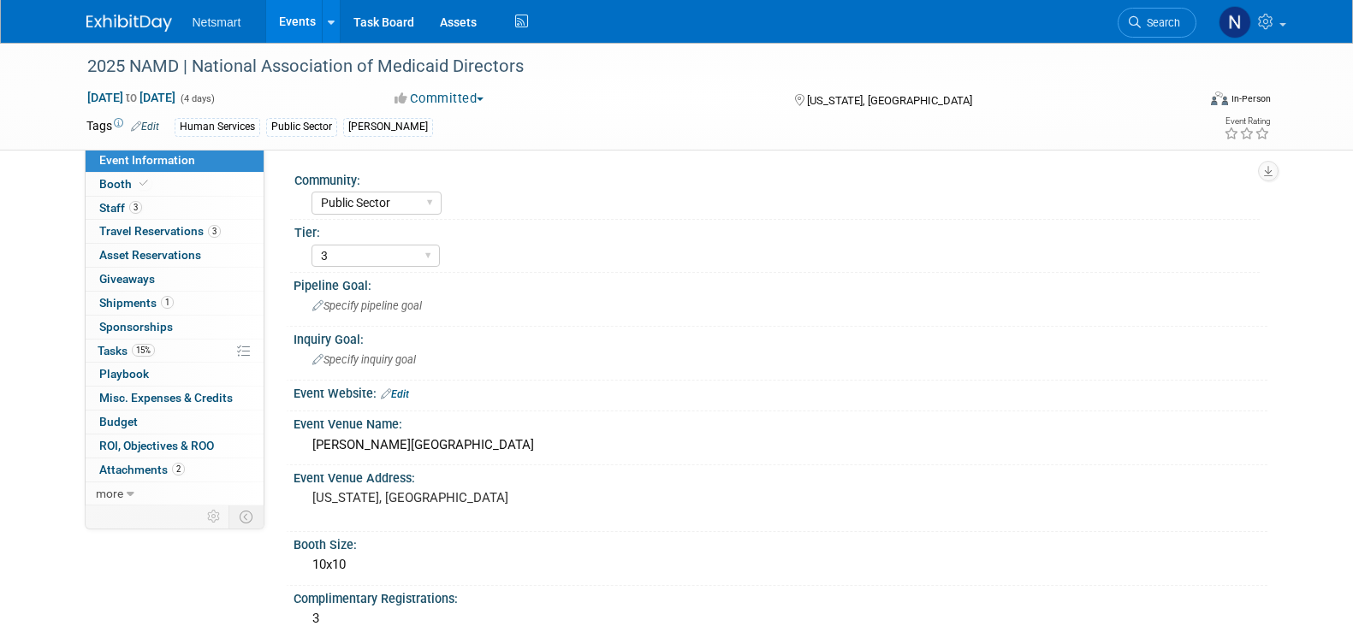
select select "Public Sector"
select select "3"
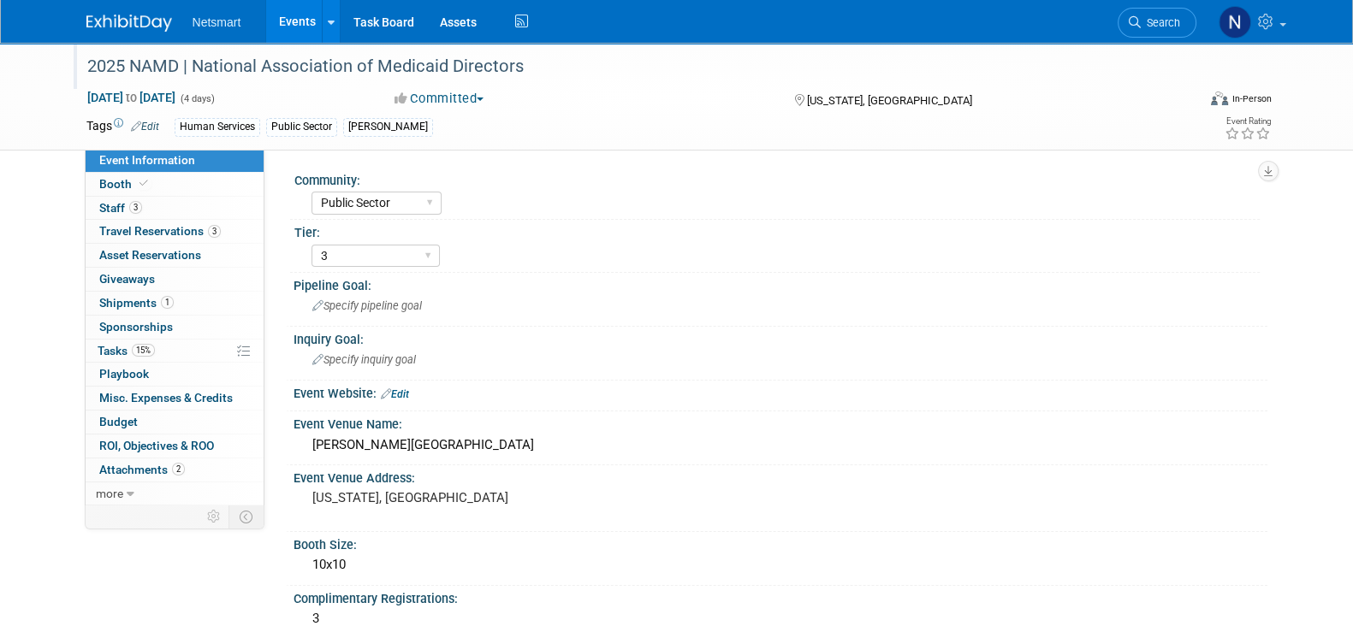
click at [263, 69] on div "2025 NAMD | National Association of Medicaid Directors" at bounding box center [625, 66] width 1089 height 31
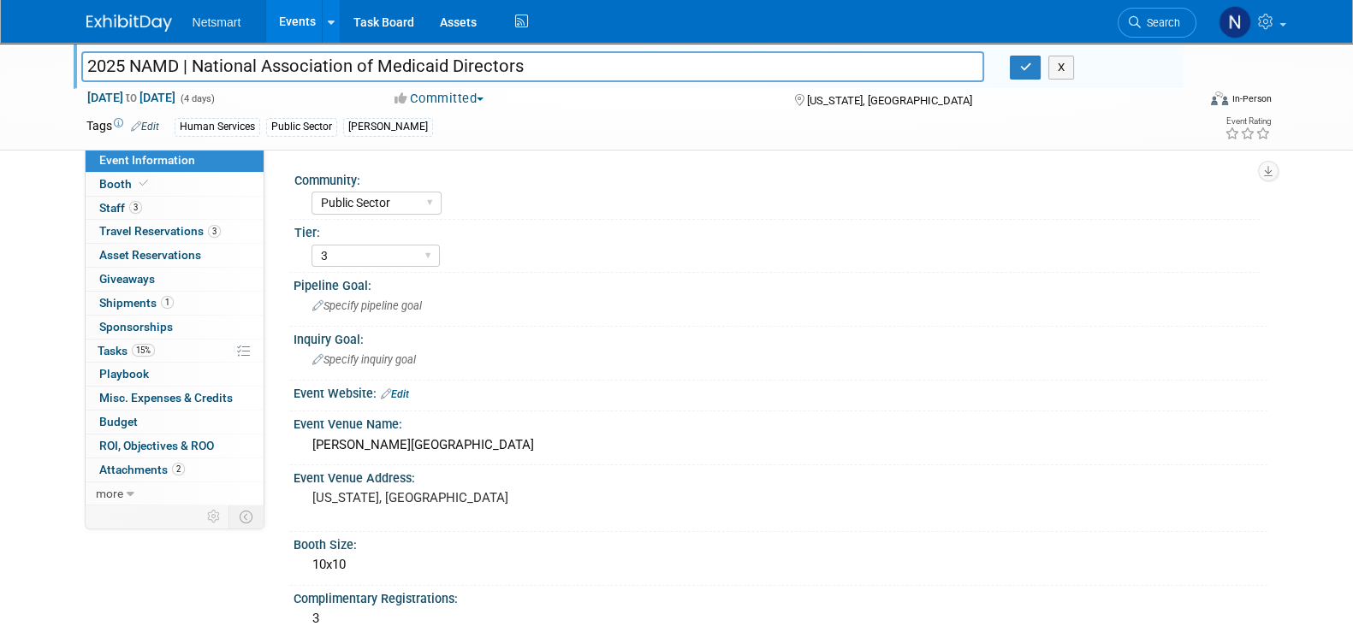
click at [262, 75] on input "2025 NAMD | National Association of Medicaid Directors" at bounding box center [533, 66] width 904 height 30
click at [261, 73] on input "2025 NAMD | National Association of Medicaid Directors" at bounding box center [533, 66] width 904 height 30
click at [264, 69] on input "2025 NAMD | National Association of Medicaid Directors" at bounding box center [533, 66] width 904 height 30
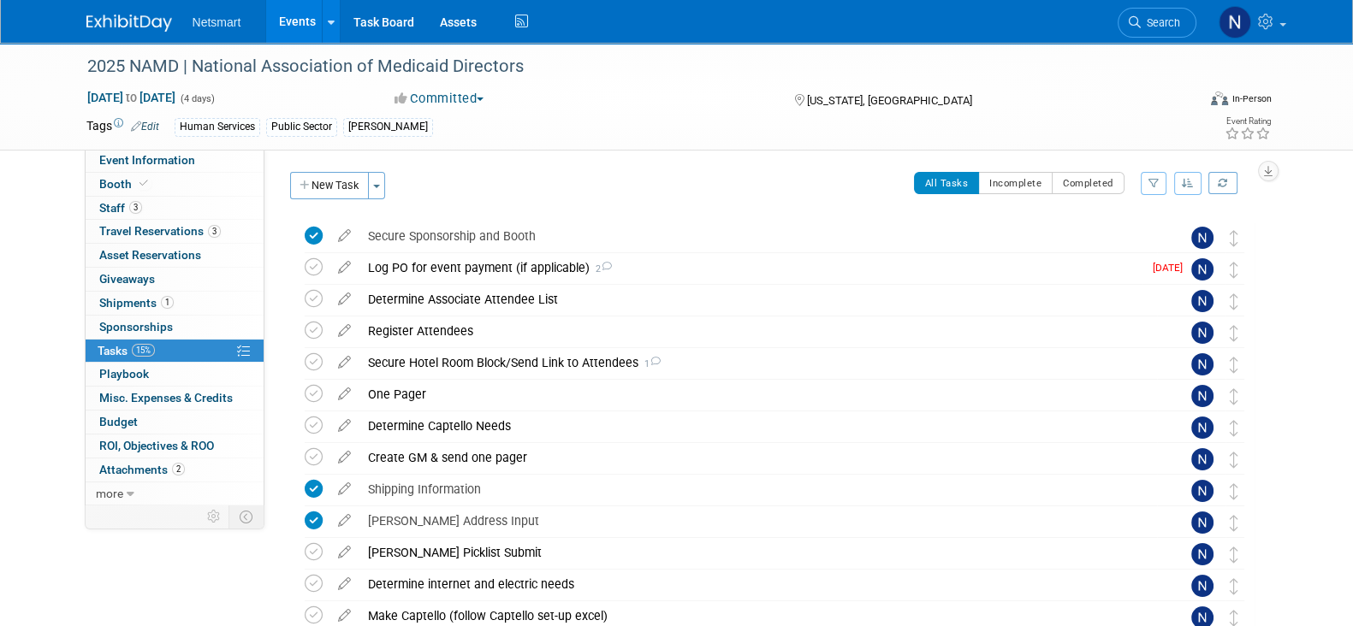
scroll to position [333, 0]
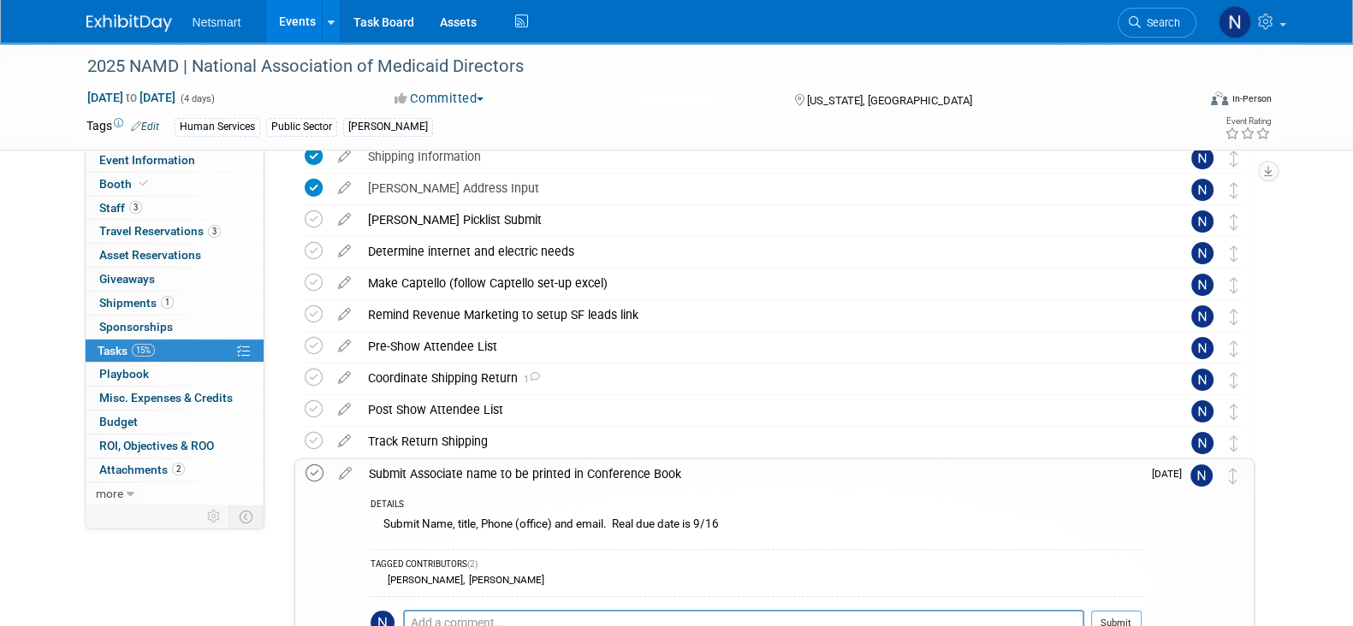
click at [312, 474] on icon at bounding box center [314, 474] width 18 height 18
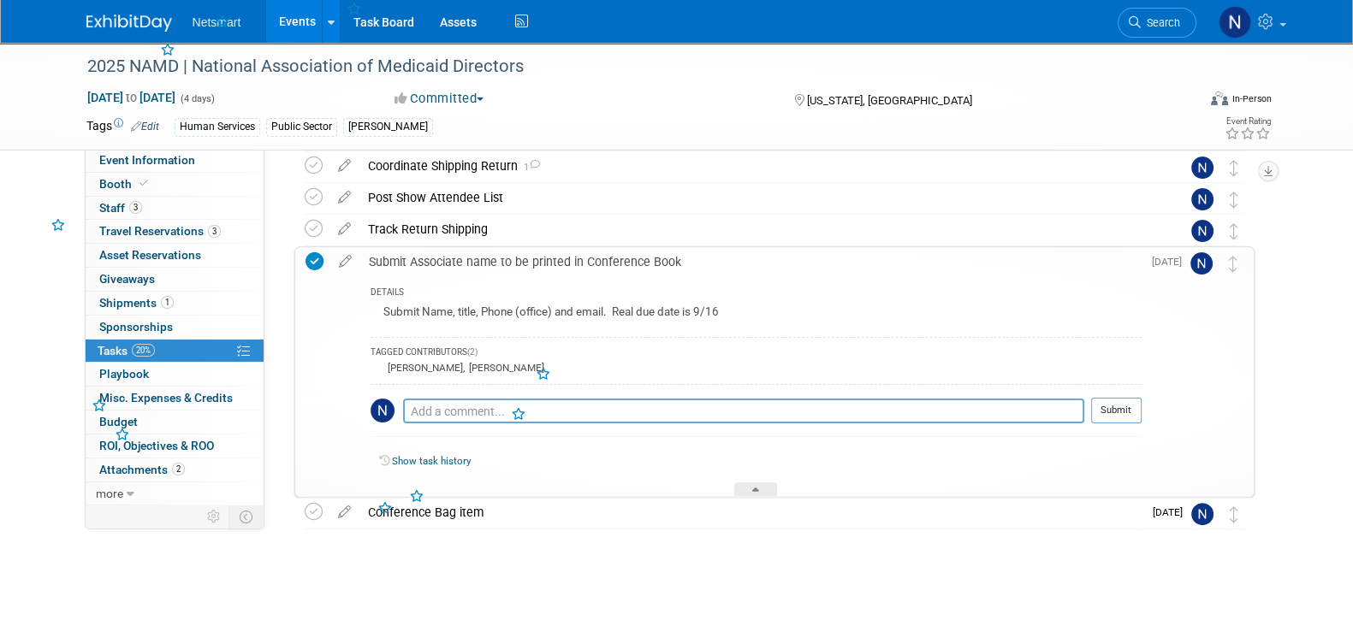
scroll to position [547, 0]
click at [750, 485] on div at bounding box center [755, 488] width 43 height 15
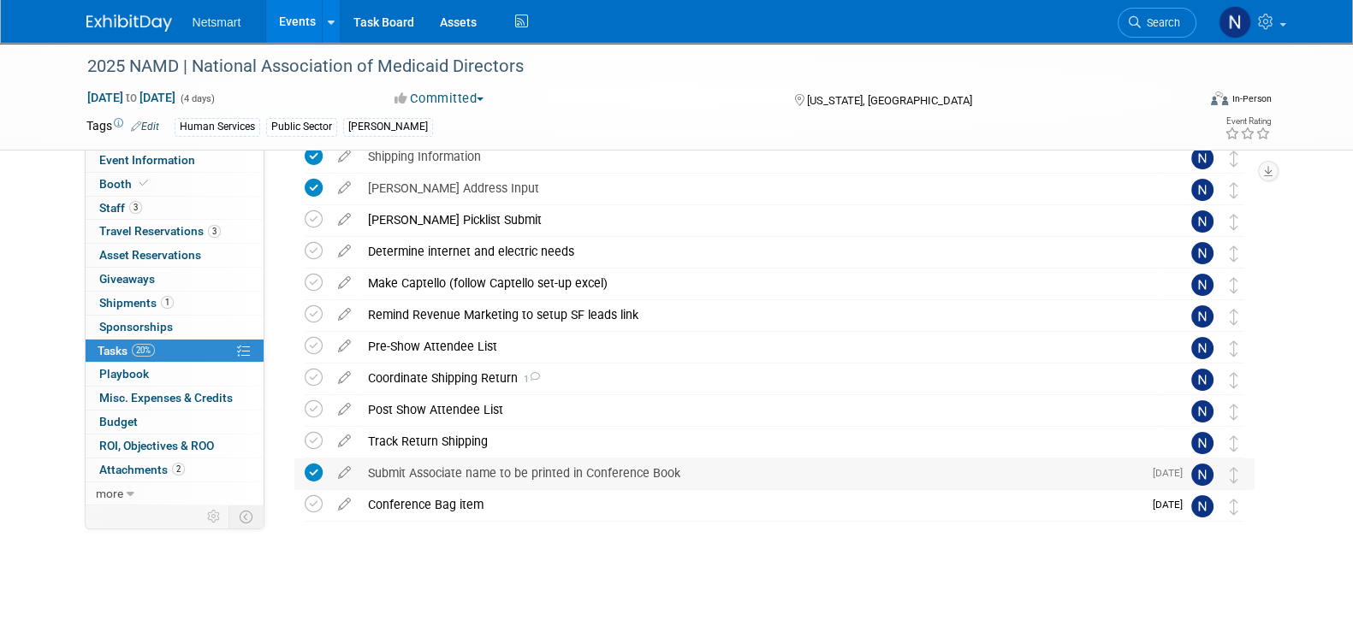
scroll to position [333, 0]
click at [436, 501] on div "Conference Bag item" at bounding box center [750, 504] width 783 height 29
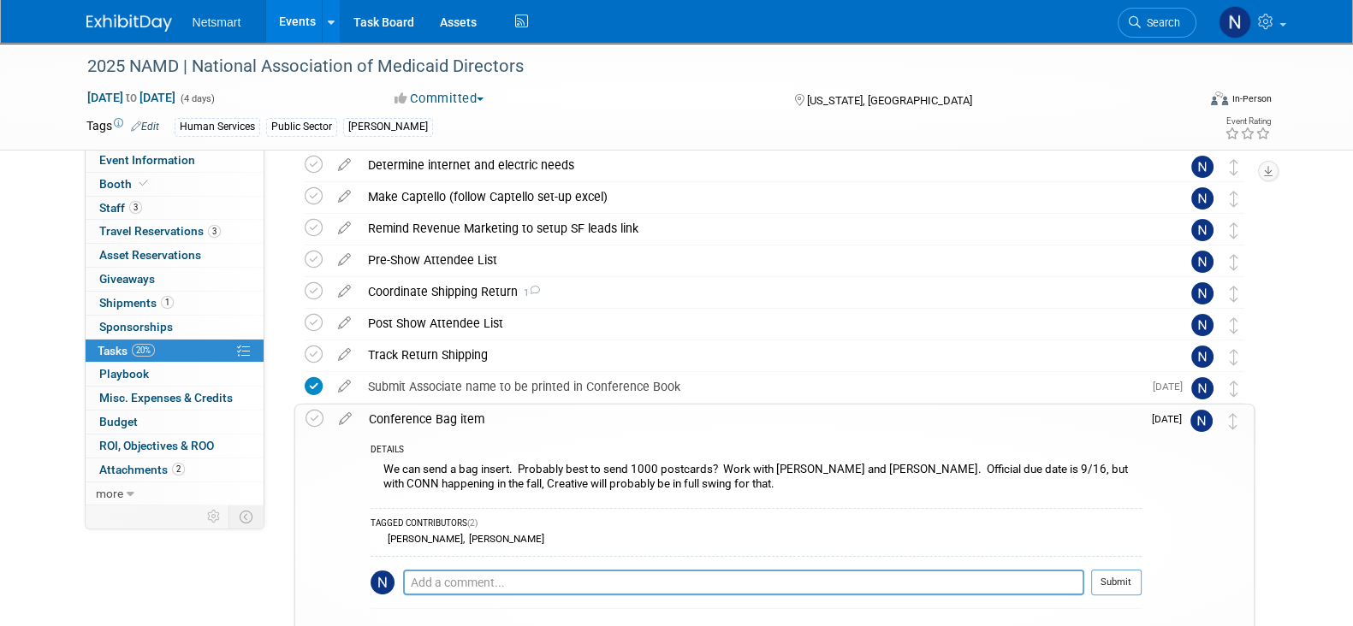
scroll to position [440, 0]
